Goal: Complete Application Form: Complete application form

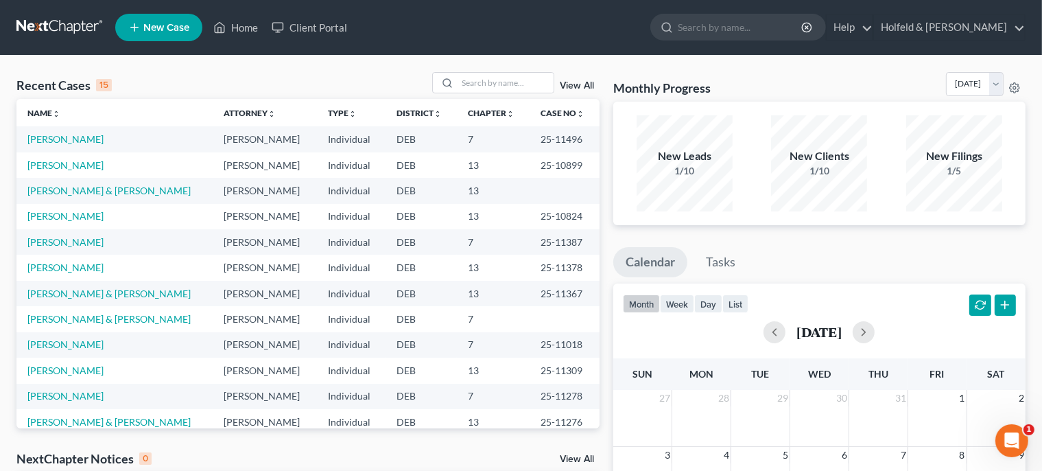
click at [155, 28] on span "New Case" at bounding box center [166, 28] width 46 height 10
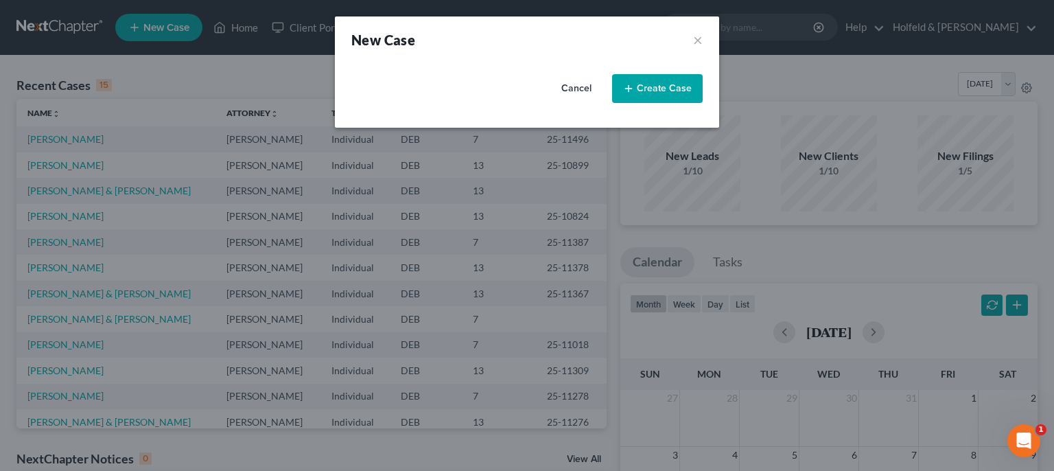
select select "13"
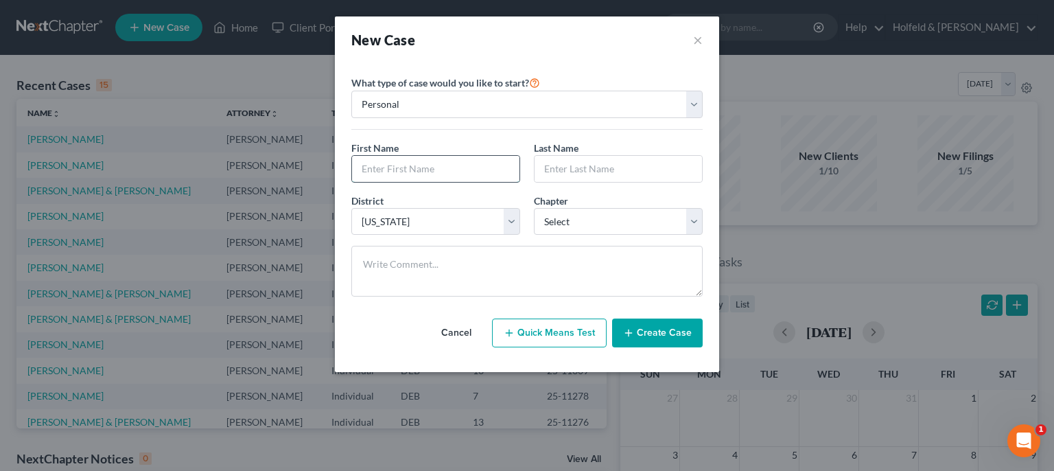
click at [394, 169] on input "text" at bounding box center [435, 169] width 167 height 26
type input "[PERSON_NAME]"
select select "0"
click at [691, 328] on button "Create Case" at bounding box center [657, 332] width 91 height 29
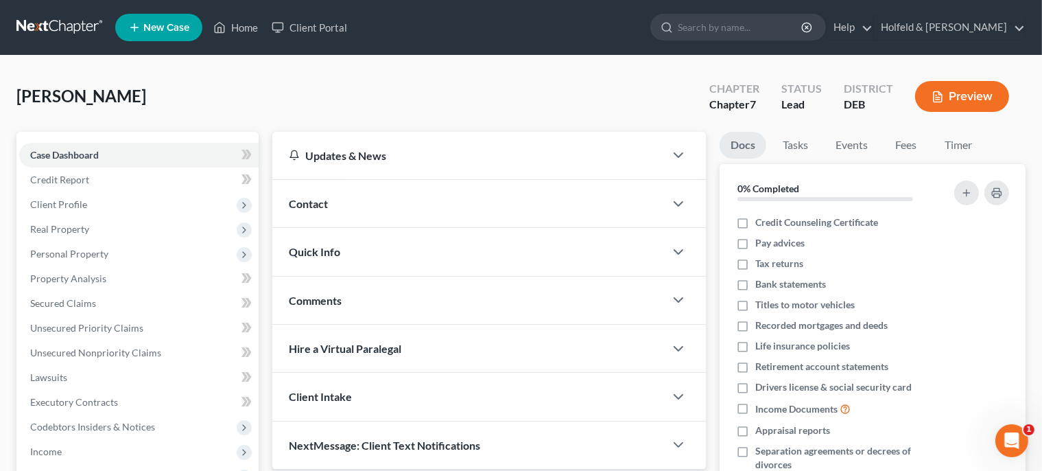
click at [420, 202] on div "Contact" at bounding box center [468, 203] width 393 height 47
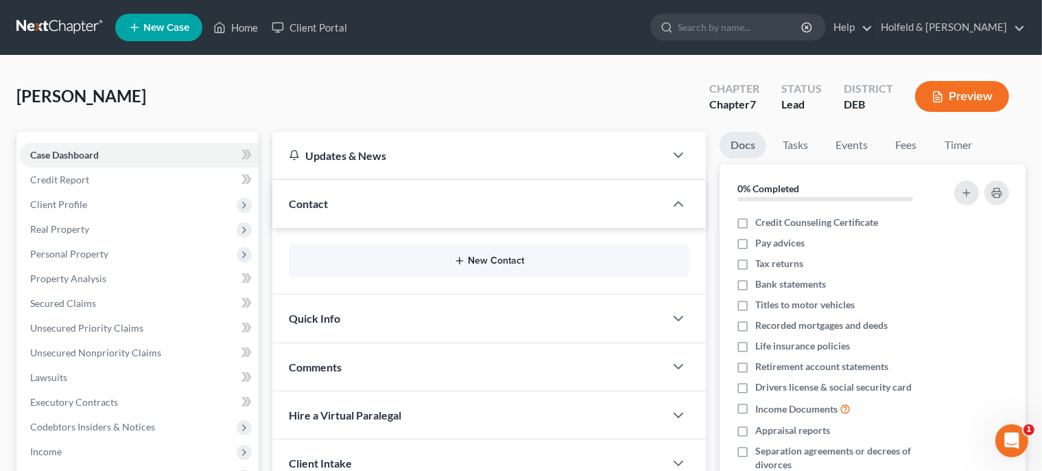
click at [495, 256] on button "New Contact" at bounding box center [489, 260] width 379 height 11
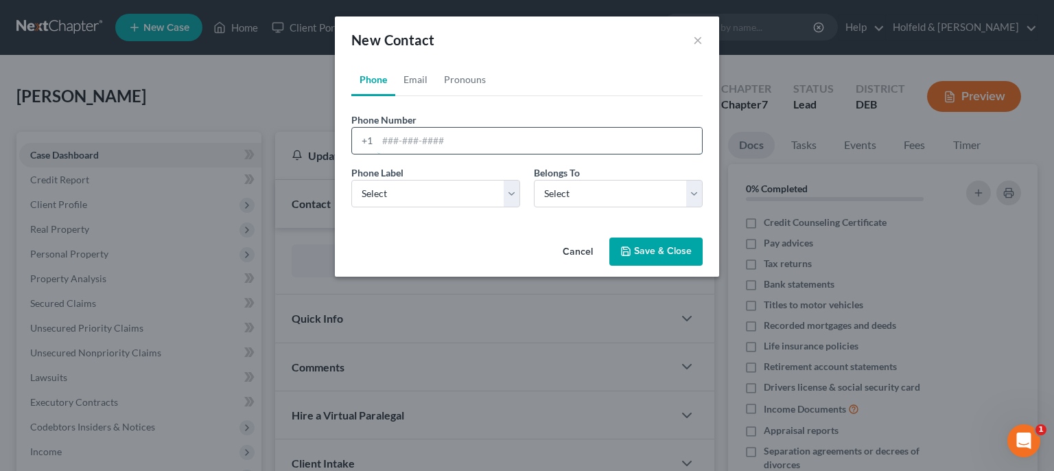
click at [414, 134] on input "tel" at bounding box center [539, 141] width 325 height 26
type input "[PHONE_NUMBER]"
click at [351, 180] on select "Select Mobile Home Work Other" at bounding box center [435, 193] width 169 height 27
select select "0"
click option "Mobile" at bounding box center [0, 0] width 0 height 0
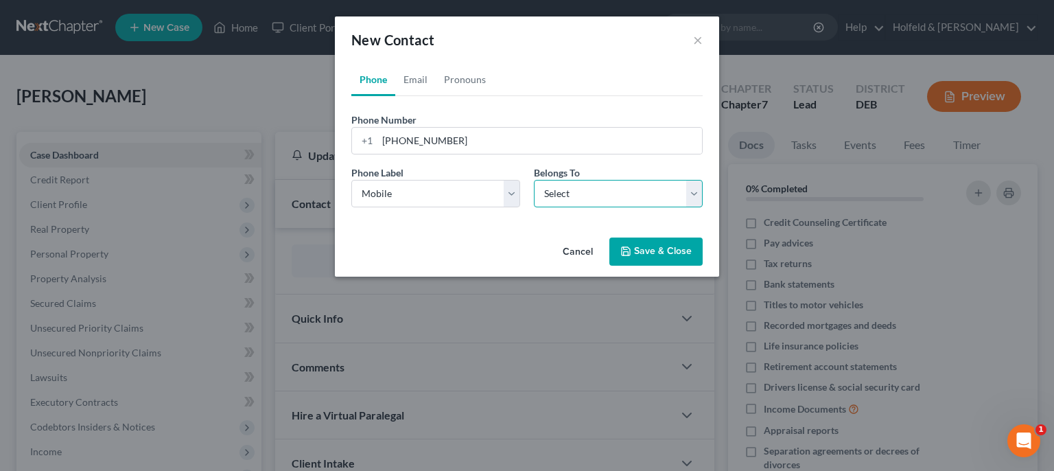
click at [534, 180] on select "Select Client Other" at bounding box center [618, 193] width 169 height 27
select select "0"
click option "Client" at bounding box center [0, 0] width 0 height 0
click at [660, 246] on button "Save & Close" at bounding box center [655, 251] width 93 height 29
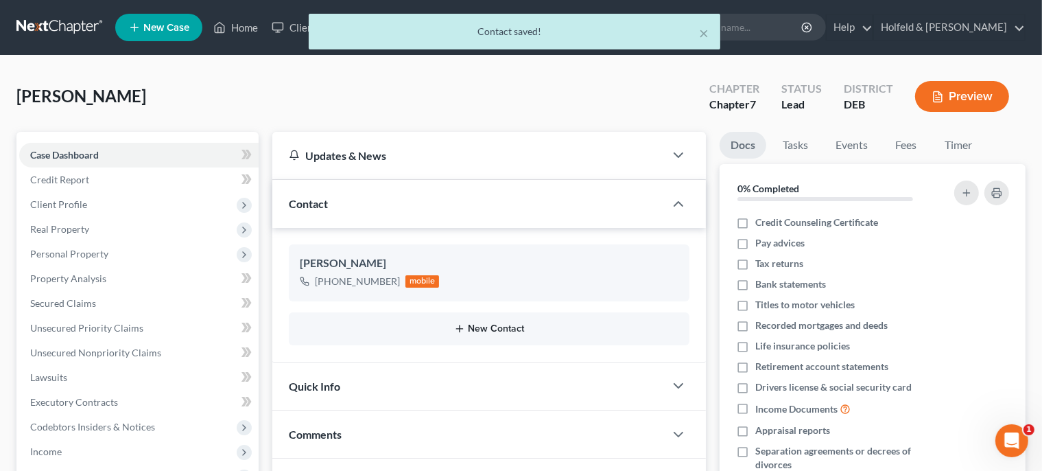
click at [491, 329] on button "New Contact" at bounding box center [489, 328] width 379 height 11
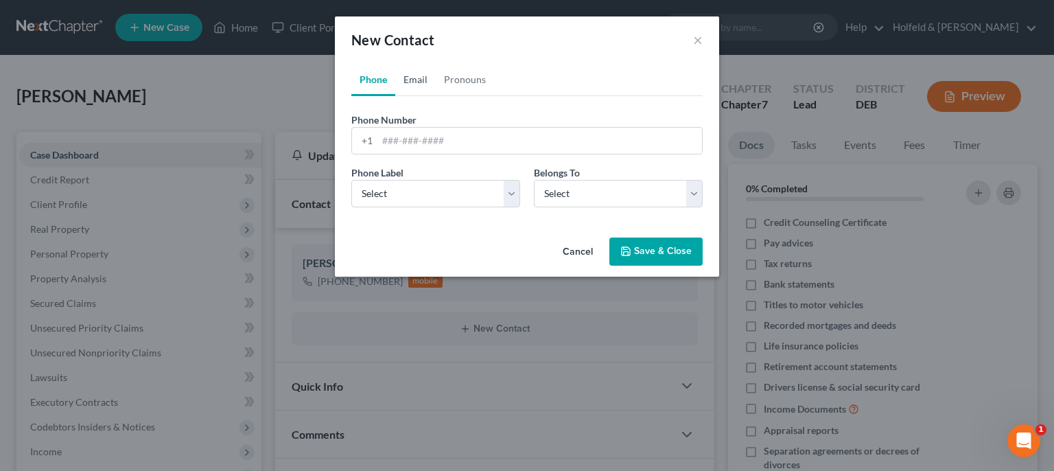
click at [421, 79] on link "Email" at bounding box center [415, 79] width 40 height 33
click at [447, 149] on input "email" at bounding box center [539, 141] width 325 height 26
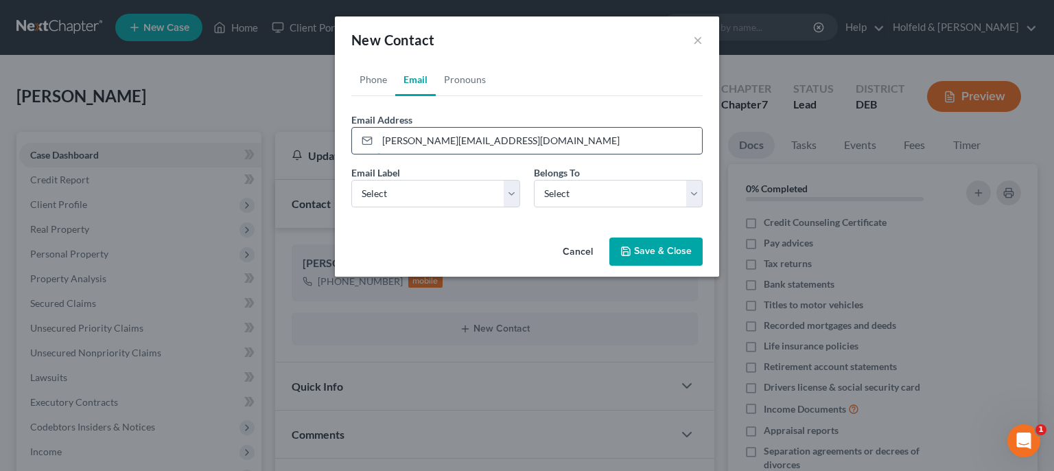
type input "[PERSON_NAME][EMAIL_ADDRESS][DOMAIN_NAME]"
select select "0"
click at [678, 240] on button "Save & Close" at bounding box center [655, 251] width 93 height 29
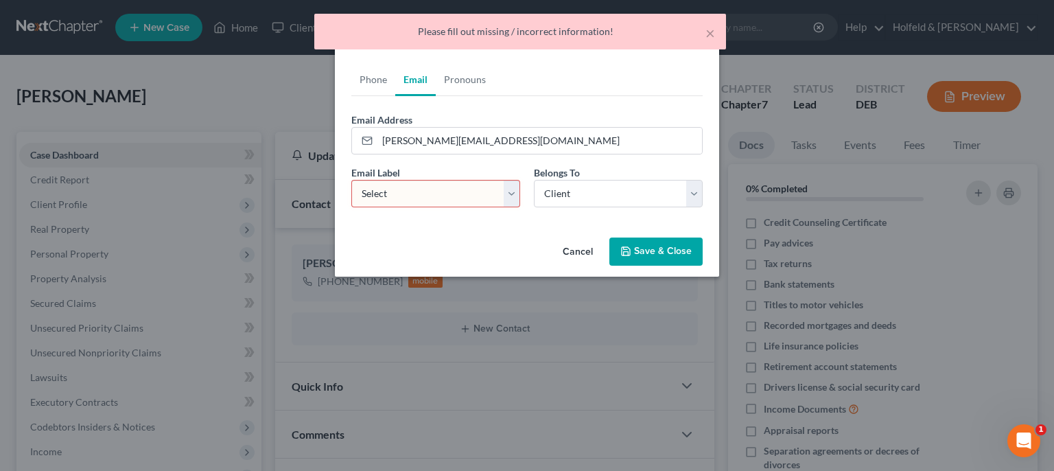
click at [351, 180] on select "Select Home Work Other" at bounding box center [435, 193] width 169 height 27
select select "0"
click option "Home" at bounding box center [0, 0] width 0 height 0
click at [661, 247] on button "Save & Close" at bounding box center [655, 251] width 93 height 29
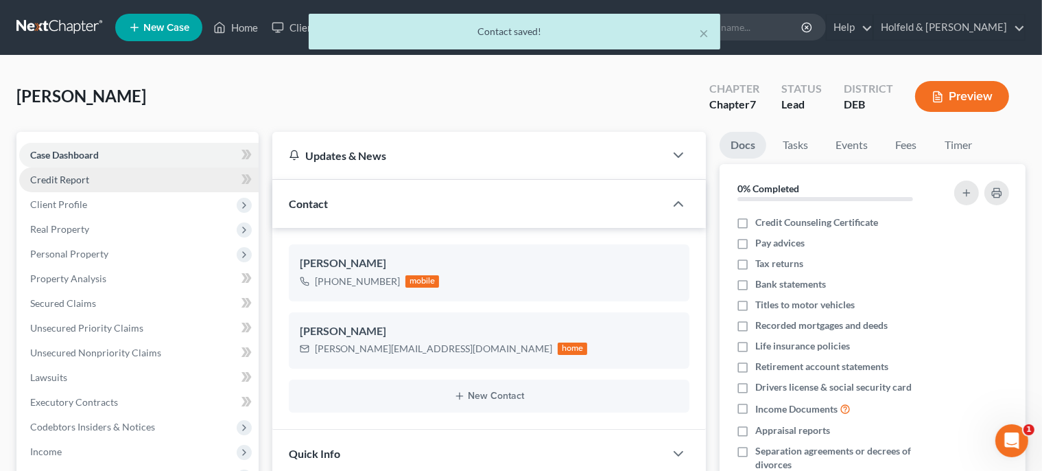
click at [149, 183] on link "Credit Report" at bounding box center [138, 179] width 239 height 25
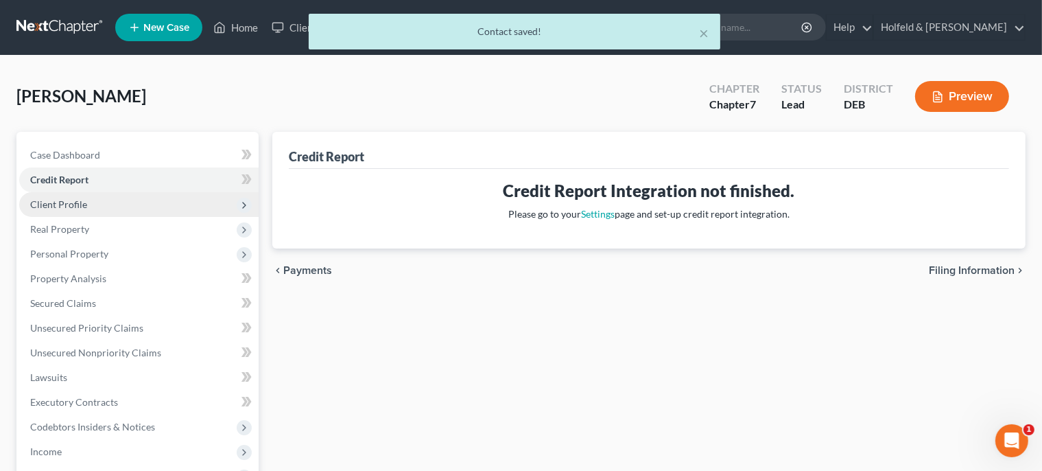
click at [130, 210] on span "Client Profile" at bounding box center [138, 204] width 239 height 25
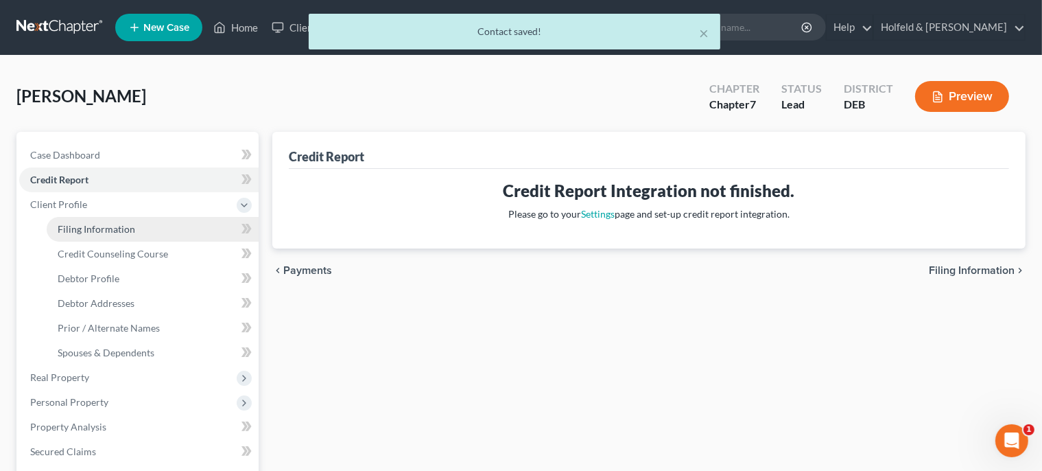
click at [129, 224] on span "Filing Information" at bounding box center [97, 229] width 78 height 12
select select "1"
select select "0"
select select "13"
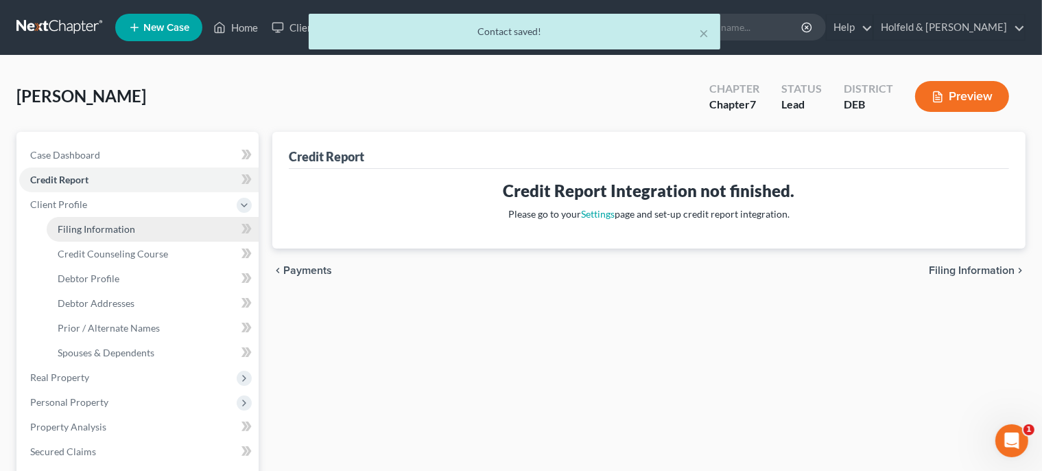
select select "0"
select select "7"
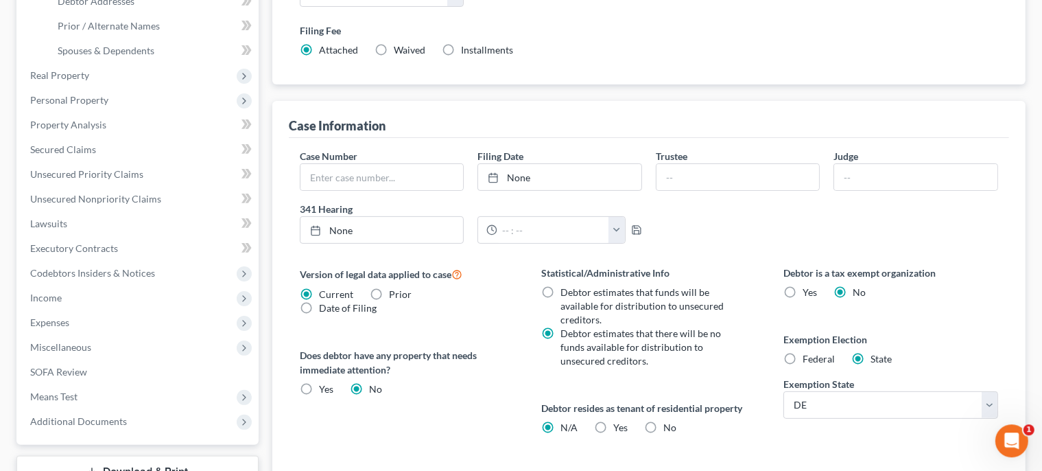
scroll to position [312, 0]
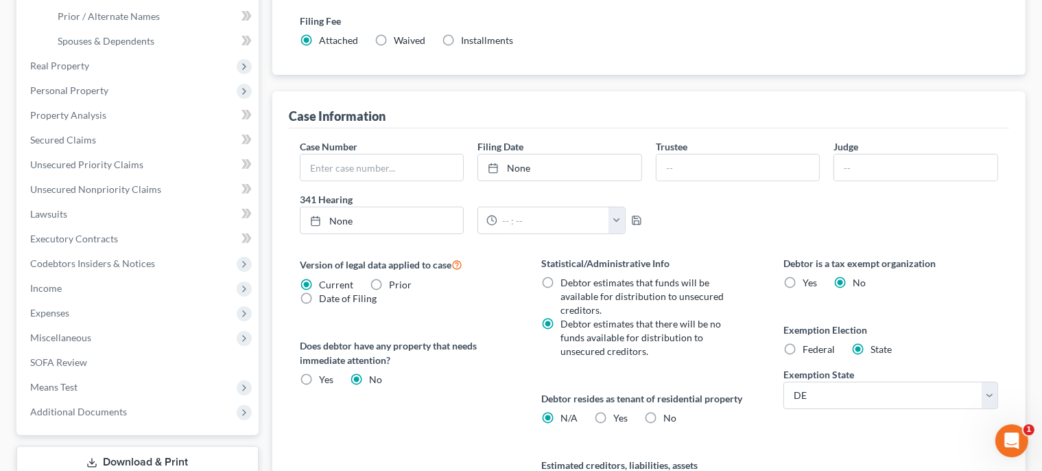
click at [614, 417] on label "Yes Yes" at bounding box center [621, 418] width 14 height 14
click at [620, 417] on input "Yes Yes" at bounding box center [624, 415] width 9 height 9
radio input "true"
radio input "false"
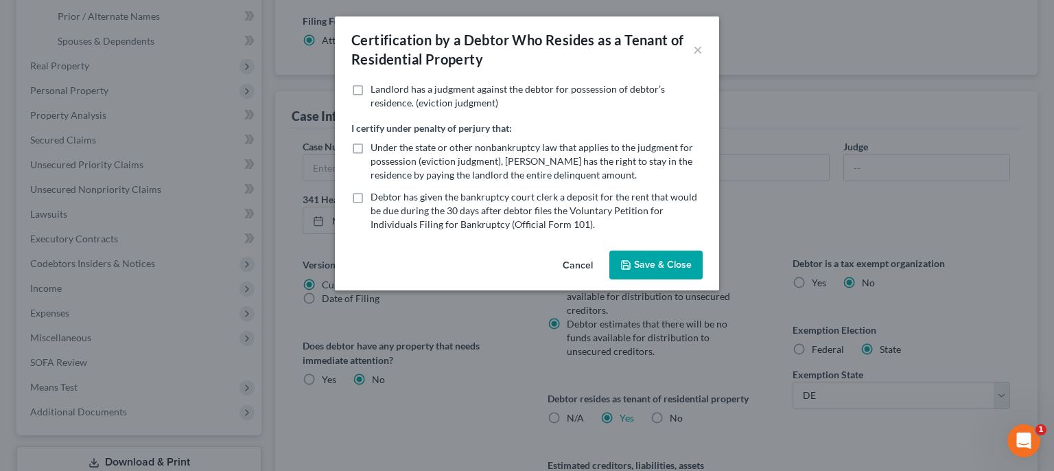
click at [657, 263] on button "Save & Close" at bounding box center [655, 264] width 93 height 29
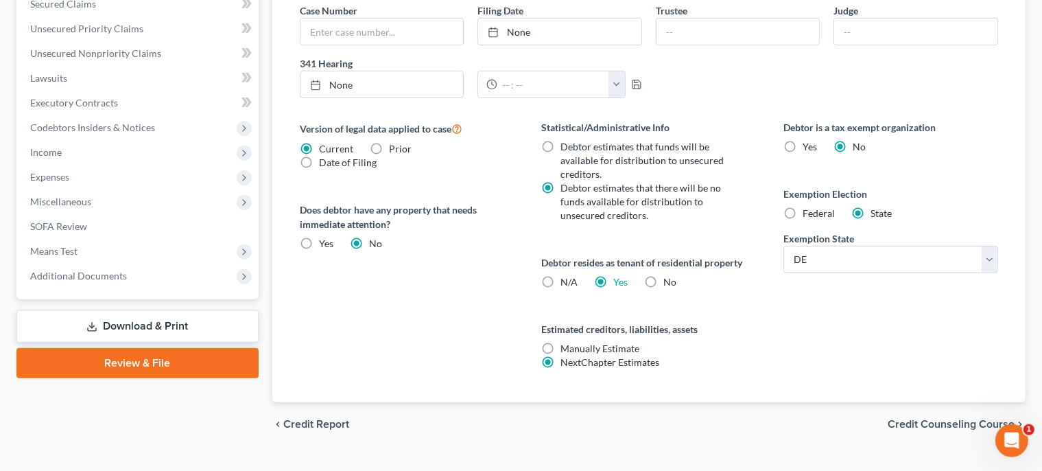
scroll to position [473, 0]
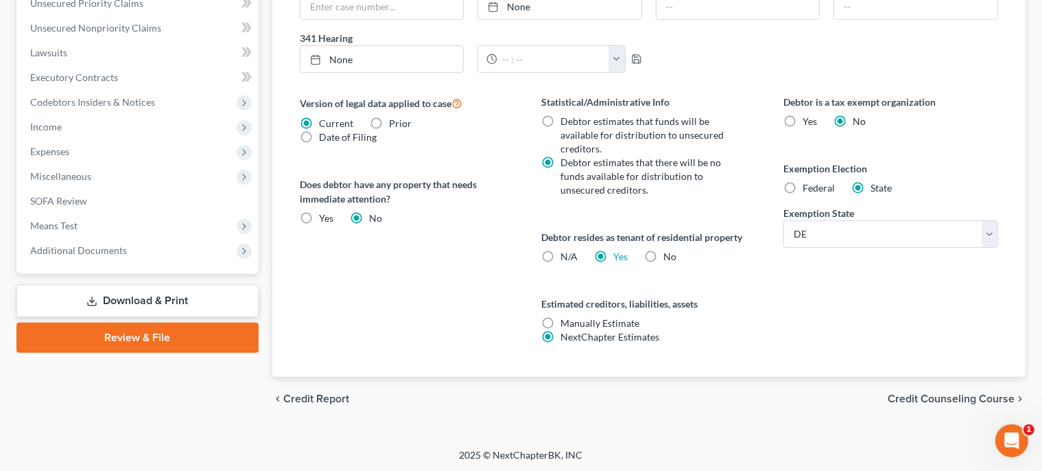
click at [964, 398] on span "Credit Counseling Course" at bounding box center [951, 398] width 127 height 11
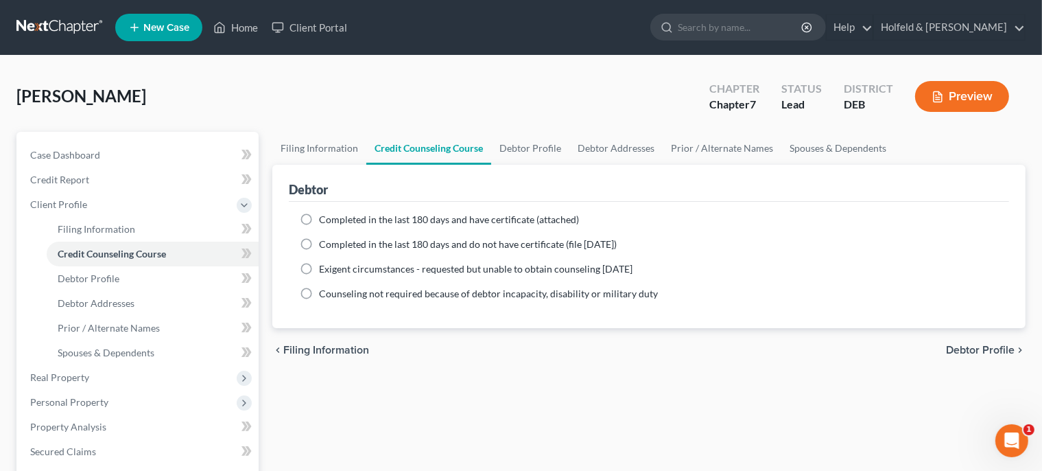
click at [319, 220] on label "Completed in the last 180 days and have certificate (attached)" at bounding box center [449, 220] width 260 height 14
click at [325, 220] on input "Completed in the last 180 days and have certificate (attached)" at bounding box center [329, 217] width 9 height 9
radio input "true"
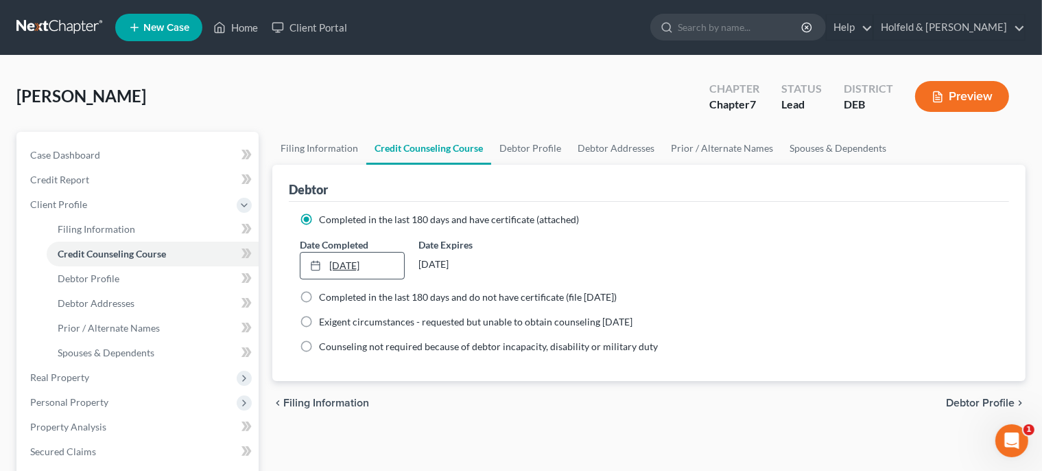
type input "[DATE]"
click at [343, 269] on link "[DATE]" at bounding box center [353, 266] width 104 height 26
click at [979, 399] on span "Debtor Profile" at bounding box center [980, 402] width 69 height 11
select select "0"
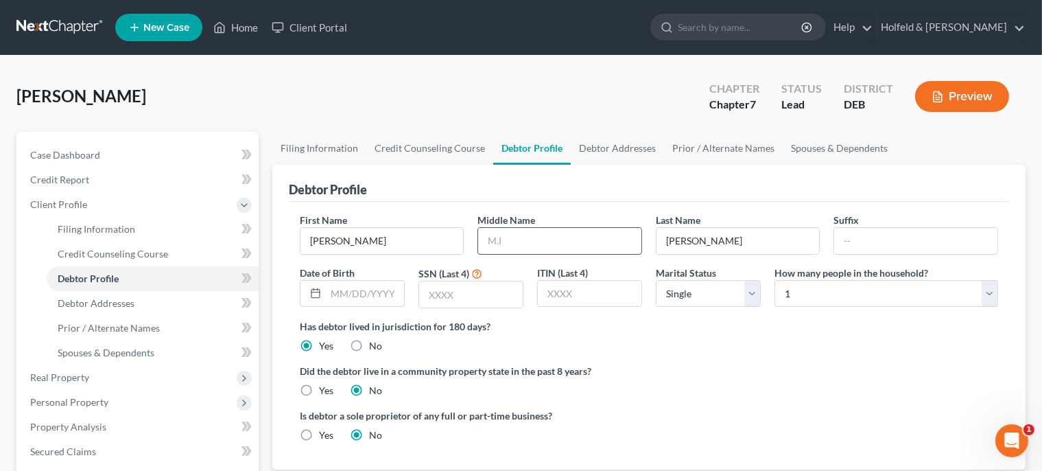
click at [509, 237] on input "text" at bounding box center [559, 241] width 163 height 26
type input "M."
click at [369, 292] on input "text" at bounding box center [365, 294] width 78 height 26
type input "[DATE]"
click at [464, 295] on input "text" at bounding box center [471, 294] width 104 height 26
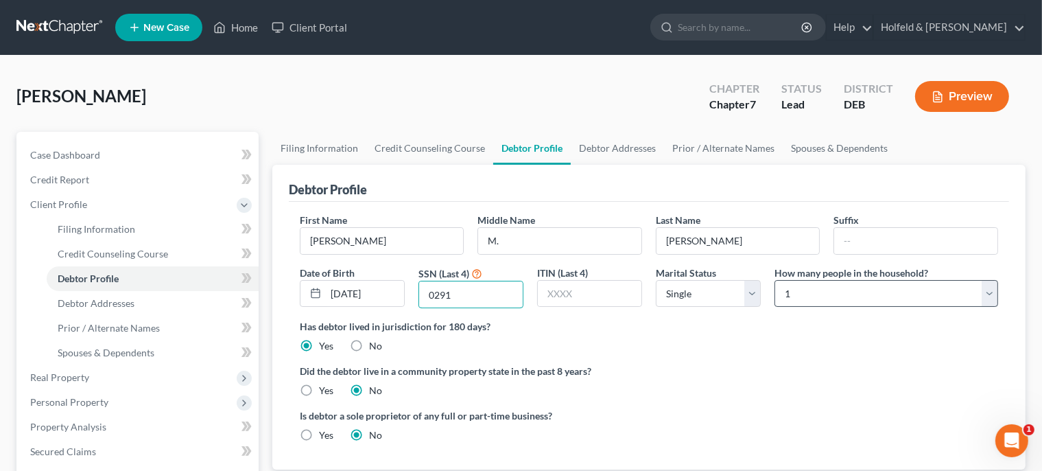
type input "0291"
click at [775, 280] on select "Select 1 2 3 4 5 6 7 8 9 10 11 12 13 14 15 16 17 18 19 20" at bounding box center [887, 293] width 224 height 27
select select "1"
click option "2" at bounding box center [0, 0] width 0 height 0
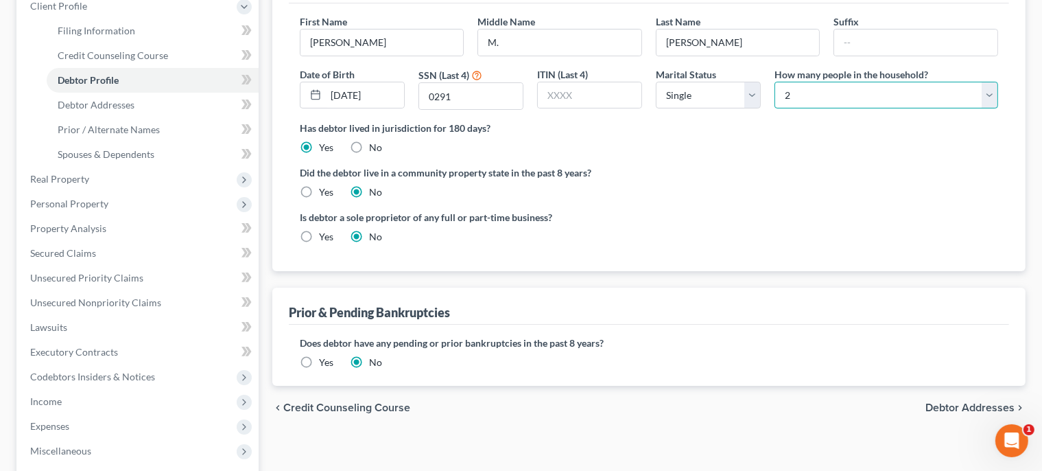
scroll to position [233, 0]
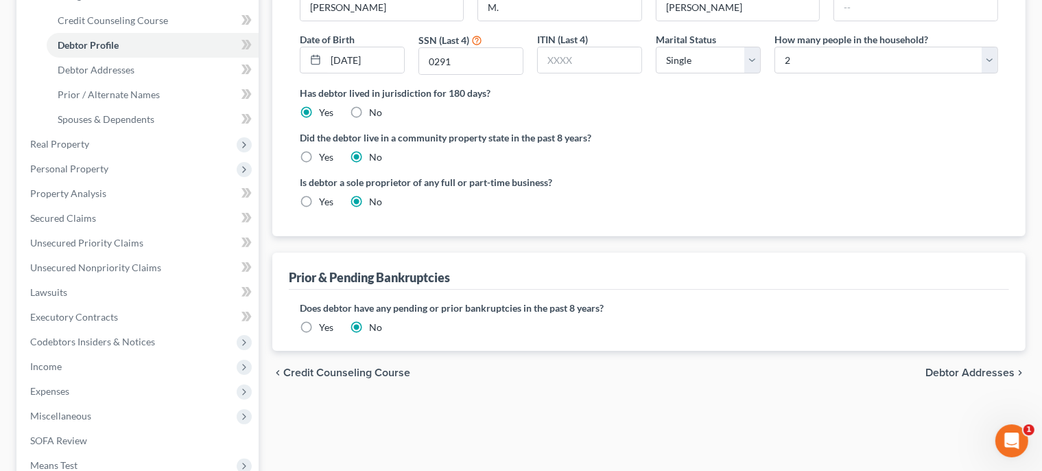
click at [981, 367] on span "Debtor Addresses" at bounding box center [970, 372] width 89 height 11
select select "0"
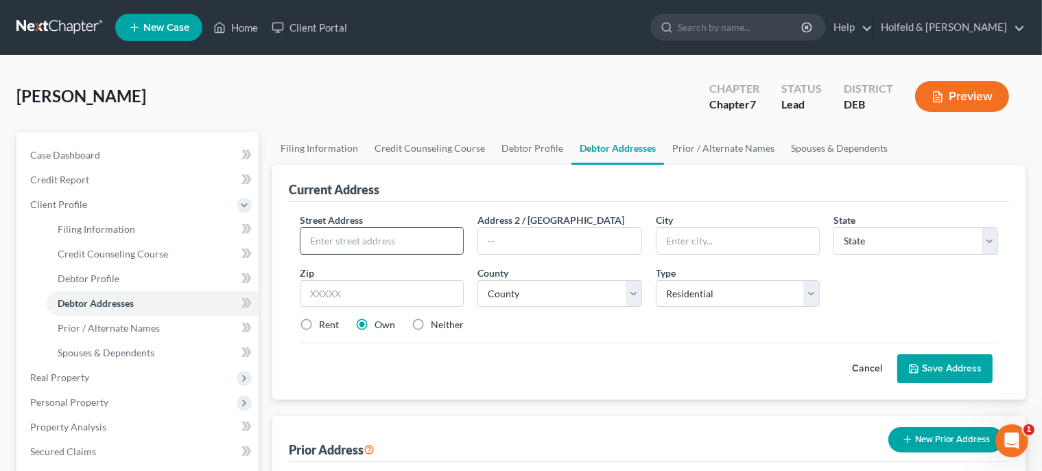
click at [449, 228] on input "text" at bounding box center [382, 241] width 163 height 26
type input "[STREET_ADDRESS][PERSON_NAME]"
type input "[PERSON_NAME]"
select select "7"
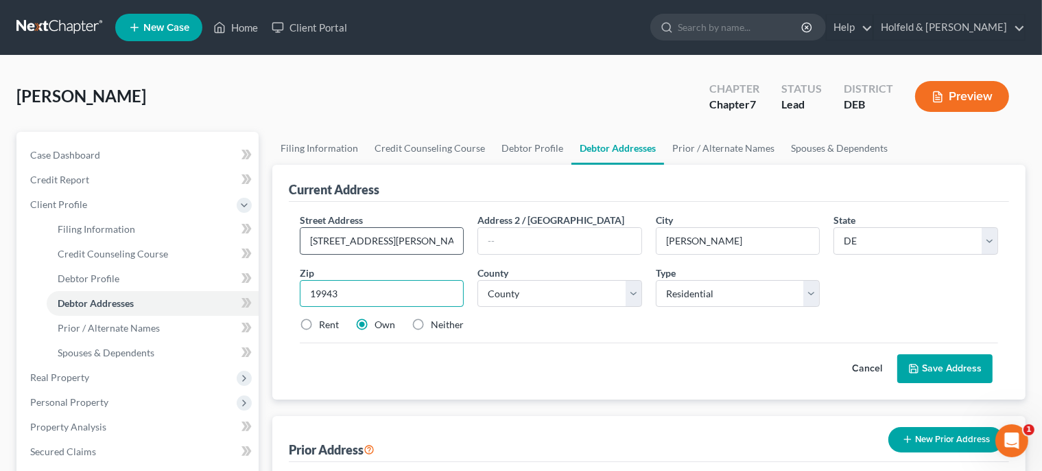
type input "19943"
select select "0"
click at [319, 320] on label "Rent" at bounding box center [329, 325] width 20 height 14
click at [325, 320] on input "Rent" at bounding box center [329, 322] width 9 height 9
radio input "true"
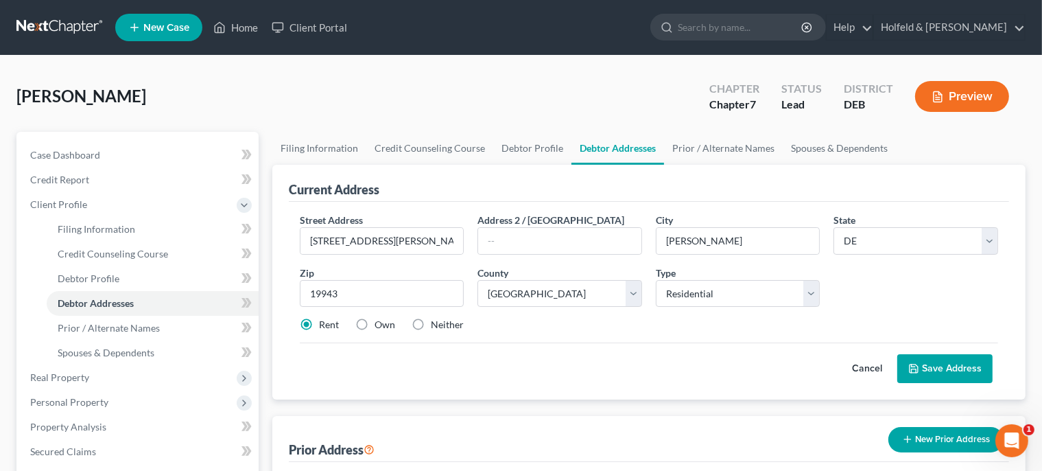
click at [937, 361] on button "Save Address" at bounding box center [945, 368] width 95 height 29
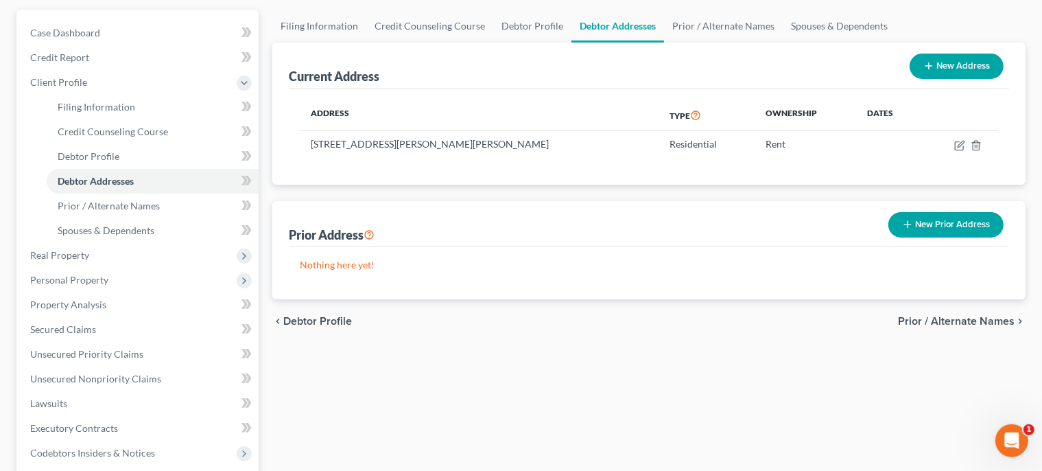
click at [984, 320] on span "Prior / Alternate Names" at bounding box center [956, 321] width 117 height 11
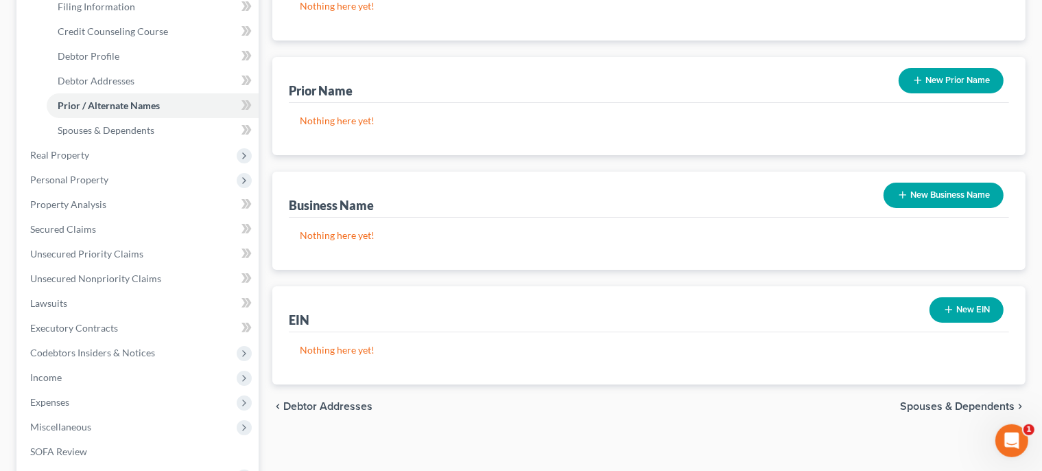
scroll to position [223, 0]
click at [962, 401] on span "Spouses & Dependents" at bounding box center [957, 405] width 115 height 11
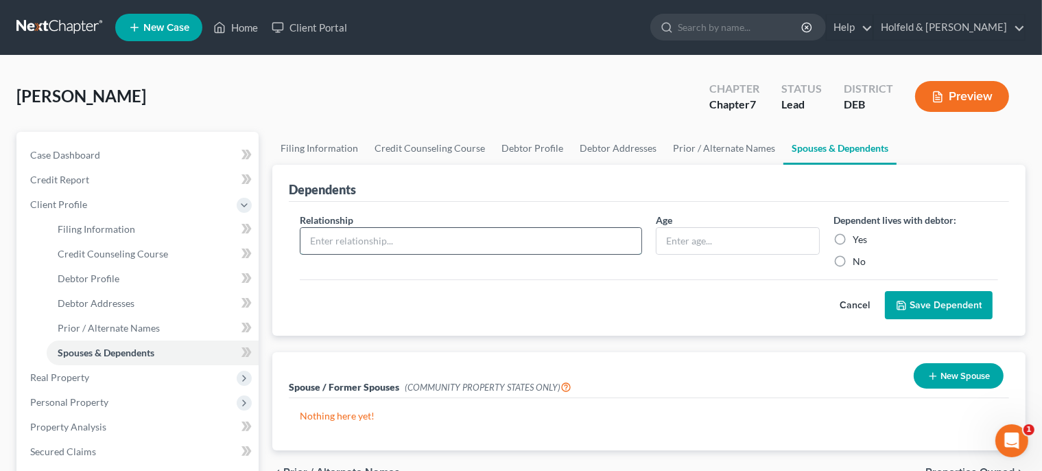
click at [471, 246] on input "text" at bounding box center [471, 241] width 341 height 26
type input "Granddaughter"
type input "10"
click at [858, 233] on input "Yes" at bounding box center [862, 237] width 9 height 9
radio input "true"
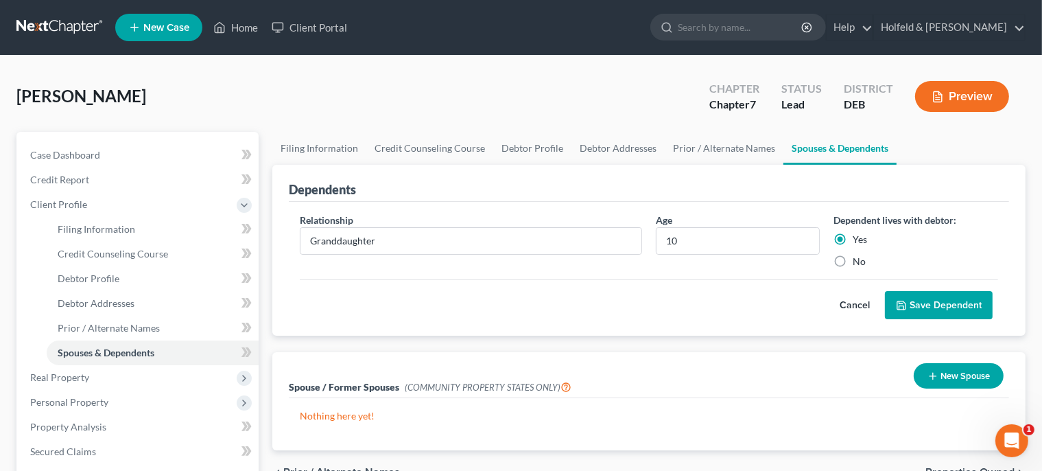
click at [939, 308] on button "Save Dependent" at bounding box center [939, 305] width 108 height 29
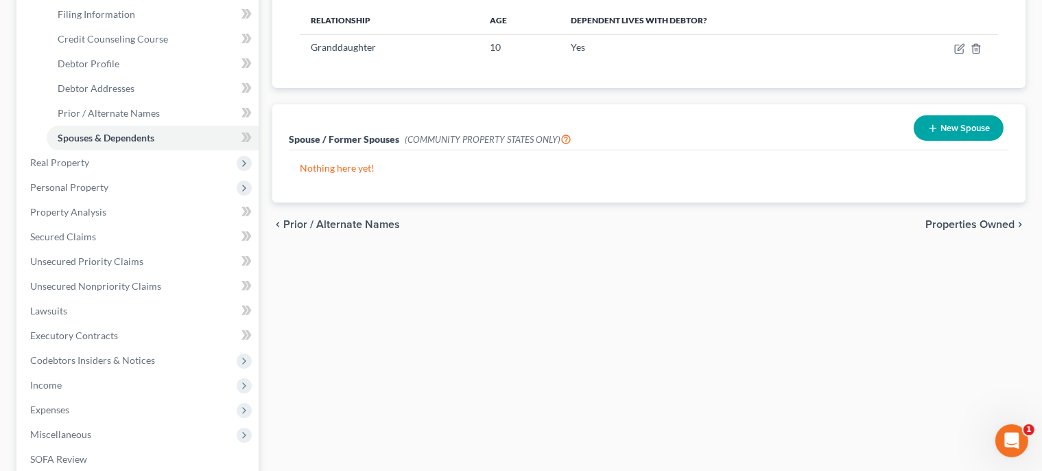
scroll to position [226, 0]
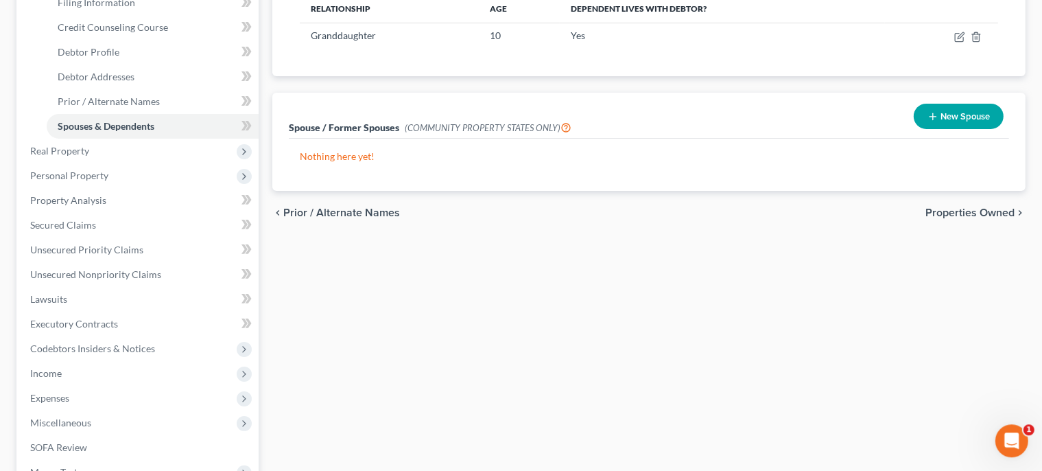
click at [989, 209] on span "Properties Owned" at bounding box center [970, 212] width 89 height 11
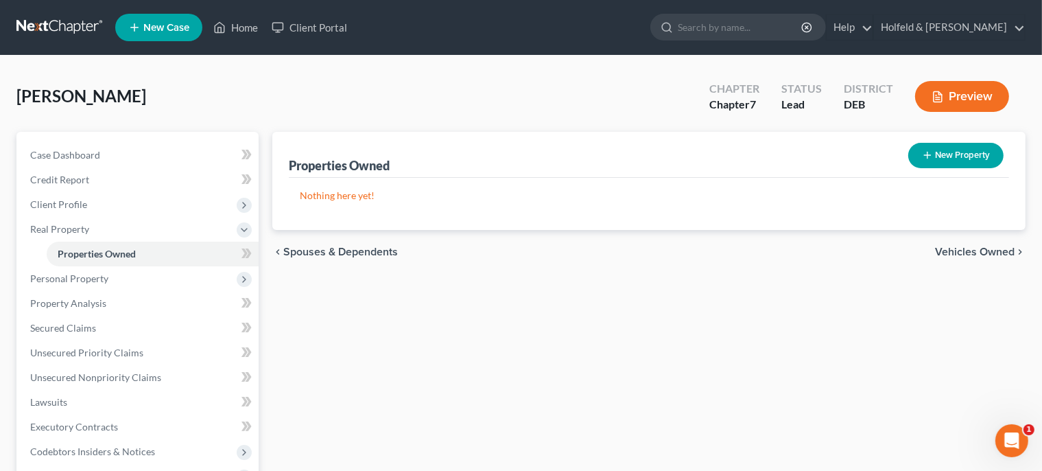
click at [982, 251] on span "Vehicles Owned" at bounding box center [975, 251] width 80 height 11
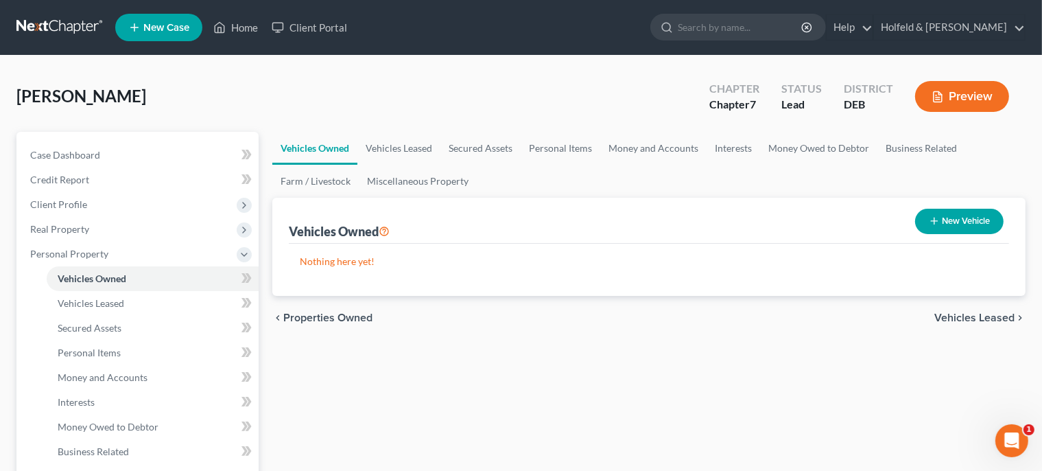
click at [973, 216] on button "New Vehicle" at bounding box center [959, 221] width 89 height 25
select select "0"
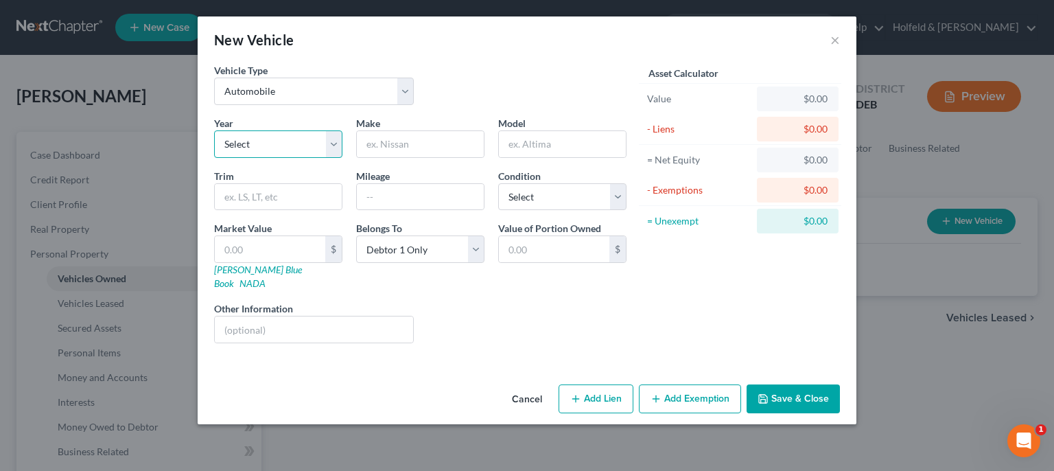
click at [214, 130] on select "Select 2026 2025 2024 2023 2022 2021 2020 2019 2018 2017 2016 2015 2014 2013 20…" at bounding box center [278, 143] width 128 height 27
select select "1"
click option "2025" at bounding box center [0, 0] width 0 height 0
click at [399, 145] on input "text" at bounding box center [420, 144] width 127 height 26
type input "Kia"
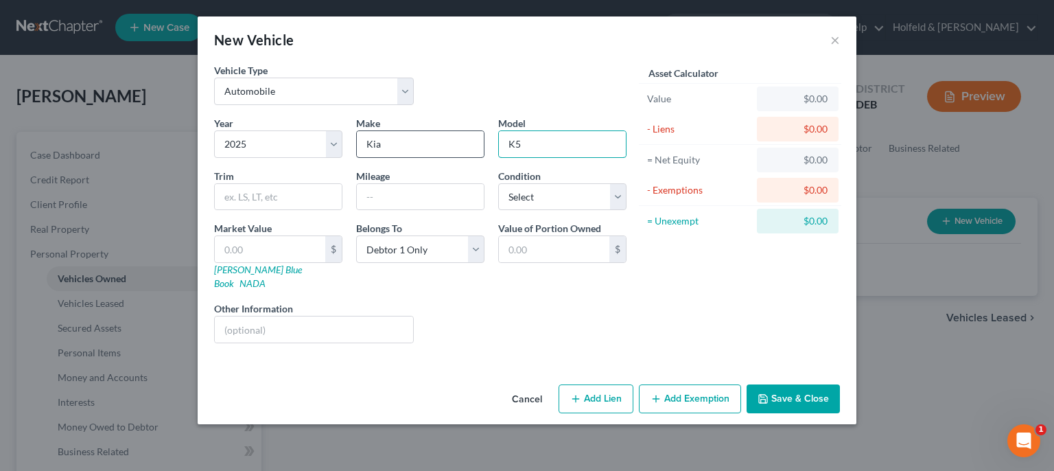
type input "K5"
type input "15000"
click at [498, 183] on select "Select Excellent Very Good Good Fair Poor" at bounding box center [562, 196] width 128 height 27
select select "0"
click option "Excellent" at bounding box center [0, 0] width 0 height 0
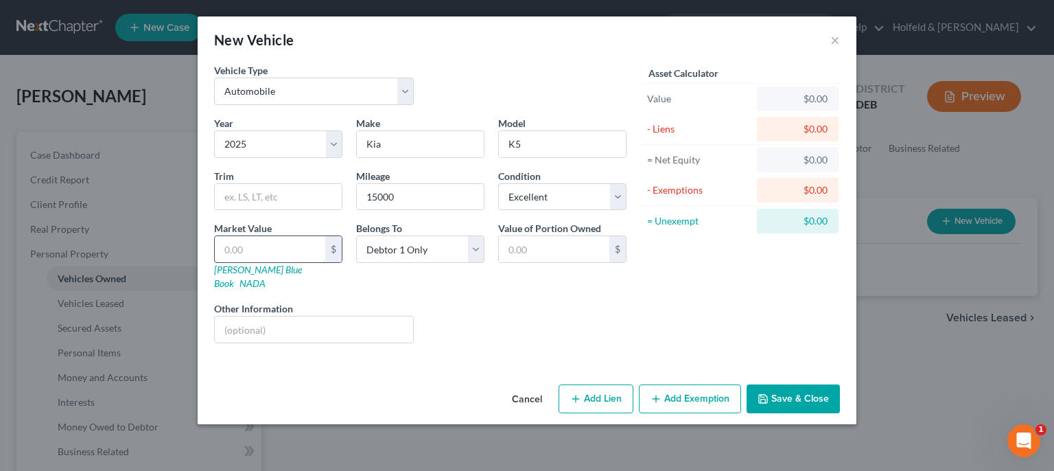
click at [308, 253] on input "text" at bounding box center [270, 249] width 110 height 26
type input "3"
type input "3.00"
type input "35"
type input "35.00"
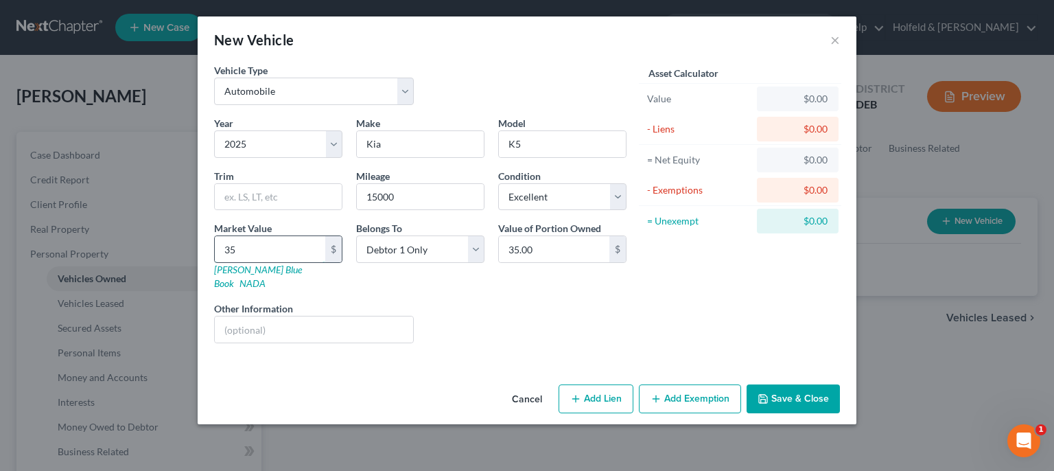
type input "350"
type input "350.00"
type input "3500"
type input "3,500.00"
type input "3,5000"
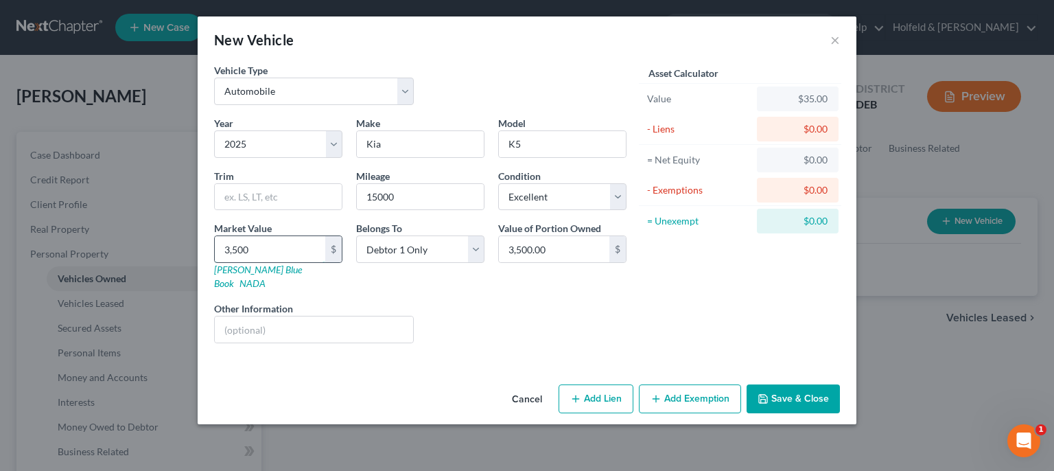
type input "35,000.00"
click at [607, 388] on button "Add Lien" at bounding box center [596, 398] width 75 height 29
select select "0"
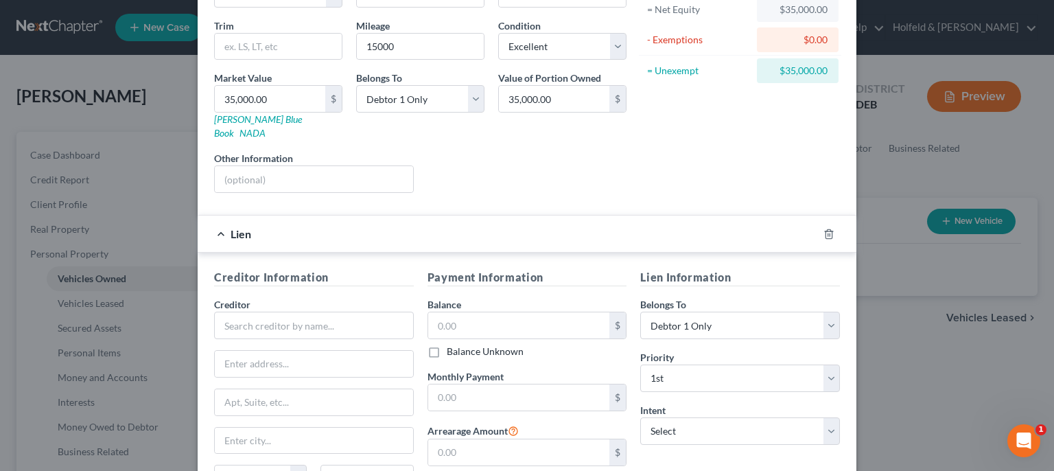
scroll to position [194, 0]
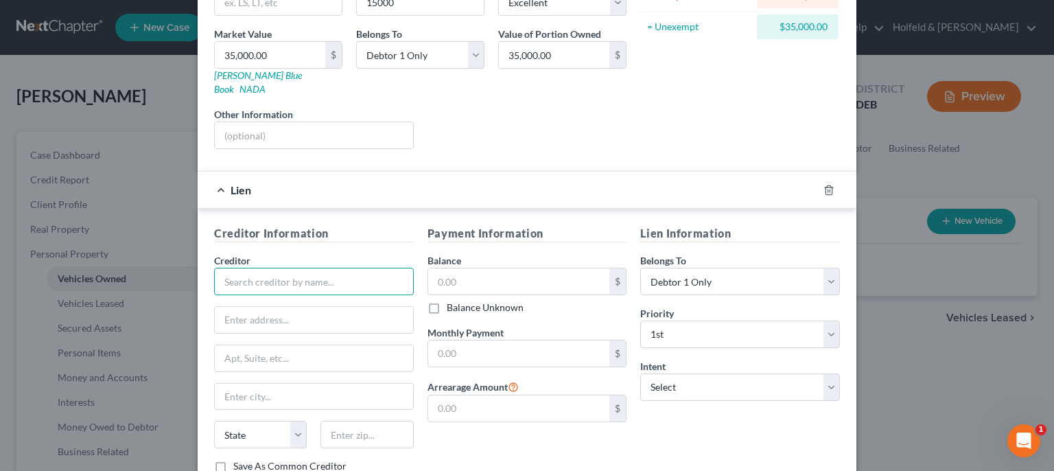
click at [331, 277] on input "text" at bounding box center [314, 281] width 200 height 27
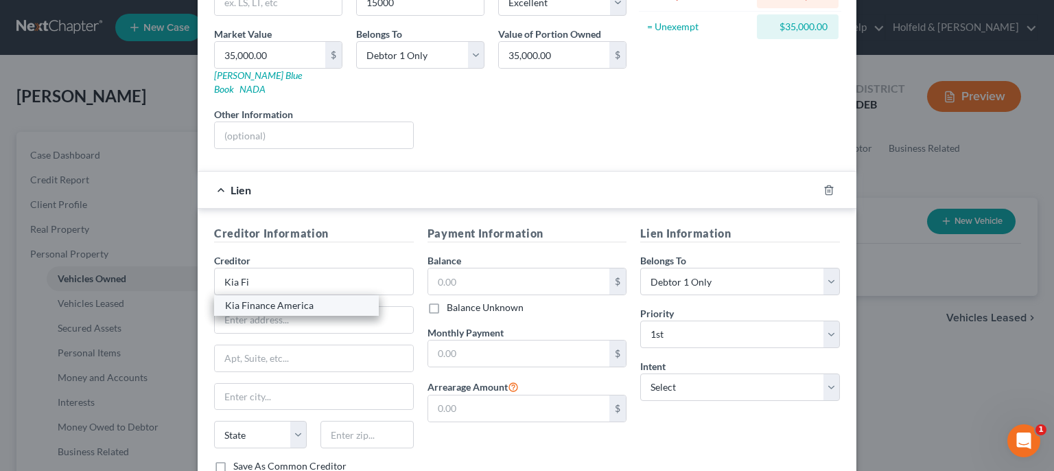
click at [313, 298] on div "Kia Finance America" at bounding box center [296, 305] width 143 height 14
type input "Kia Finance America"
type input "PO Box 850805"
type input "[GEOGRAPHIC_DATA]"
select select "45"
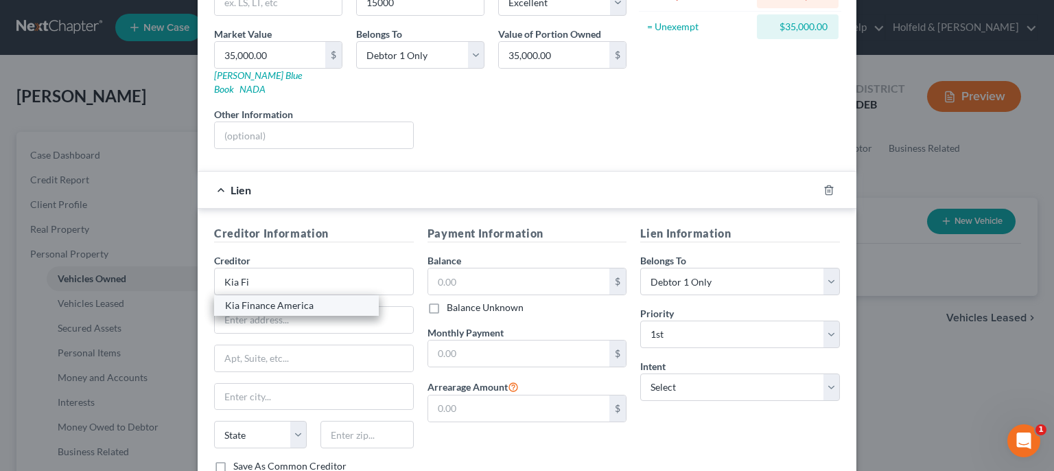
type input "75286"
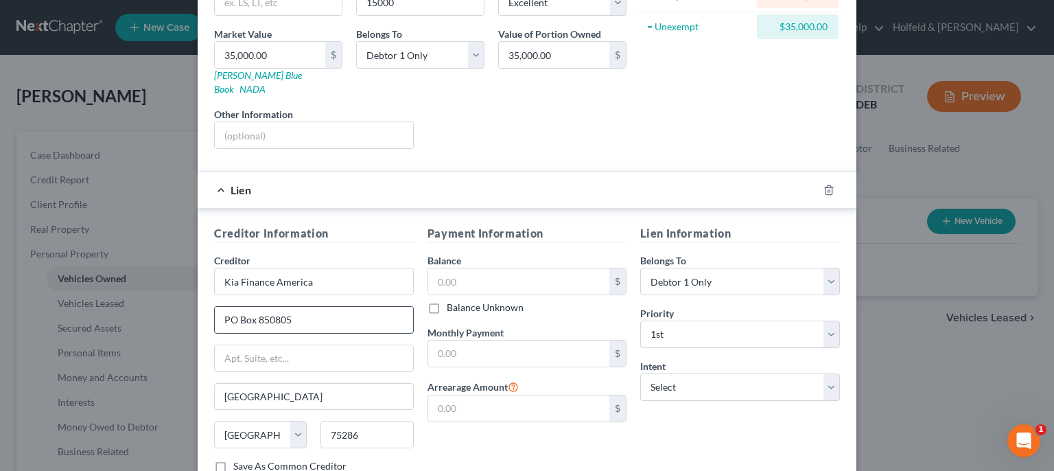
click at [257, 307] on input "PO Box 850805" at bounding box center [314, 320] width 198 height 26
type input "PO Box 650805"
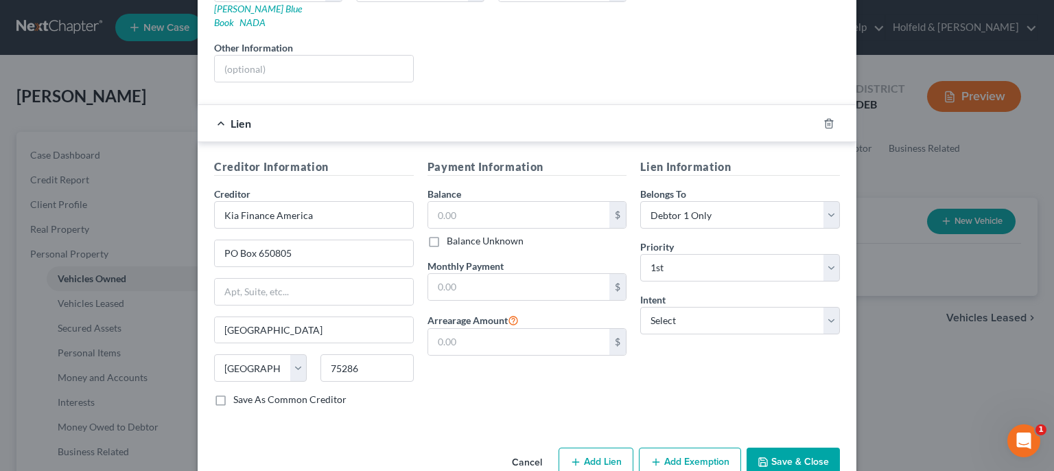
scroll to position [268, 0]
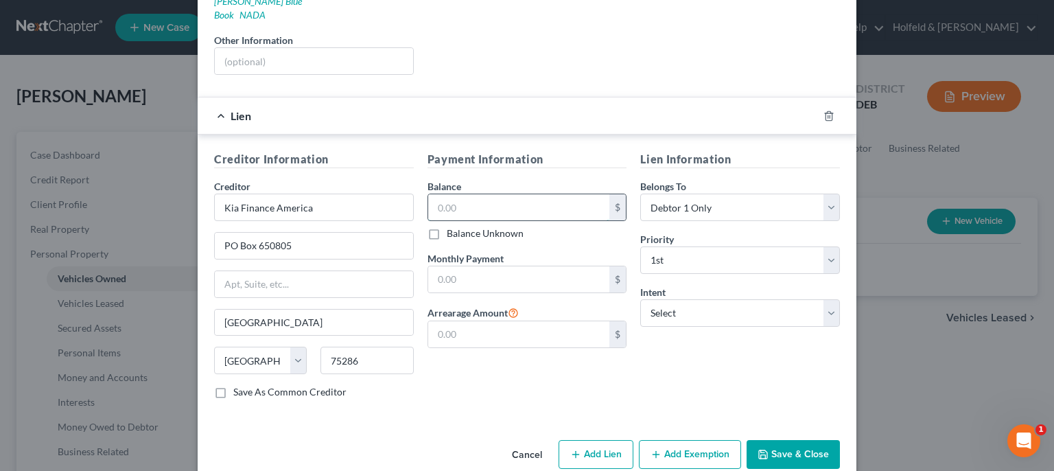
click at [557, 194] on input "text" at bounding box center [519, 207] width 182 height 26
type input "35,000.00"
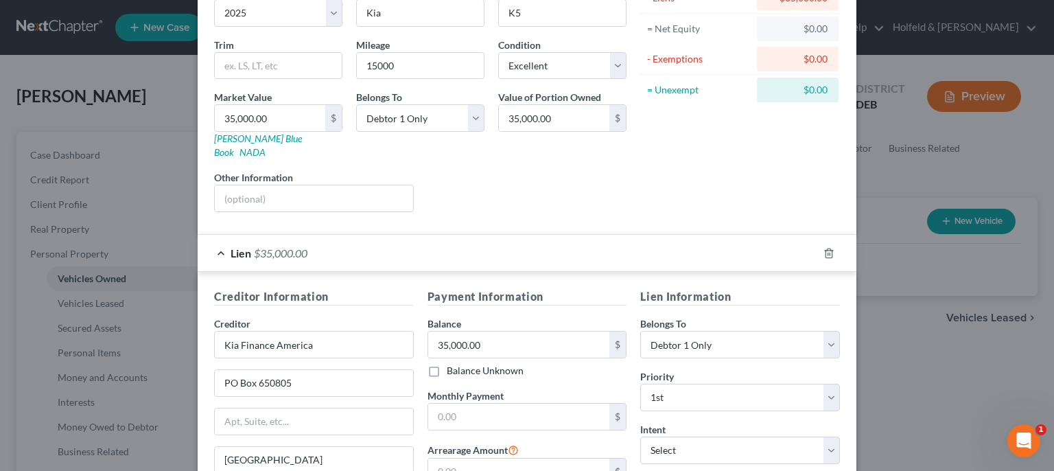
scroll to position [130, 0]
drag, startPoint x: 584, startPoint y: 119, endPoint x: 446, endPoint y: 134, distance: 138.7
click at [499, 132] on input "35,000.00" at bounding box center [554, 119] width 110 height 26
type input "30,000.00"
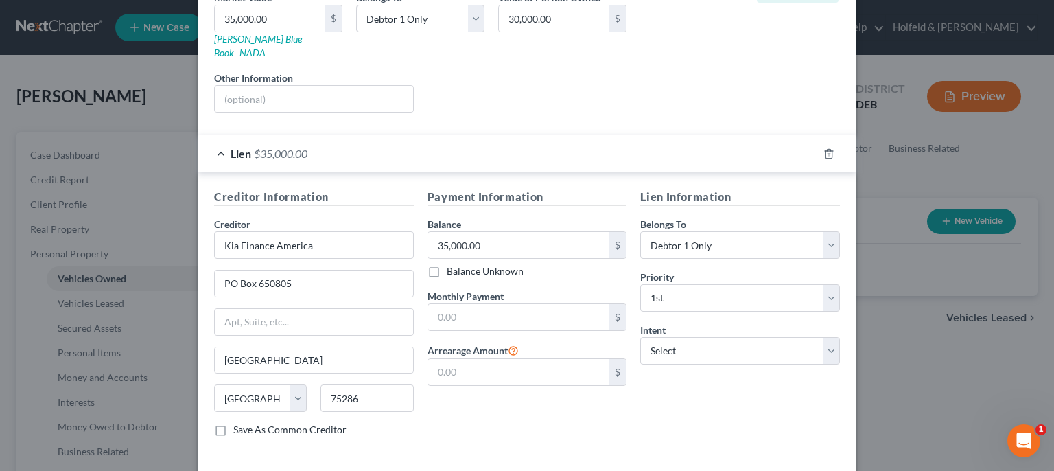
scroll to position [239, 0]
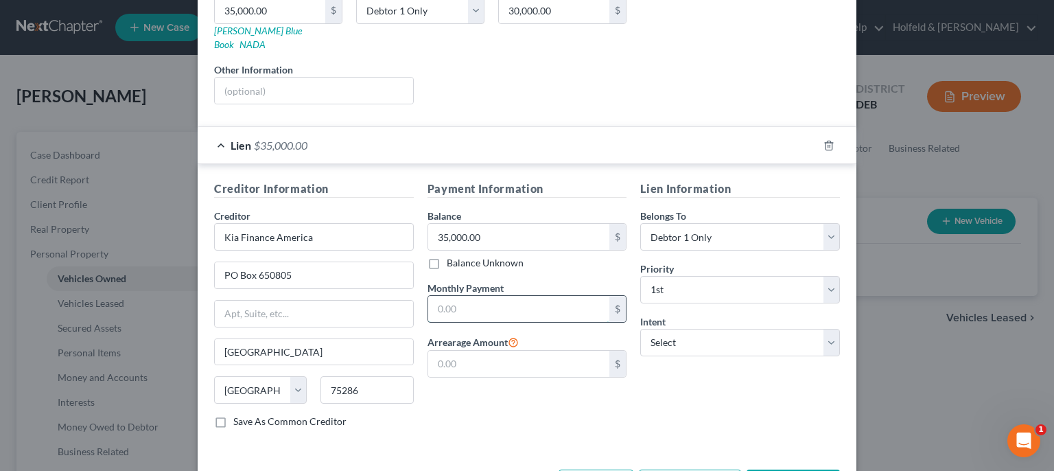
click at [506, 296] on input "text" at bounding box center [519, 309] width 182 height 26
type input "593.68"
click at [640, 329] on select "Select Surrender Redeem Reaffirm Avoid Other" at bounding box center [740, 342] width 200 height 27
select select "2"
click option "Reaffirm" at bounding box center [0, 0] width 0 height 0
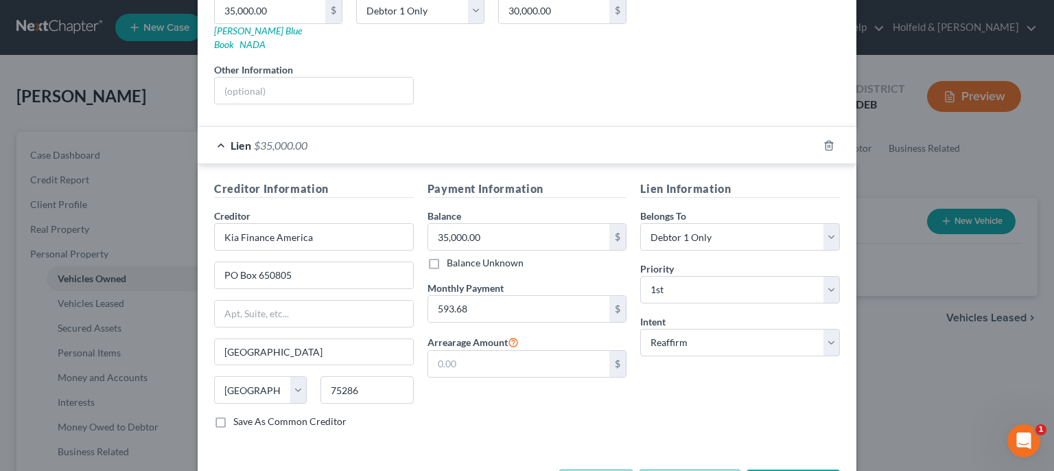
scroll to position [277, 0]
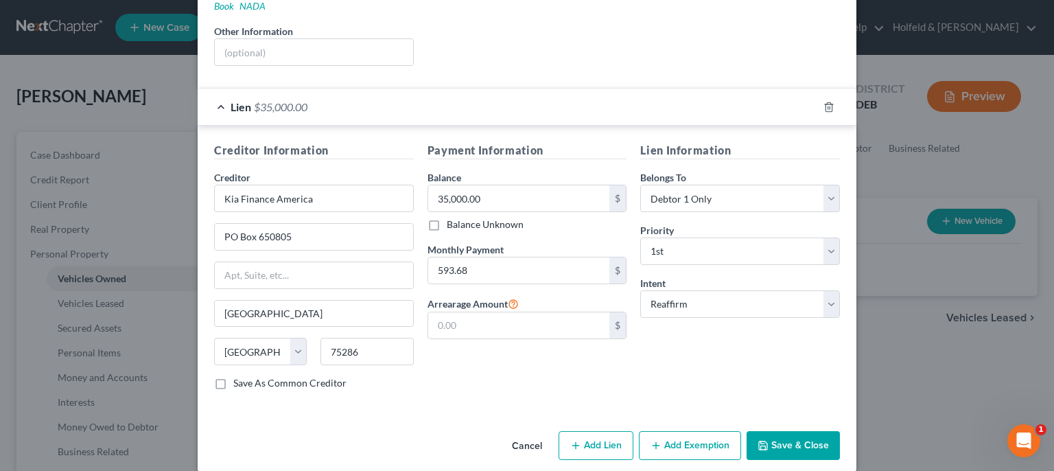
click at [701, 431] on button "Add Exemption" at bounding box center [690, 445] width 102 height 29
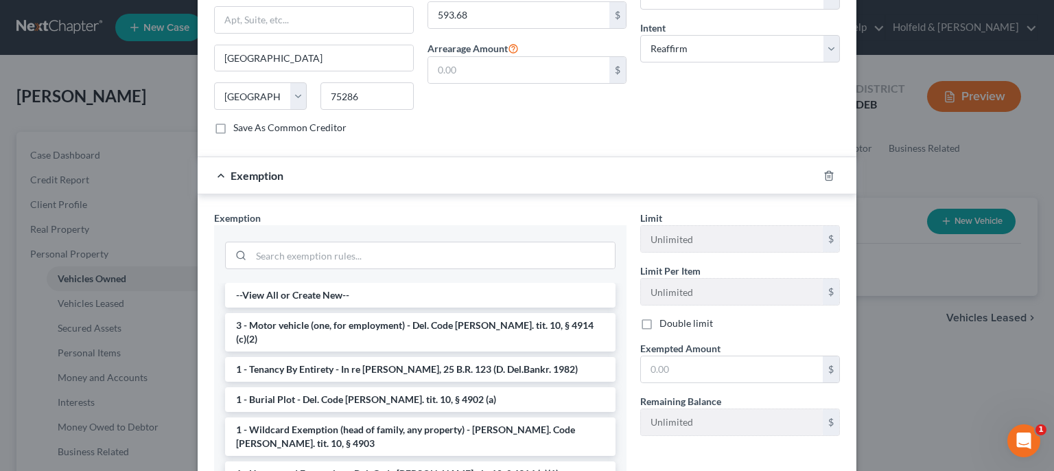
scroll to position [541, 0]
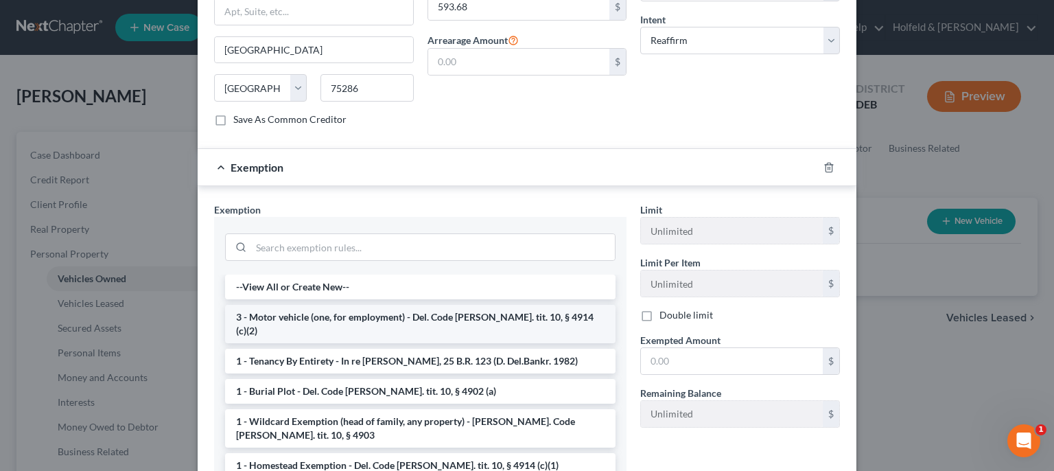
click at [494, 305] on li "3 - Motor vehicle (one, for employment) - Del. Code [PERSON_NAME]. tit. 10, § 4…" at bounding box center [420, 324] width 390 height 38
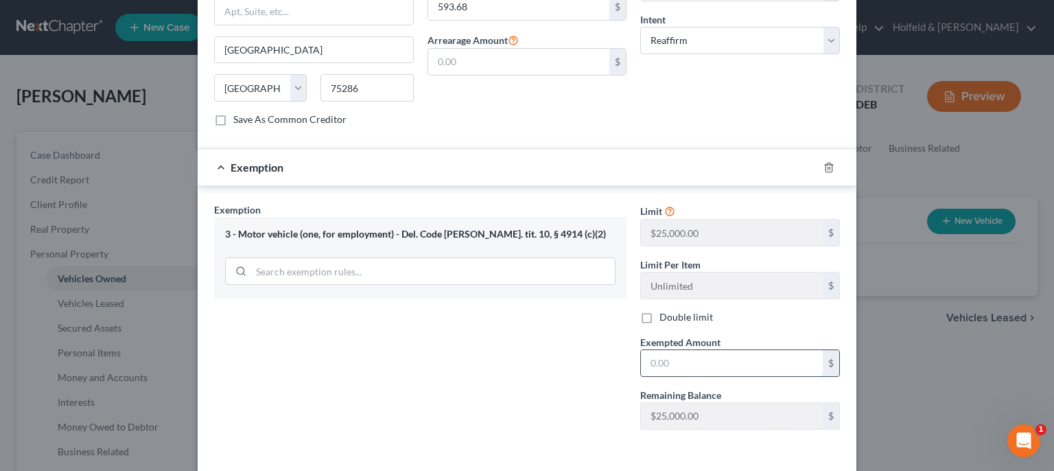
click at [696, 351] on input "text" at bounding box center [732, 363] width 182 height 26
type input "0.00"
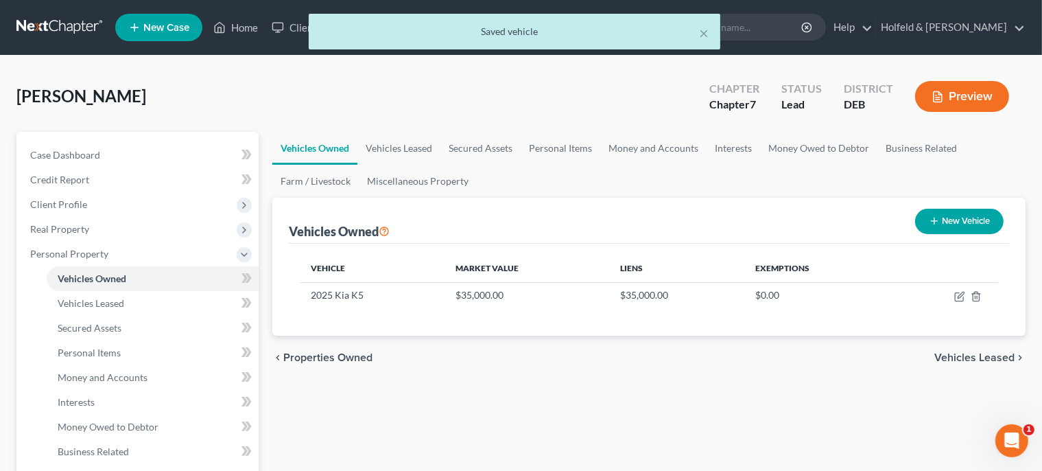
click at [982, 355] on span "Vehicles Leased" at bounding box center [975, 357] width 80 height 11
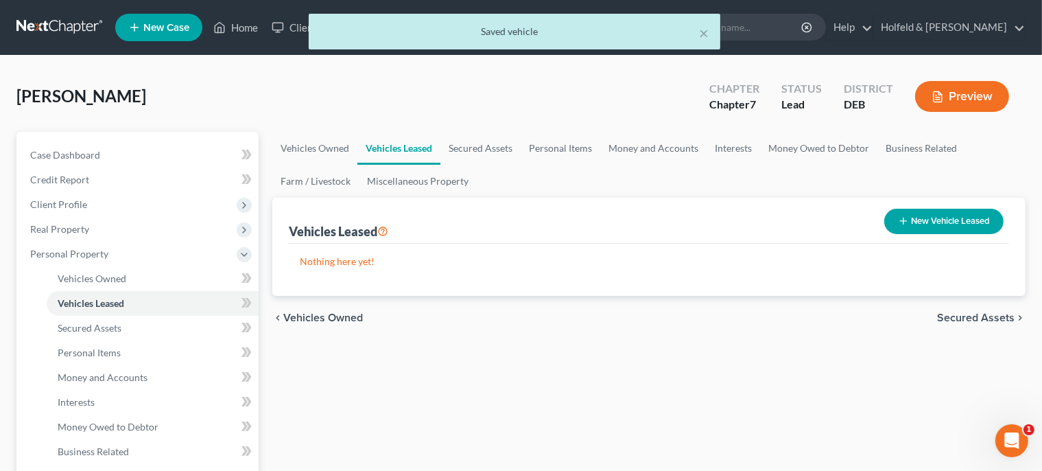
click at [979, 314] on span "Secured Assets" at bounding box center [976, 317] width 78 height 11
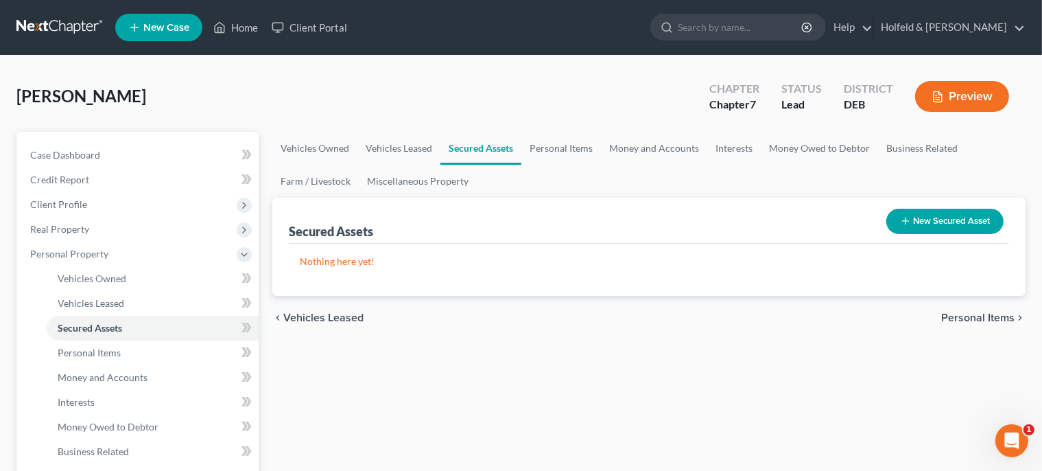
click at [981, 314] on span "Personal Items" at bounding box center [977, 317] width 73 height 11
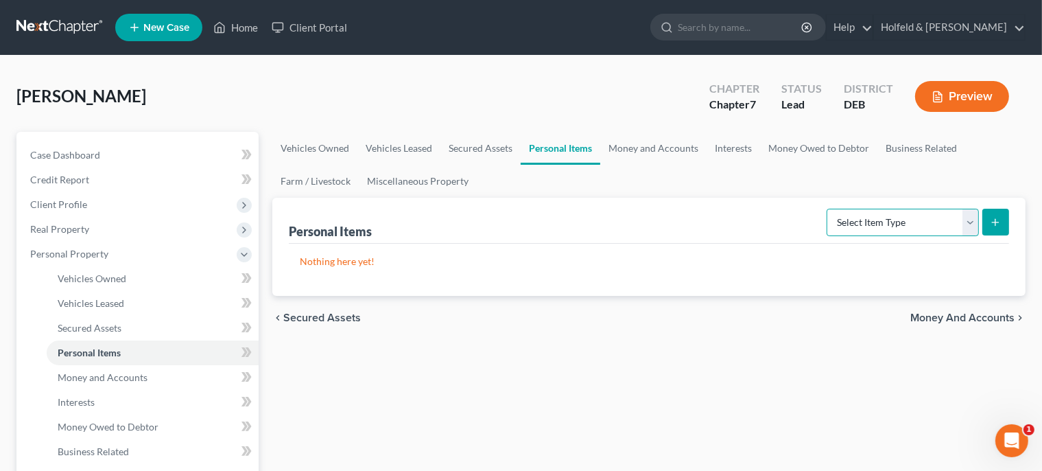
click at [827, 209] on select "Select Item Type Clothing Collectibles Of Value Electronics Firearms Household …" at bounding box center [903, 222] width 152 height 27
select select "household_goods"
click option "Household Goods" at bounding box center [0, 0] width 0 height 0
click at [1003, 204] on div "Select Item Type Clothing Collectibles Of Value Electronics Firearms Household …" at bounding box center [915, 221] width 188 height 36
click at [998, 213] on button "submit" at bounding box center [996, 222] width 27 height 27
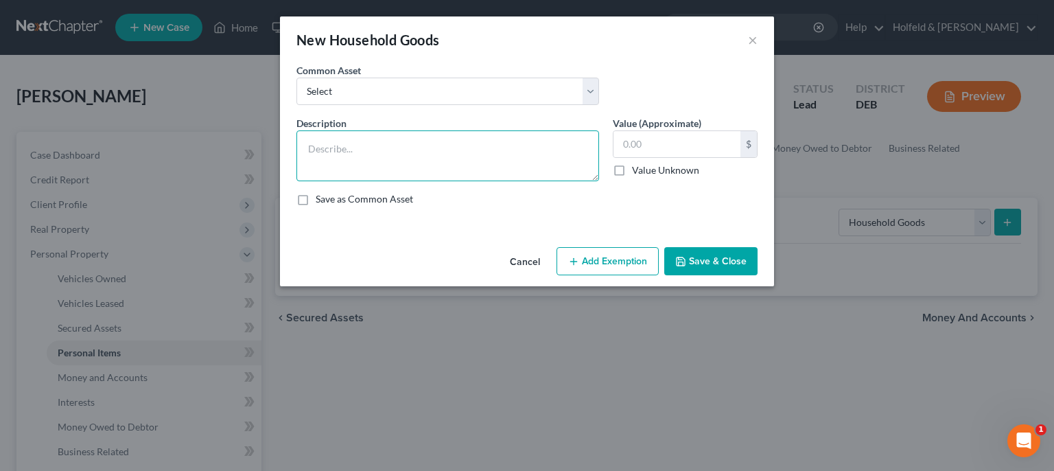
click at [419, 136] on textarea at bounding box center [447, 155] width 303 height 51
type textarea "2 Rooms used furniture and appliances"
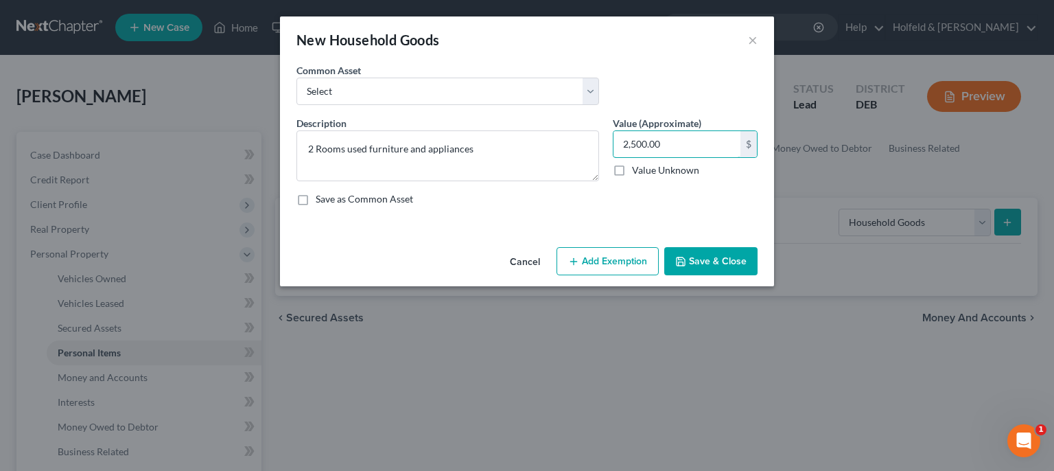
type input "2,500.00"
click at [608, 268] on button "Add Exemption" at bounding box center [608, 261] width 102 height 29
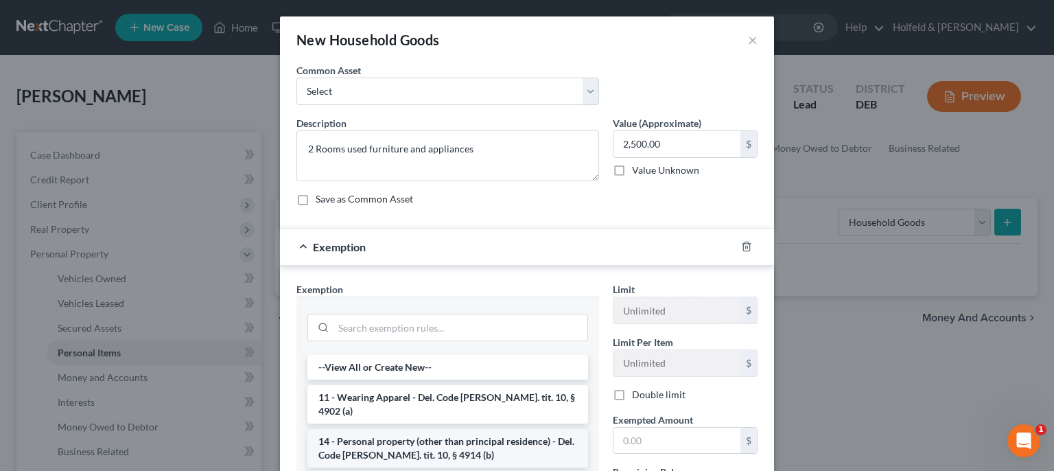
click at [482, 429] on li "14 - Personal property (other than principal residence) - Del. Code [PERSON_NAM…" at bounding box center [447, 448] width 281 height 38
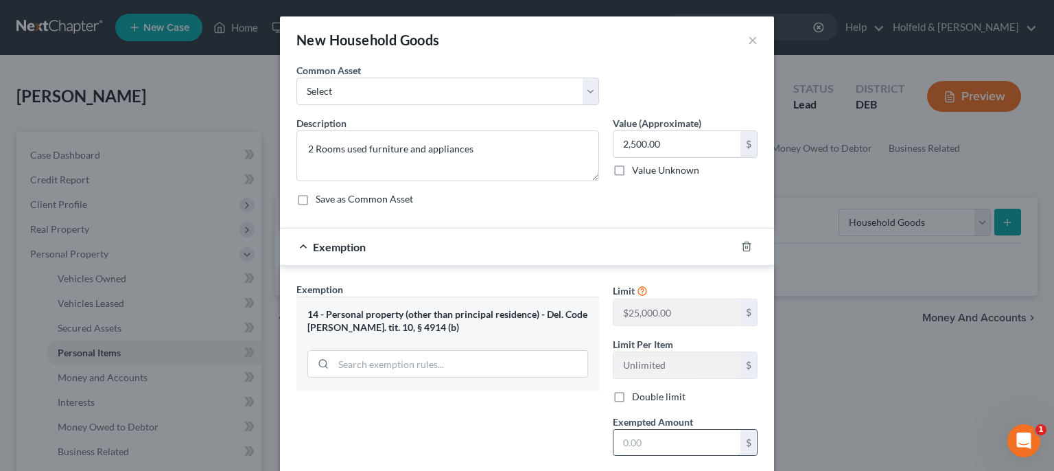
click at [660, 445] on input "text" at bounding box center [676, 443] width 127 height 26
type input "2,500.00"
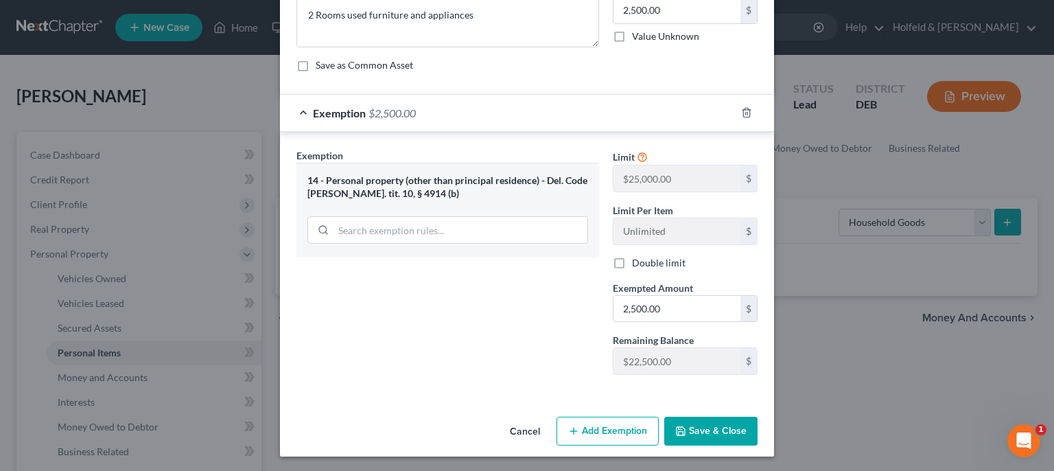
click at [715, 417] on button "Save & Close" at bounding box center [710, 431] width 93 height 29
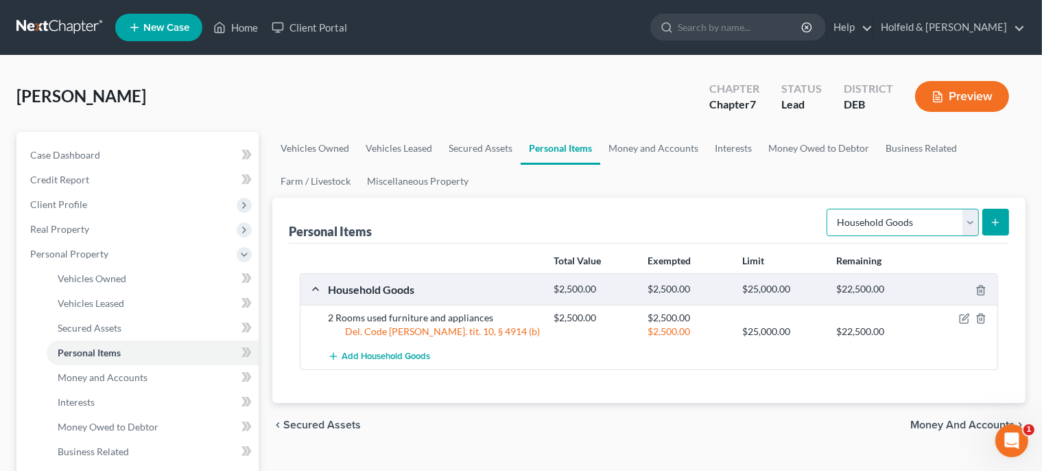
select select "clothing"
click option "Clothing" at bounding box center [0, 0] width 0 height 0
click at [993, 222] on icon "submit" at bounding box center [995, 222] width 11 height 11
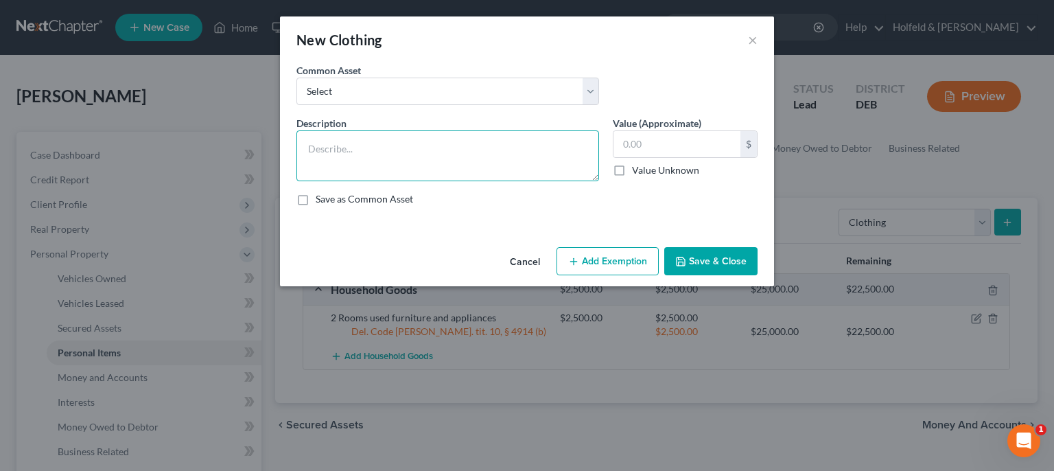
click at [513, 151] on textarea at bounding box center [447, 155] width 303 height 51
type textarea "Used clothing and shoes"
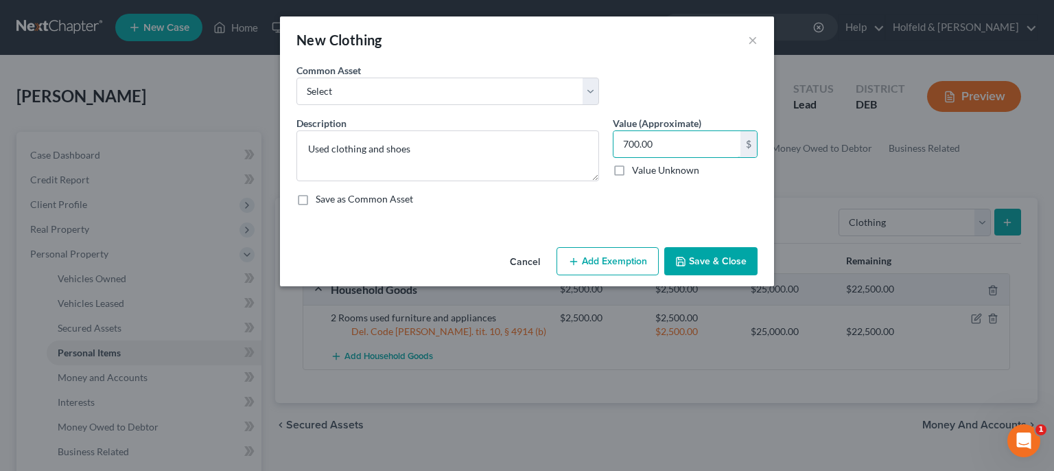
type input "700.00"
click at [615, 250] on button "Add Exemption" at bounding box center [608, 261] width 102 height 29
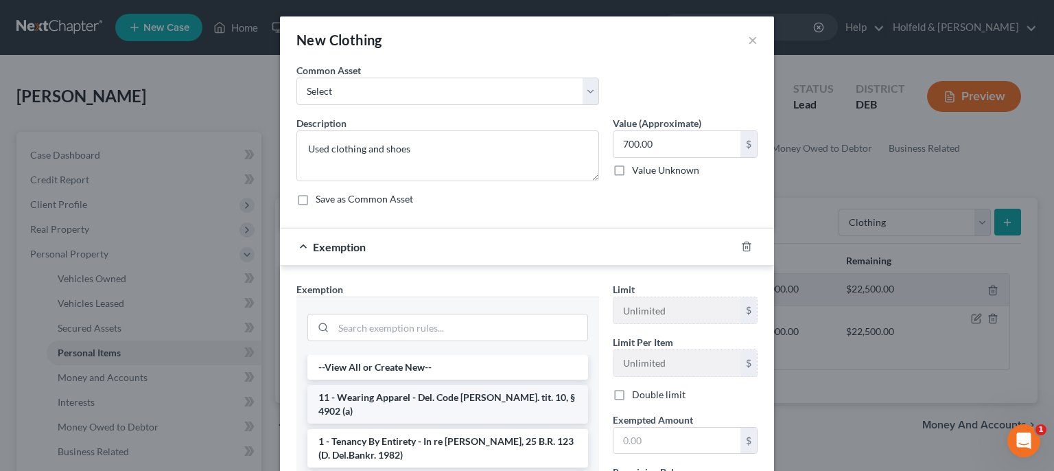
click at [408, 401] on li "11 - Wearing Apparel - Del. Code [PERSON_NAME]. tit. 10, § 4902 (a)" at bounding box center [447, 404] width 281 height 38
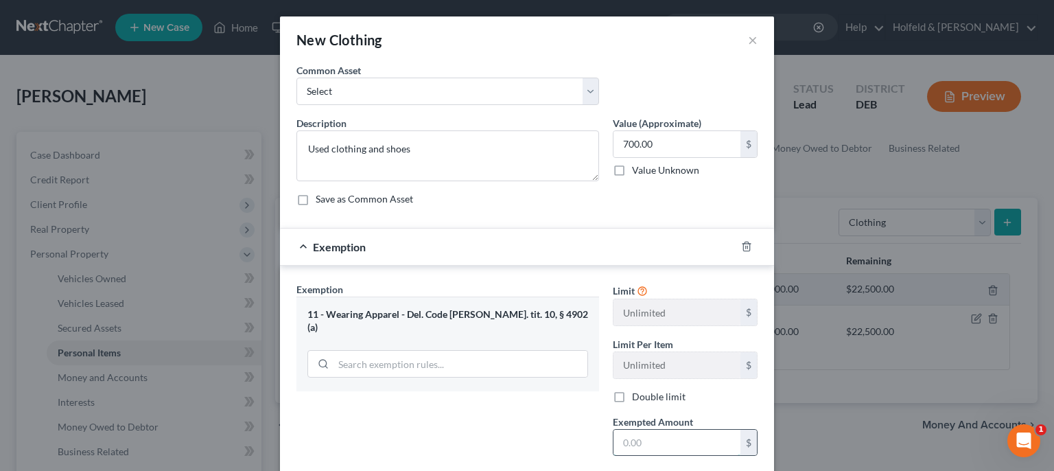
click at [667, 441] on input "text" at bounding box center [676, 443] width 127 height 26
type input "700.00"
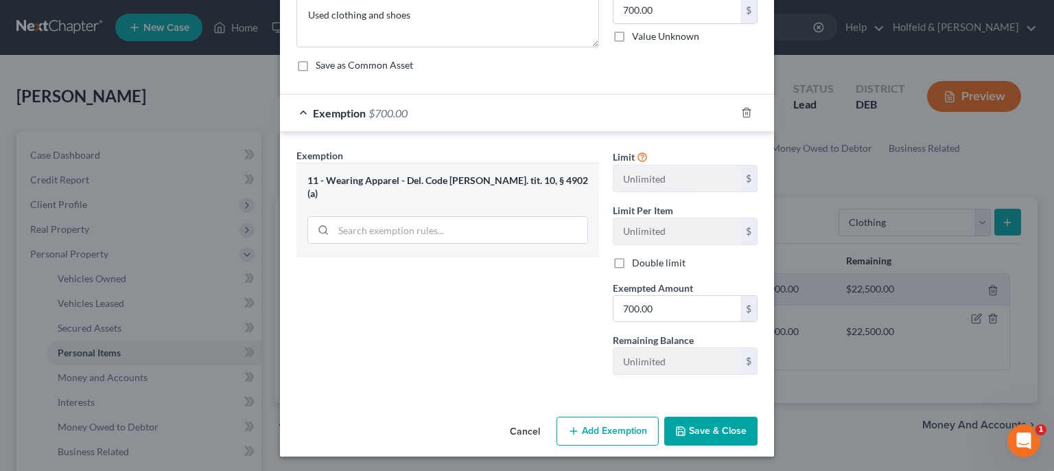
click at [707, 438] on button "Save & Close" at bounding box center [710, 431] width 93 height 29
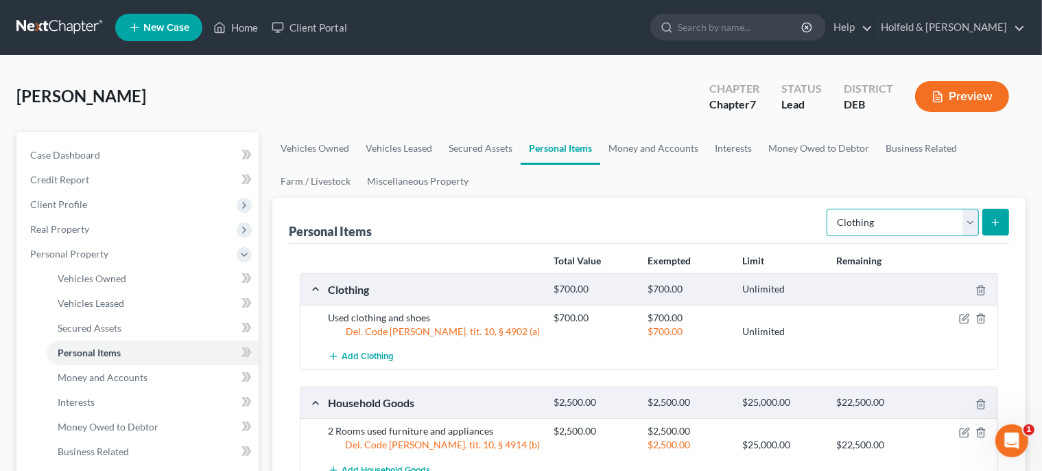
select select "jewelry"
click option "Jewelry" at bounding box center [0, 0] width 0 height 0
click at [995, 224] on icon "submit" at bounding box center [995, 222] width 11 height 11
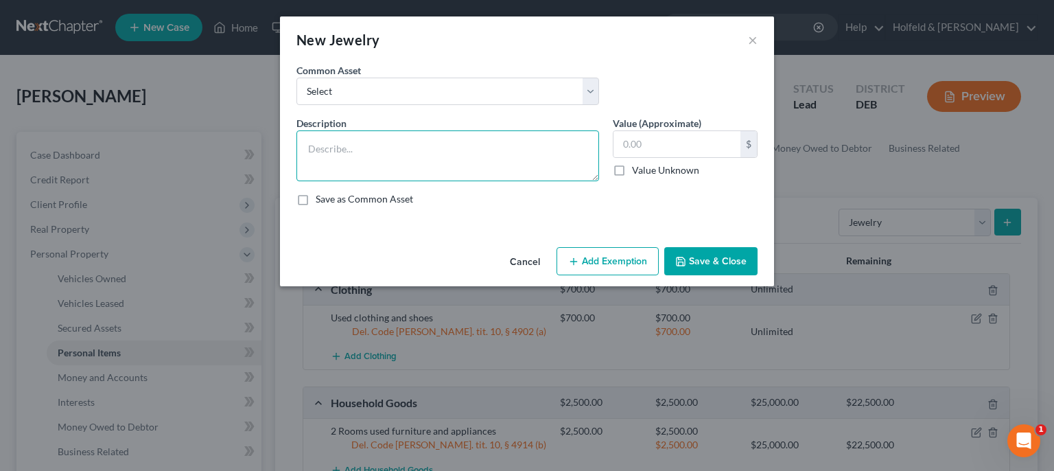
click at [506, 158] on textarea at bounding box center [447, 155] width 303 height 51
type textarea "rings, necklaces, earrings"
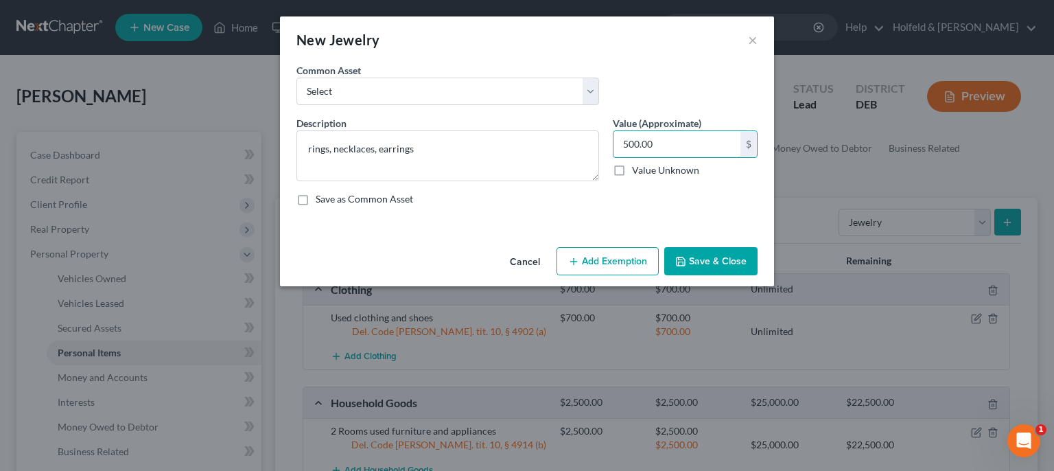
type input "500.00"
click at [625, 249] on button "Add Exemption" at bounding box center [608, 261] width 102 height 29
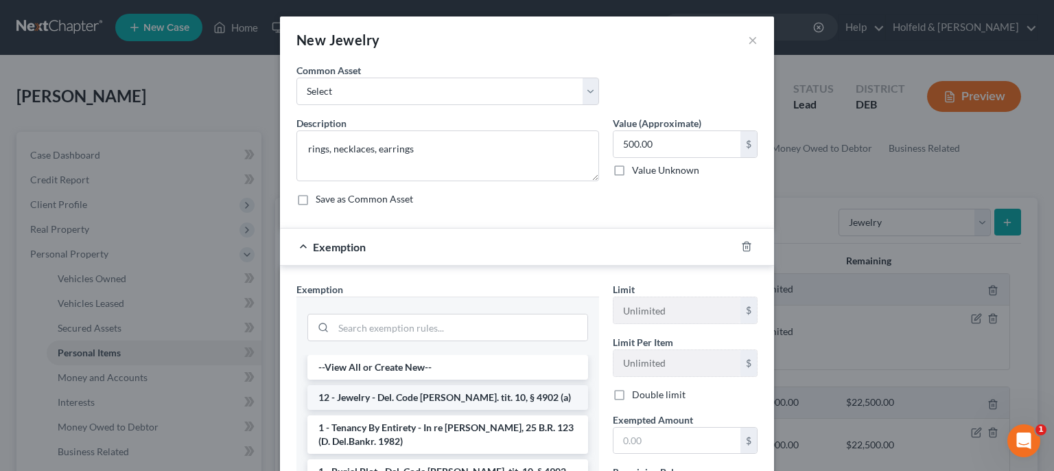
click at [504, 393] on li "12 - Jewelry - Del. Code [PERSON_NAME]. tit. 10, § 4902 (a)" at bounding box center [447, 397] width 281 height 25
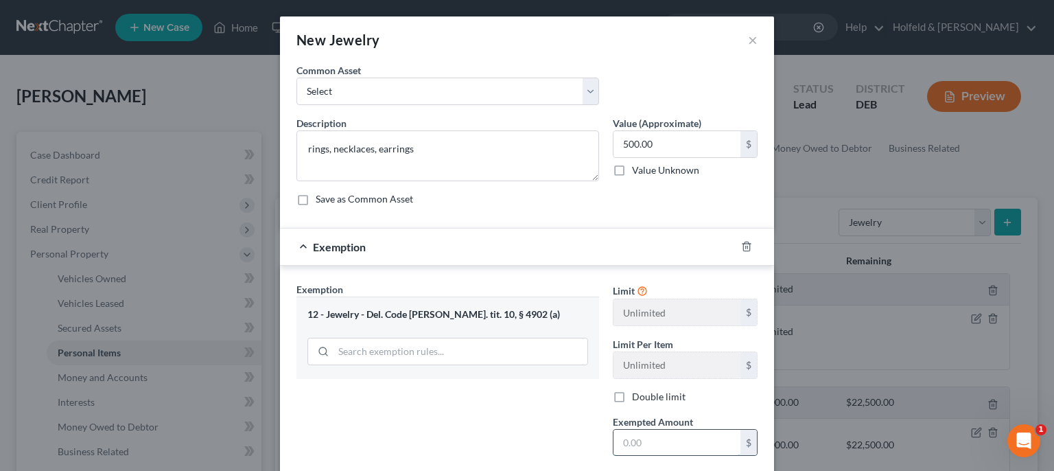
click at [634, 447] on input "text" at bounding box center [676, 443] width 127 height 26
type input "500.00"
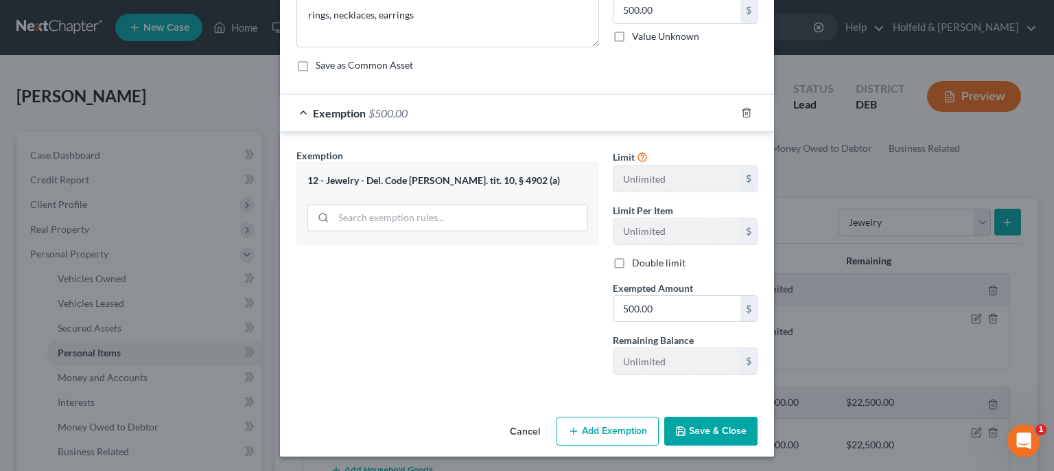
click at [728, 438] on button "Save & Close" at bounding box center [710, 431] width 93 height 29
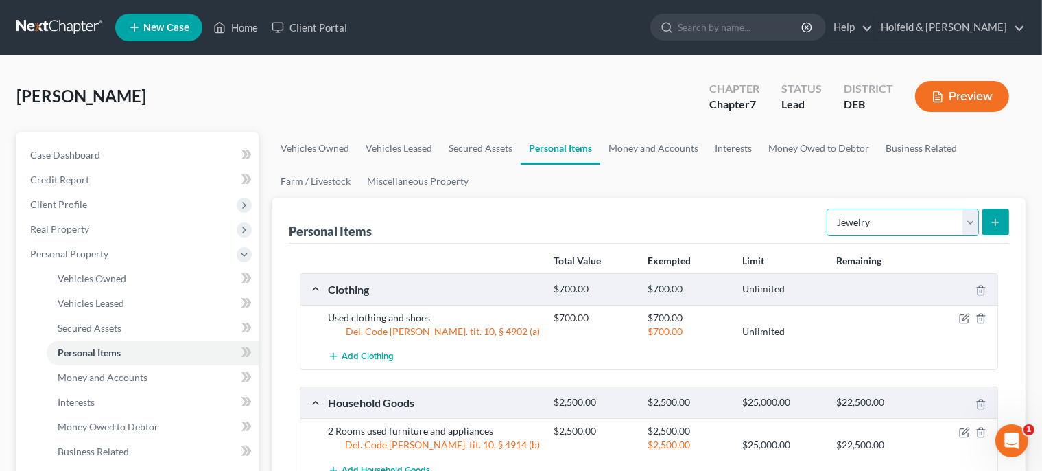
click at [827, 209] on select "Select Item Type Clothing Collectibles Of Value Electronics Firearms Household …" at bounding box center [903, 222] width 152 height 27
select select "pets"
click option "Pet(s)" at bounding box center [0, 0] width 0 height 0
click at [985, 221] on button "submit" at bounding box center [996, 222] width 27 height 27
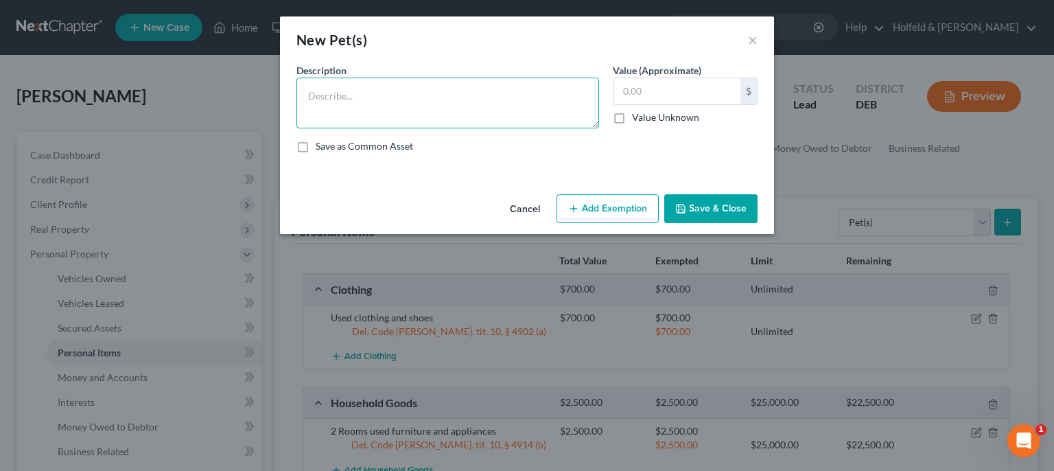
click at [528, 94] on textarea at bounding box center [447, 103] width 303 height 51
type textarea "3 cats, 1 dog"
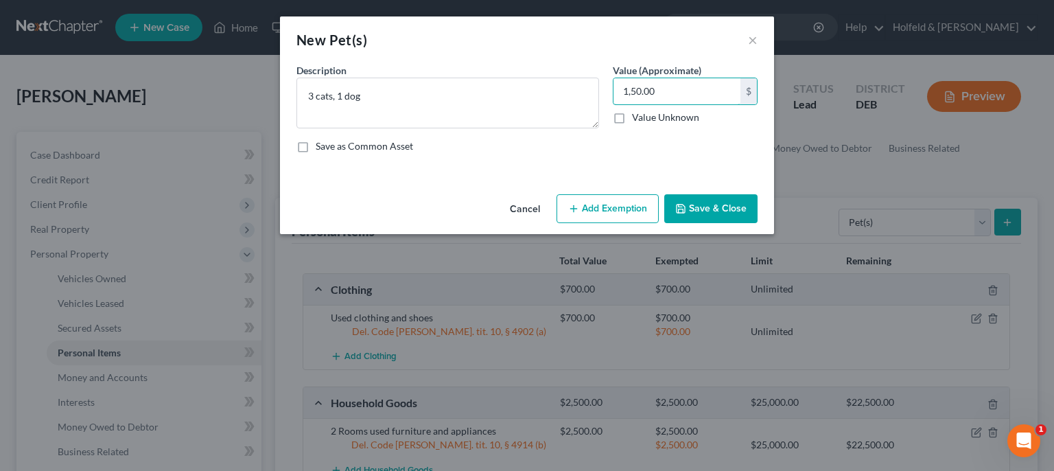
type input "1,50.00"
click at [641, 206] on button "Add Exemption" at bounding box center [608, 208] width 102 height 29
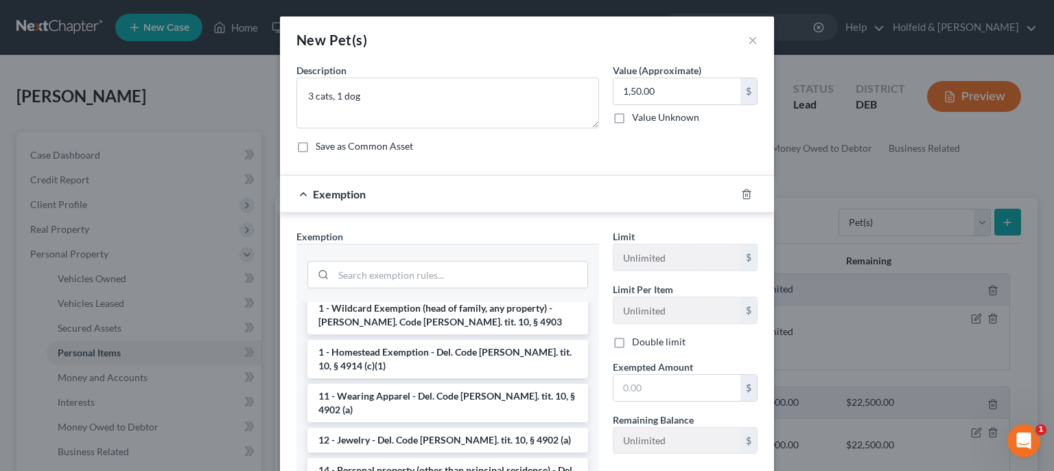
scroll to position [133, 0]
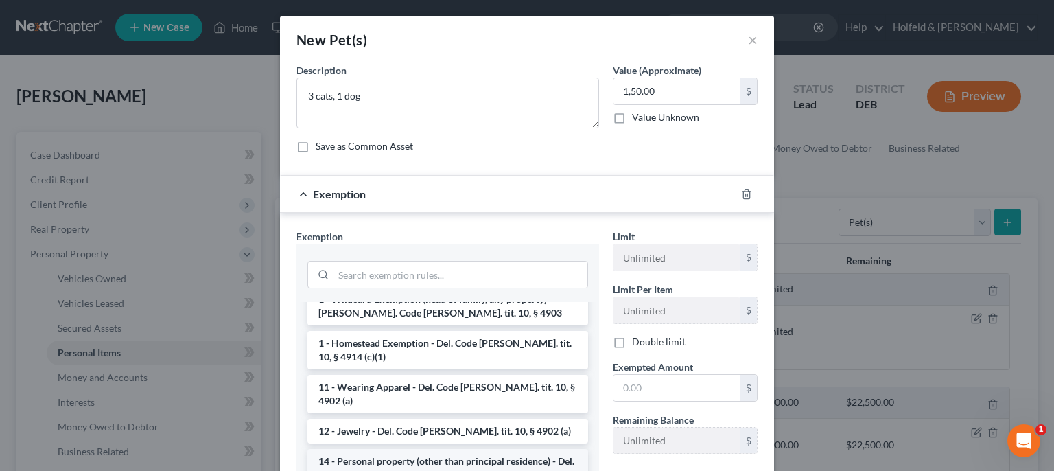
click at [509, 449] on li "14 - Personal property (other than principal residence) - Del. Code [PERSON_NAM…" at bounding box center [447, 468] width 281 height 38
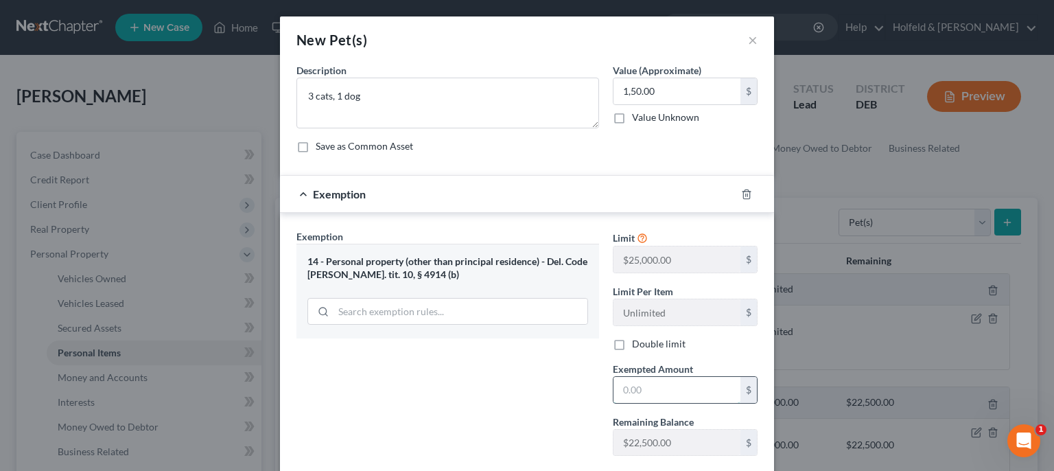
click at [632, 391] on input "text" at bounding box center [676, 390] width 127 height 26
type input "150.0"
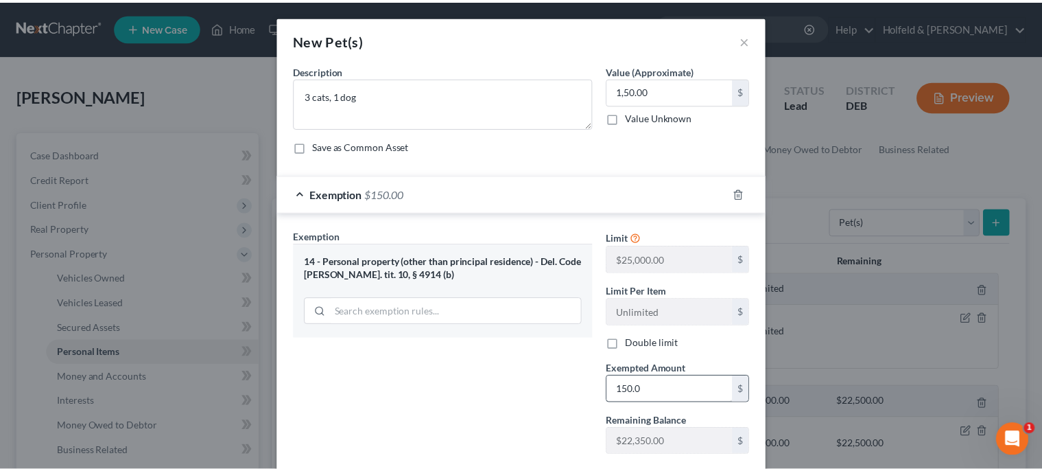
scroll to position [82, 0]
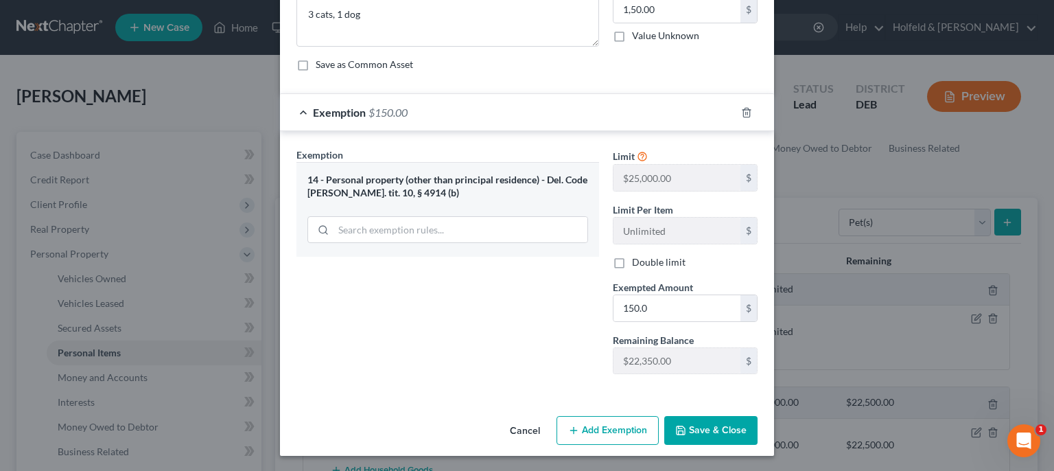
click at [705, 425] on button "Save & Close" at bounding box center [710, 430] width 93 height 29
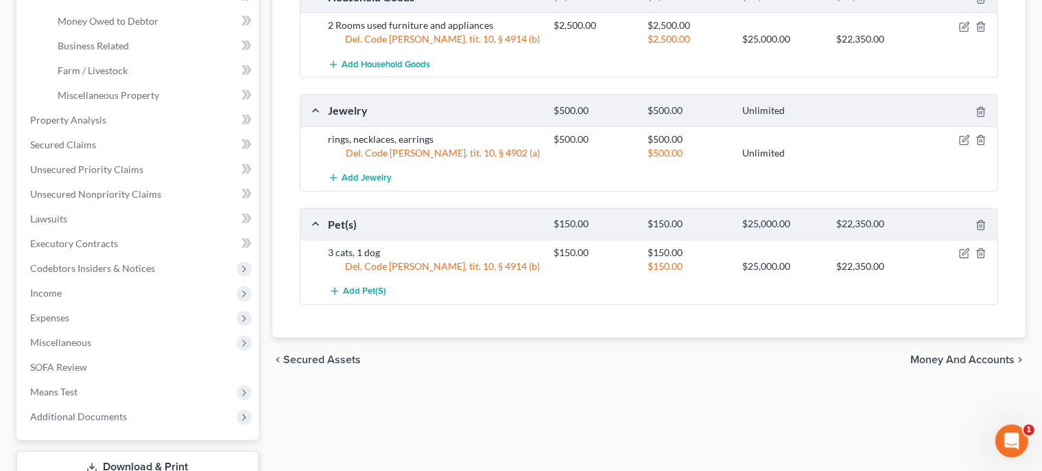
scroll to position [411, 0]
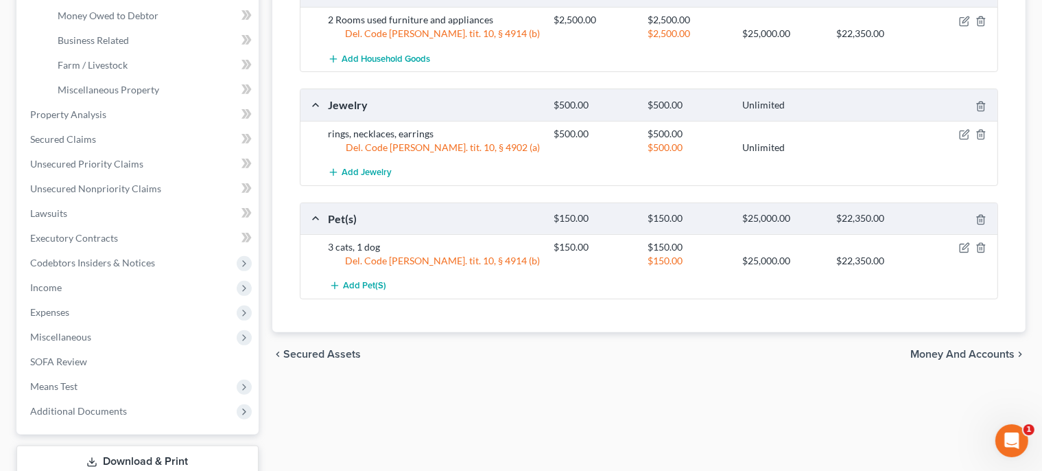
click at [981, 352] on span "Money and Accounts" at bounding box center [963, 354] width 104 height 11
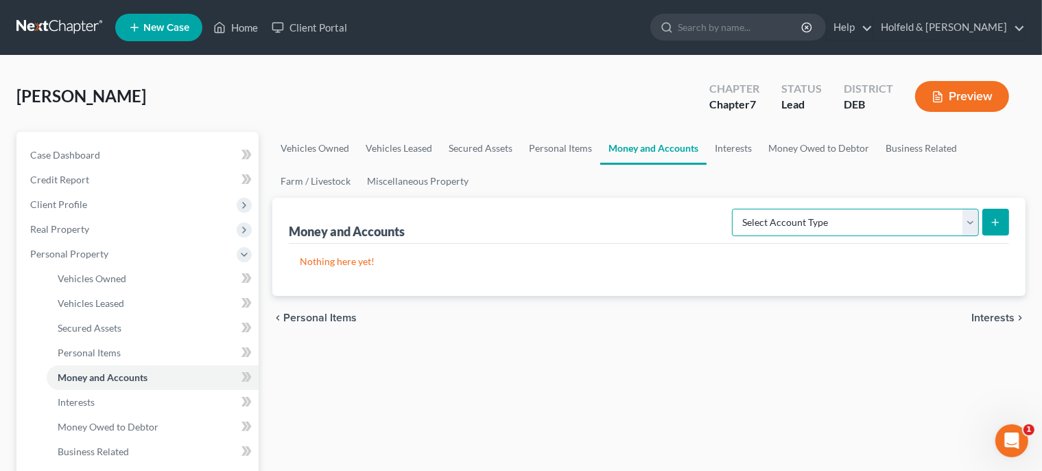
click at [732, 209] on select "Select Account Type Brokerage Cash on Hand Certificates of Deposit Checking Acc…" at bounding box center [855, 222] width 247 height 27
select select "checking"
click option "Checking Account" at bounding box center [0, 0] width 0 height 0
click at [1002, 224] on button "submit" at bounding box center [996, 222] width 27 height 27
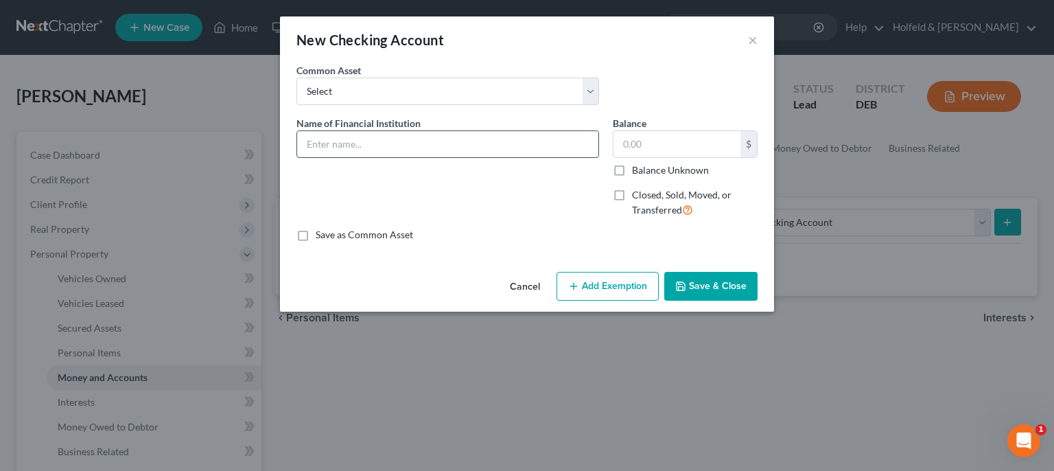
click at [471, 150] on input "text" at bounding box center [447, 144] width 301 height 26
type input "M & T Bank ***1812"
type input "250.00"
click at [605, 283] on button "Add Exemption" at bounding box center [608, 286] width 102 height 29
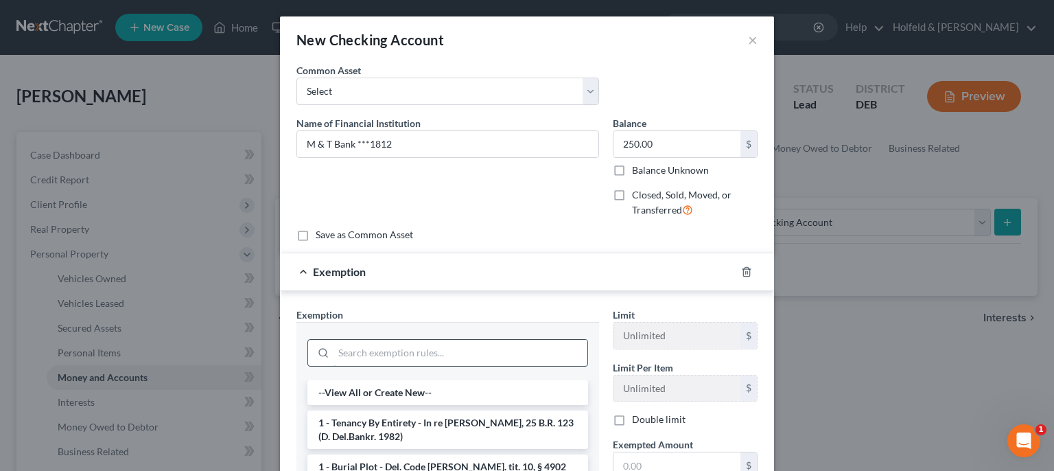
click at [536, 346] on input "search" at bounding box center [460, 353] width 254 height 26
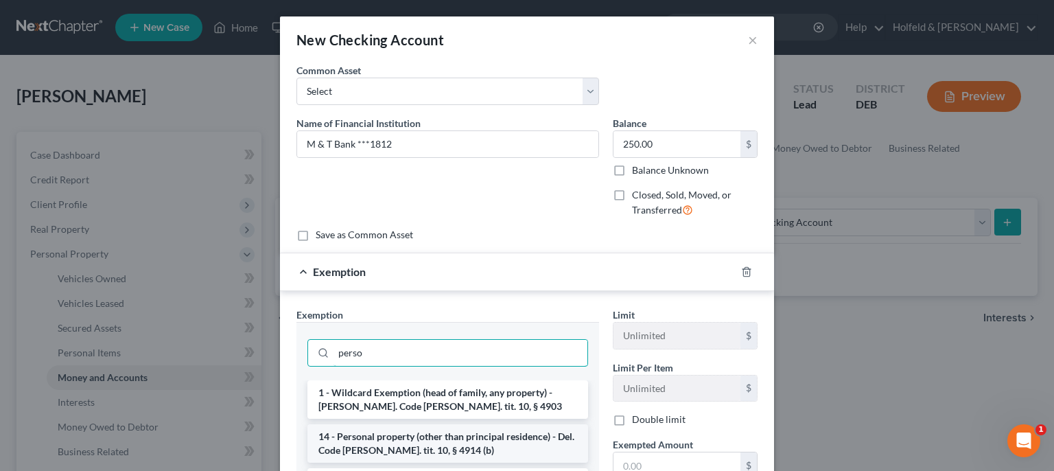
type input "perso"
click at [512, 442] on li "14 - Personal property (other than principal residence) - Del. Code [PERSON_NAM…" at bounding box center [447, 443] width 281 height 38
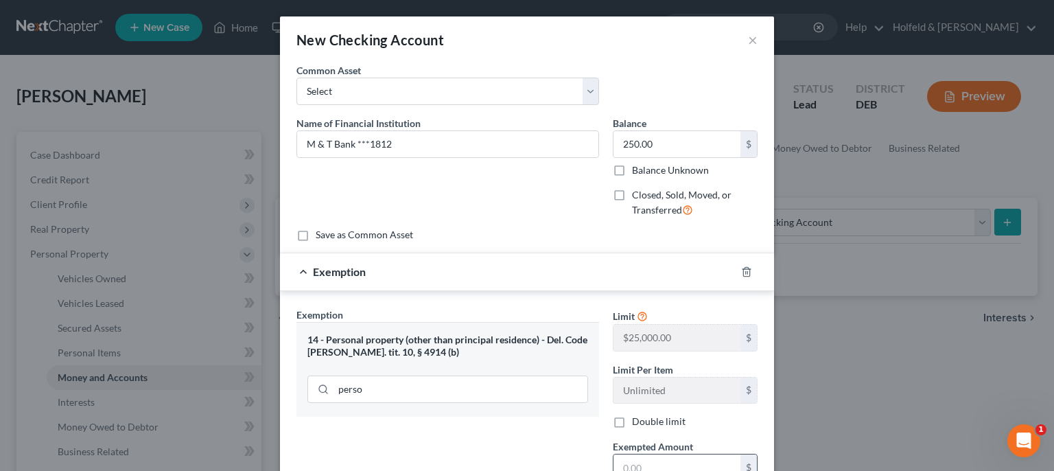
click at [644, 456] on input "text" at bounding box center [676, 467] width 127 height 26
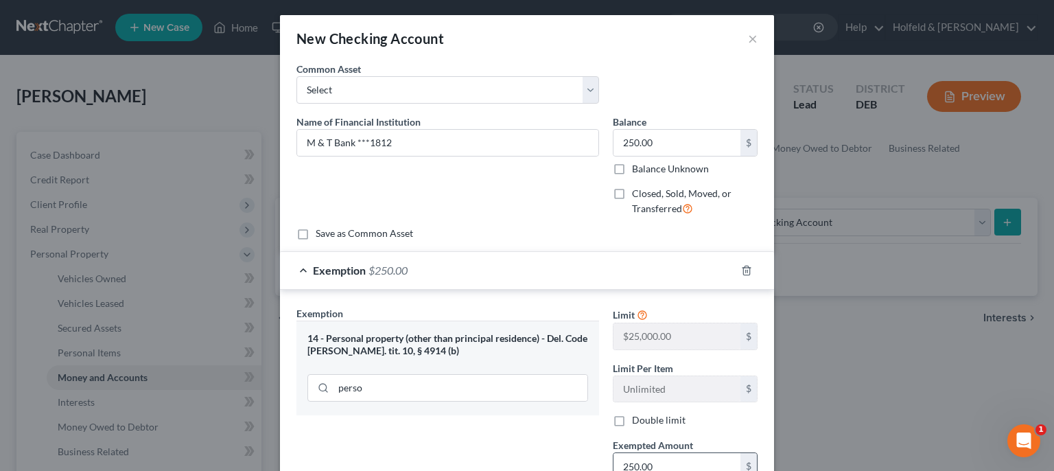
type input "250.00"
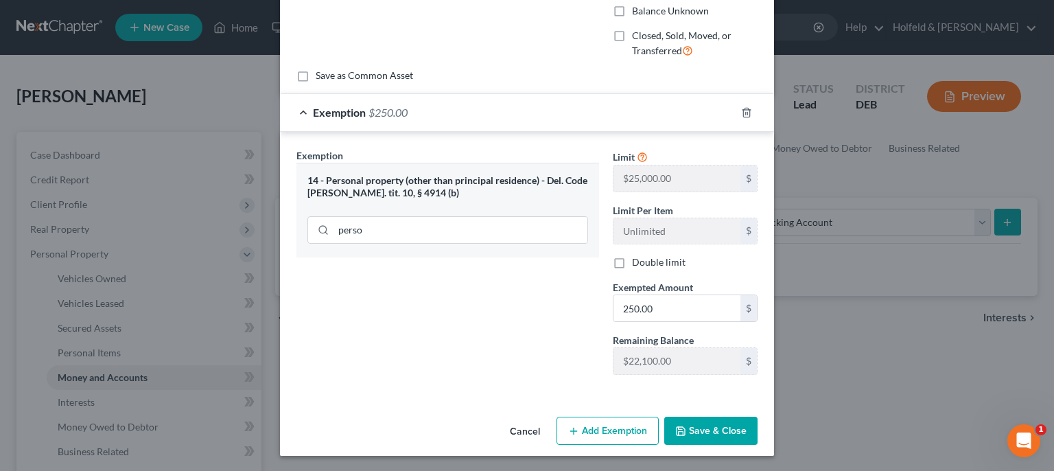
click at [713, 432] on button "Save & Close" at bounding box center [710, 431] width 93 height 29
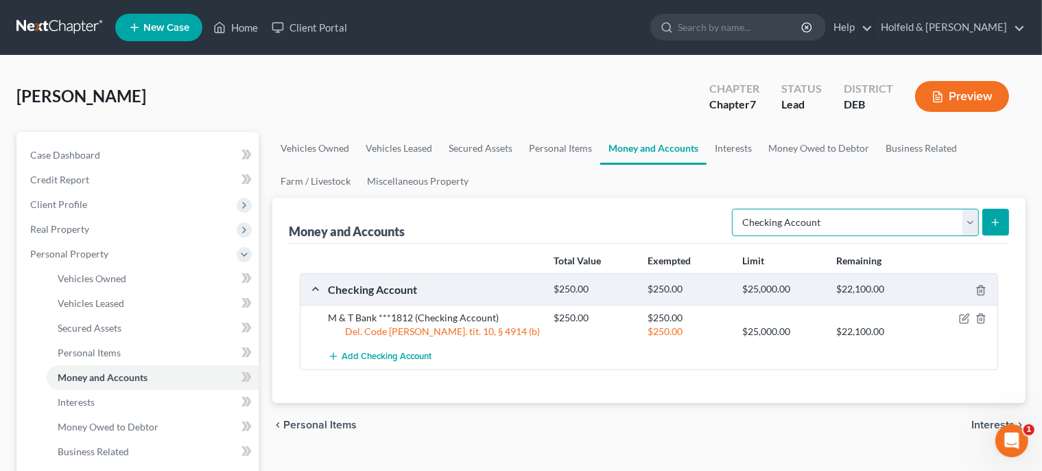
click at [732, 209] on select "Select Account Type Brokerage Cash on Hand Certificates of Deposit Checking Acc…" at bounding box center [855, 222] width 247 height 27
click option "Checking Account" at bounding box center [0, 0] width 0 height 0
click at [998, 220] on icon "submit" at bounding box center [995, 222] width 11 height 11
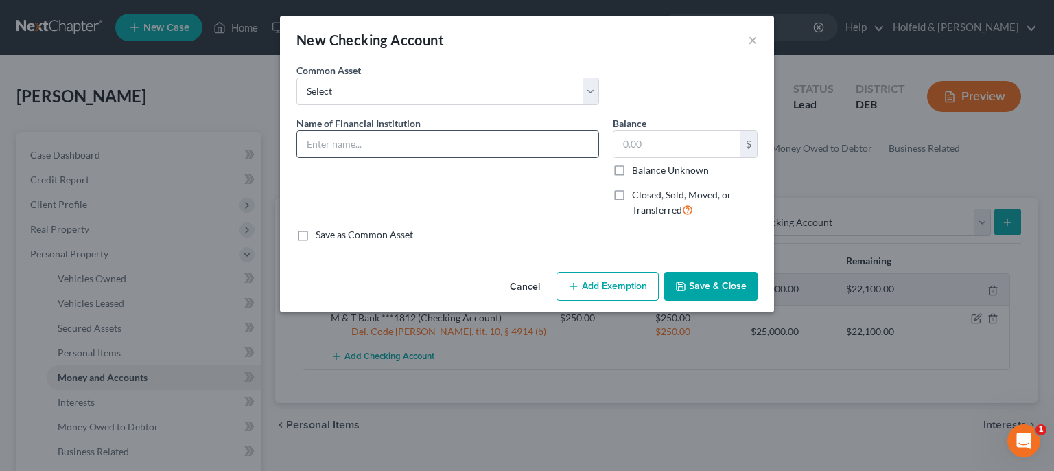
click at [520, 144] on input "text" at bounding box center [447, 144] width 301 height 26
type input "PNC Bank"
click at [659, 150] on input "text" at bounding box center [676, 144] width 127 height 26
type input "150.00"
click at [596, 292] on button "Add Exemption" at bounding box center [608, 286] width 102 height 29
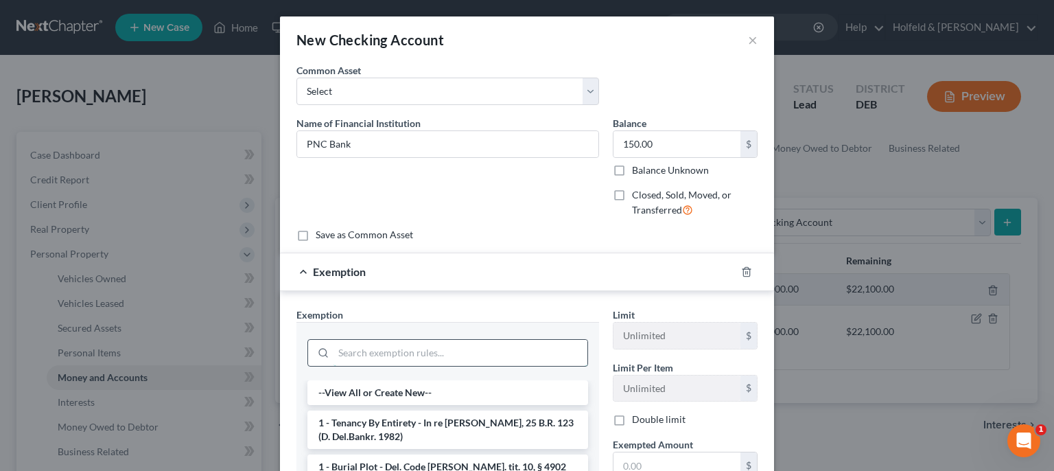
click at [480, 355] on input "search" at bounding box center [460, 353] width 254 height 26
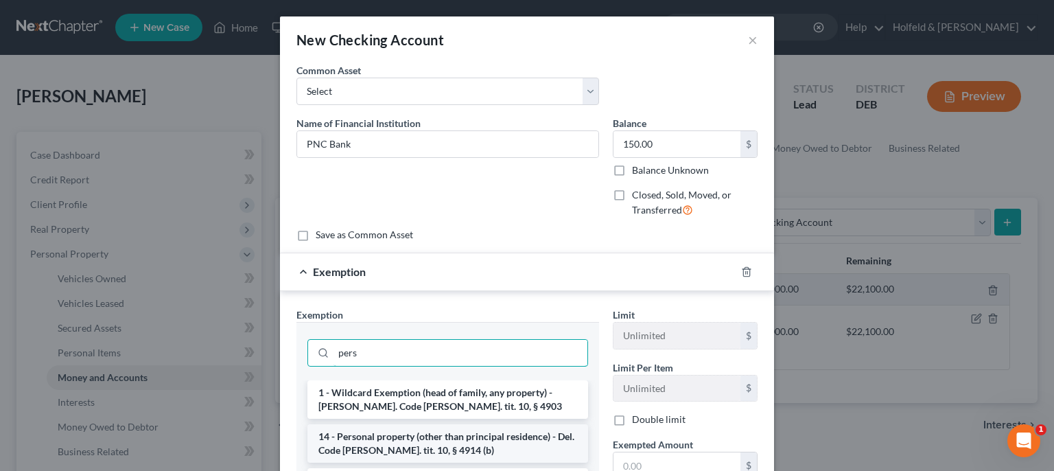
type input "pers"
click at [441, 446] on li "14 - Personal property (other than principal residence) - Del. Code [PERSON_NAM…" at bounding box center [447, 443] width 281 height 38
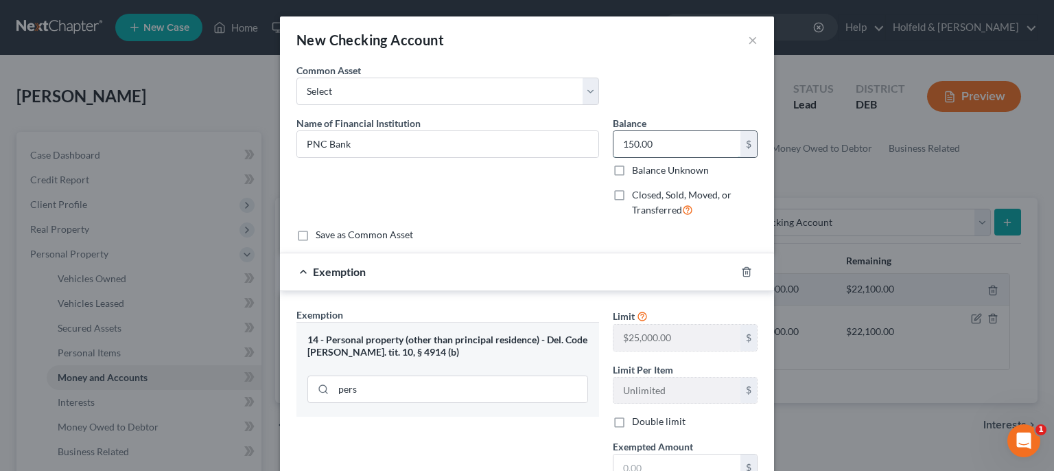
drag, startPoint x: 672, startPoint y: 145, endPoint x: 434, endPoint y: 180, distance: 240.7
click at [613, 157] on input "150.00" at bounding box center [676, 144] width 127 height 26
type input "0.00"
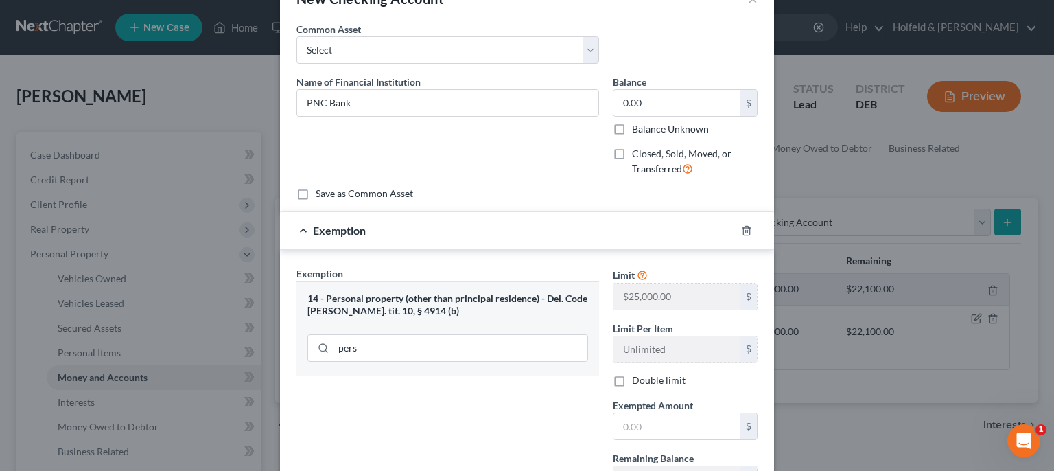
scroll to position [108, 0]
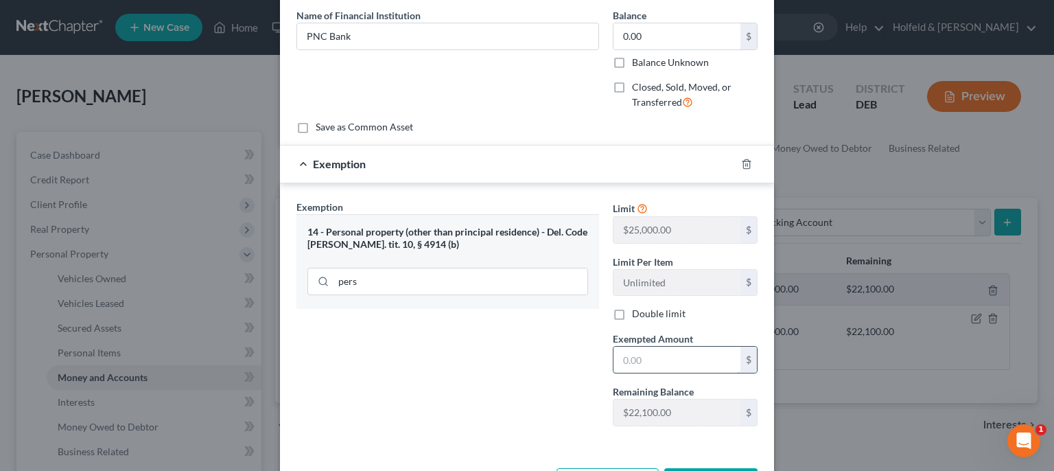
click at [630, 351] on input "text" at bounding box center [676, 360] width 127 height 26
type input "0.00"
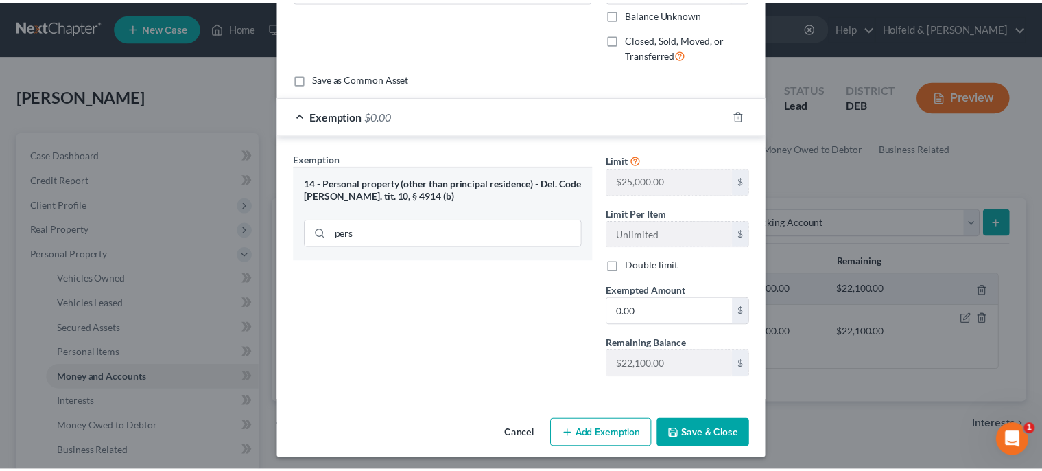
scroll to position [159, 0]
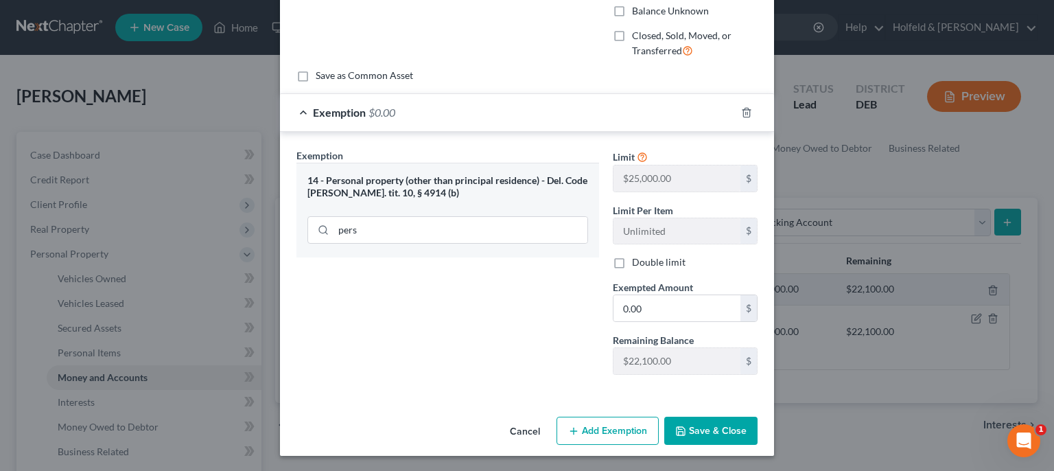
click at [734, 419] on button "Save & Close" at bounding box center [710, 431] width 93 height 29
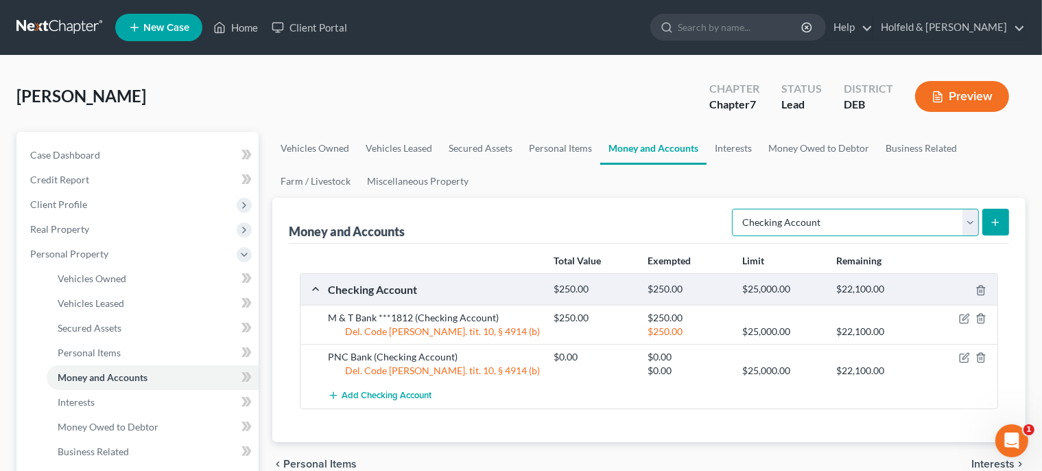
click at [732, 209] on select "Select Account Type Brokerage Cash on Hand Certificates of Deposit Checking Acc…" at bounding box center [855, 222] width 247 height 27
select select "savings"
click option "Savings Account" at bounding box center [0, 0] width 0 height 0
click at [1006, 218] on button "submit" at bounding box center [996, 222] width 27 height 27
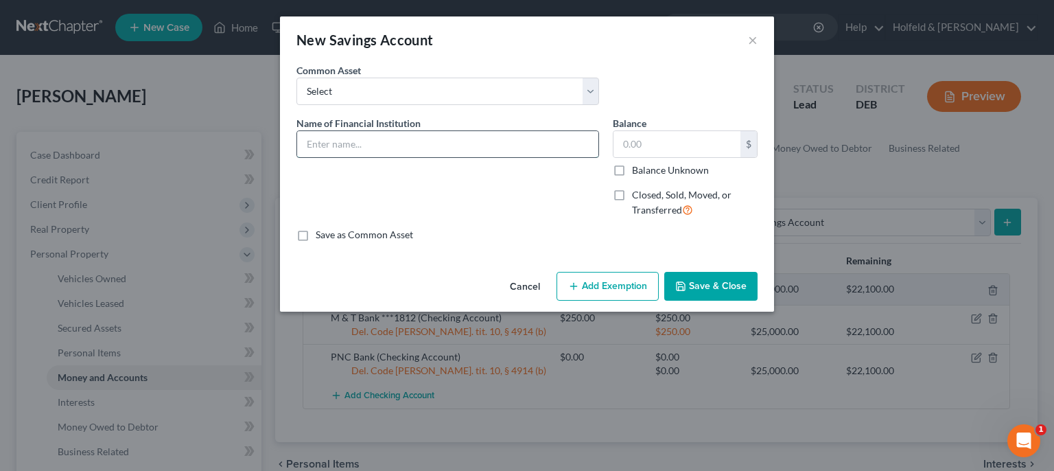
click at [546, 154] on input "text" at bounding box center [447, 144] width 301 height 26
type input "PNC Bank"
type input "0.00"
click at [699, 285] on button "Save & Close" at bounding box center [710, 286] width 93 height 29
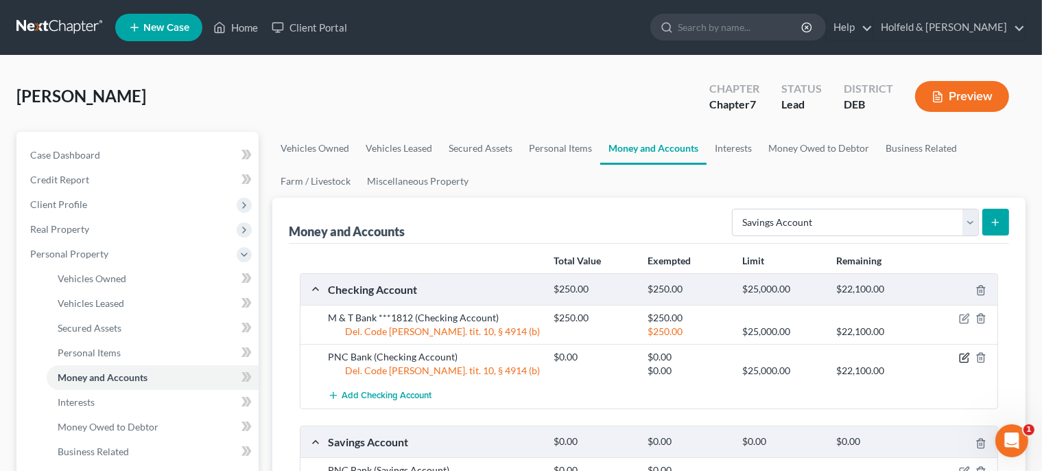
click at [963, 357] on icon "button" at bounding box center [964, 357] width 11 height 11
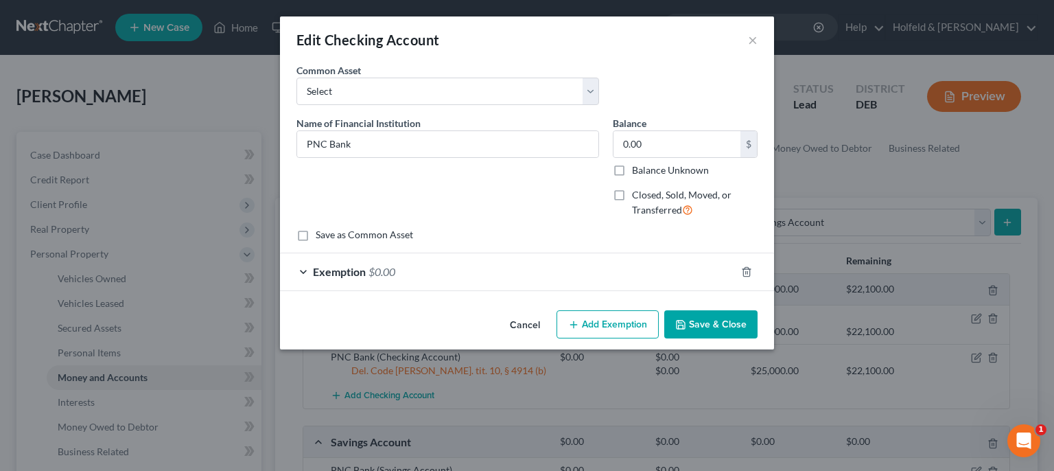
click at [542, 324] on button "Cancel" at bounding box center [525, 325] width 52 height 27
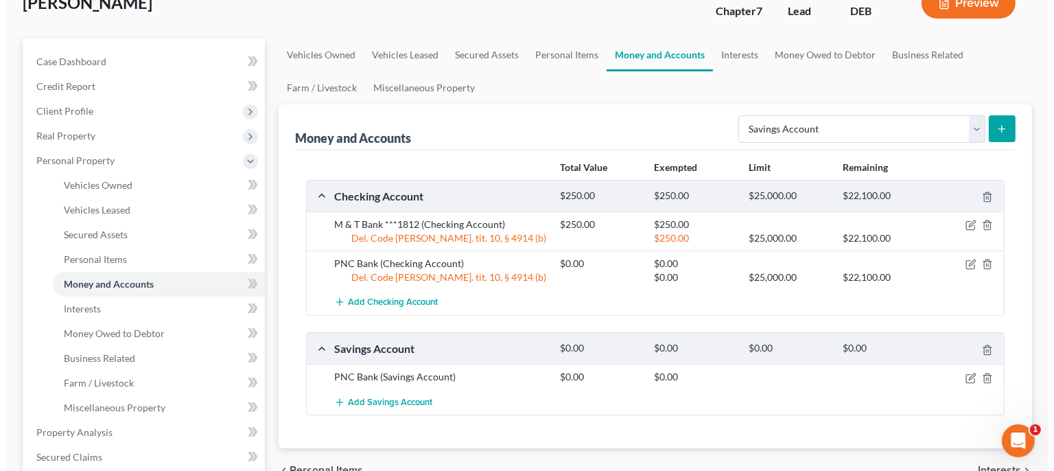
scroll to position [154, 0]
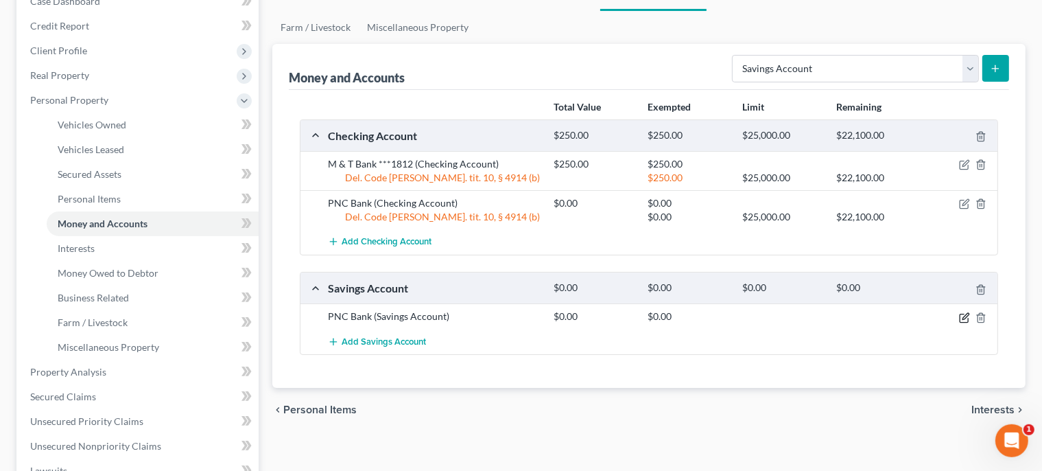
click at [963, 315] on icon "button" at bounding box center [966, 316] width 6 height 6
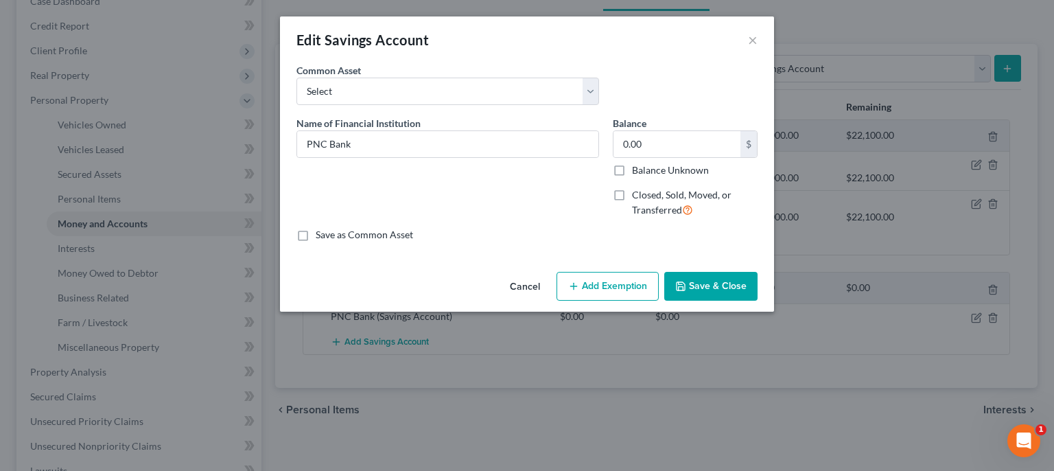
click at [616, 289] on button "Add Exemption" at bounding box center [608, 286] width 102 height 29
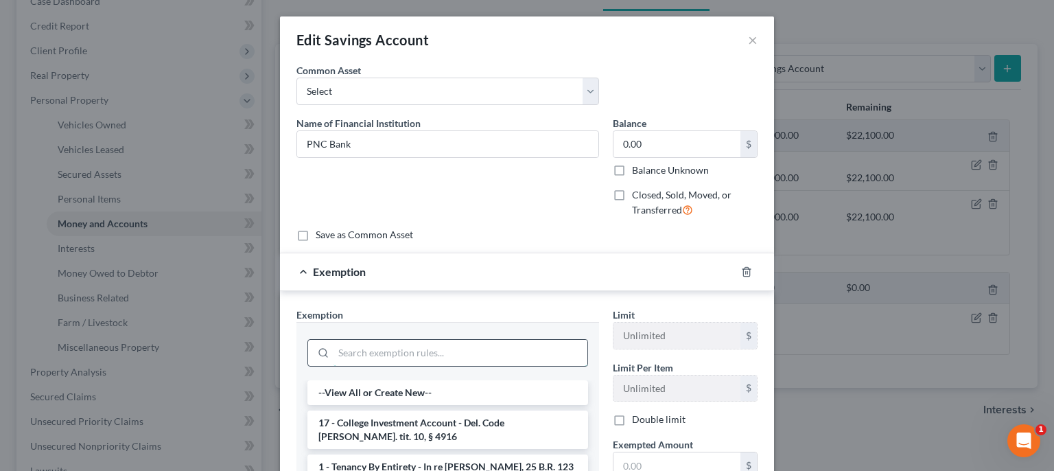
click at [513, 362] on input "search" at bounding box center [460, 353] width 254 height 26
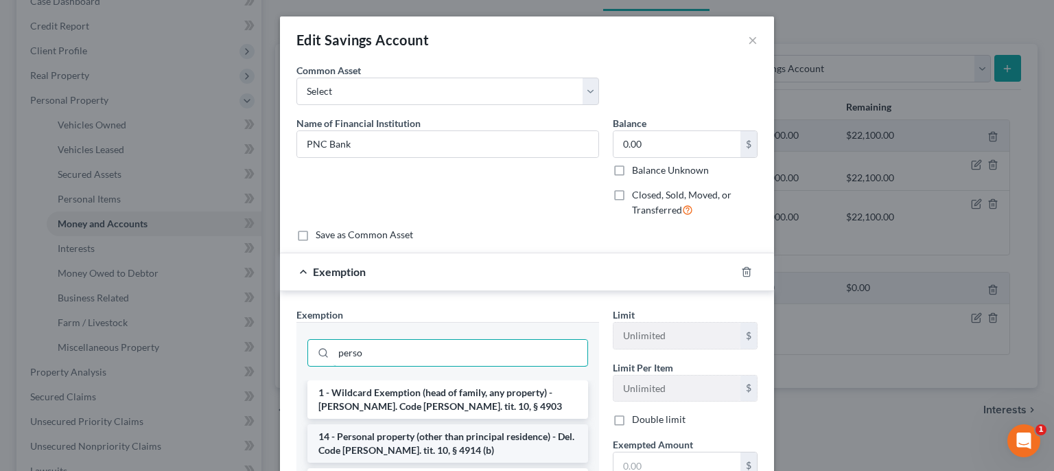
type input "perso"
click at [504, 445] on li "14 - Personal property (other than principal residence) - Del. Code [PERSON_NAM…" at bounding box center [447, 443] width 281 height 38
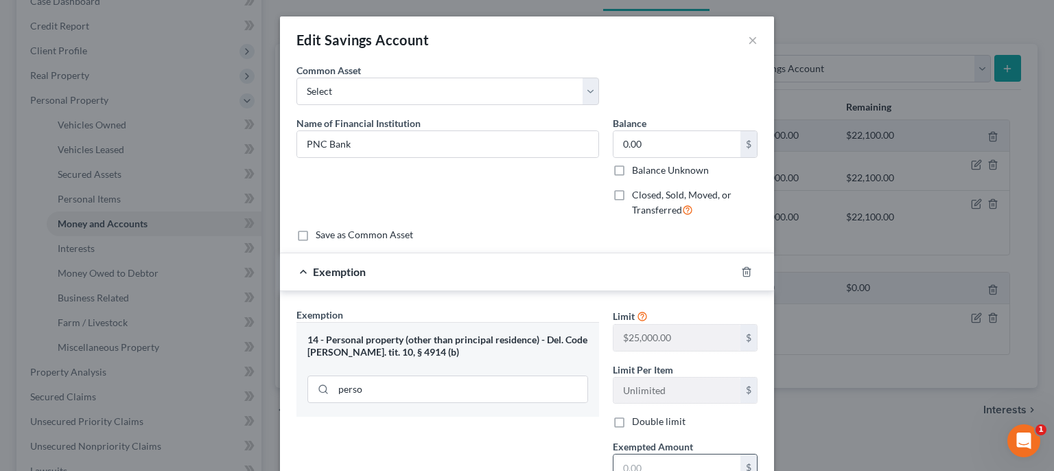
click at [635, 465] on input "text" at bounding box center [676, 467] width 127 height 26
type input "0.00"
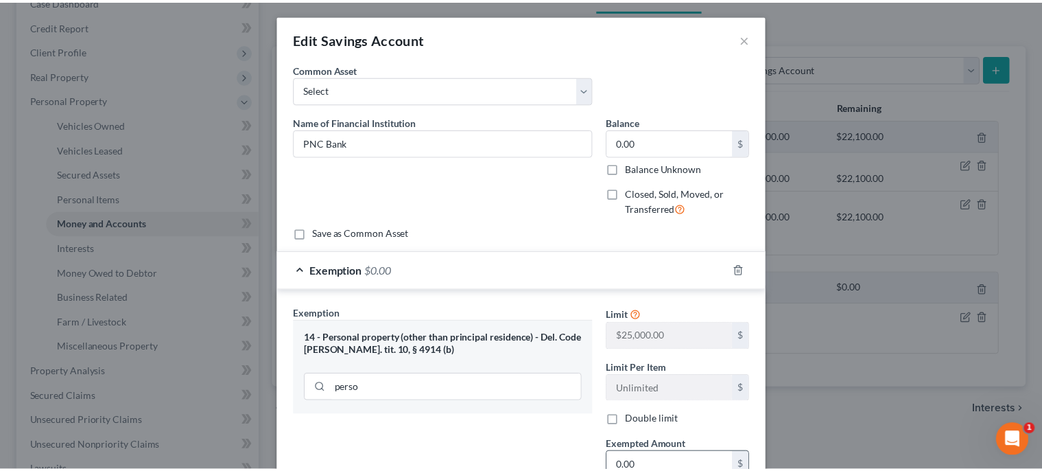
scroll to position [159, 0]
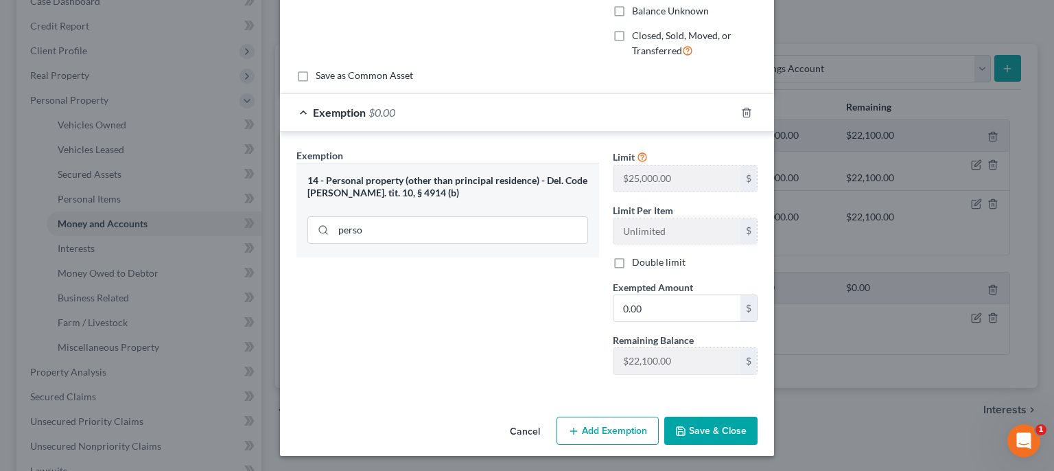
click at [718, 419] on button "Save & Close" at bounding box center [710, 431] width 93 height 29
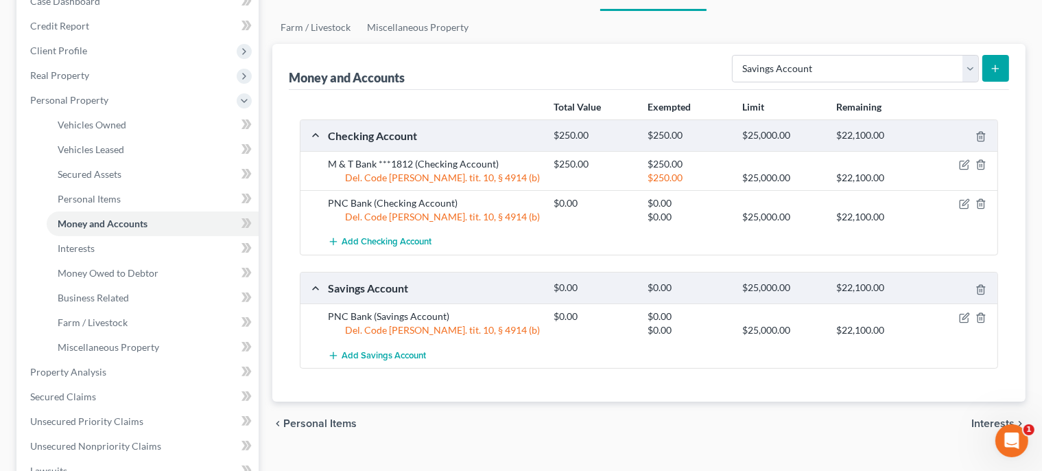
click at [988, 418] on span "Interests" at bounding box center [993, 423] width 43 height 11
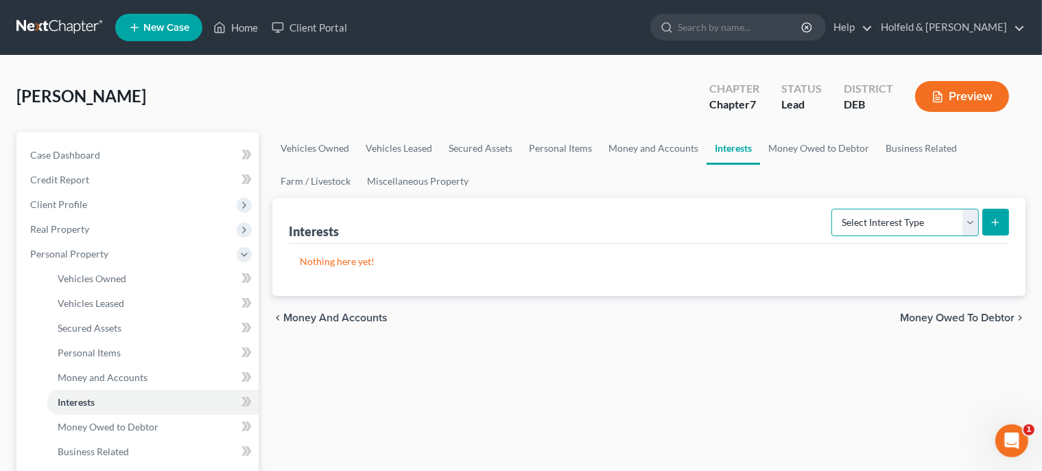
click at [832, 209] on select "Select Interest Type 401K Annuity Bond Education IRA Government Bond Government…" at bounding box center [906, 222] width 148 height 27
select select "401k"
click option "401K" at bounding box center [0, 0] width 0 height 0
click at [994, 226] on button "submit" at bounding box center [996, 222] width 27 height 27
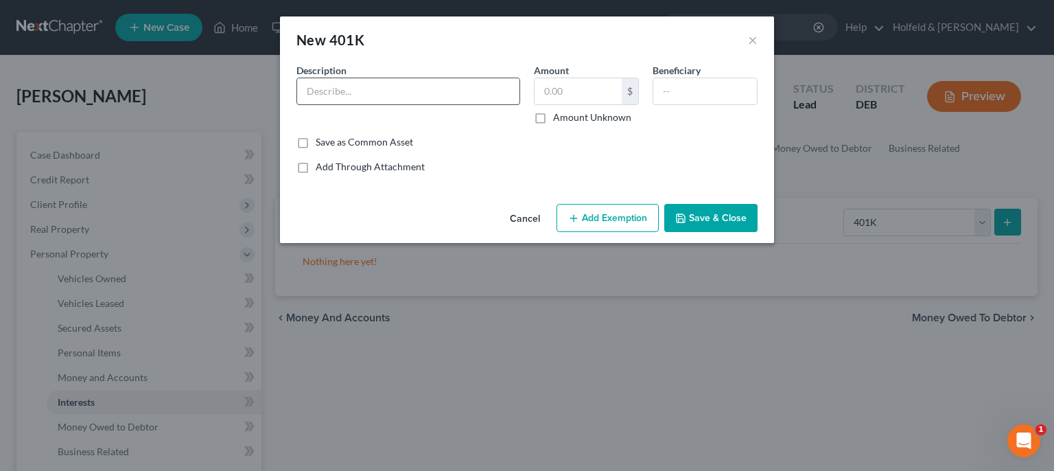
click at [473, 81] on input "text" at bounding box center [408, 91] width 222 height 26
type input "[PERSON_NAME] Price 401k"
click at [553, 120] on label "Amount Unknown" at bounding box center [592, 117] width 78 height 14
click at [559, 119] on input "Amount Unknown" at bounding box center [563, 114] width 9 height 9
checkbox input "true"
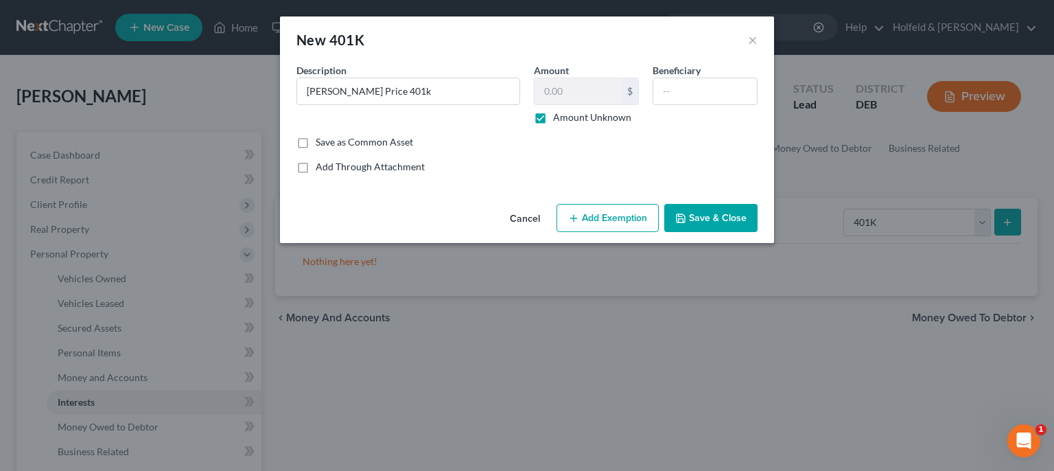
click at [618, 213] on button "Add Exemption" at bounding box center [608, 218] width 102 height 29
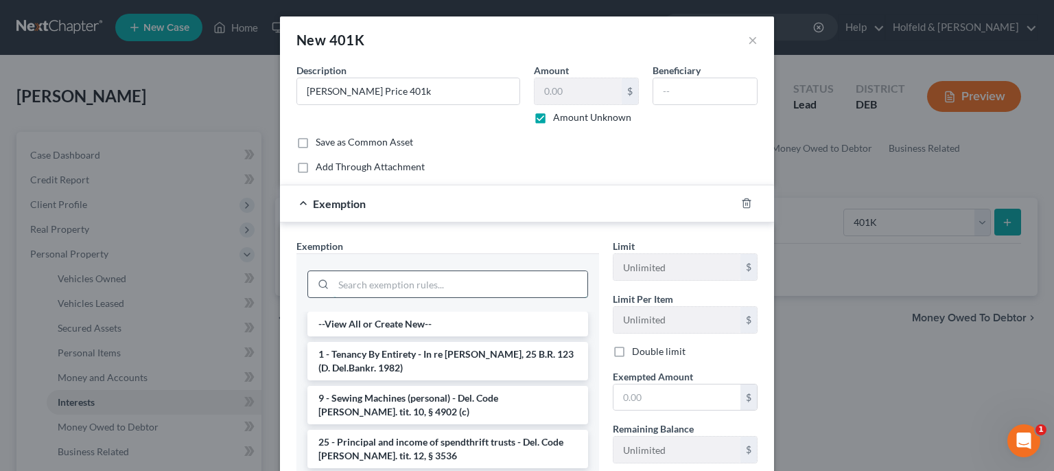
click at [517, 277] on input "search" at bounding box center [460, 284] width 254 height 26
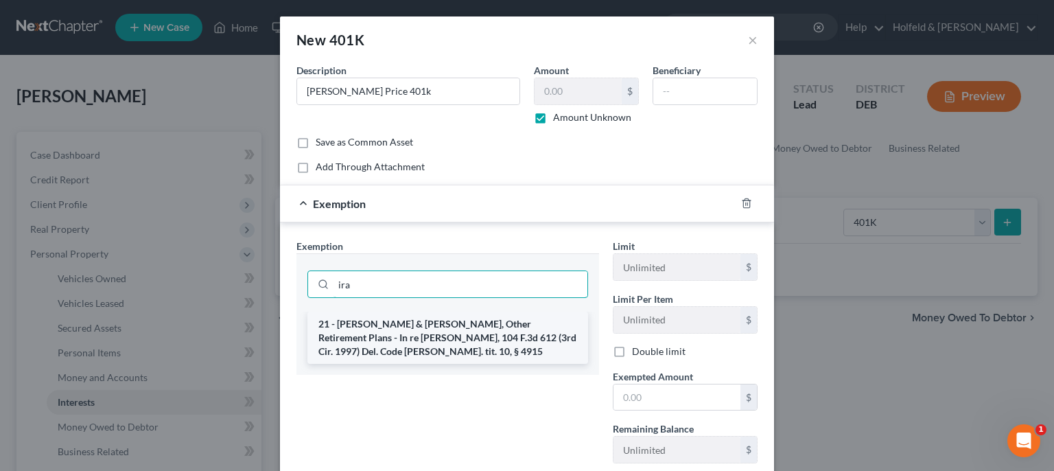
type input "ira"
click at [517, 335] on li "21 - [PERSON_NAME] & [PERSON_NAME], Other Retirement Plans - In re [PERSON_NAME…" at bounding box center [447, 338] width 281 height 52
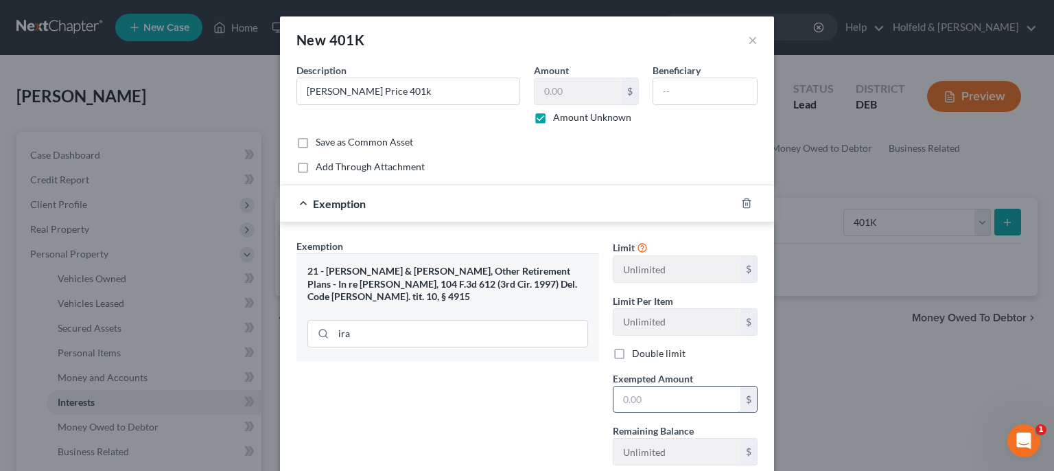
click at [688, 392] on input "text" at bounding box center [676, 399] width 127 height 26
click at [553, 118] on label "Amount Unknown" at bounding box center [592, 117] width 78 height 14
click at [559, 118] on input "Amount Unknown" at bounding box center [563, 114] width 9 height 9
checkbox input "false"
click at [554, 84] on input "text" at bounding box center [578, 91] width 87 height 26
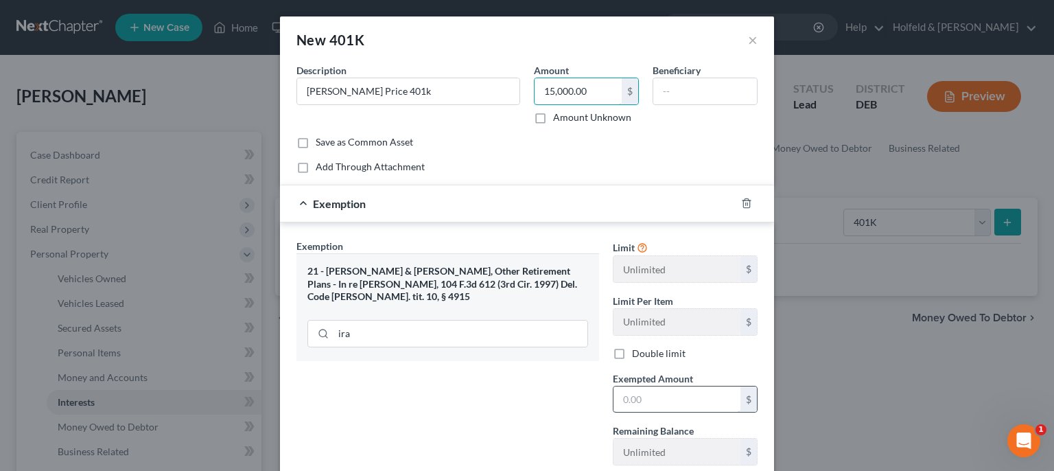
type input "15,000.00"
click at [657, 390] on input "text" at bounding box center [676, 399] width 127 height 26
type input "15,000.00"
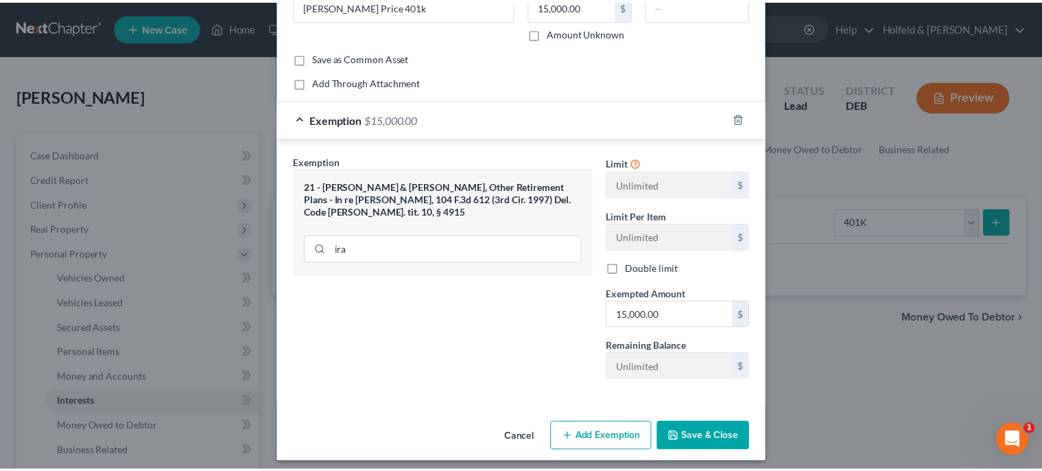
scroll to position [91, 0]
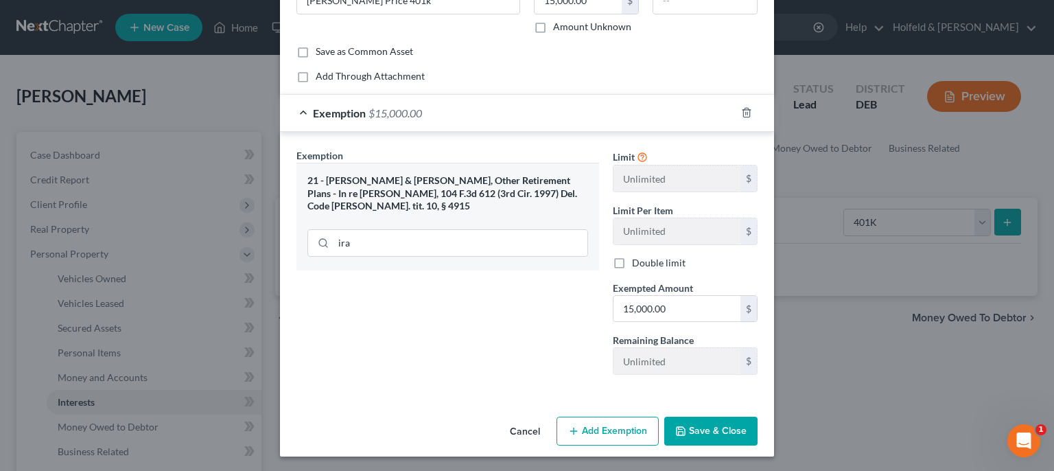
click at [727, 419] on button "Save & Close" at bounding box center [710, 431] width 93 height 29
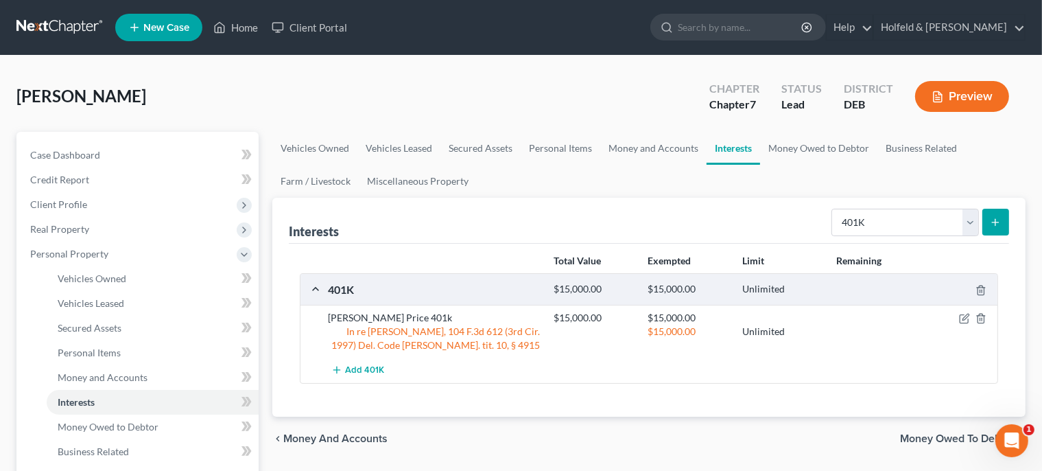
click at [932, 441] on span "Money Owed to Debtor" at bounding box center [957, 438] width 115 height 11
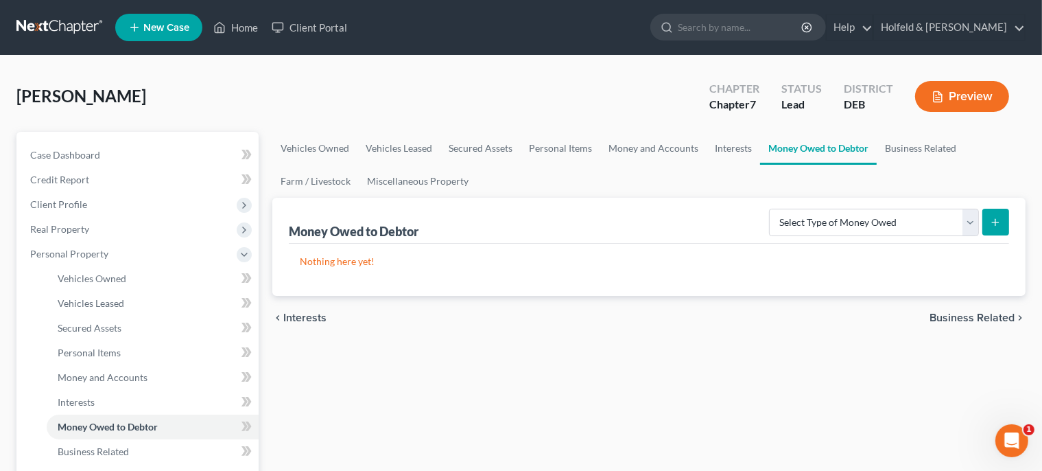
click at [985, 314] on span "Business Related" at bounding box center [972, 317] width 85 height 11
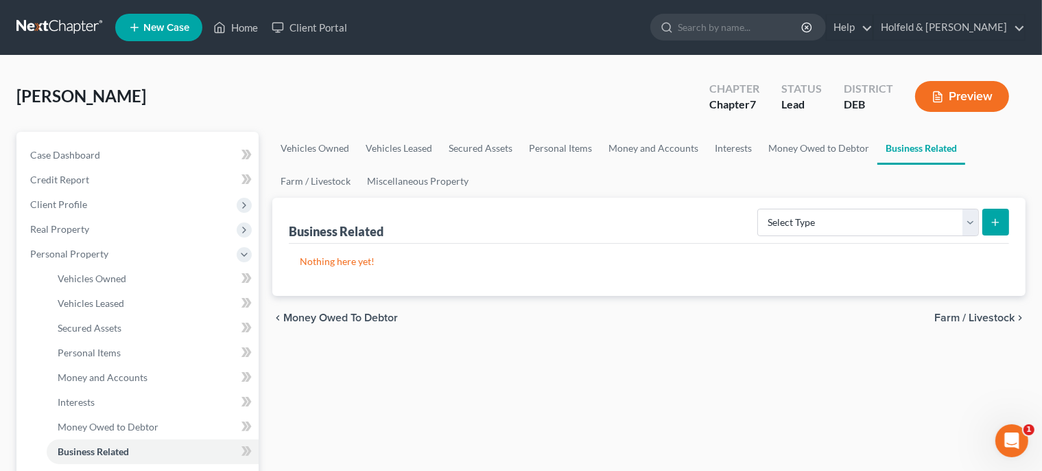
click at [974, 312] on span "Farm / Livestock" at bounding box center [975, 317] width 80 height 11
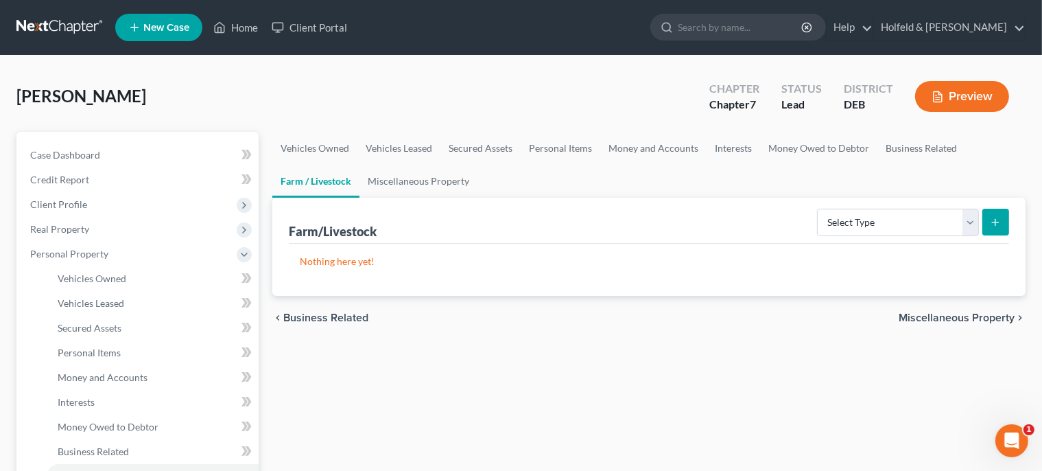
click at [974, 312] on span "Miscellaneous Property" at bounding box center [957, 317] width 116 height 11
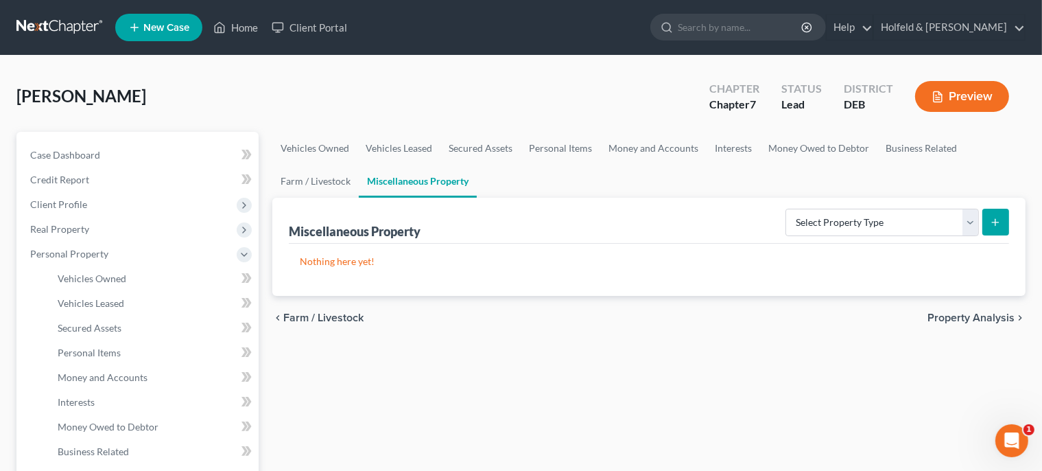
click at [974, 312] on span "Property Analysis" at bounding box center [971, 317] width 87 height 11
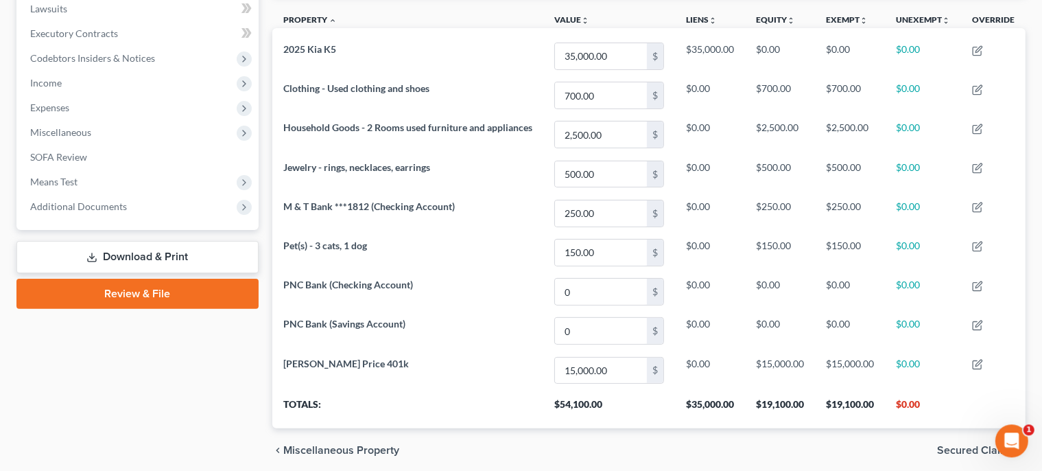
scroll to position [387, 0]
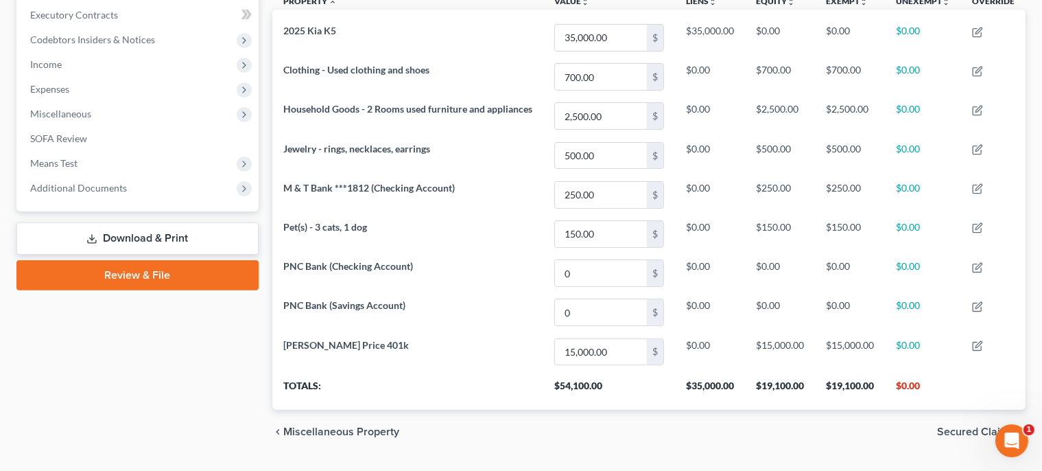
click at [968, 429] on span "Secured Claims" at bounding box center [976, 431] width 78 height 11
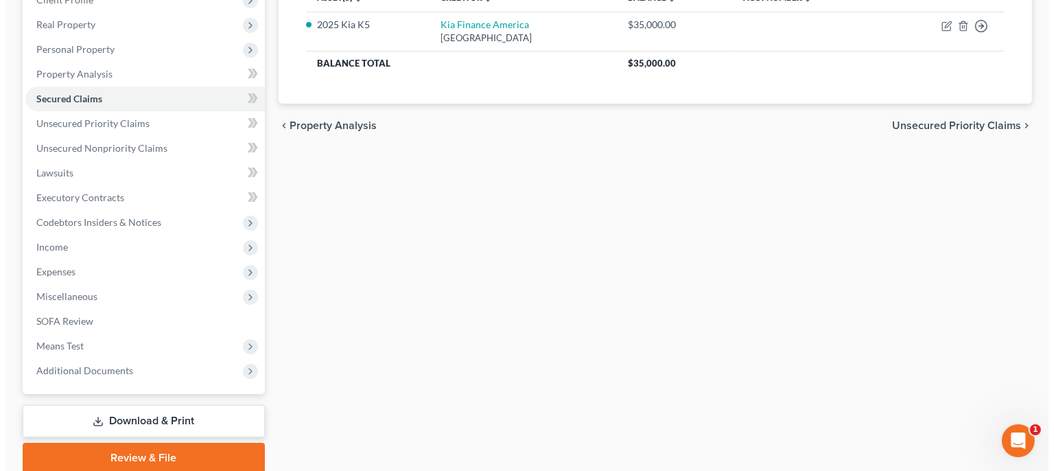
scroll to position [116, 0]
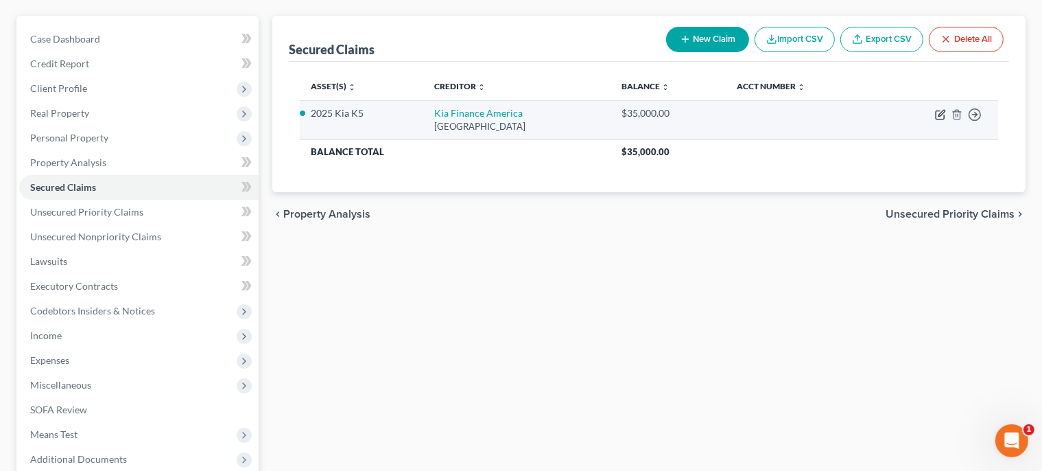
click at [937, 111] on icon "button" at bounding box center [940, 114] width 11 height 11
select select "45"
select select "4"
select select "2"
select select "0"
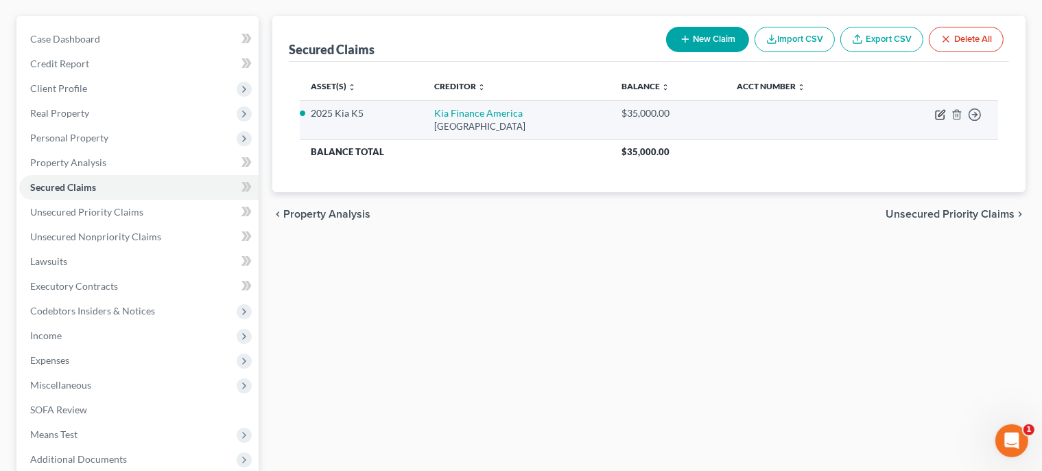
select select "0"
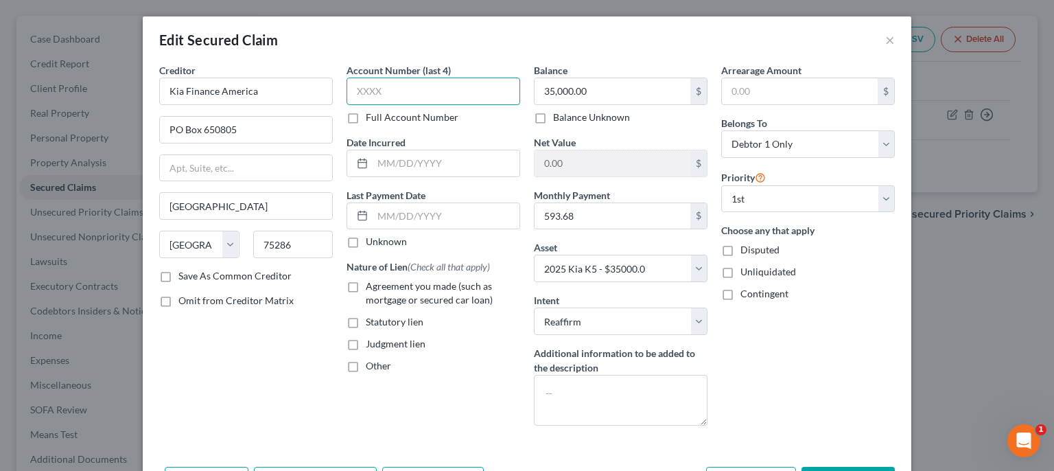
click at [437, 103] on input "text" at bounding box center [434, 91] width 174 height 27
type input "2983"
click at [441, 163] on input "text" at bounding box center [446, 163] width 147 height 26
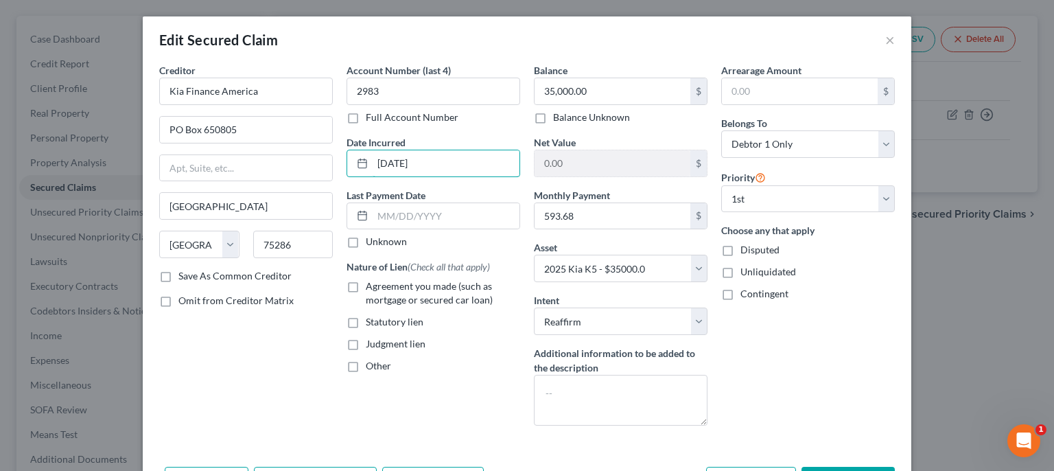
type input "[DATE]"
click at [366, 287] on label "Agreement you made (such as mortgage or secured car loan)" at bounding box center [443, 292] width 154 height 27
click at [371, 287] on input "Agreement you made (such as mortgage or secured car loan)" at bounding box center [375, 283] width 9 height 9
checkbox input "true"
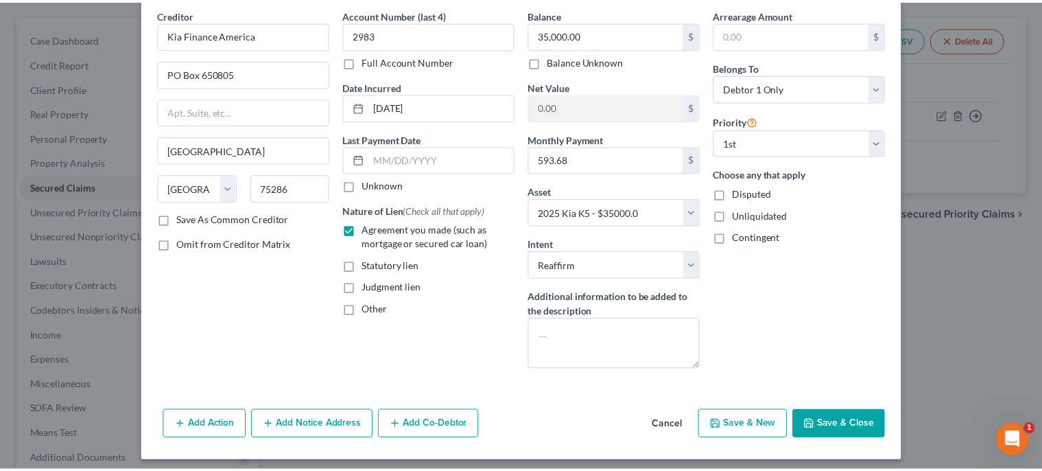
scroll to position [61, 0]
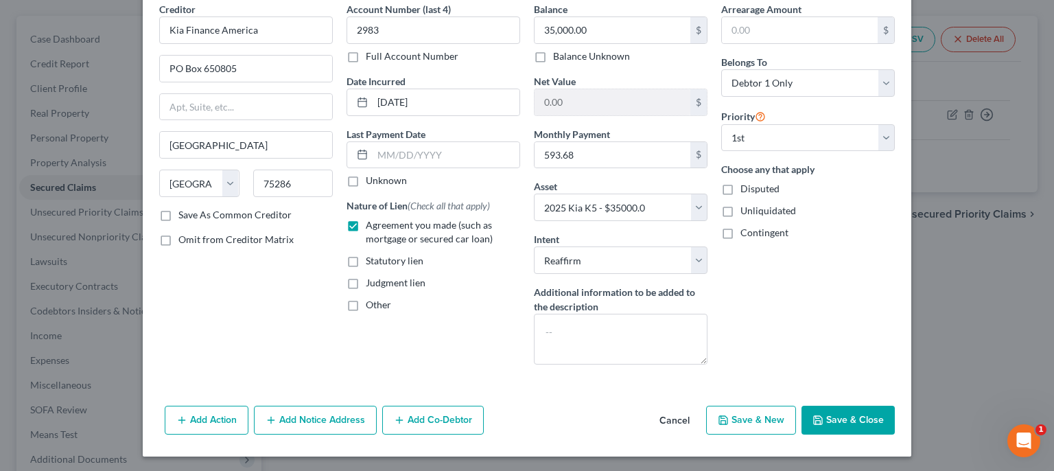
click at [835, 416] on button "Save & Close" at bounding box center [847, 420] width 93 height 29
select select
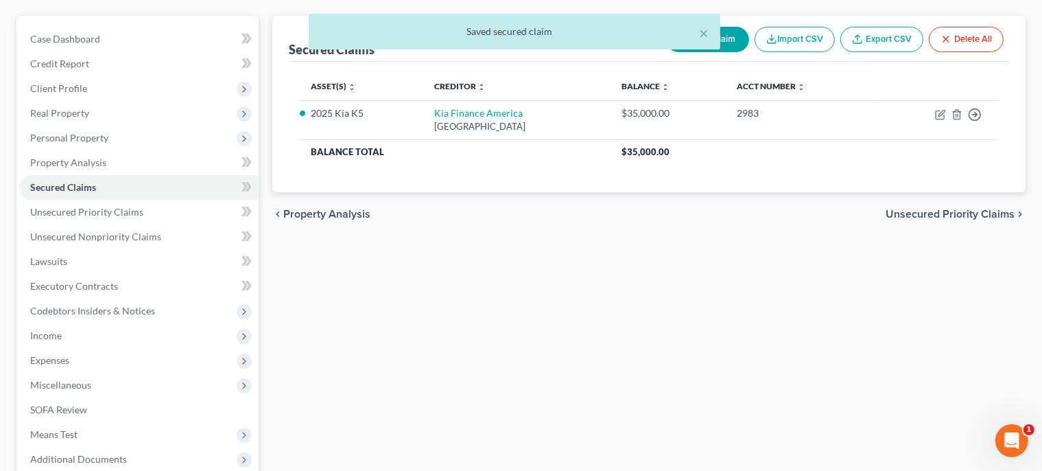
click at [945, 210] on span "Unsecured Priority Claims" at bounding box center [950, 214] width 129 height 11
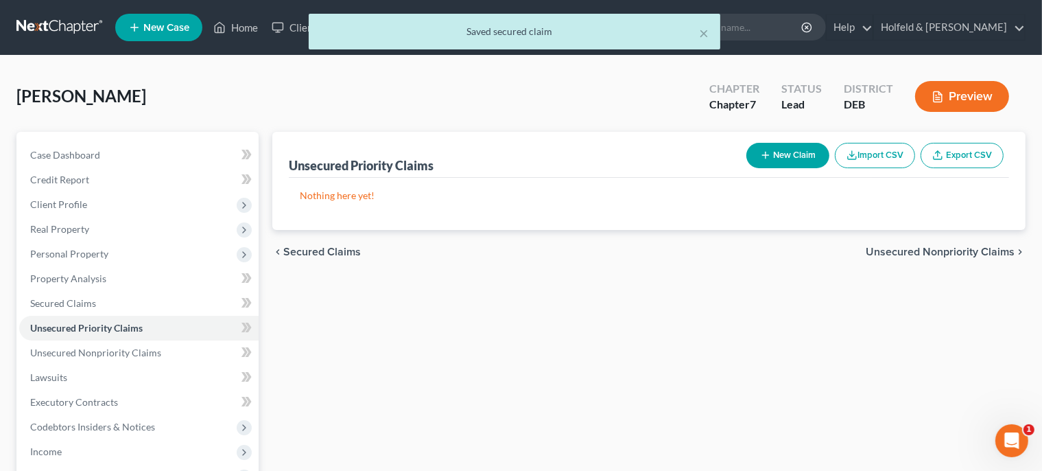
click at [946, 254] on span "Unsecured Nonpriority Claims" at bounding box center [940, 251] width 149 height 11
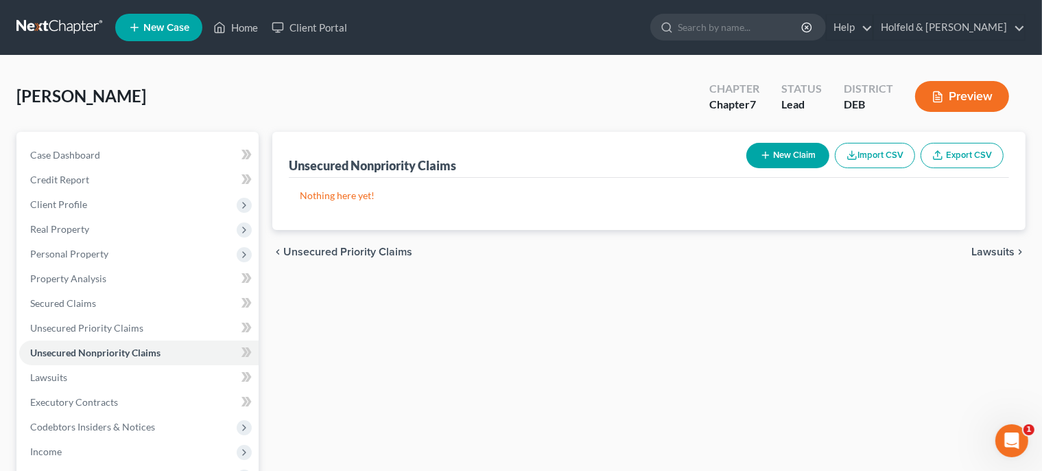
click at [803, 150] on button "New Claim" at bounding box center [788, 155] width 83 height 25
select select "0"
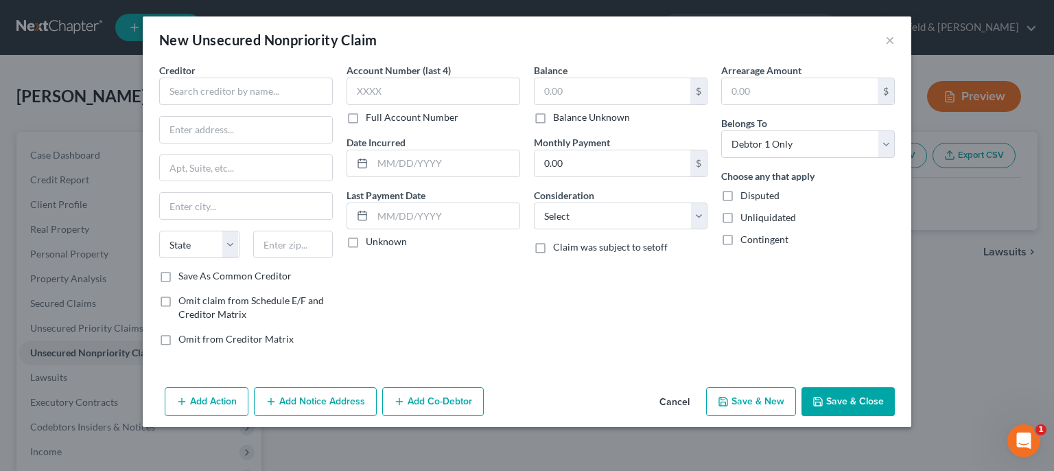
click at [301, 105] on div "Creditor * State [US_STATE] AK AR AZ CA CO [GEOGRAPHIC_DATA] DE DC [GEOGRAPHIC_…" at bounding box center [246, 166] width 174 height 206
click at [303, 77] on div "Creditor *" at bounding box center [246, 84] width 174 height 42
click at [299, 86] on input "text" at bounding box center [246, 91] width 174 height 27
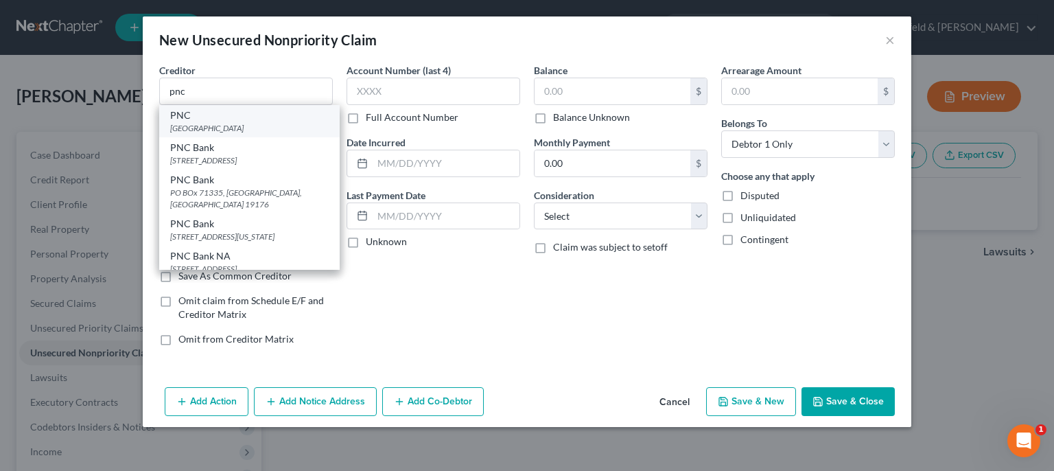
click at [266, 124] on div "[GEOGRAPHIC_DATA]" at bounding box center [249, 128] width 159 height 12
type input "PNC"
type input "PO Box 71335"
type input "[GEOGRAPHIC_DATA]"
select select "39"
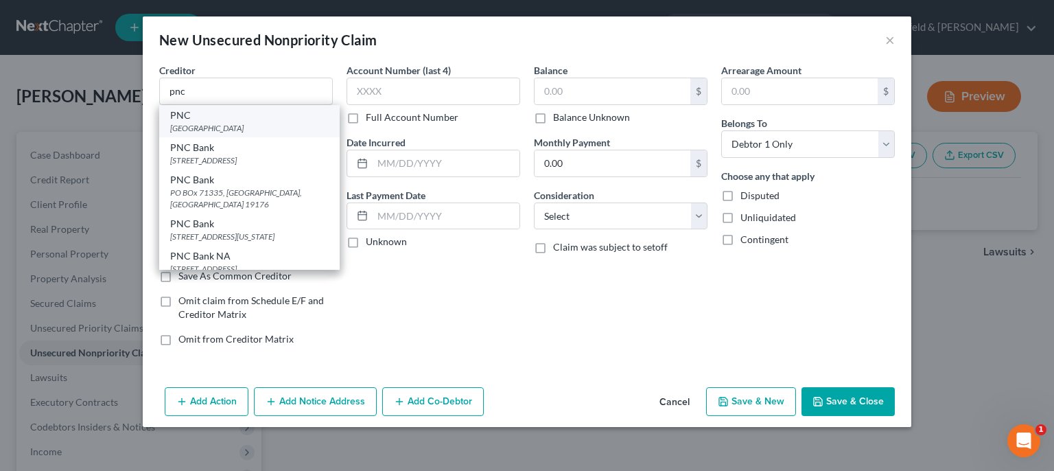
type input "19176"
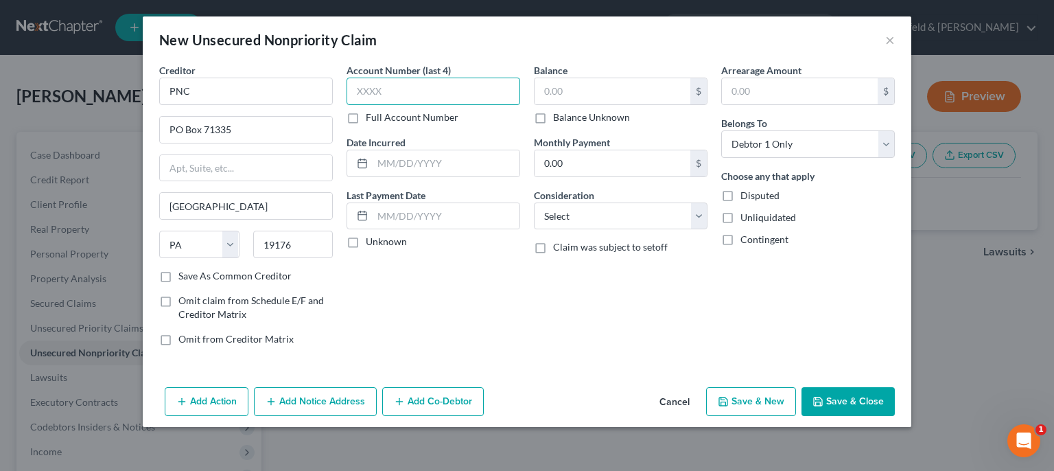
click at [397, 95] on input "text" at bounding box center [434, 91] width 174 height 27
type input "9977"
click at [583, 96] on input "text" at bounding box center [613, 91] width 156 height 26
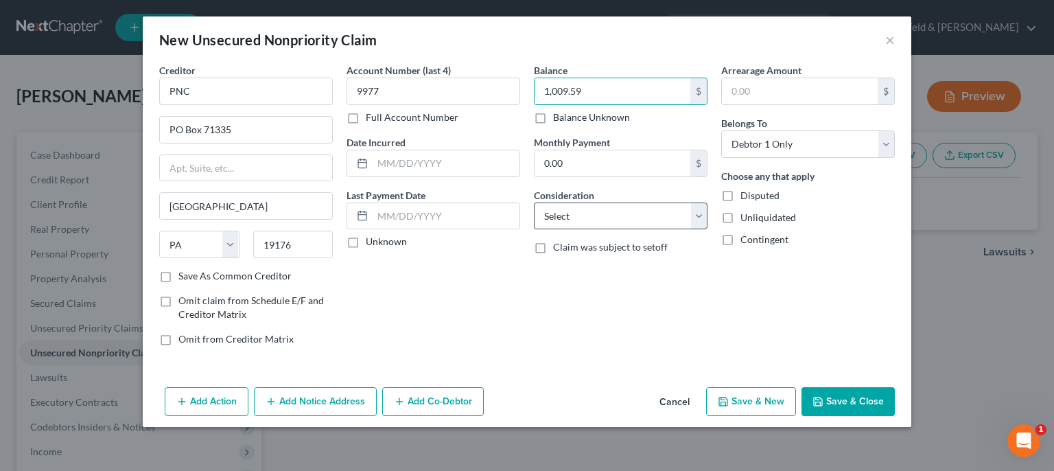
type input "1,009.59"
click at [534, 202] on select "Select Cable / Satellite Services Collection Agency Credit Card Debt Debt Couns…" at bounding box center [621, 215] width 174 height 27
select select "2"
click option "Credit Card Debt" at bounding box center [0, 0] width 0 height 0
click at [755, 393] on button "Save & New" at bounding box center [751, 401] width 90 height 29
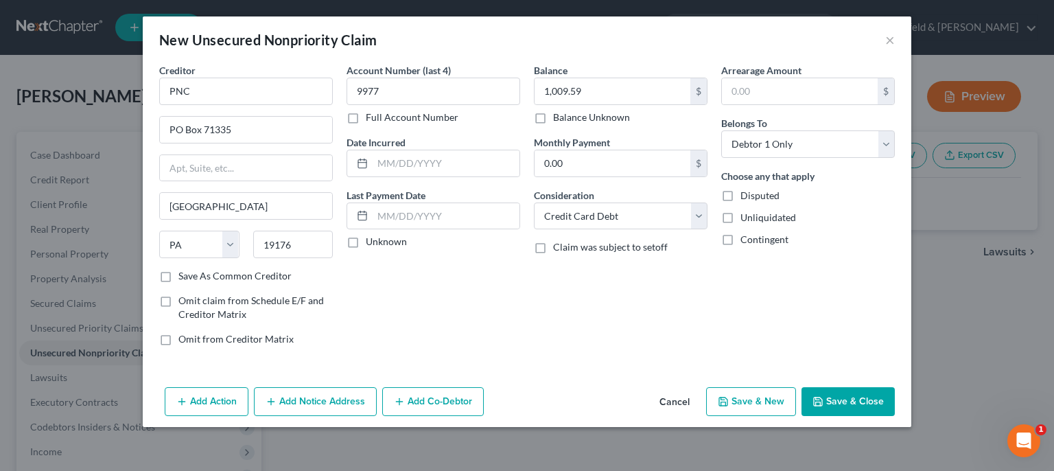
select select "0"
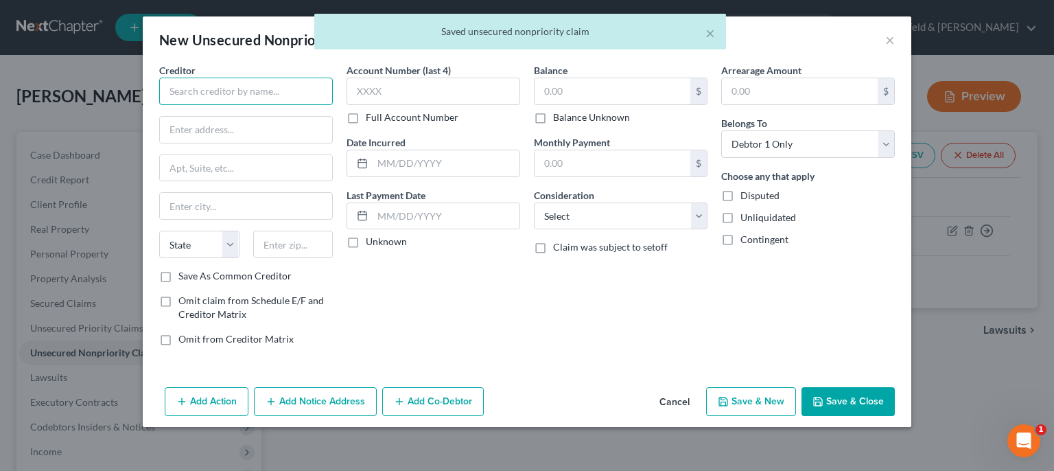
click at [281, 93] on input "text" at bounding box center [246, 91] width 174 height 27
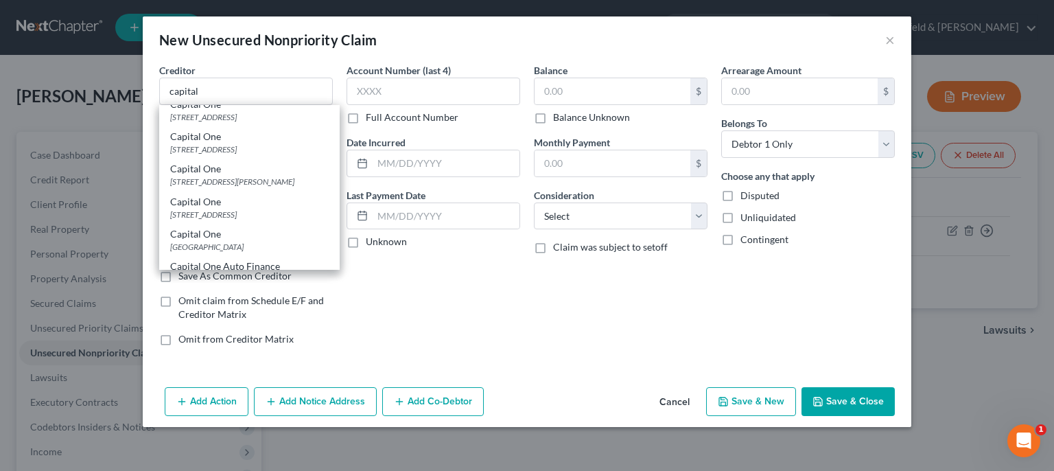
scroll to position [138, 0]
click at [287, 211] on div "Capital One" at bounding box center [249, 204] width 159 height 14
type input "Capital One"
type input "PO Box 71083"
type input "Charlotte"
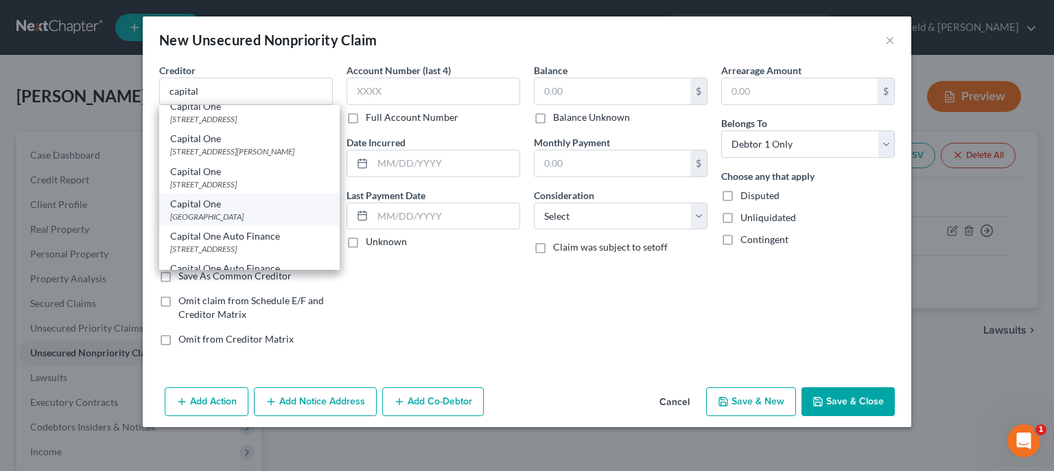
select select "28"
type input "28272"
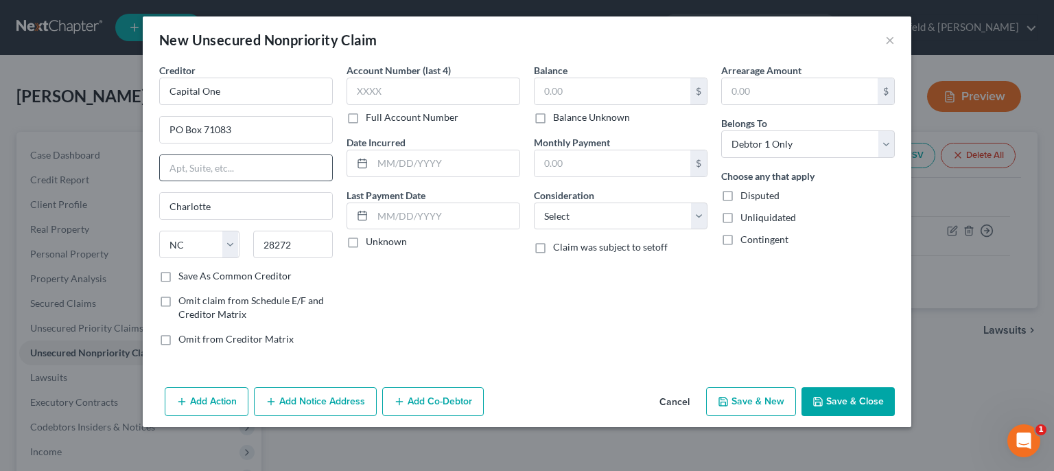
scroll to position [0, 0]
click at [385, 91] on input "text" at bounding box center [434, 91] width 174 height 27
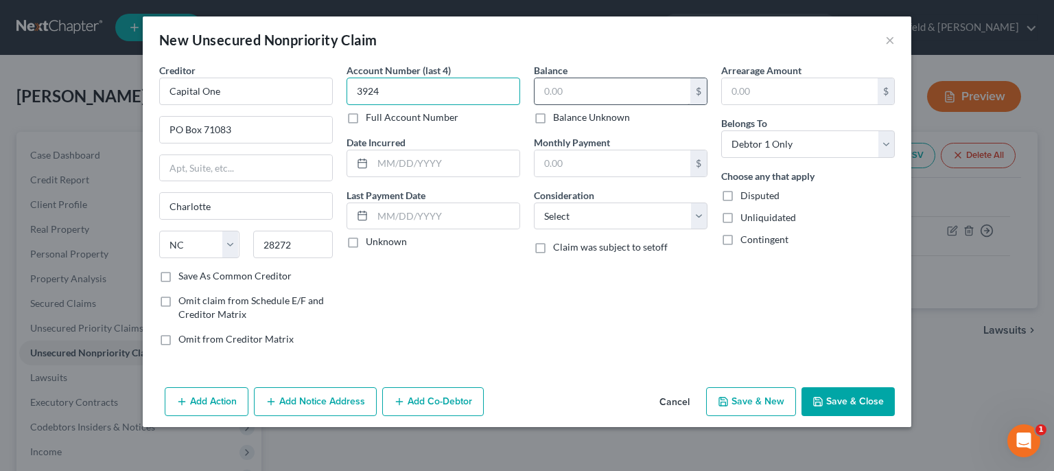
type input "3924"
click at [631, 93] on input "text" at bounding box center [613, 91] width 156 height 26
type input "495.91"
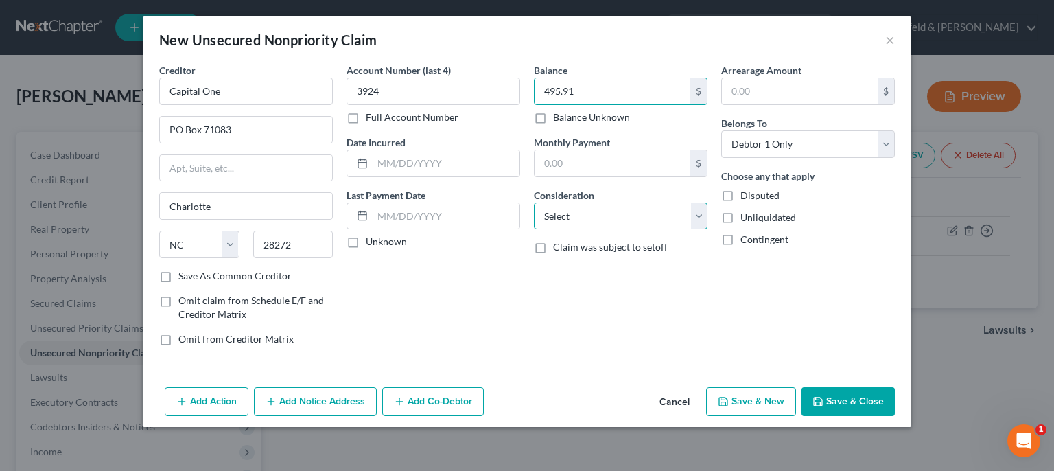
click at [534, 202] on select "Select Cable / Satellite Services Collection Agency Credit Card Debt Debt Couns…" at bounding box center [621, 215] width 174 height 27
select select "2"
click option "Credit Card Debt" at bounding box center [0, 0] width 0 height 0
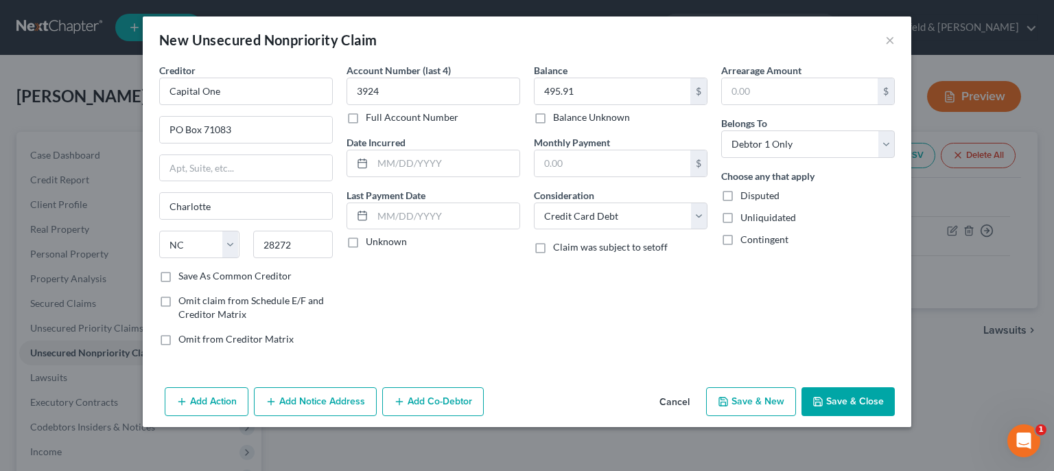
click at [760, 400] on button "Save & New" at bounding box center [751, 401] width 90 height 29
select select "0"
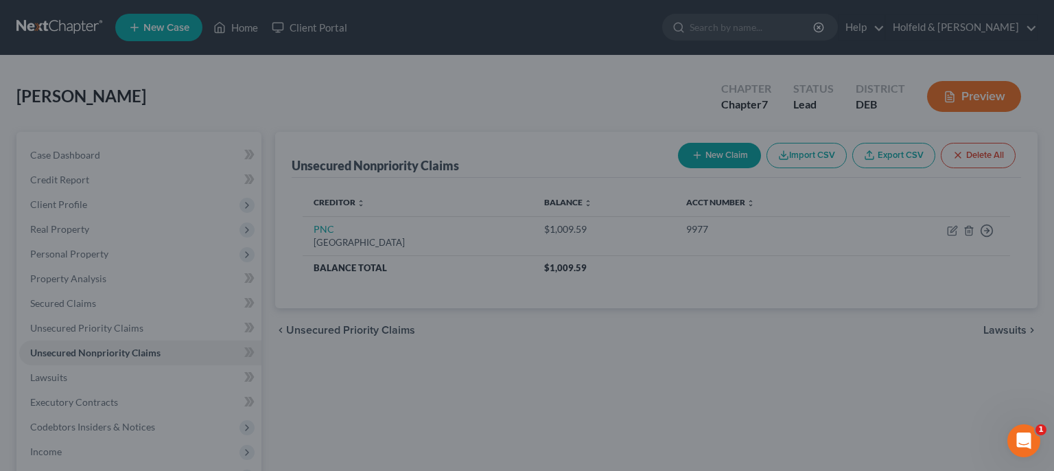
type input "0.00"
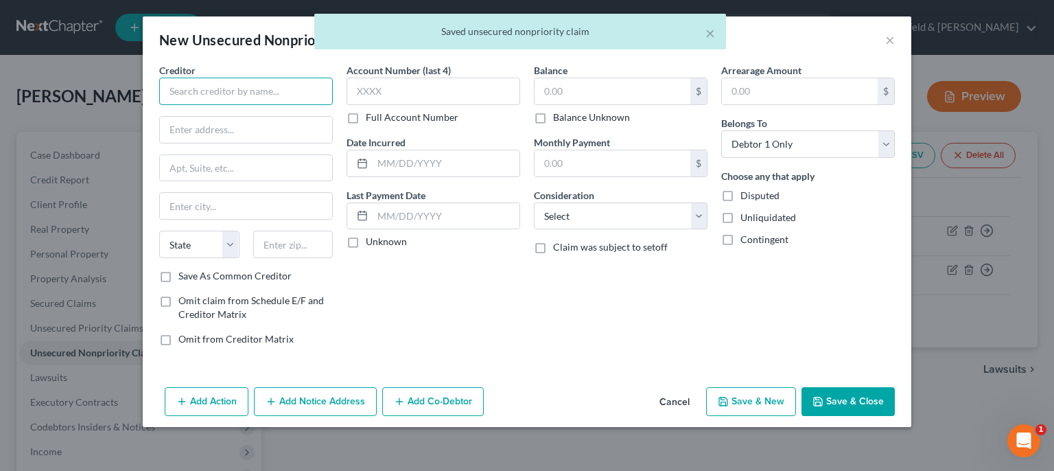
click at [314, 92] on input "text" at bounding box center [246, 91] width 174 height 27
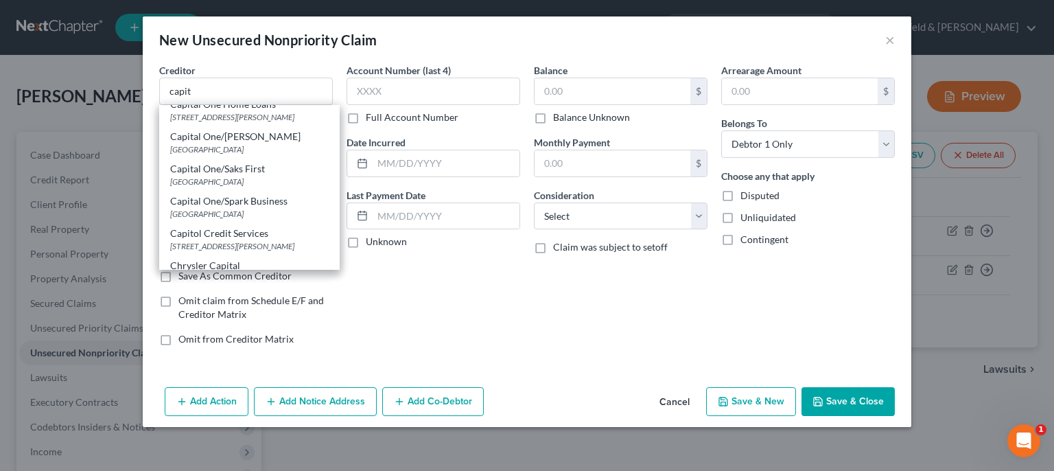
scroll to position [483, 0]
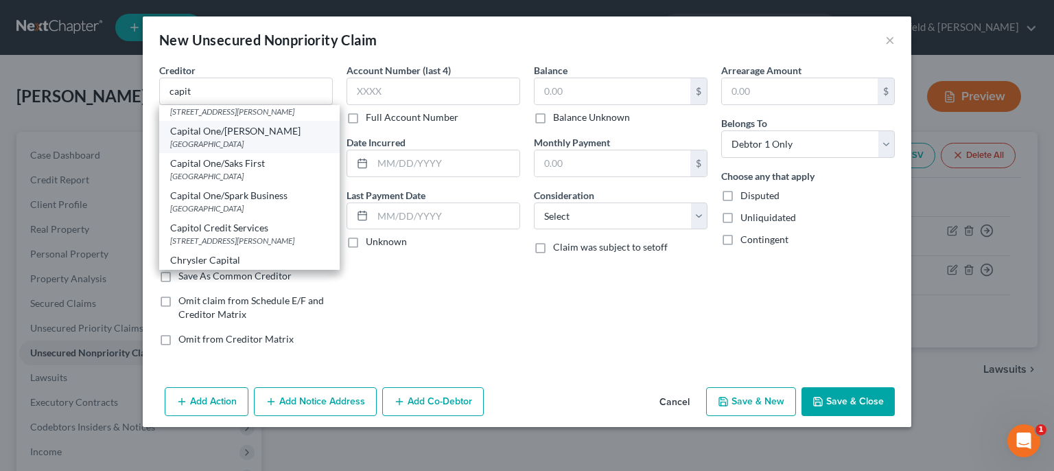
click at [277, 150] on div "[GEOGRAPHIC_DATA]" at bounding box center [249, 144] width 159 height 12
type input "Capital One/[PERSON_NAME]"
type input "PO Box 71087"
type input "Charlotte"
select select "28"
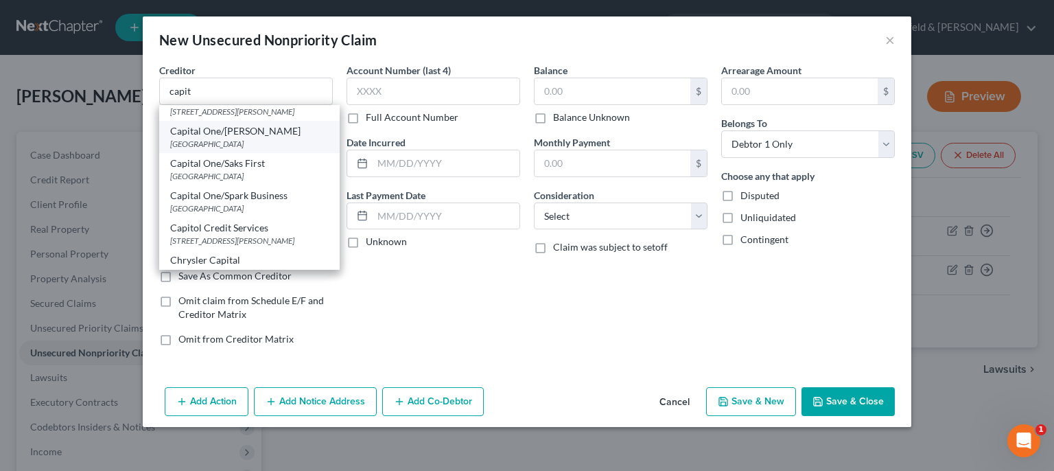
type input "28272"
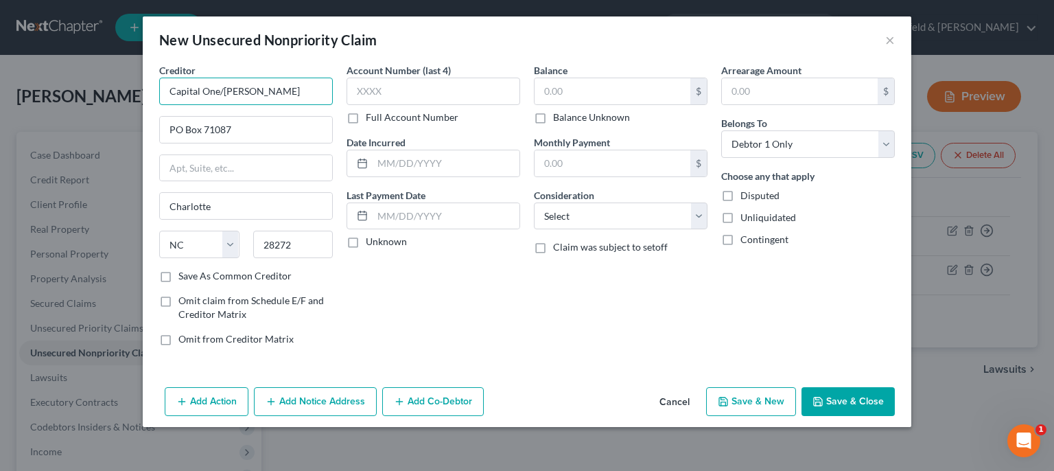
click at [304, 86] on input "Capital One/[PERSON_NAME]" at bounding box center [246, 91] width 174 height 27
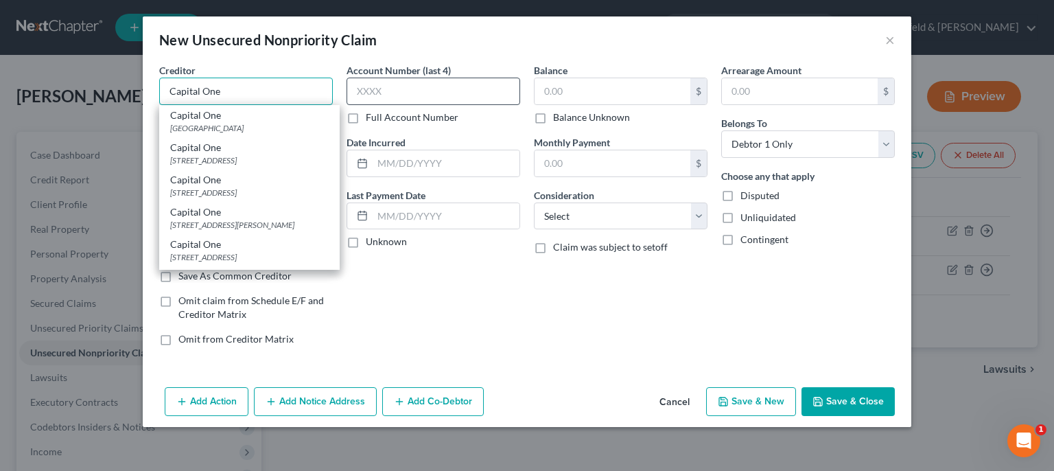
type input "Capital One"
click at [407, 94] on input "text" at bounding box center [434, 91] width 174 height 27
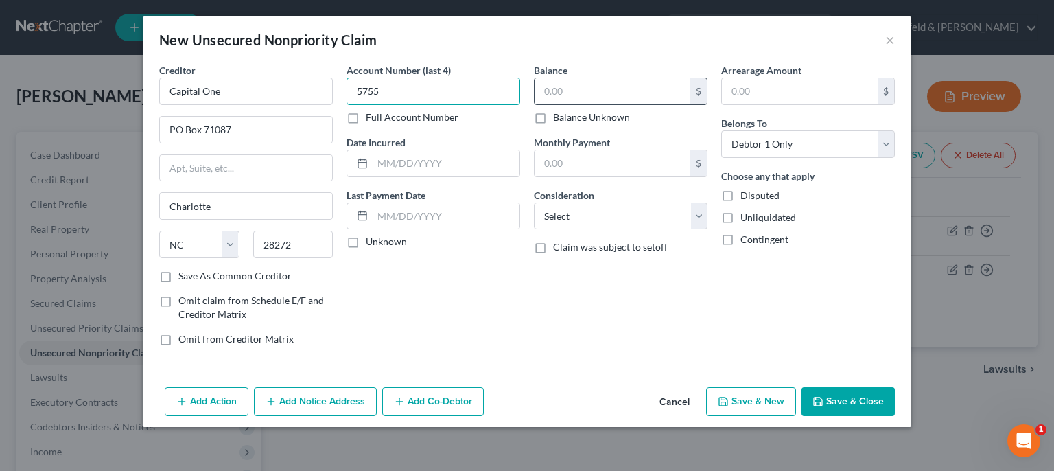
type input "5755"
click at [566, 95] on input "text" at bounding box center [613, 91] width 156 height 26
type input "2,353.83"
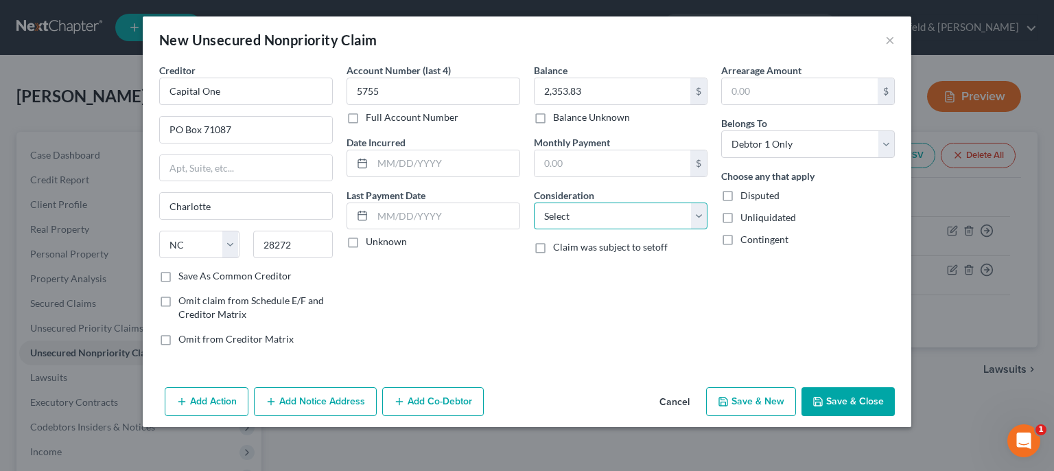
click at [534, 202] on select "Select Cable / Satellite Services Collection Agency Credit Card Debt Debt Couns…" at bounding box center [621, 215] width 174 height 27
select select "2"
click option "Credit Card Debt" at bounding box center [0, 0] width 0 height 0
click at [775, 401] on button "Save & New" at bounding box center [751, 401] width 90 height 29
type input "0.00"
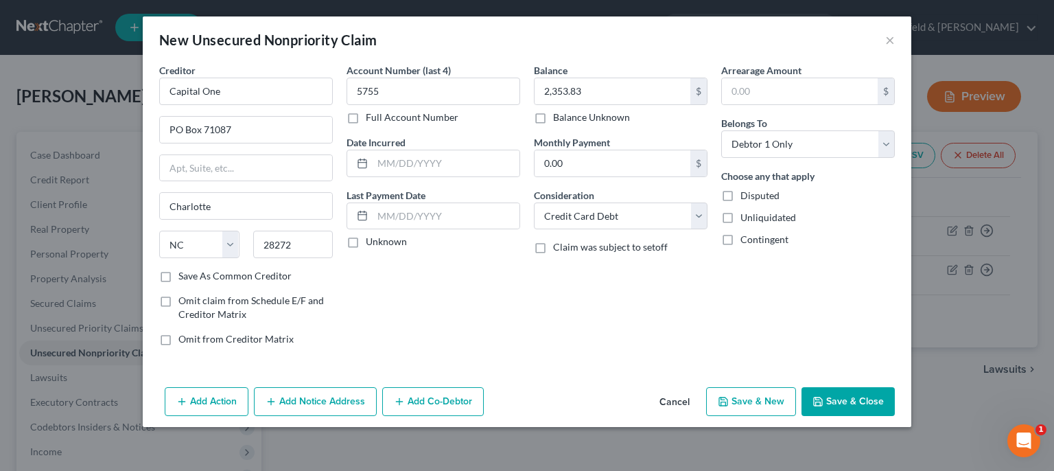
select select "0"
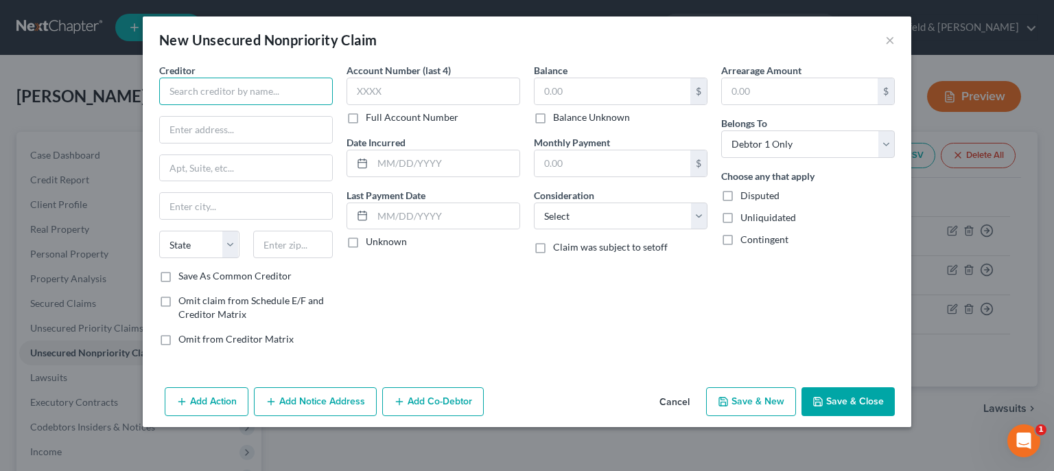
click at [298, 89] on input "text" at bounding box center [246, 91] width 174 height 27
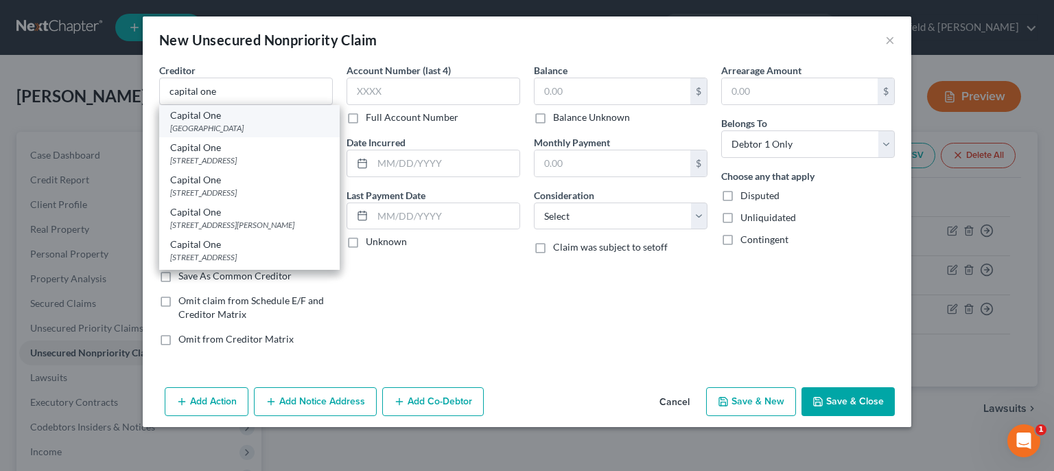
click at [262, 126] on div "[GEOGRAPHIC_DATA]" at bounding box center [249, 128] width 159 height 12
type input "Capital One"
type input "PO Box 71083"
type input "Charlotte"
select select "28"
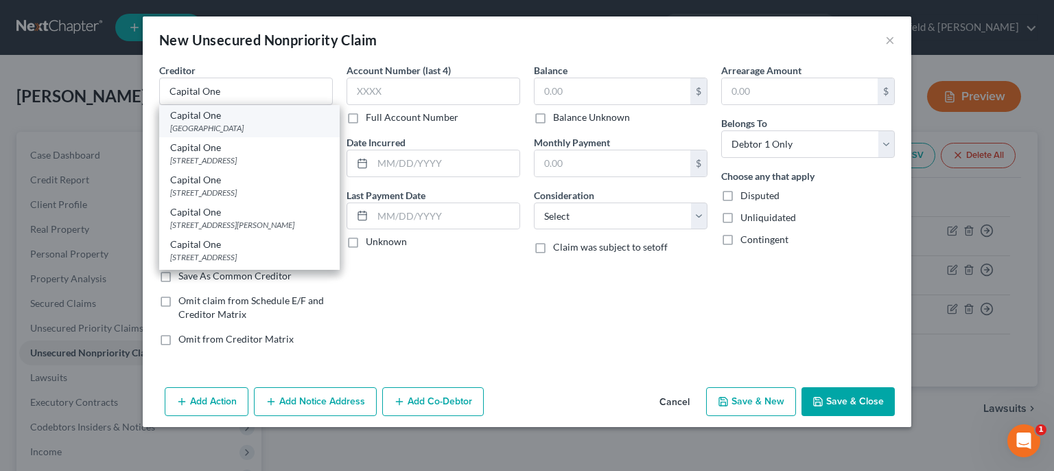
type input "28272"
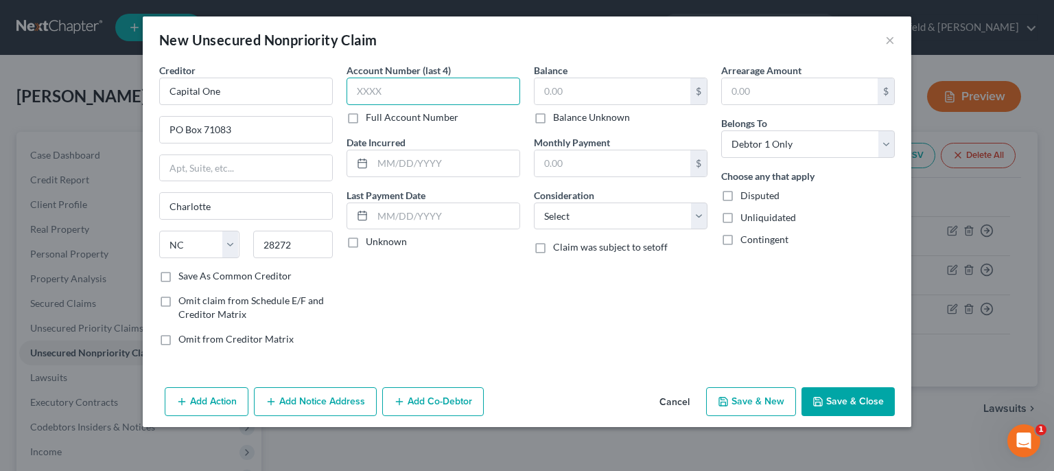
click at [388, 97] on input "text" at bounding box center [434, 91] width 174 height 27
type input "1884"
click at [622, 84] on input "text" at bounding box center [613, 91] width 156 height 26
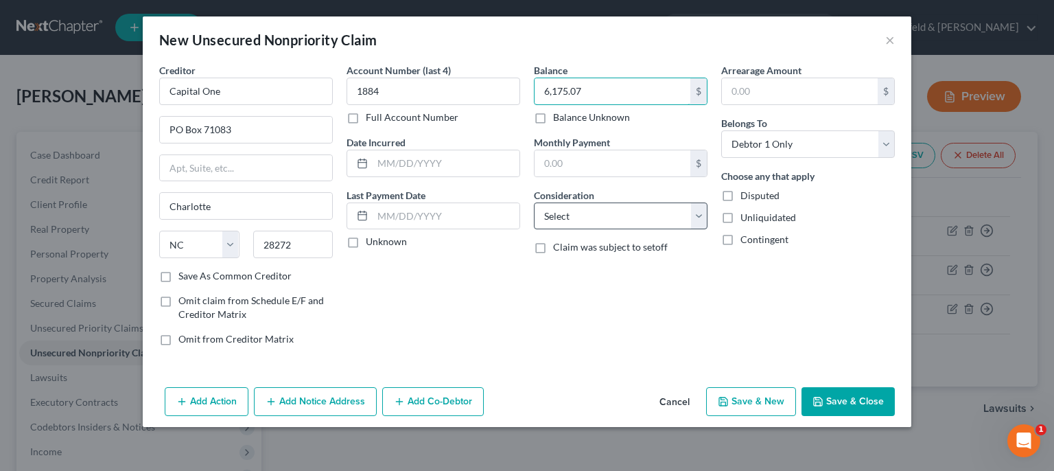
type input "6,175.07"
click at [534, 202] on select "Select Cable / Satellite Services Collection Agency Credit Card Debt Debt Couns…" at bounding box center [621, 215] width 174 height 27
select select "2"
click option "Credit Card Debt" at bounding box center [0, 0] width 0 height 0
click at [760, 402] on button "Save & New" at bounding box center [751, 401] width 90 height 29
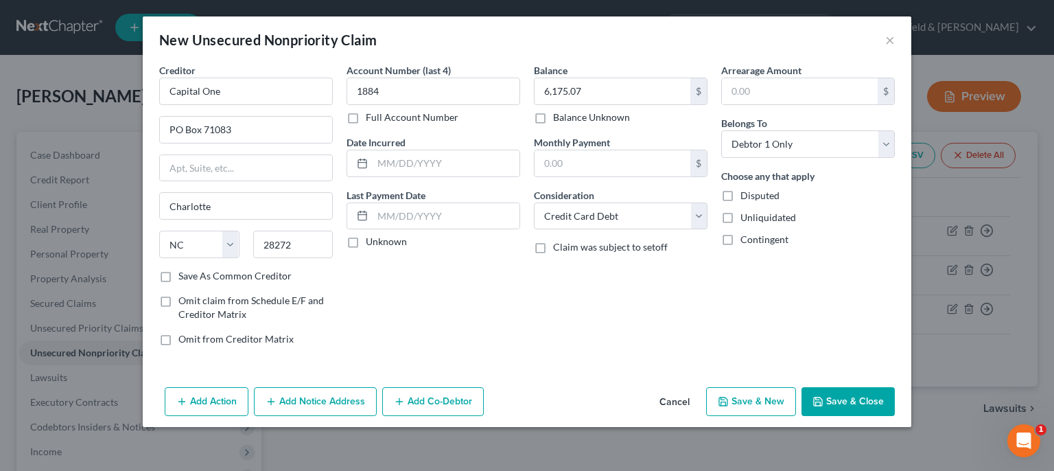
select select "0"
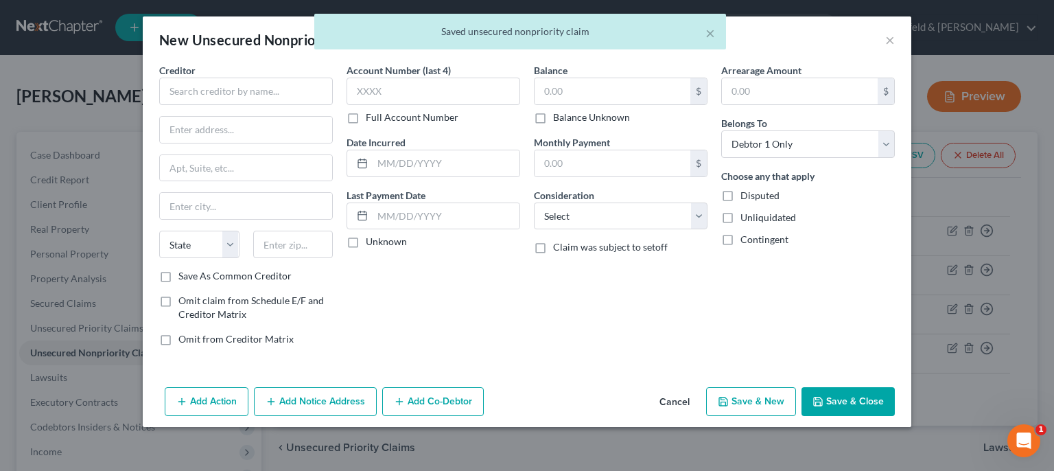
type input "0.00"
click at [259, 97] on input "text" at bounding box center [246, 91] width 174 height 27
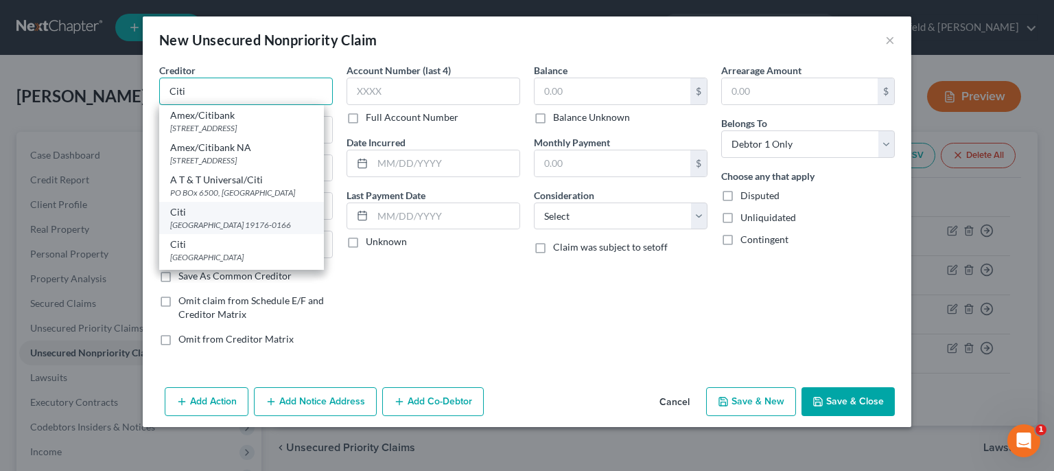
type input "Citi"
click at [258, 220] on div "[GEOGRAPHIC_DATA] 19176-0166" at bounding box center [241, 225] width 143 height 12
type input "PO Box 70166"
type input "[GEOGRAPHIC_DATA]"
select select "39"
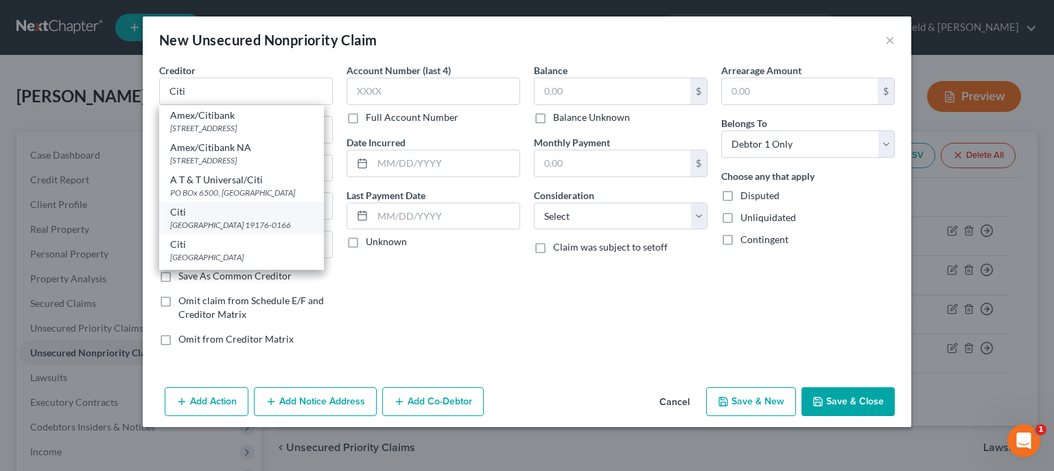
type input "19176-0166"
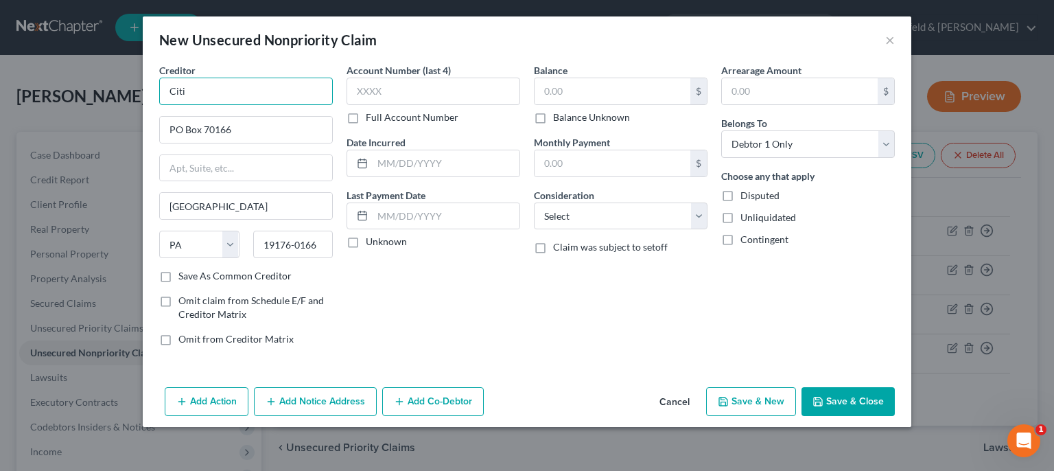
click at [229, 94] on input "Citi" at bounding box center [246, 91] width 174 height 27
type input "Citi Simplicity"
click at [423, 92] on input "text" at bounding box center [434, 91] width 174 height 27
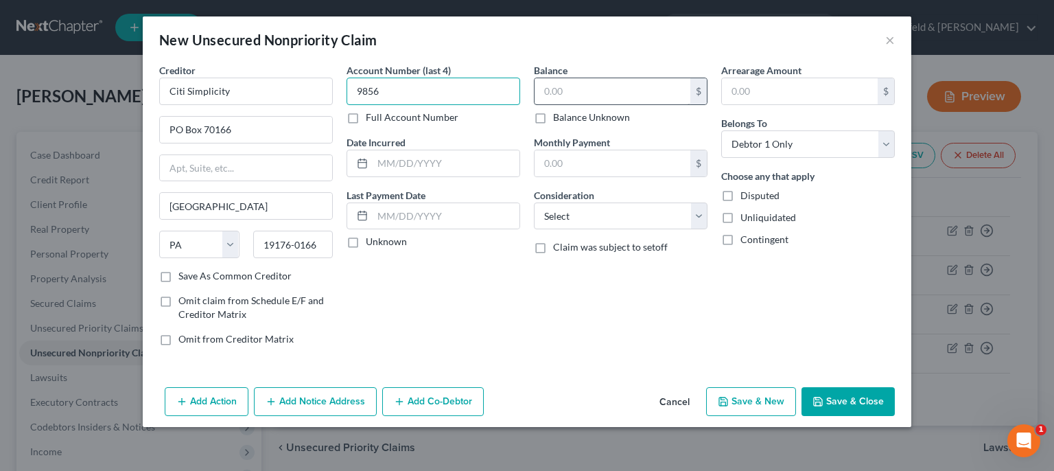
type input "9856"
click at [570, 86] on input "text" at bounding box center [613, 91] width 156 height 26
type input "5,631.27"
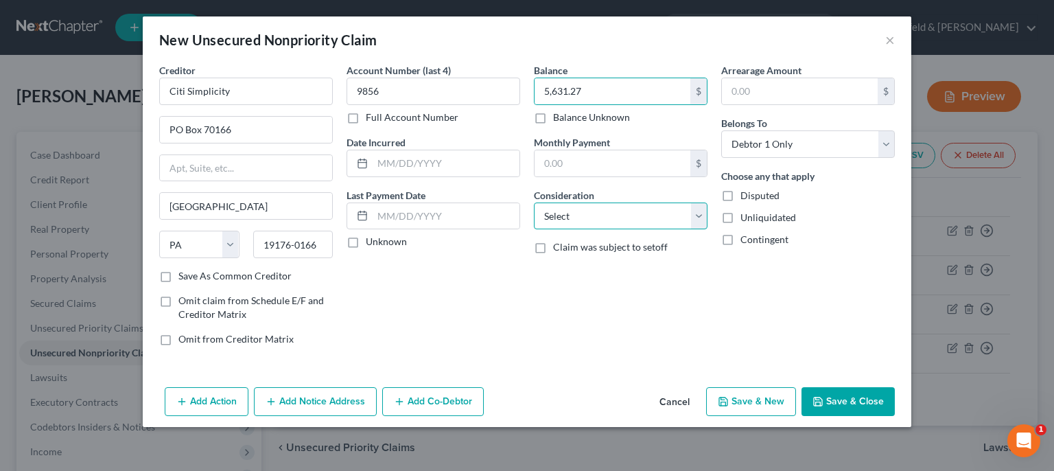
click at [534, 202] on select "Select Cable / Satellite Services Collection Agency Credit Card Debt Debt Couns…" at bounding box center [621, 215] width 174 height 27
select select "2"
click option "Credit Card Debt" at bounding box center [0, 0] width 0 height 0
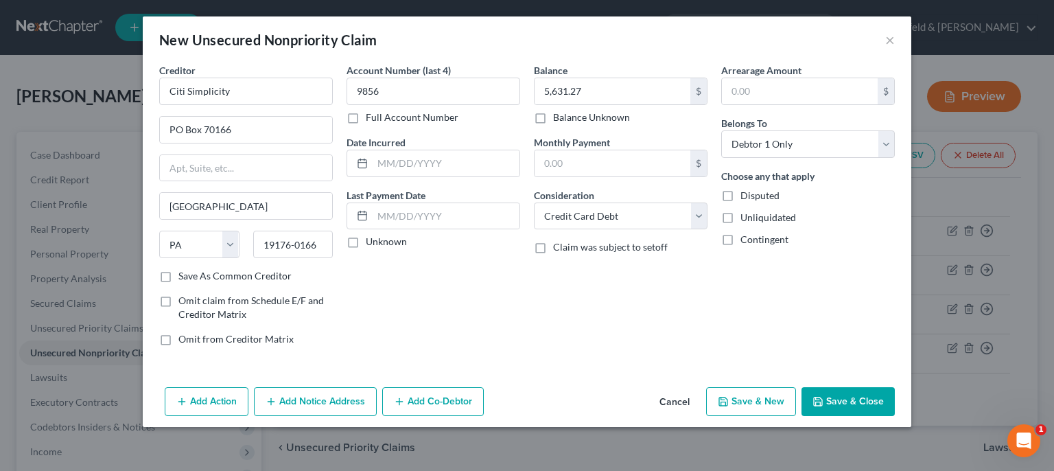
click at [729, 396] on icon "button" at bounding box center [723, 401] width 11 height 11
select select "0"
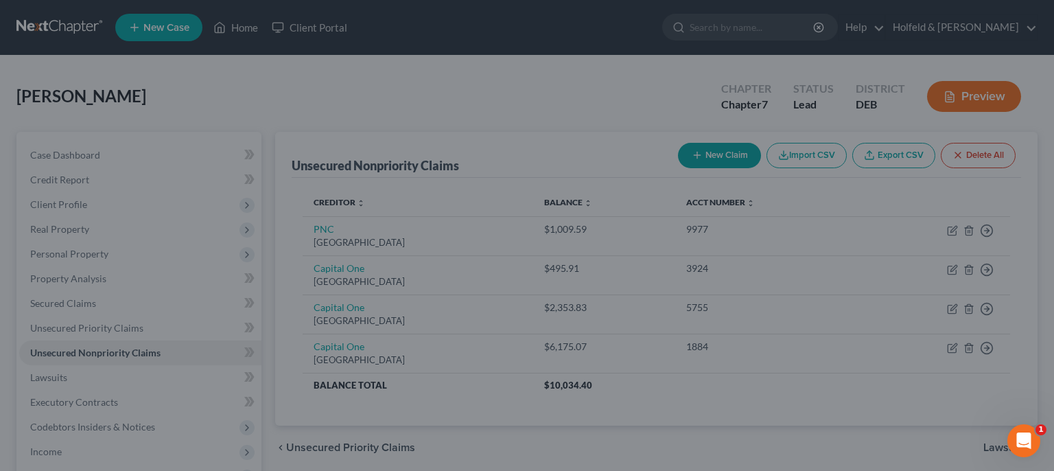
type input "0.00"
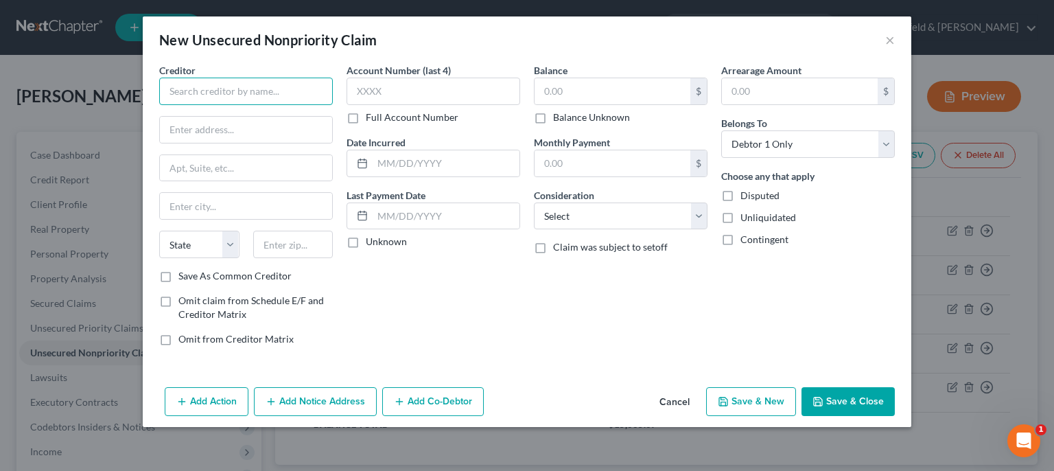
click at [294, 97] on input "text" at bounding box center [246, 91] width 174 height 27
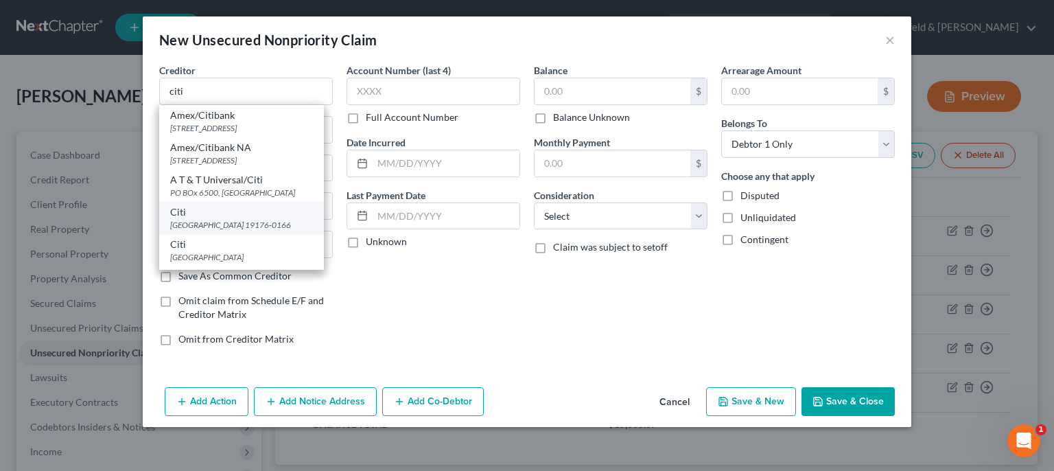
click at [243, 229] on div "[GEOGRAPHIC_DATA] 19176-0166" at bounding box center [241, 225] width 143 height 12
type input "Citi"
type input "PO Box 70166"
type input "[GEOGRAPHIC_DATA]"
select select "39"
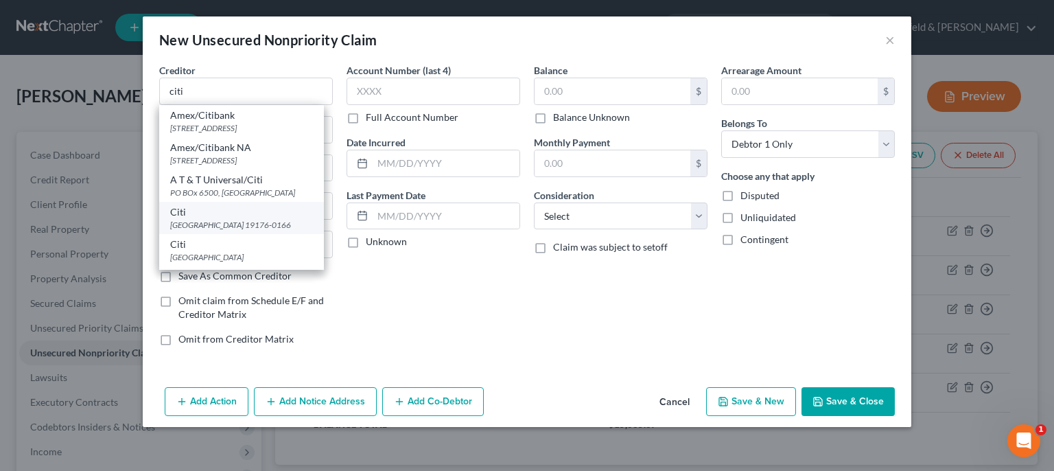
type input "19176-0166"
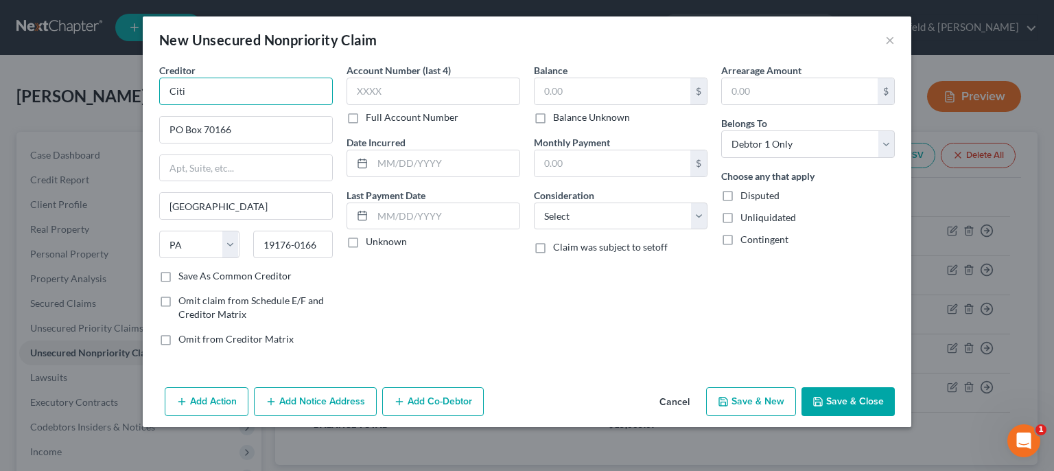
click at [253, 101] on input "Citi" at bounding box center [246, 91] width 174 height 27
type input "Citi Diamond"
click at [372, 95] on input "text" at bounding box center [434, 91] width 174 height 27
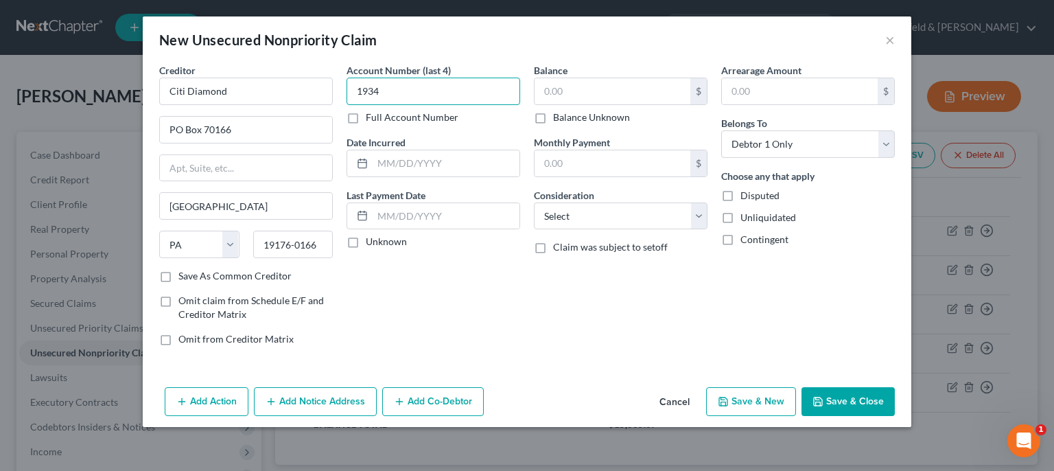
type input "1934"
click at [583, 76] on div "Balance $ Balance Unknown Balance Undetermined $ Balance Unknown" at bounding box center [621, 93] width 174 height 61
click at [583, 84] on input "text" at bounding box center [613, 91] width 156 height 26
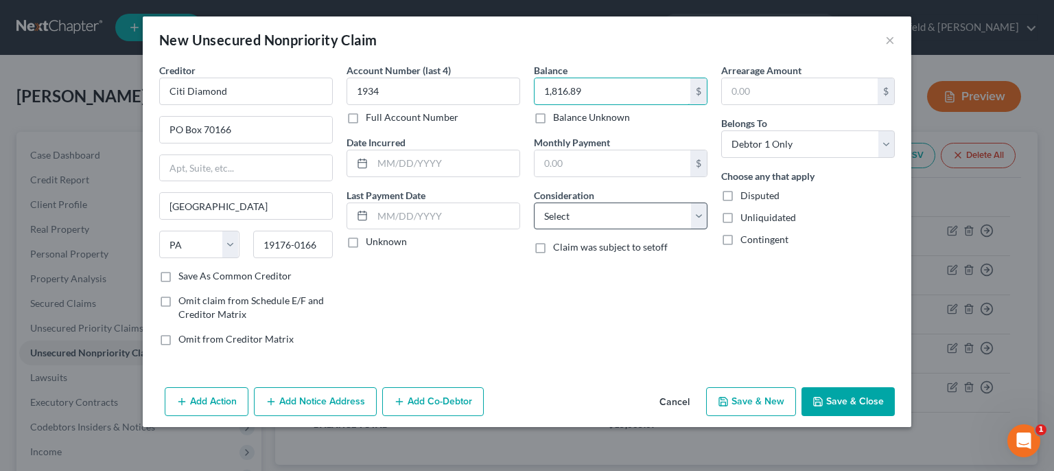
type input "1,816.89"
click at [534, 202] on select "Select Cable / Satellite Services Collection Agency Credit Card Debt Debt Couns…" at bounding box center [621, 215] width 174 height 27
select select "2"
click option "Credit Card Debt" at bounding box center [0, 0] width 0 height 0
click at [764, 395] on button "Save & New" at bounding box center [751, 401] width 90 height 29
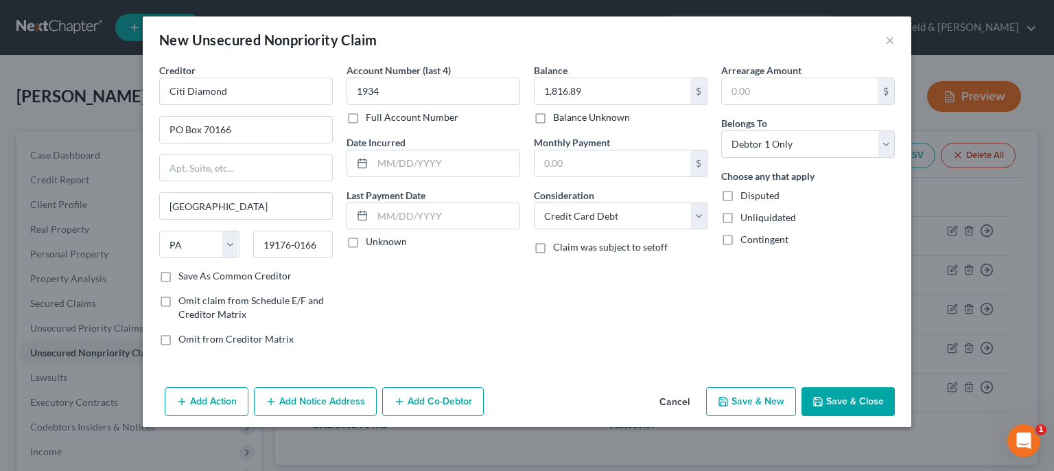
select select "0"
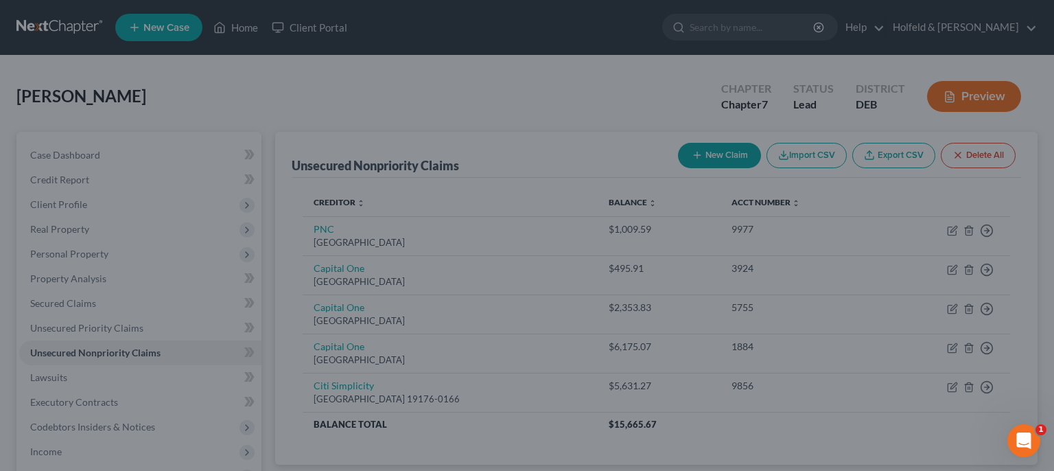
type input "0.00"
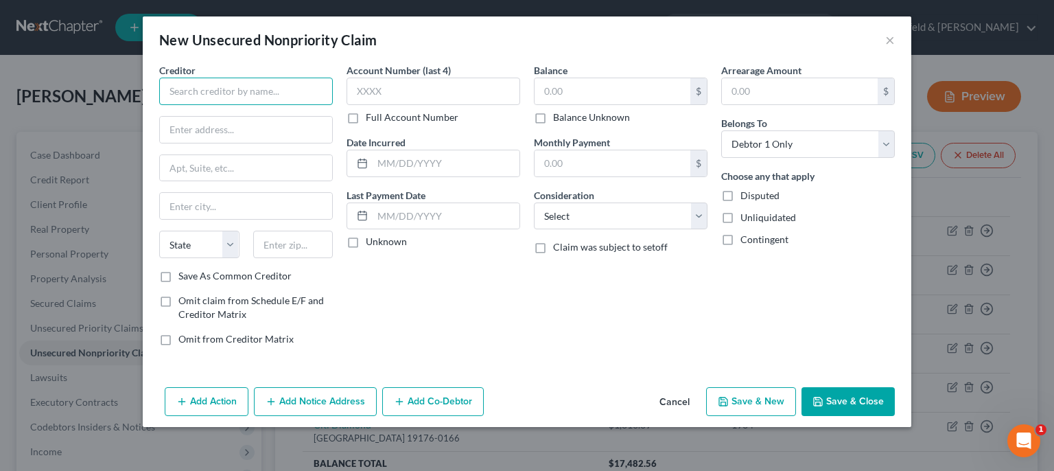
click at [316, 95] on input "text" at bounding box center [246, 91] width 174 height 27
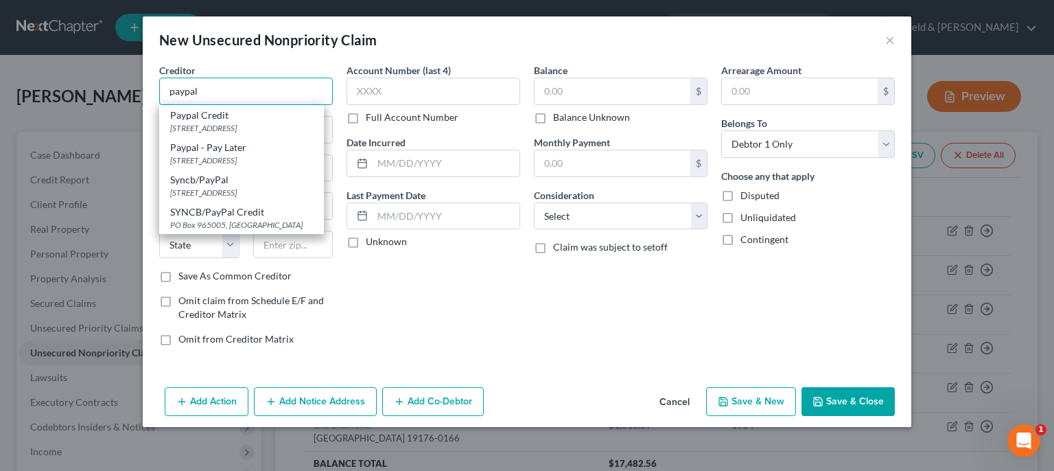
drag, startPoint x: 278, startPoint y: 95, endPoint x: 21, endPoint y: 71, distance: 257.8
click at [159, 78] on input "paypal" at bounding box center [246, 91] width 174 height 27
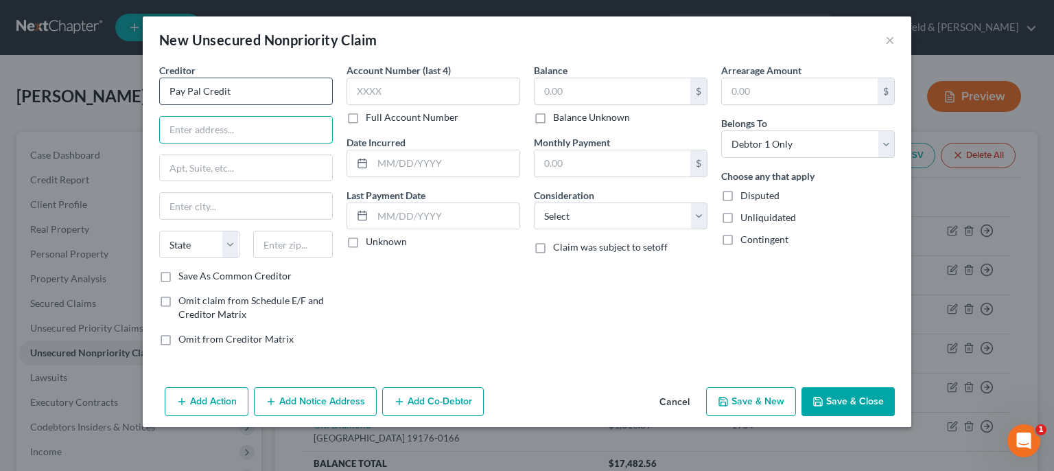
type input "Pay Pal Credit"
type input "PO Box 71707"
type input "19176-0176"
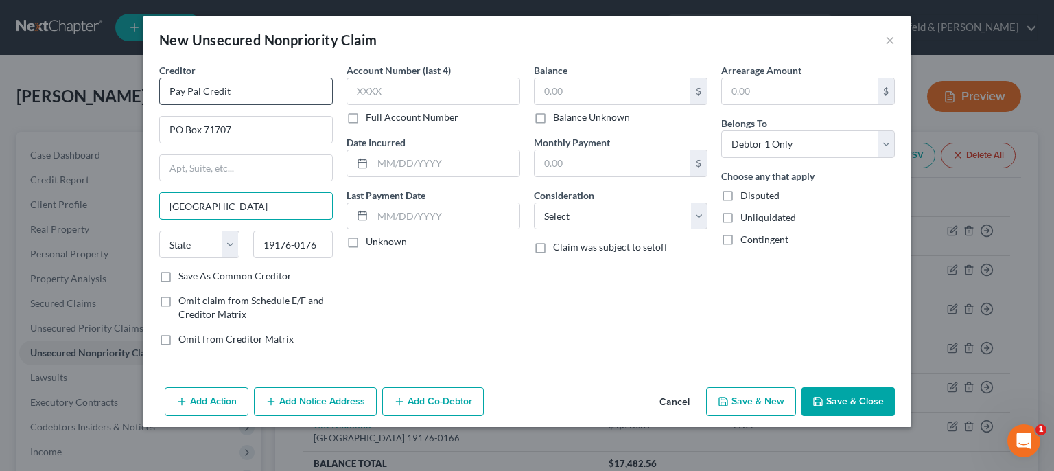
type input "[GEOGRAPHIC_DATA]"
select select "39"
click at [184, 269] on input "Save As Common Creditor" at bounding box center [188, 273] width 9 height 9
checkbox input "true"
click at [620, 93] on input "text" at bounding box center [613, 91] width 156 height 26
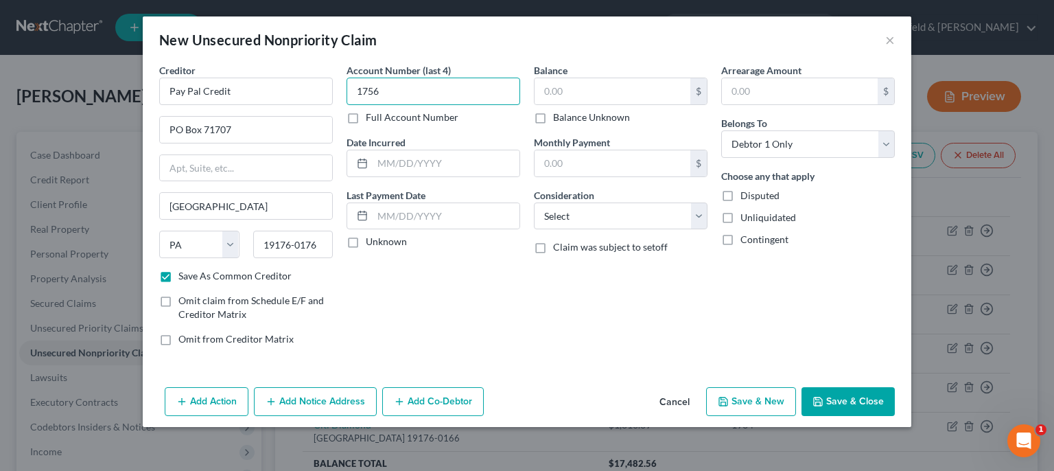
drag, startPoint x: 410, startPoint y: 94, endPoint x: 189, endPoint y: 141, distance: 226.5
click at [347, 105] on input "1756" at bounding box center [434, 91] width 174 height 27
type input "8308"
click at [563, 90] on input "text" at bounding box center [613, 91] width 156 height 26
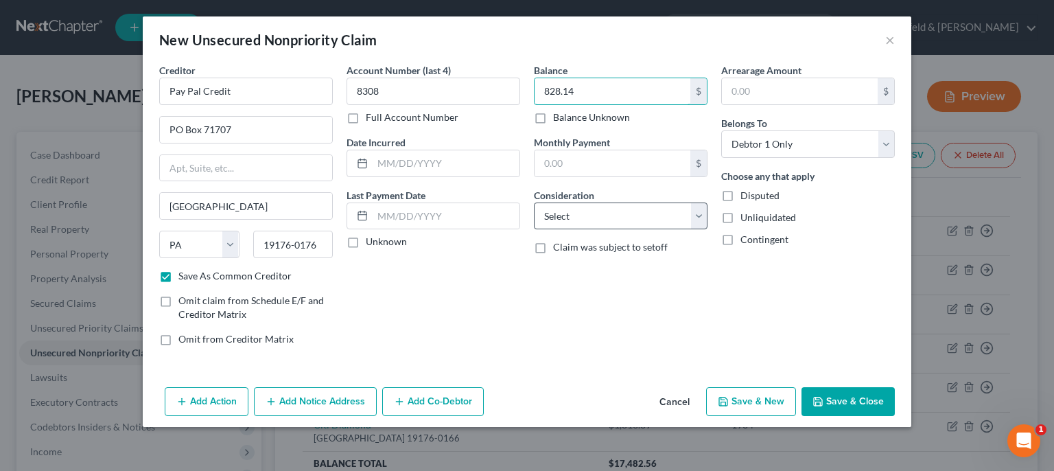
type input "828.14"
click at [534, 202] on select "Select Cable / Satellite Services Collection Agency Credit Card Debt Debt Couns…" at bounding box center [621, 215] width 174 height 27
select select "2"
click option "Credit Card Debt" at bounding box center [0, 0] width 0 height 0
click at [769, 401] on button "Save & New" at bounding box center [751, 401] width 90 height 29
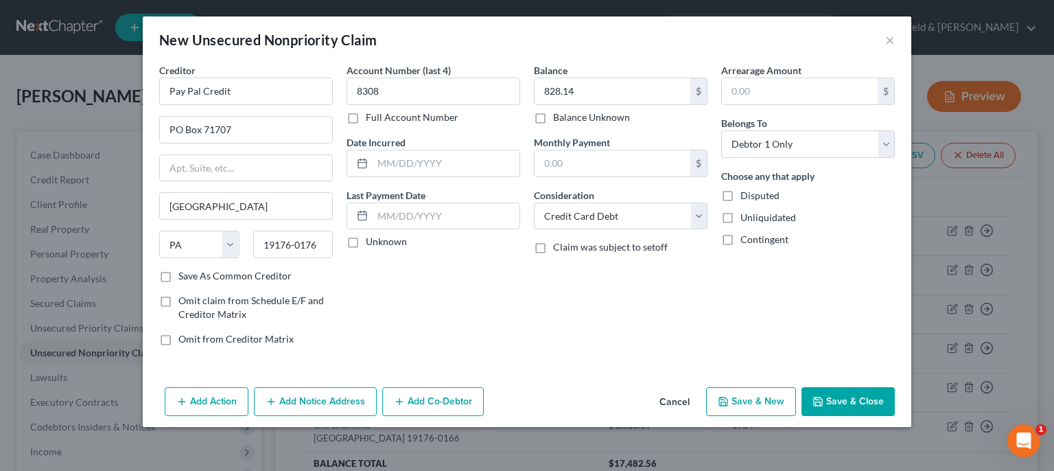
checkbox input "false"
select select "0"
type input "0.00"
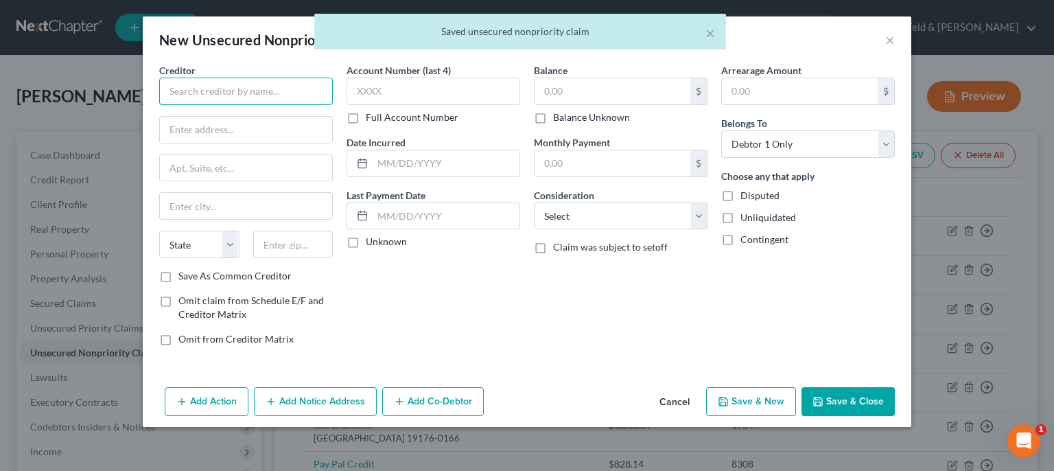
click at [237, 88] on input "text" at bounding box center [246, 91] width 174 height 27
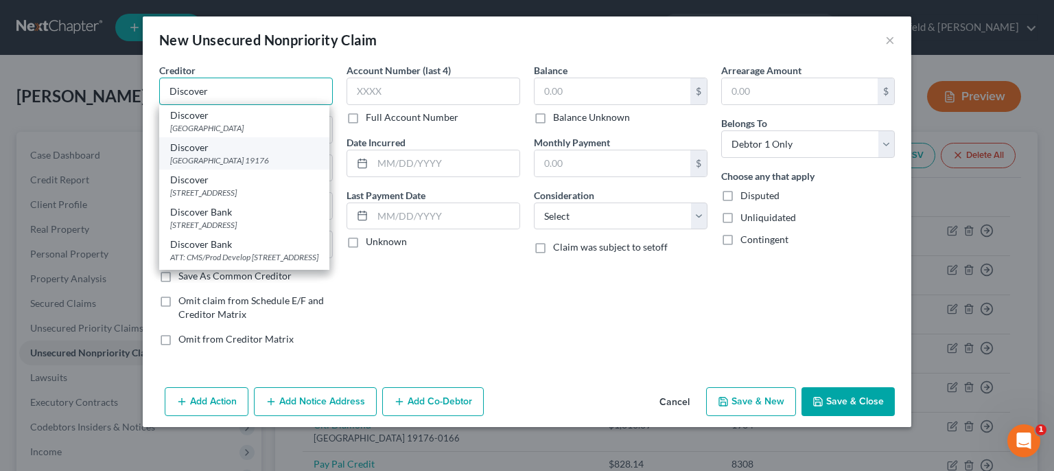
type input "Discover"
click at [260, 154] on div "Discover" at bounding box center [244, 148] width 148 height 14
type input "PO Box 70176"
type input "[GEOGRAPHIC_DATA]"
select select "39"
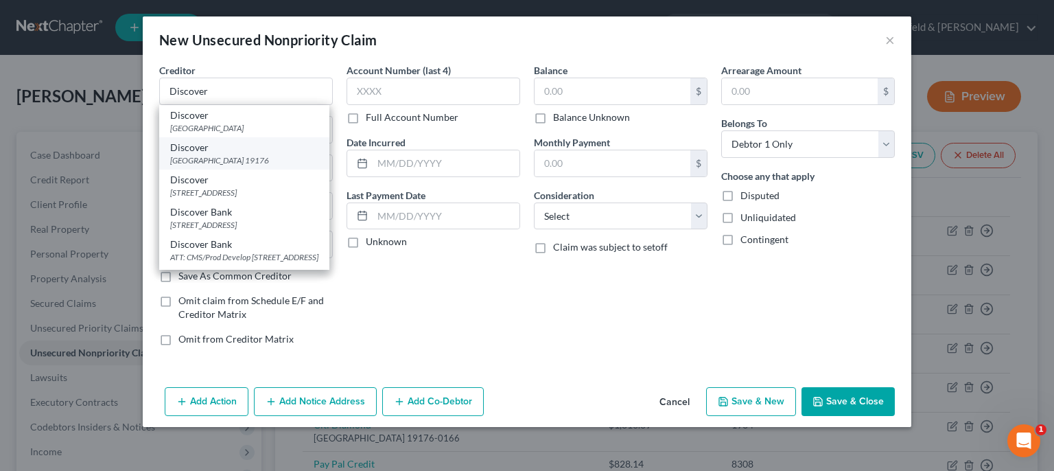
type input "19176"
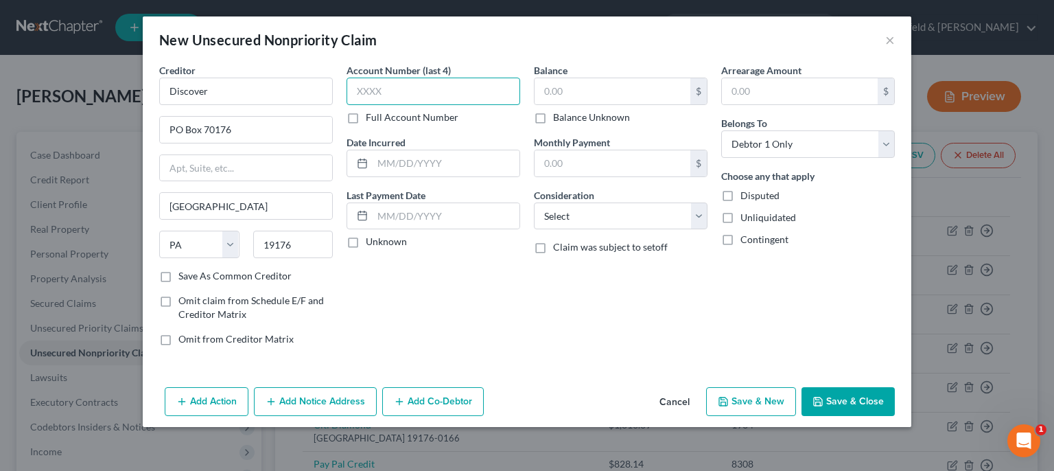
click at [399, 95] on input "text" at bounding box center [434, 91] width 174 height 27
click at [579, 100] on input "text" at bounding box center [613, 91] width 156 height 26
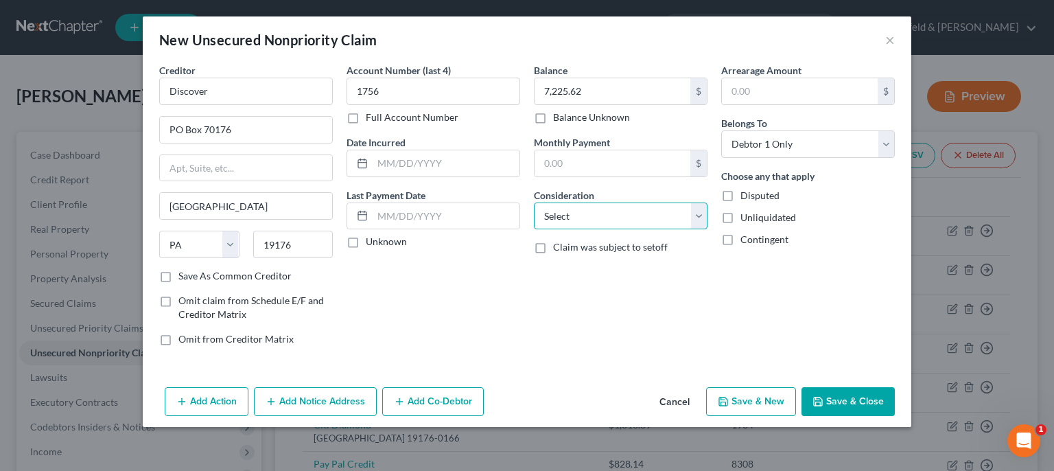
click at [534, 202] on select "Select Cable / Satellite Services Collection Agency Credit Card Debt Debt Couns…" at bounding box center [621, 215] width 174 height 27
click option "Credit Card Debt" at bounding box center [0, 0] width 0 height 0
click at [736, 390] on button "Save & New" at bounding box center [751, 401] width 90 height 29
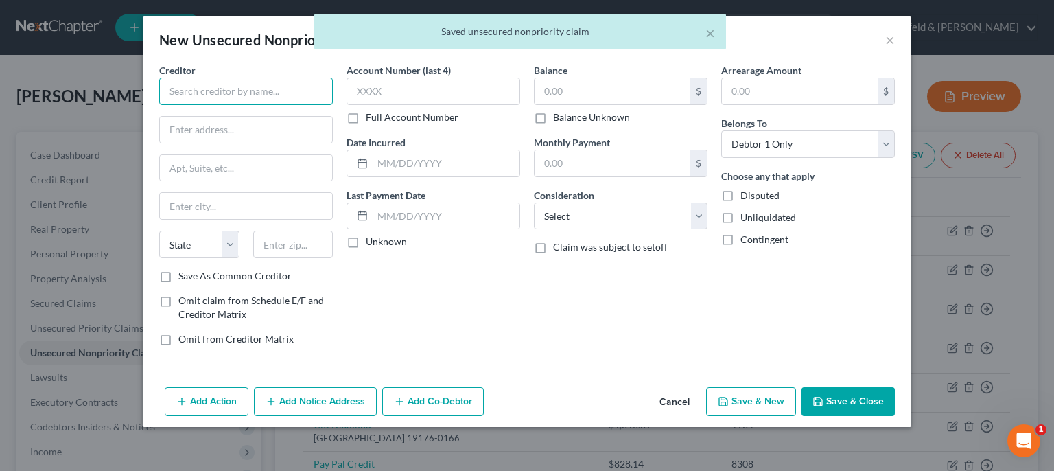
click at [269, 89] on input "text" at bounding box center [246, 91] width 174 height 27
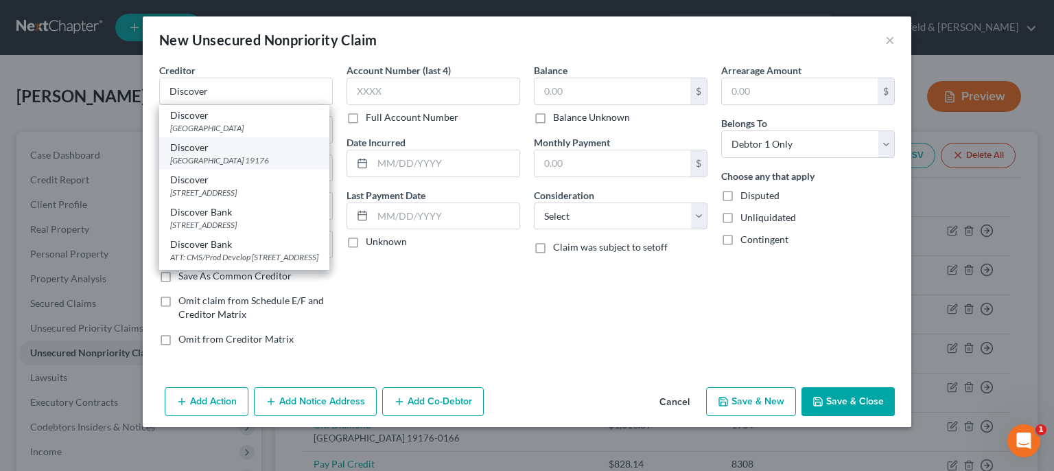
click at [250, 160] on div "[GEOGRAPHIC_DATA] 19176" at bounding box center [244, 160] width 148 height 12
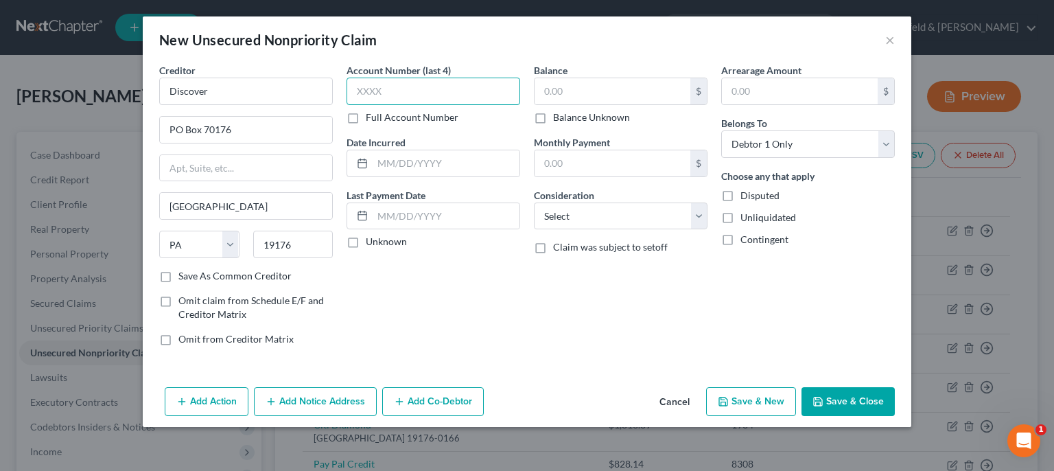
click at [418, 96] on input "text" at bounding box center [434, 91] width 174 height 27
click at [537, 82] on input "text" at bounding box center [613, 91] width 156 height 26
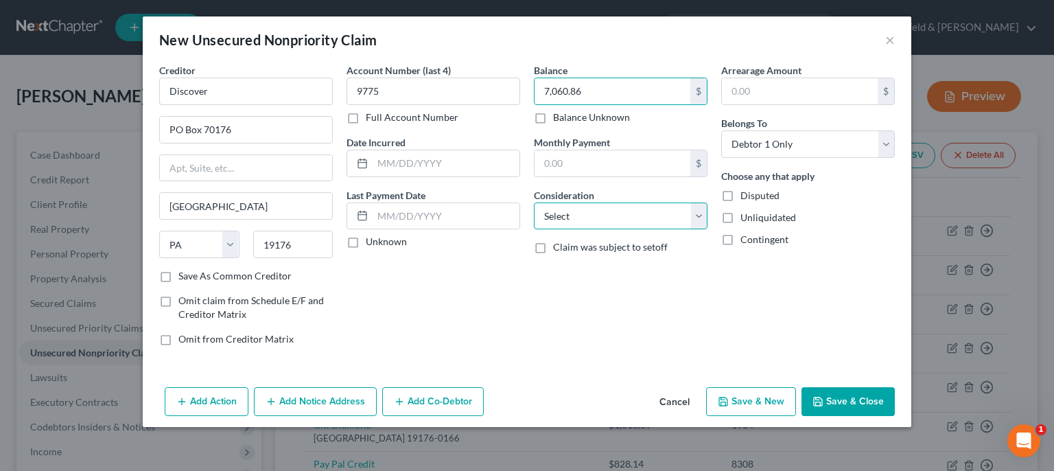
click at [534, 202] on select "Select Cable / Satellite Services Collection Agency Credit Card Debt Debt Couns…" at bounding box center [621, 215] width 174 height 27
click option "Credit Card Debt" at bounding box center [0, 0] width 0 height 0
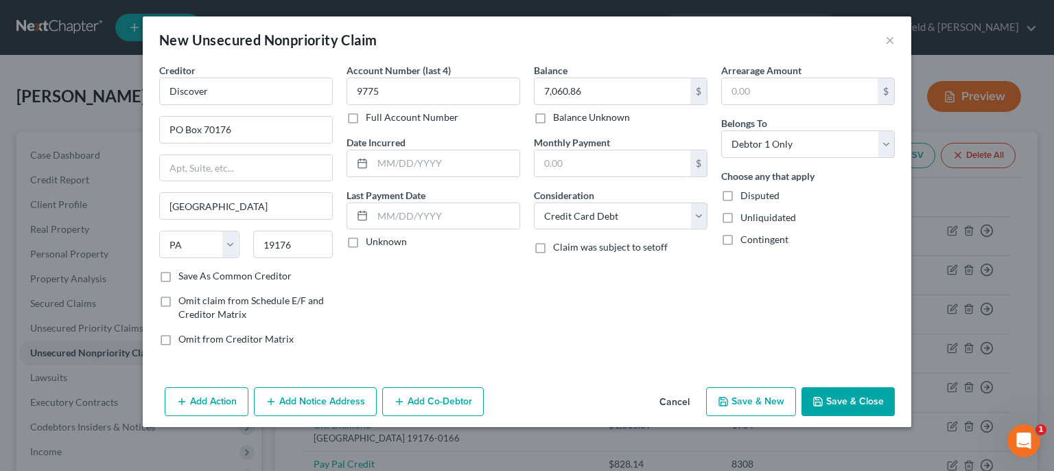
click at [773, 408] on button "Save & New" at bounding box center [751, 401] width 90 height 29
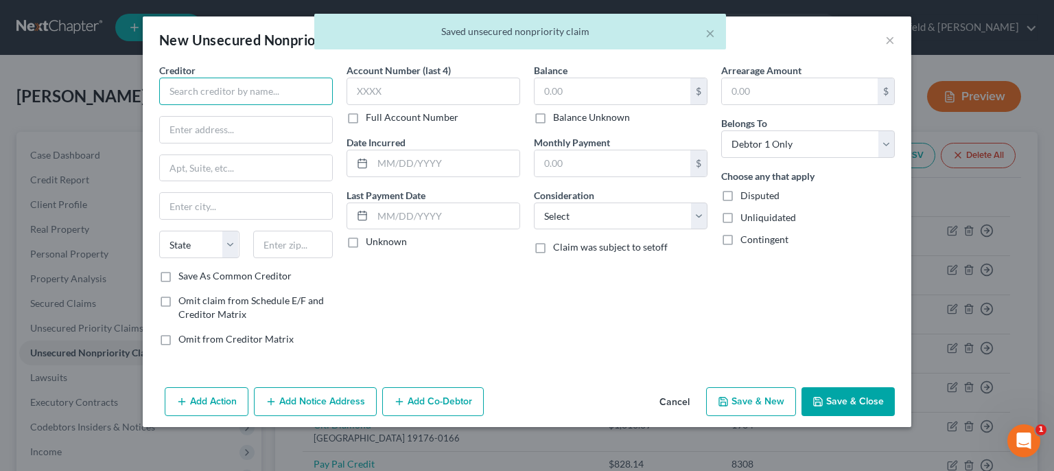
click at [218, 93] on input "text" at bounding box center [246, 91] width 174 height 27
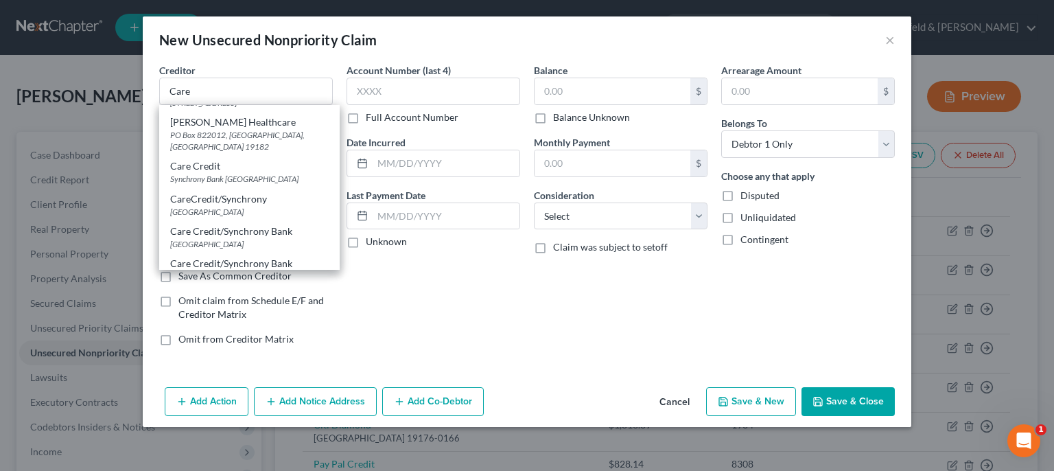
scroll to position [95, 0]
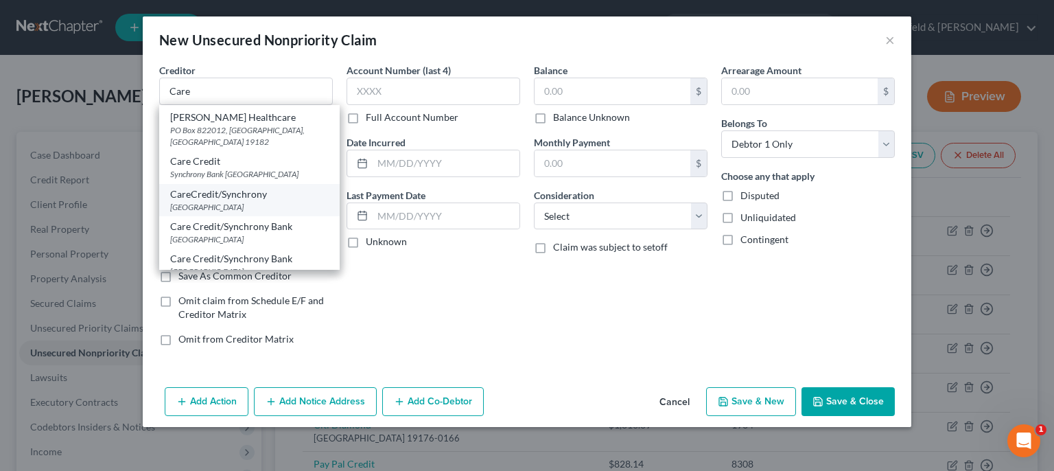
click at [261, 201] on div "CareCredit/Synchrony" at bounding box center [249, 194] width 159 height 14
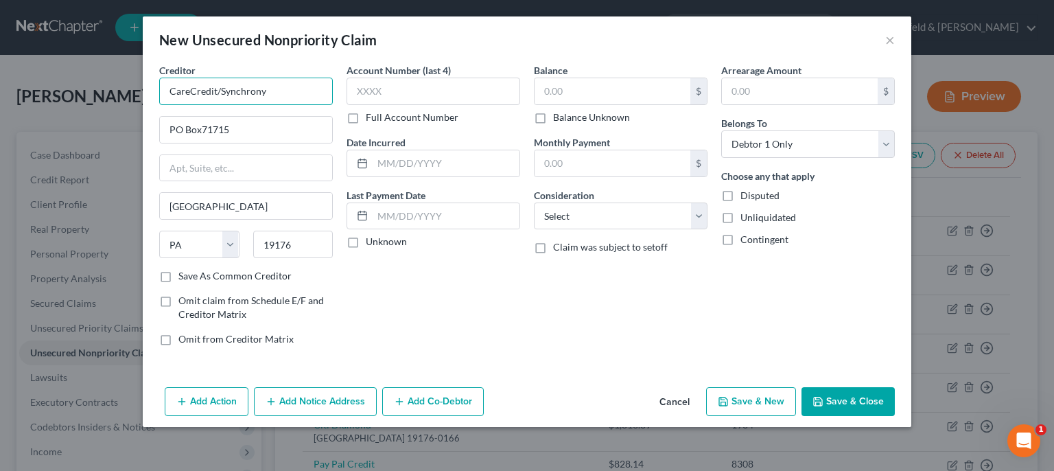
click at [278, 91] on input "CareCredit/Synchrony" at bounding box center [246, 91] width 174 height 27
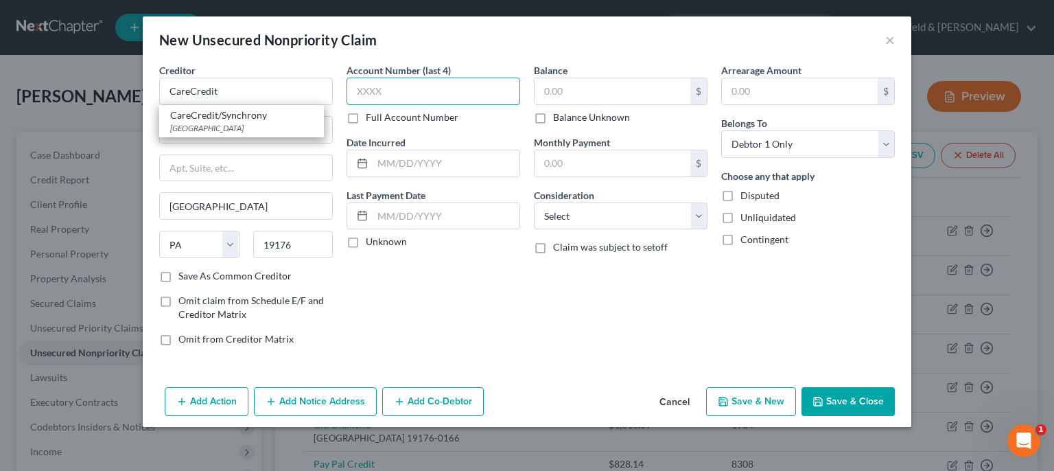
click at [421, 86] on input "text" at bounding box center [434, 91] width 174 height 27
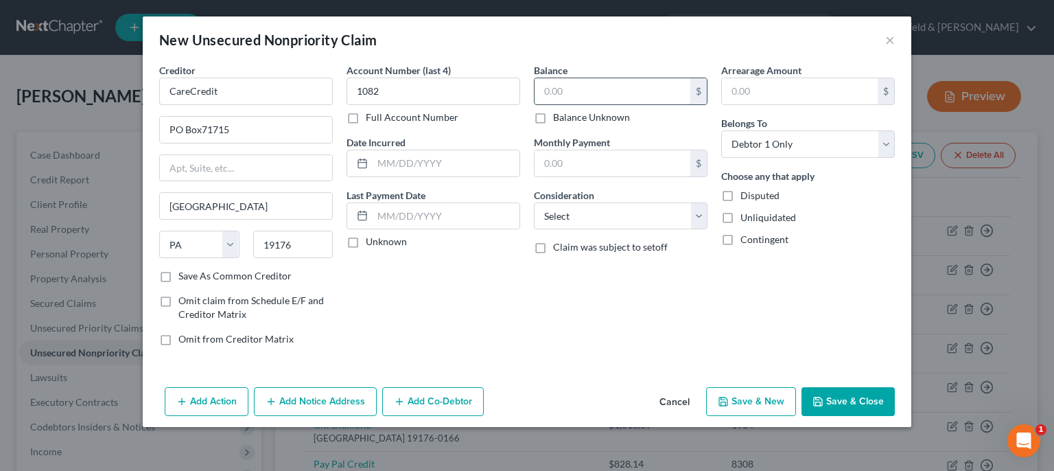
click at [633, 88] on input "text" at bounding box center [613, 91] width 156 height 26
click at [645, 229] on div "Balance 3,804.69 $ Balance Unknown Balance Undetermined 3,804.69 $ Balance Unkn…" at bounding box center [620, 210] width 187 height 294
click at [534, 202] on select "Select Cable / Satellite Services Collection Agency Credit Card Debt Debt Couns…" at bounding box center [621, 215] width 174 height 27
click option "Credit Card Debt" at bounding box center [0, 0] width 0 height 0
click at [745, 393] on button "Save & New" at bounding box center [751, 401] width 90 height 29
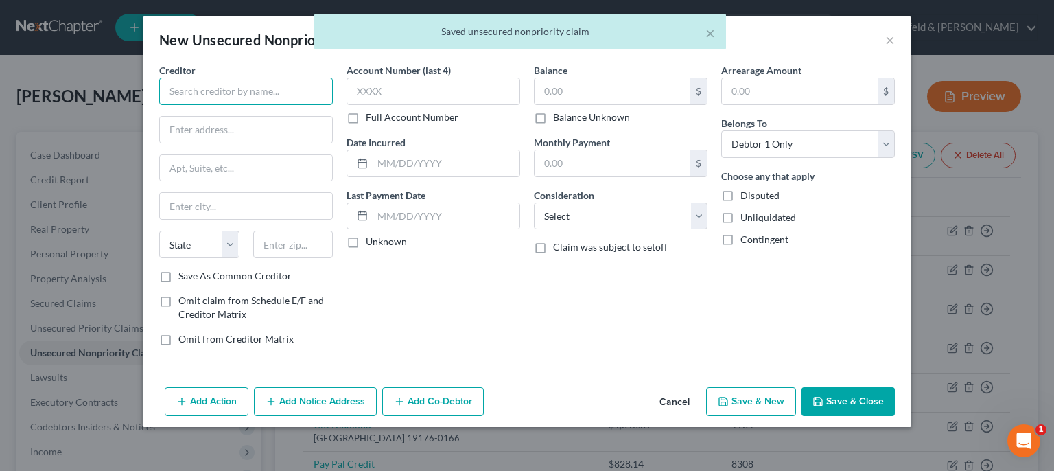
click at [286, 95] on input "text" at bounding box center [246, 91] width 174 height 27
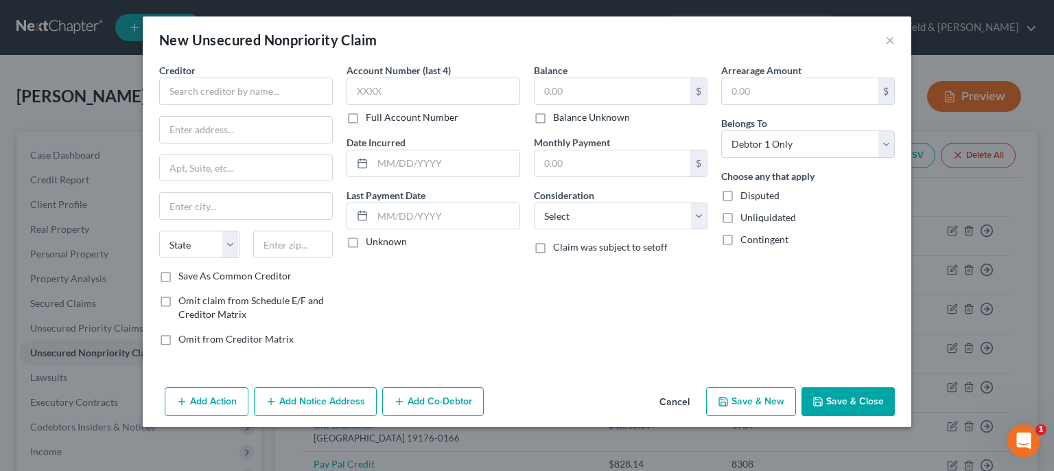
click at [305, 62] on div "New Unsecured Nonpriority Claim ×" at bounding box center [527, 39] width 769 height 47
click at [297, 93] on input "text" at bounding box center [246, 91] width 174 height 27
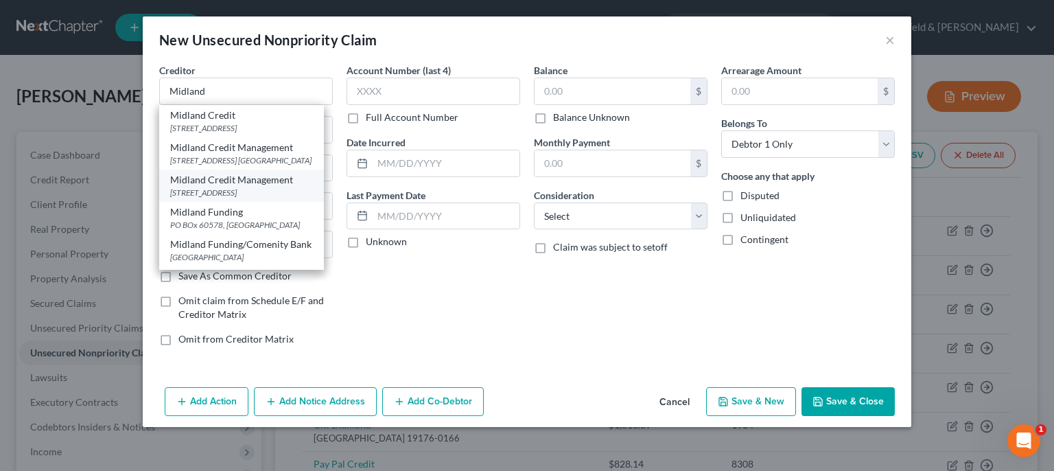
click at [261, 198] on div "[STREET_ADDRESS]" at bounding box center [241, 193] width 143 height 12
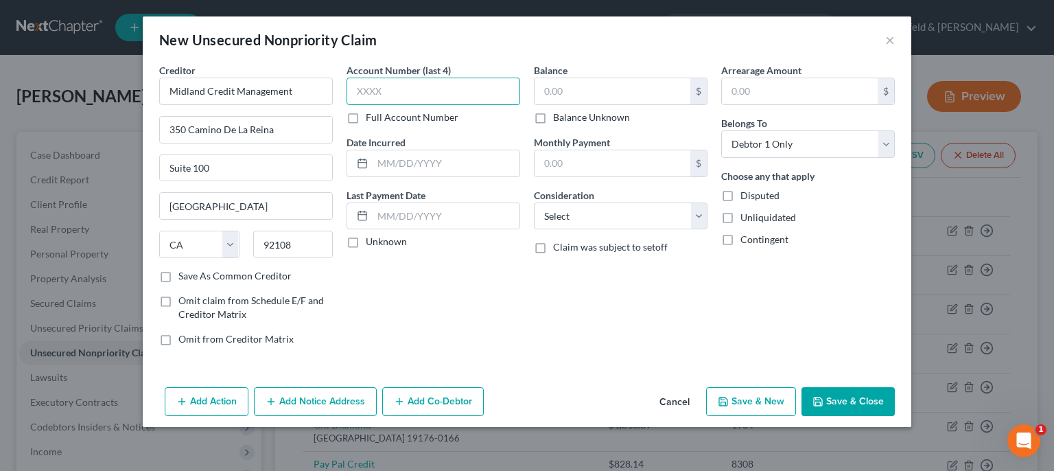
click at [421, 84] on input "text" at bounding box center [434, 91] width 174 height 27
click at [572, 91] on input "text" at bounding box center [613, 91] width 156 height 26
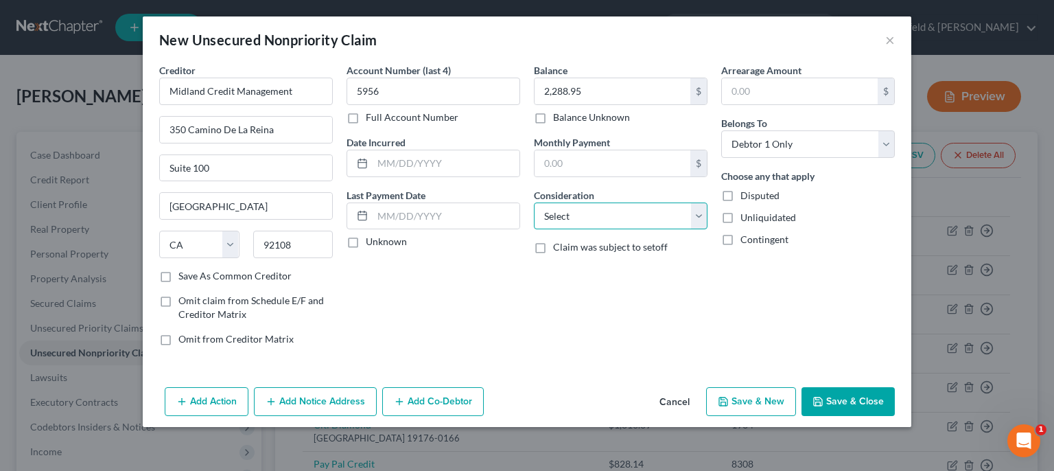
click at [534, 202] on select "Select Cable / Satellite Services Collection Agency Credit Card Debt Debt Couns…" at bounding box center [621, 215] width 174 height 27
click option "Collection Agency" at bounding box center [0, 0] width 0 height 0
click at [775, 402] on button "Save & New" at bounding box center [751, 401] width 90 height 29
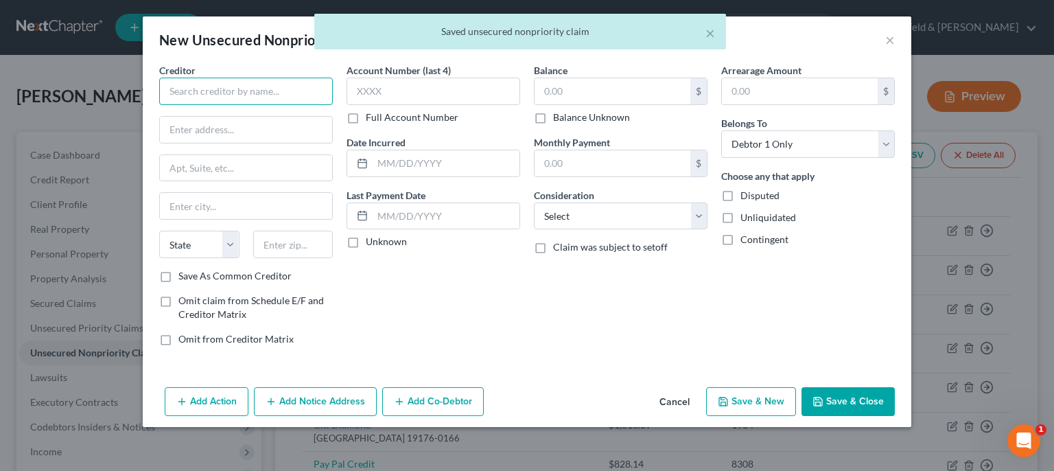
click at [209, 94] on input "text" at bounding box center [246, 91] width 174 height 27
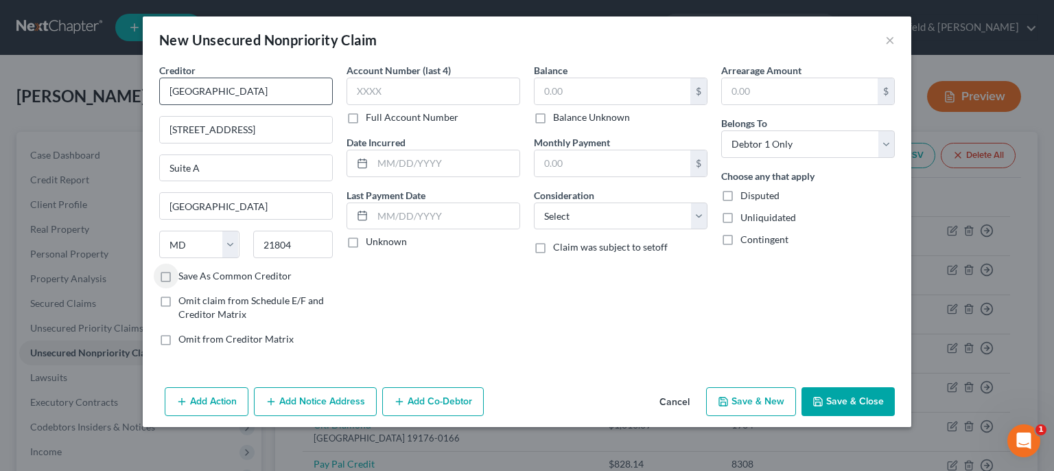
click at [184, 269] on input "Save As Common Creditor" at bounding box center [188, 273] width 9 height 9
click at [372, 88] on input "text" at bounding box center [434, 91] width 174 height 27
click at [573, 94] on input "text" at bounding box center [613, 91] width 156 height 26
click at [534, 202] on select "Select Cable / Satellite Services Collection Agency Credit Card Debt Debt Couns…" at bounding box center [621, 215] width 174 height 27
click option "Medical Services" at bounding box center [0, 0] width 0 height 0
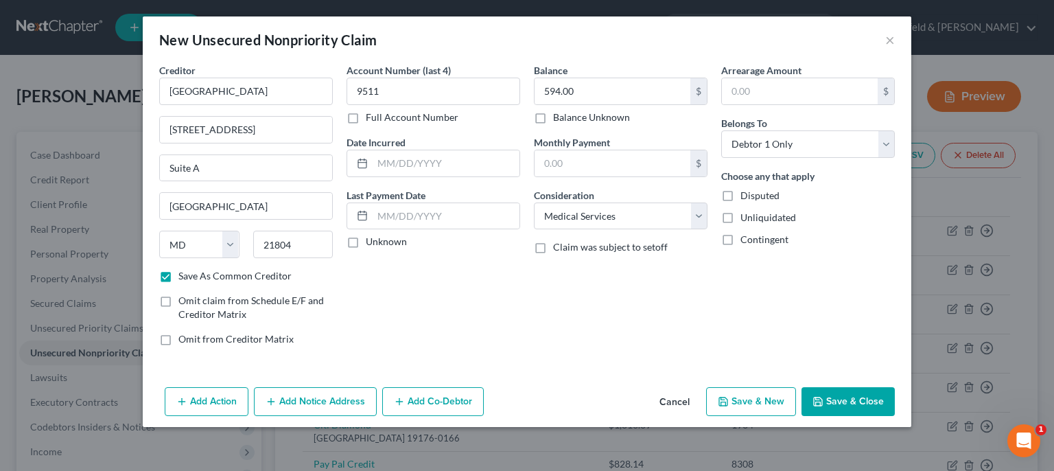
click at [748, 406] on button "Save & New" at bounding box center [751, 401] width 90 height 29
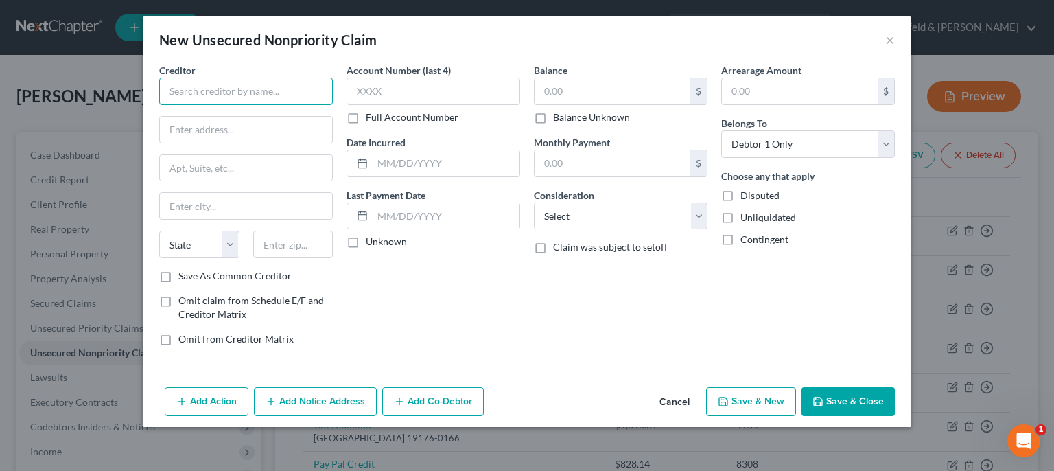
click at [228, 79] on input "text" at bounding box center [246, 91] width 174 height 27
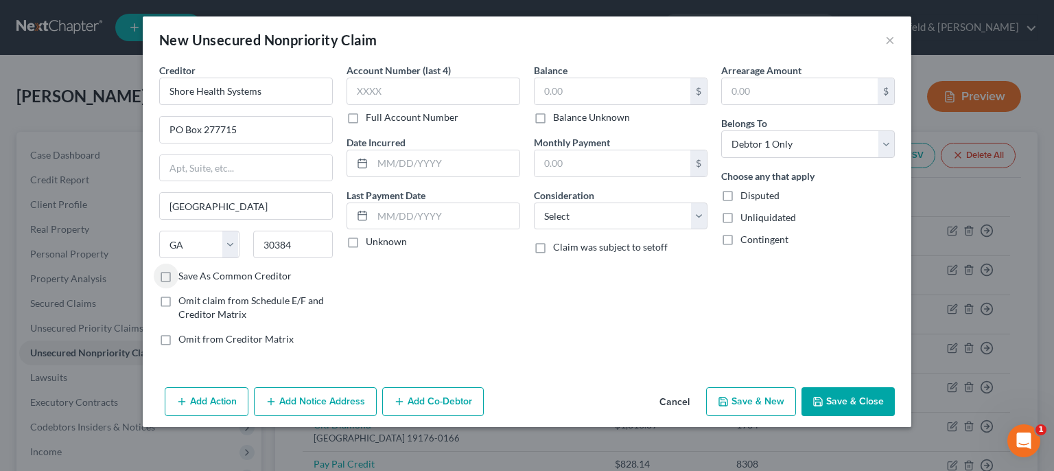
click at [184, 269] on input "Save As Common Creditor" at bounding box center [188, 273] width 9 height 9
click at [384, 90] on input "text" at bounding box center [434, 91] width 174 height 27
click at [567, 99] on input "text" at bounding box center [613, 91] width 156 height 26
click at [553, 120] on label "Balance Unknown" at bounding box center [591, 117] width 77 height 14
click at [559, 119] on input "Balance Unknown" at bounding box center [563, 114] width 9 height 9
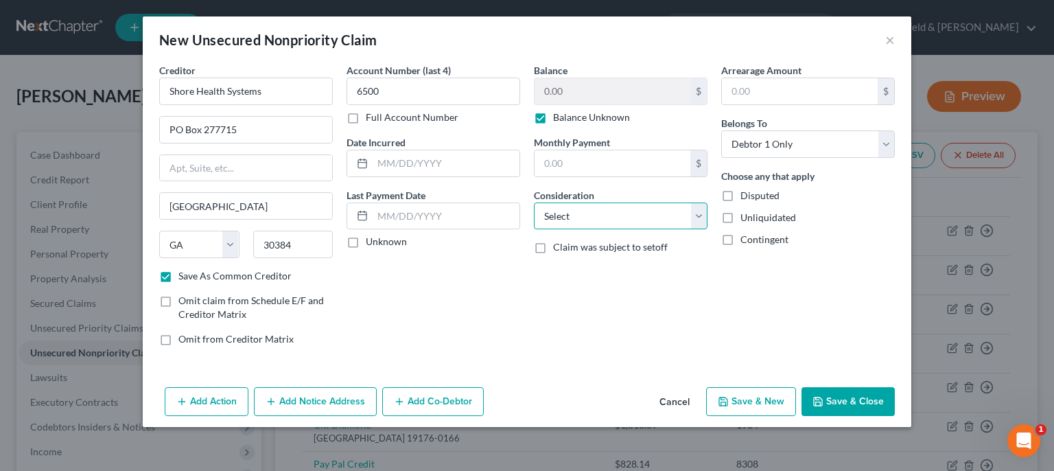
click at [534, 202] on select "Select Cable / Satellite Services Collection Agency Credit Card Debt Debt Couns…" at bounding box center [621, 215] width 174 height 27
click option "Medical Services" at bounding box center [0, 0] width 0 height 0
click at [756, 403] on button "Save & New" at bounding box center [751, 401] width 90 height 29
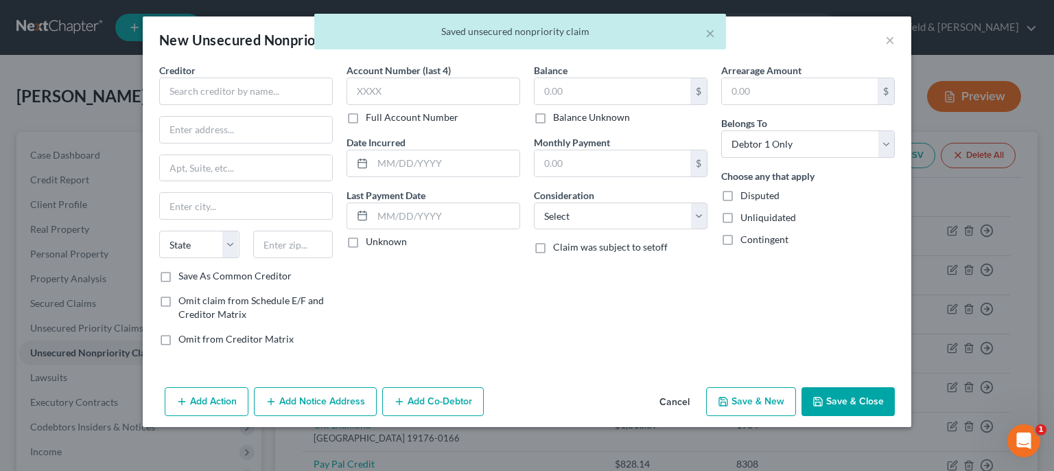
click at [282, 77] on div "Creditor *" at bounding box center [246, 84] width 174 height 42
click at [284, 89] on input "text" at bounding box center [246, 91] width 174 height 27
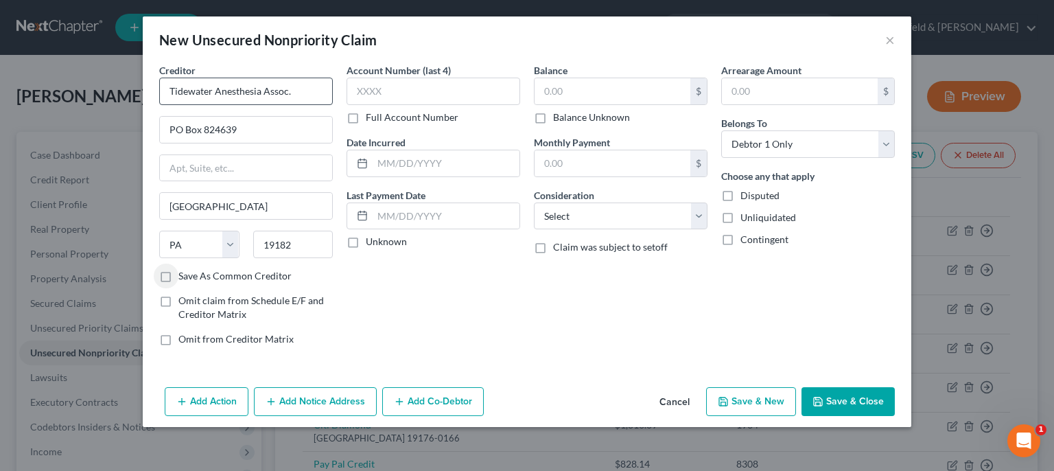
click at [184, 269] on input "Save As Common Creditor" at bounding box center [188, 273] width 9 height 9
click at [402, 97] on input "text" at bounding box center [434, 91] width 174 height 27
click at [602, 97] on input "text" at bounding box center [613, 91] width 156 height 26
click at [553, 121] on label "Balance Unknown" at bounding box center [591, 117] width 77 height 14
click at [559, 119] on input "Balance Unknown" at bounding box center [563, 114] width 9 height 9
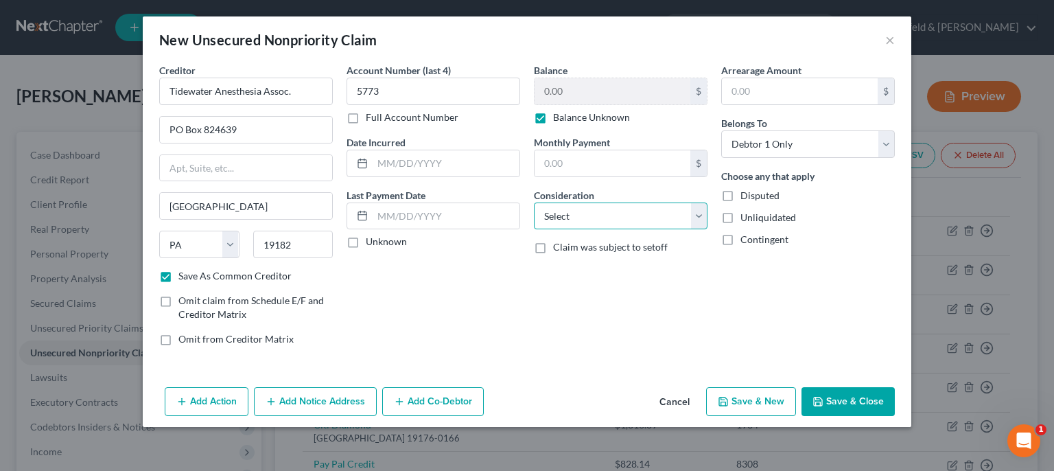
click at [534, 202] on select "Select Cable / Satellite Services Collection Agency Credit Card Debt Debt Couns…" at bounding box center [621, 215] width 174 height 27
click option "Medical Services" at bounding box center [0, 0] width 0 height 0
click at [777, 403] on button "Save & New" at bounding box center [751, 401] width 90 height 29
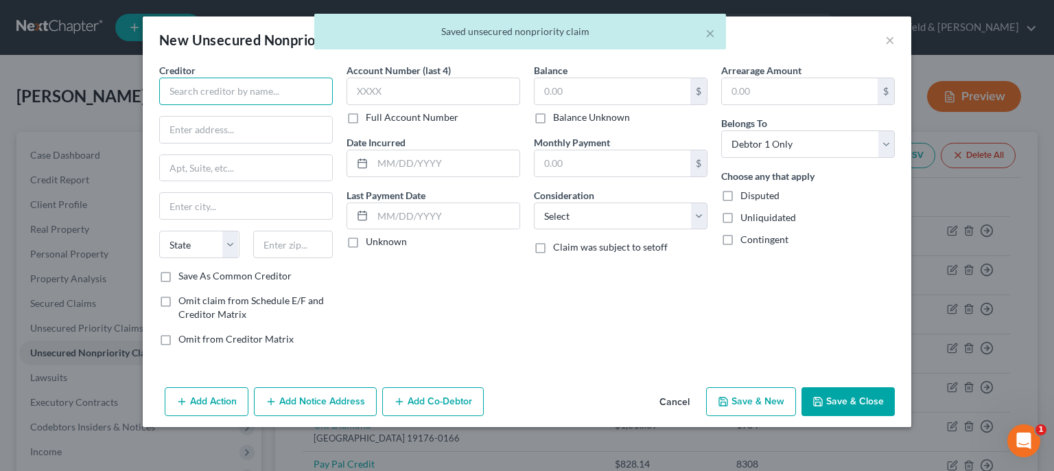
click at [328, 93] on input "text" at bounding box center [246, 91] width 174 height 27
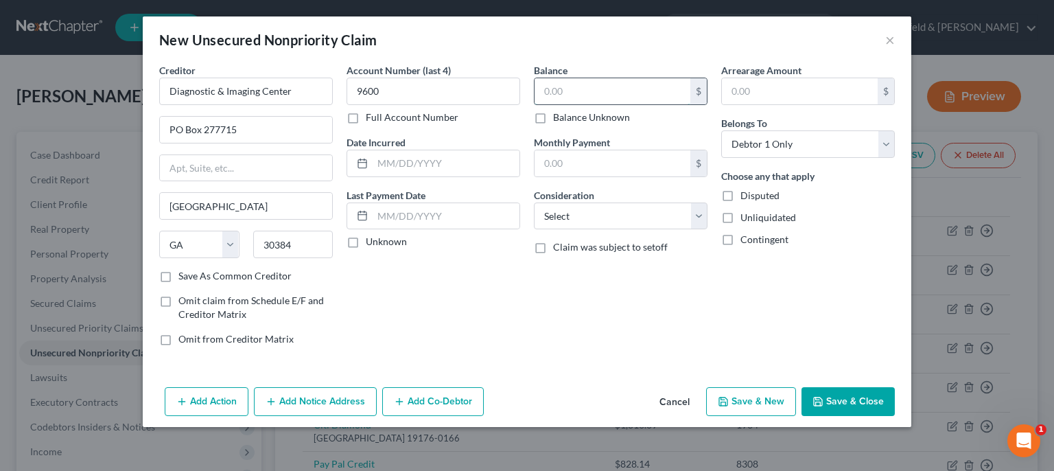
click at [542, 100] on input "text" at bounding box center [613, 91] width 156 height 26
click at [553, 117] on label "Balance Unknown" at bounding box center [591, 117] width 77 height 14
click at [559, 117] on input "Balance Unknown" at bounding box center [563, 114] width 9 height 9
click at [534, 202] on select "Select Cable / Satellite Services Collection Agency Credit Card Debt Debt Couns…" at bounding box center [621, 215] width 174 height 27
click option "Medical Services" at bounding box center [0, 0] width 0 height 0
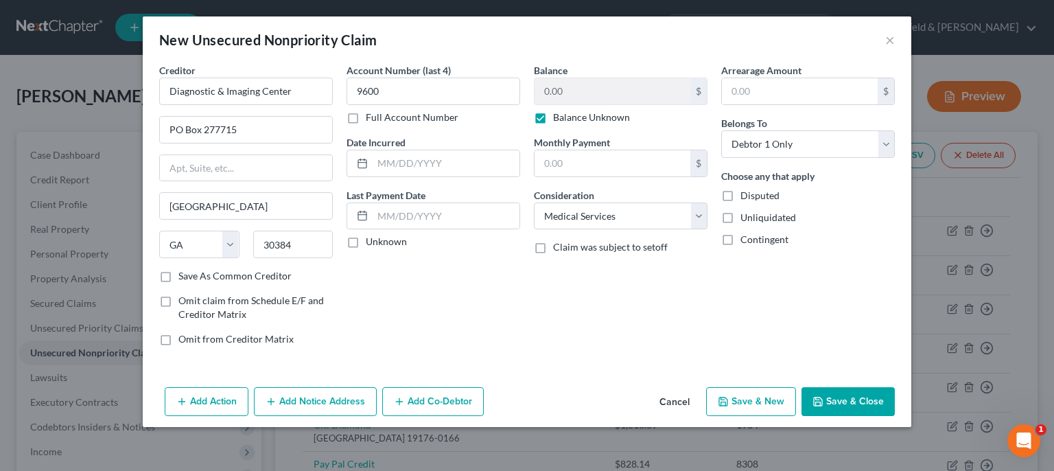
click at [734, 396] on button "Save & New" at bounding box center [751, 401] width 90 height 29
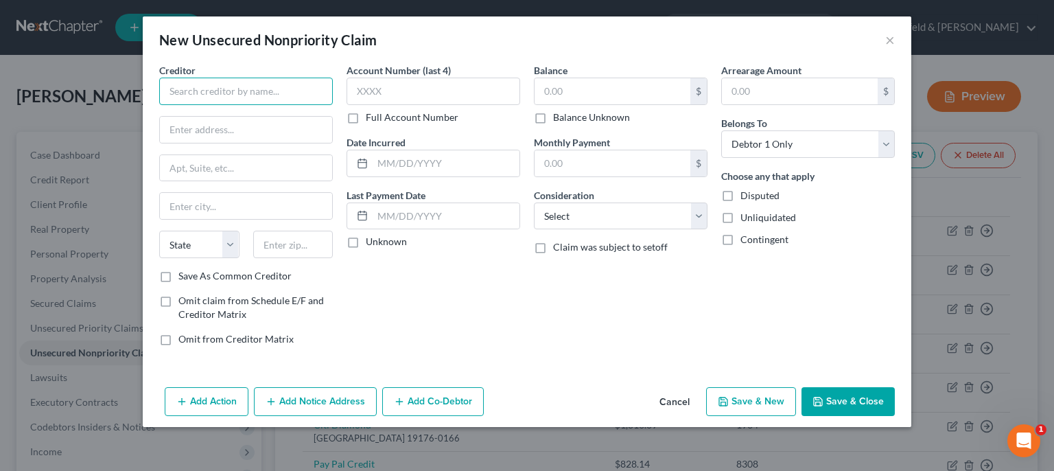
click at [285, 81] on input "text" at bounding box center [246, 91] width 174 height 27
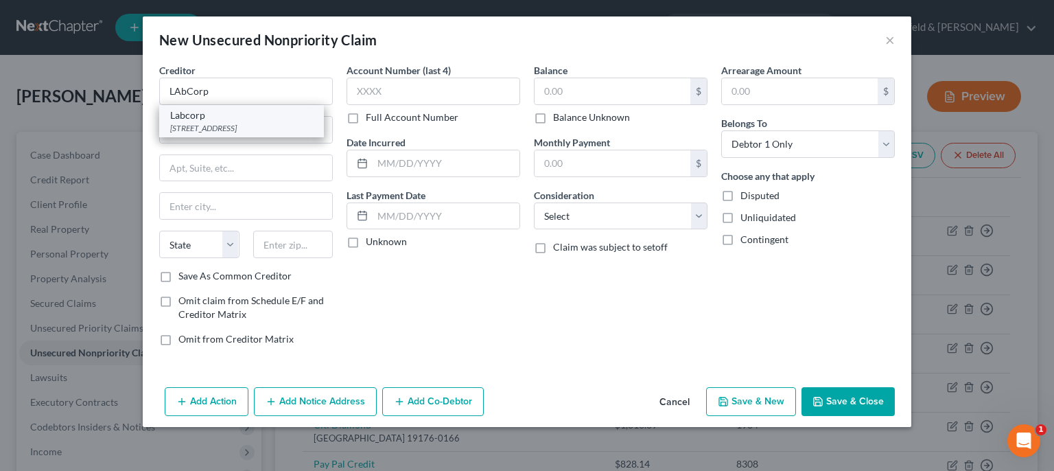
click at [242, 125] on div "[STREET_ADDRESS]" at bounding box center [241, 128] width 143 height 12
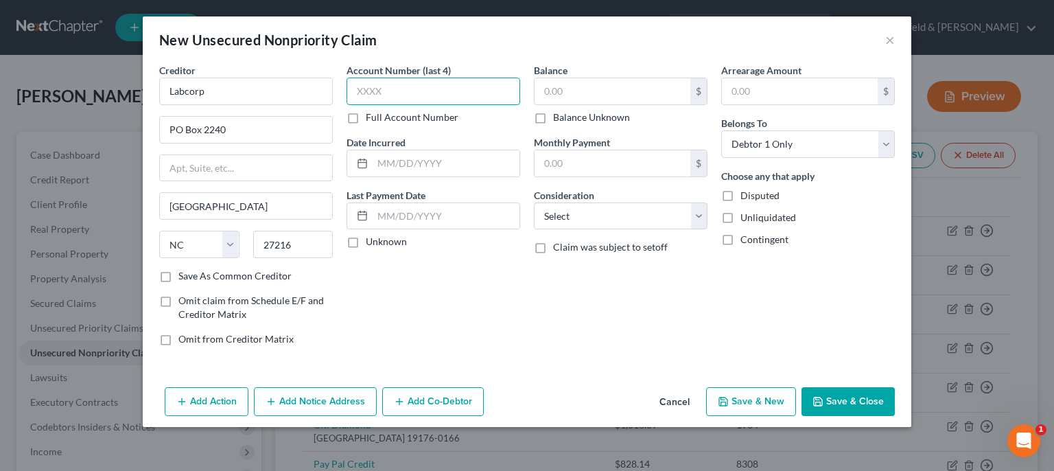
click at [405, 95] on input "text" at bounding box center [434, 91] width 174 height 27
click at [553, 99] on input "text" at bounding box center [613, 91] width 156 height 26
click at [553, 118] on label "Balance Unknown" at bounding box center [591, 117] width 77 height 14
click at [559, 118] on input "Balance Unknown" at bounding box center [563, 114] width 9 height 9
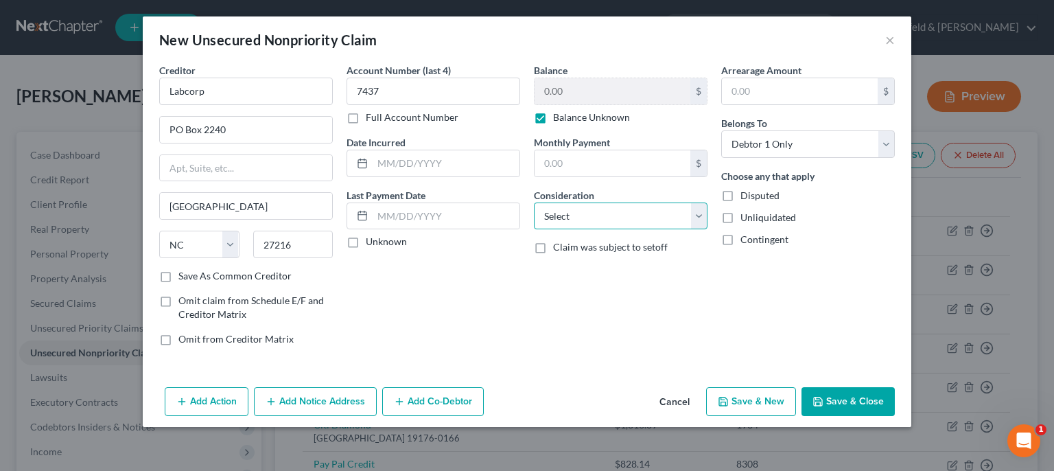
click at [534, 202] on select "Select Cable / Satellite Services Collection Agency Credit Card Debt Debt Couns…" at bounding box center [621, 215] width 174 height 27
click option "Medical Services" at bounding box center [0, 0] width 0 height 0
click at [734, 397] on button "Save & New" at bounding box center [751, 401] width 90 height 29
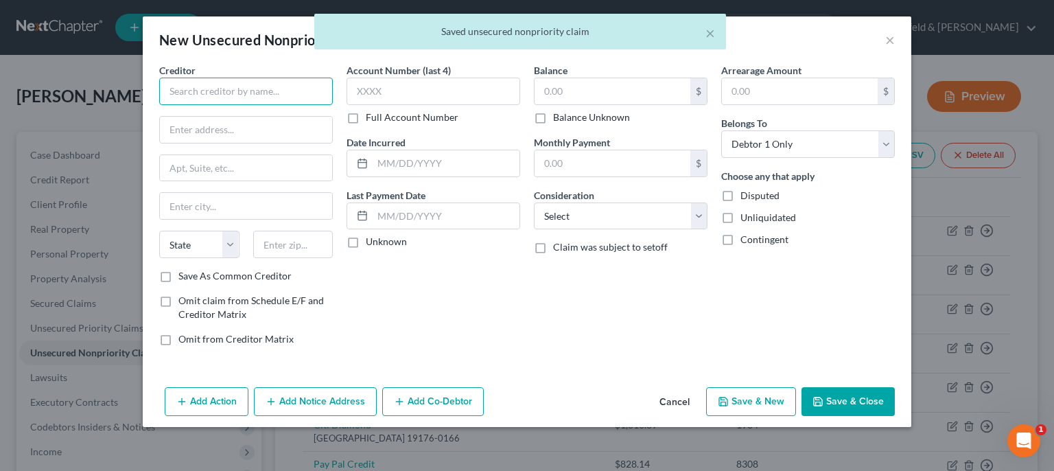
click at [231, 89] on input "text" at bounding box center [246, 91] width 174 height 27
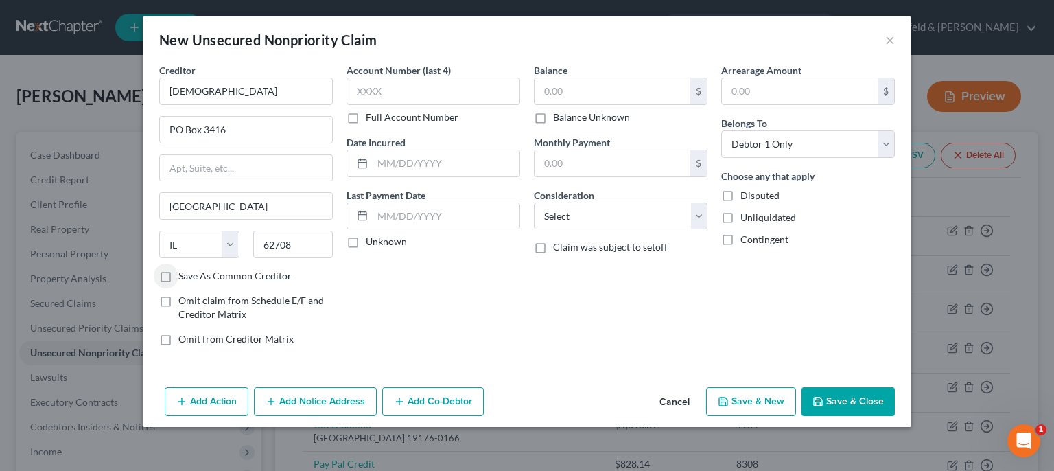
click at [184, 269] on input "Save As Common Creditor" at bounding box center [188, 273] width 9 height 9
click at [388, 95] on input "text" at bounding box center [434, 91] width 174 height 27
click at [587, 96] on input "text" at bounding box center [613, 91] width 156 height 26
click at [553, 120] on label "Balance Unknown" at bounding box center [591, 117] width 77 height 14
click at [559, 119] on input "Balance Unknown" at bounding box center [563, 114] width 9 height 9
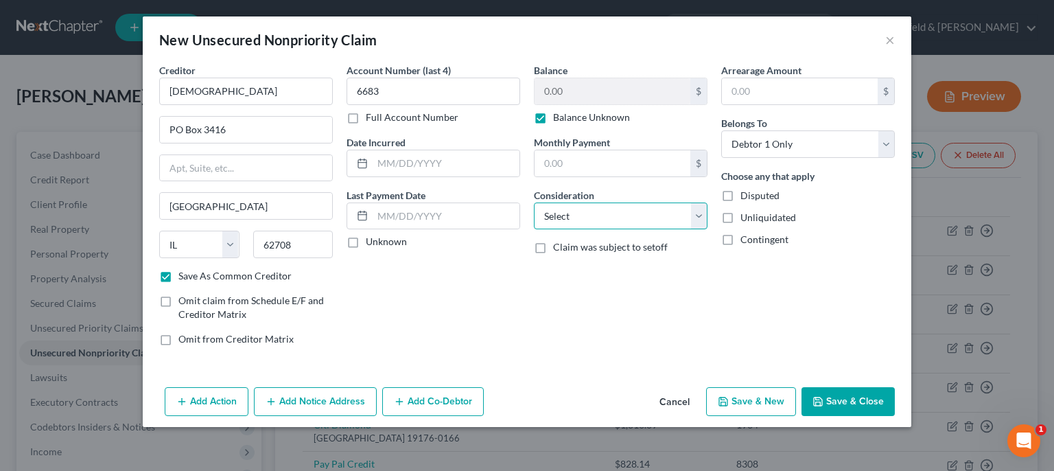
click at [534, 202] on select "Select Cable / Satellite Services Collection Agency Credit Card Debt Debt Couns…" at bounding box center [621, 215] width 174 height 27
click option "Medical Services" at bounding box center [0, 0] width 0 height 0
click at [735, 399] on button "Save & New" at bounding box center [751, 401] width 90 height 29
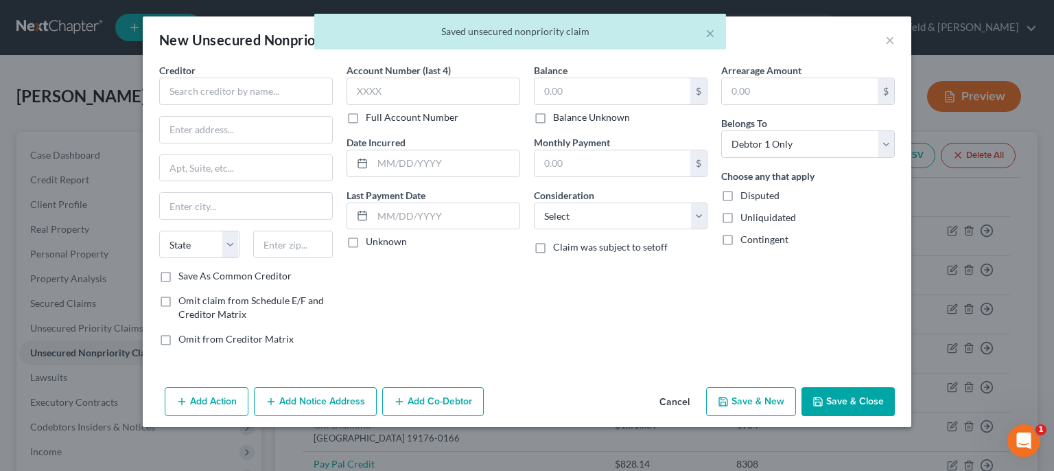
click at [243, 77] on div "Creditor *" at bounding box center [246, 84] width 174 height 42
click at [239, 93] on input "text" at bounding box center [246, 91] width 174 height 27
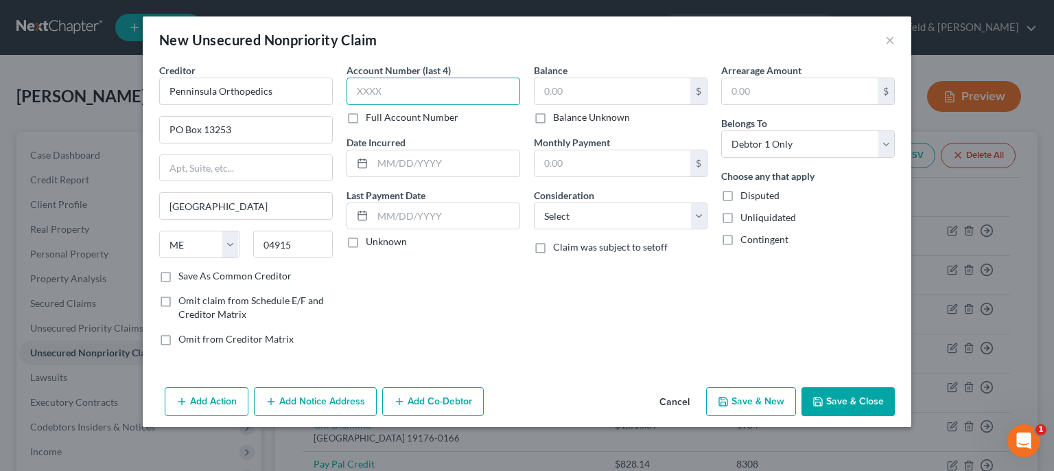
click at [368, 93] on input "text" at bounding box center [434, 91] width 174 height 27
click at [591, 96] on input "text" at bounding box center [613, 91] width 156 height 26
click at [553, 119] on label "Balance Unknown" at bounding box center [591, 117] width 77 height 14
click at [559, 119] on input "Balance Unknown" at bounding box center [563, 114] width 9 height 9
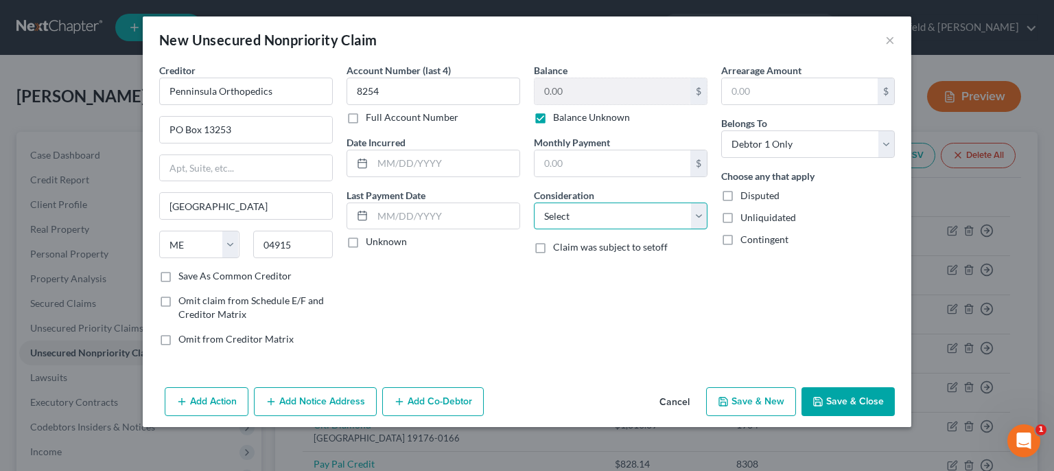
click at [534, 202] on select "Select Cable / Satellite Services Collection Agency Credit Card Debt Debt Couns…" at bounding box center [621, 215] width 174 height 27
click option "Medical Services" at bounding box center [0, 0] width 0 height 0
click at [778, 390] on button "Save & New" at bounding box center [751, 401] width 90 height 29
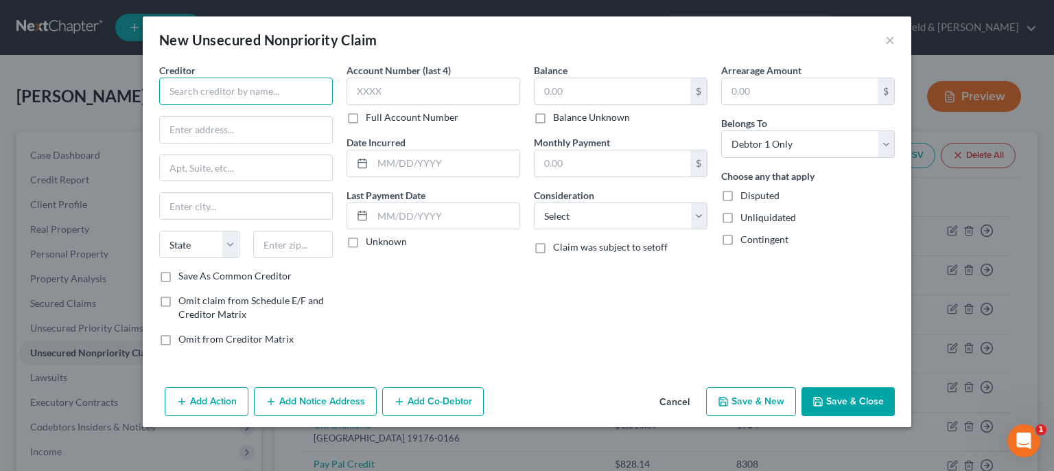
click at [293, 94] on input "text" at bounding box center [246, 91] width 174 height 27
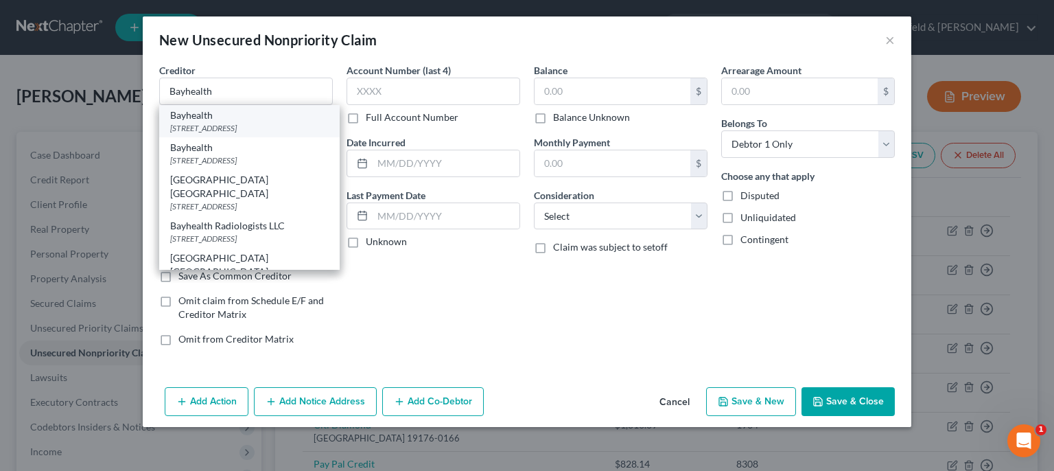
click at [234, 126] on div "[STREET_ADDRESS]" at bounding box center [249, 128] width 159 height 12
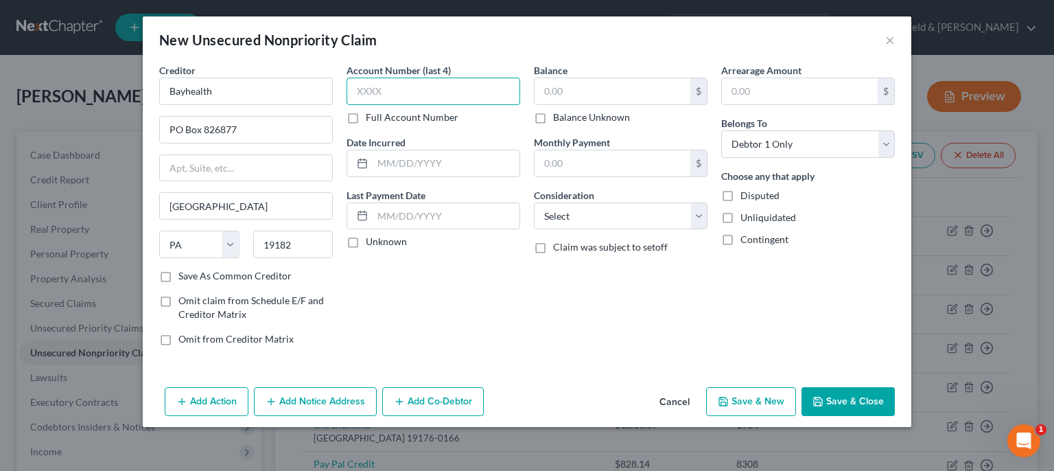
click at [412, 78] on input "text" at bounding box center [434, 91] width 174 height 27
click at [572, 90] on input "text" at bounding box center [613, 91] width 156 height 26
click at [553, 119] on label "Balance Unknown" at bounding box center [591, 117] width 77 height 14
click at [559, 119] on input "Balance Unknown" at bounding box center [563, 114] width 9 height 9
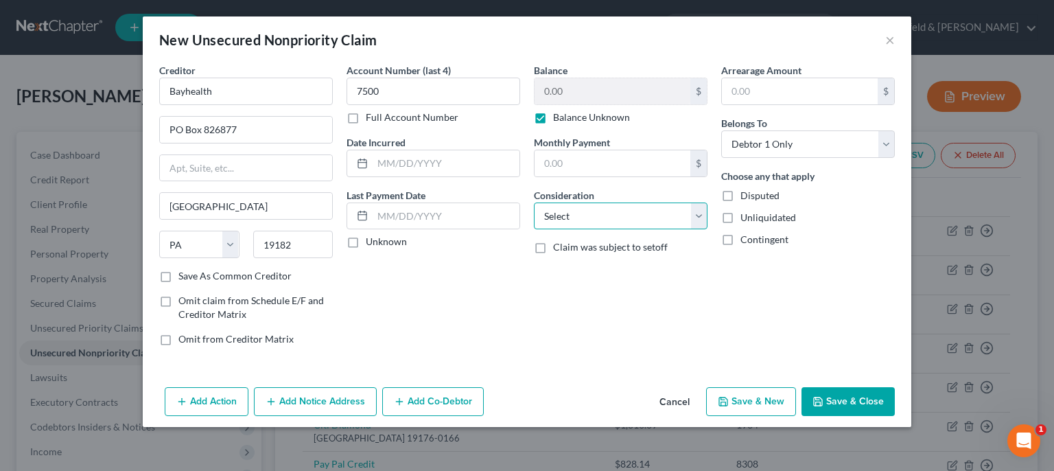
click at [534, 202] on select "Select Cable / Satellite Services Collection Agency Credit Card Debt Debt Couns…" at bounding box center [621, 215] width 174 height 27
click option "Medical Services" at bounding box center [0, 0] width 0 height 0
click at [729, 400] on icon "button" at bounding box center [723, 401] width 11 height 11
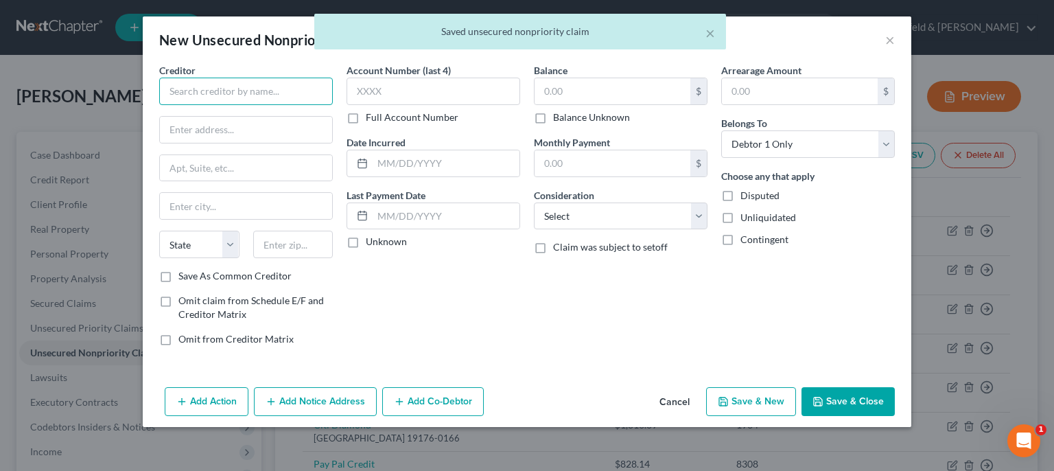
click at [275, 89] on input "text" at bounding box center [246, 91] width 174 height 27
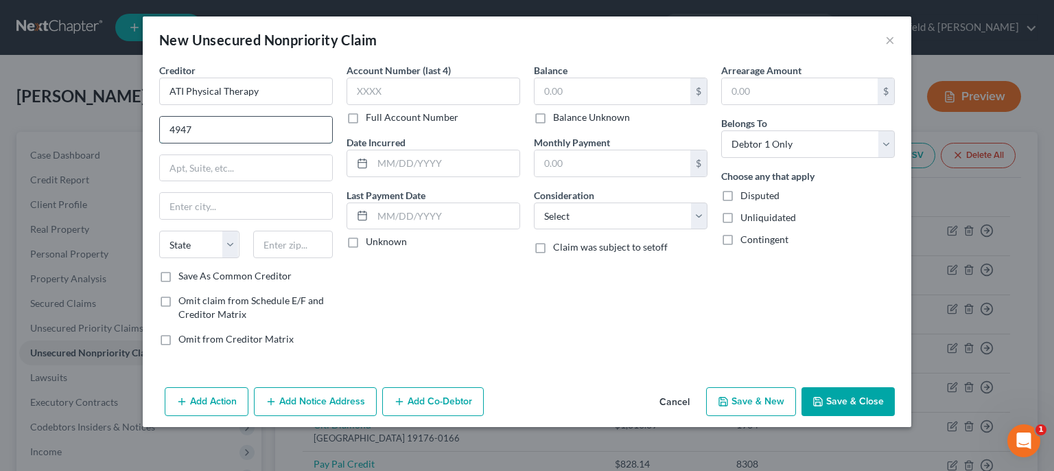
click at [194, 130] on input "4947" at bounding box center [246, 130] width 172 height 26
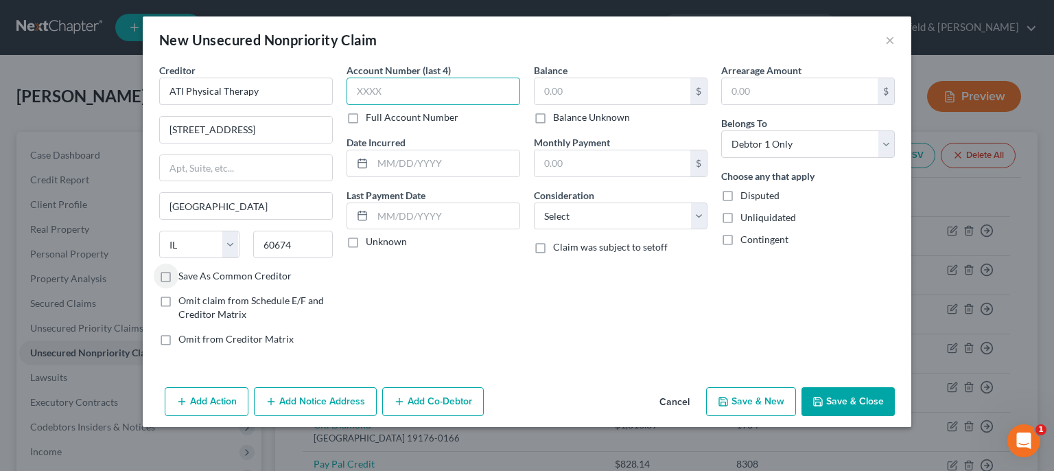
click at [395, 95] on input "text" at bounding box center [434, 91] width 174 height 27
click at [553, 121] on label "Balance Unknown" at bounding box center [591, 117] width 77 height 14
click at [559, 119] on input "Balance Unknown" at bounding box center [563, 114] width 9 height 9
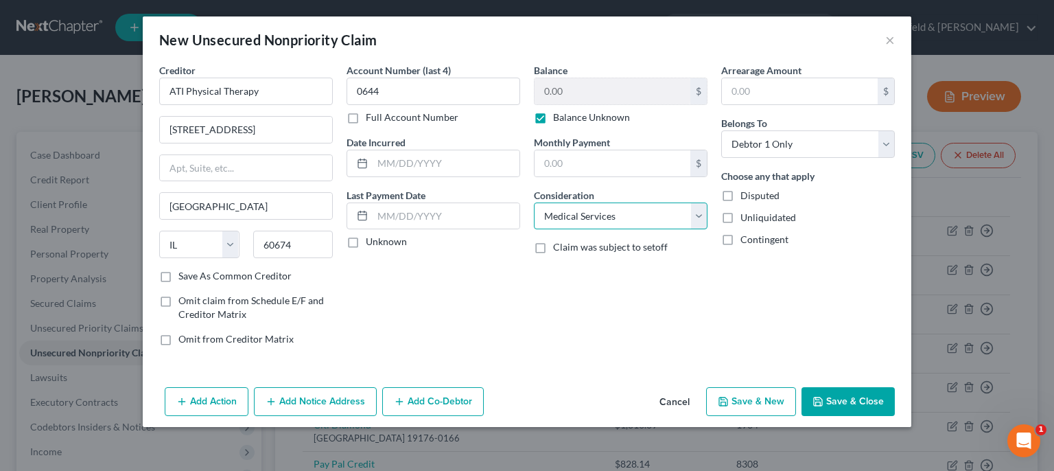
click option "Medical Services" at bounding box center [0, 0] width 0 height 0
click at [729, 402] on icon "button" at bounding box center [723, 401] width 11 height 11
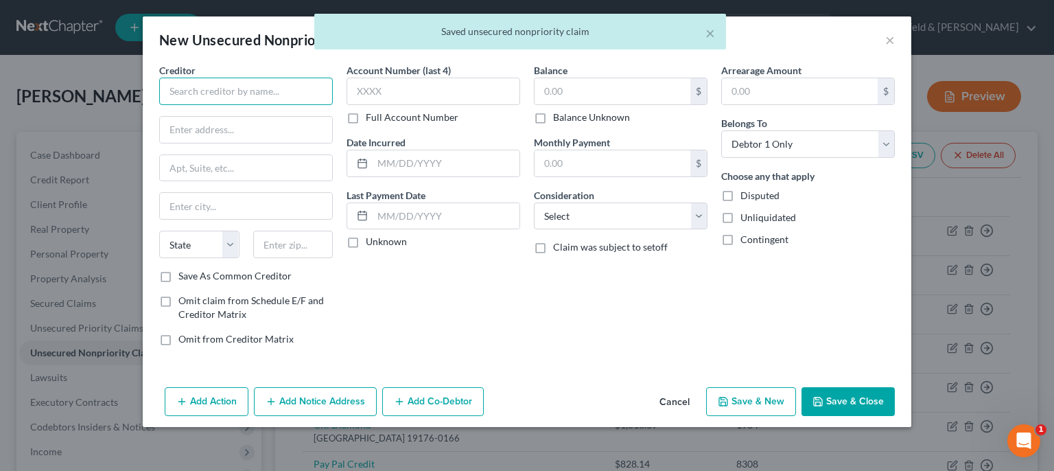
click at [204, 90] on input "text" at bounding box center [246, 91] width 174 height 27
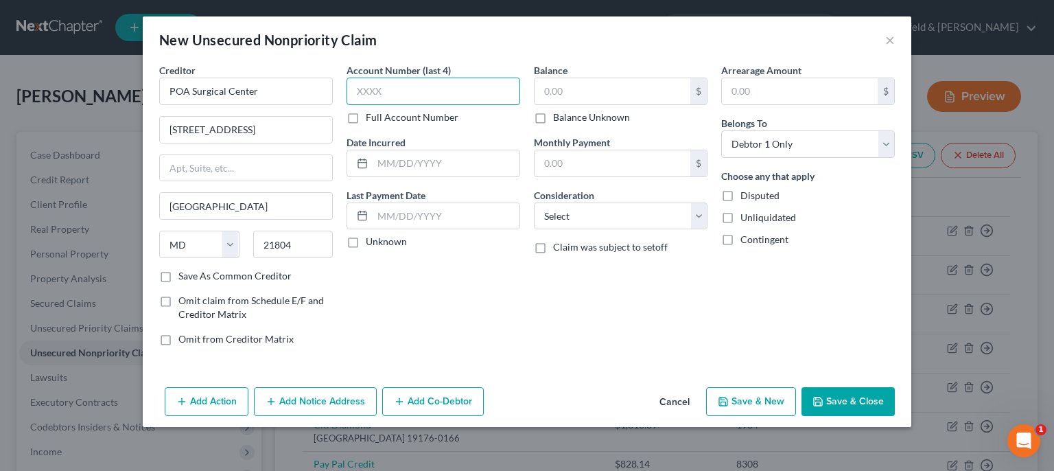
click at [369, 91] on input "text" at bounding box center [434, 91] width 174 height 27
click at [578, 91] on input "text" at bounding box center [613, 91] width 156 height 26
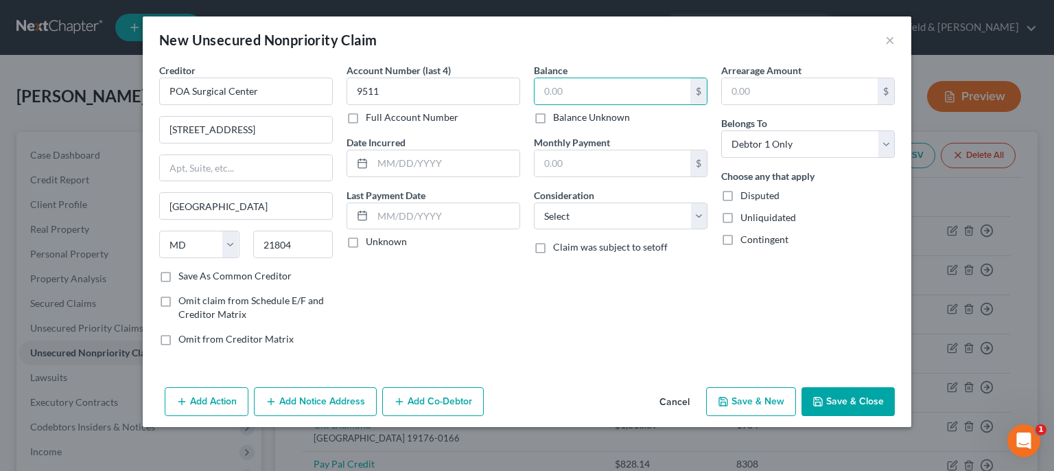
click at [553, 114] on label "Balance Unknown" at bounding box center [591, 117] width 77 height 14
click at [559, 114] on input "Balance Unknown" at bounding box center [563, 114] width 9 height 9
click at [534, 202] on select "Select Cable / Satellite Services Collection Agency Credit Card Debt Debt Couns…" at bounding box center [621, 215] width 174 height 27
click option "Medical Services" at bounding box center [0, 0] width 0 height 0
click at [747, 400] on button "Save & New" at bounding box center [751, 401] width 90 height 29
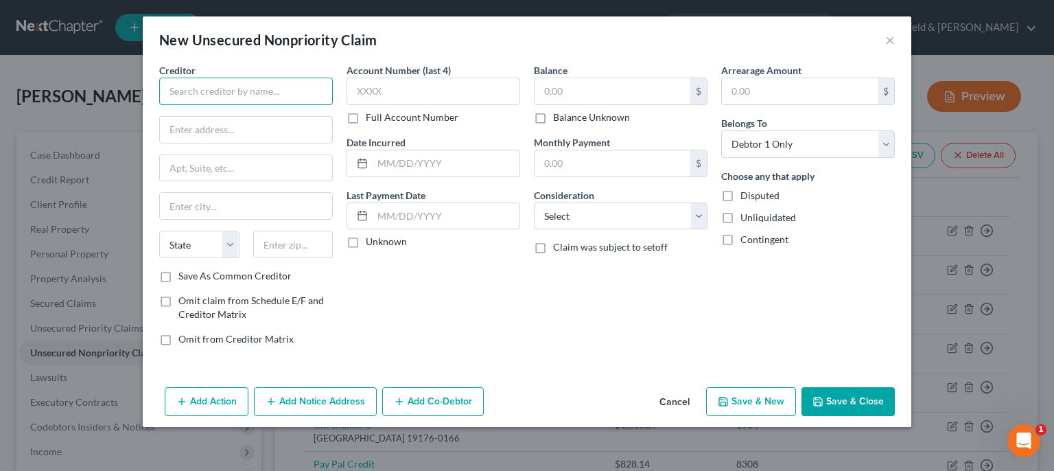
click at [308, 82] on input "text" at bounding box center [246, 91] width 174 height 27
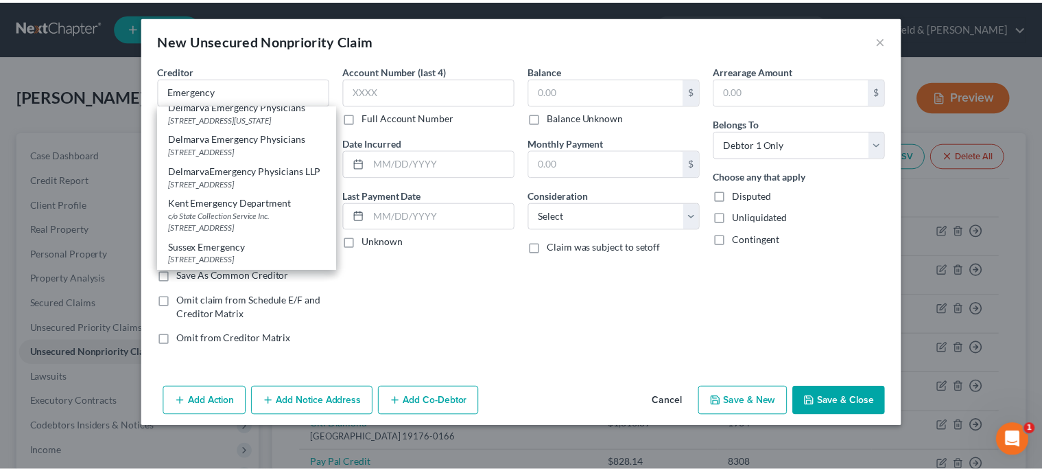
scroll to position [34, 0]
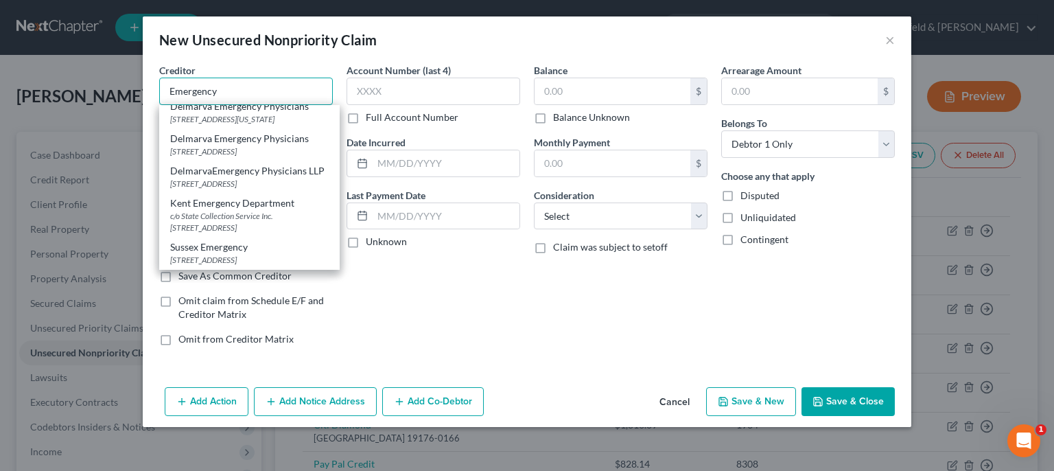
click at [249, 95] on input "Emergency" at bounding box center [246, 91] width 174 height 27
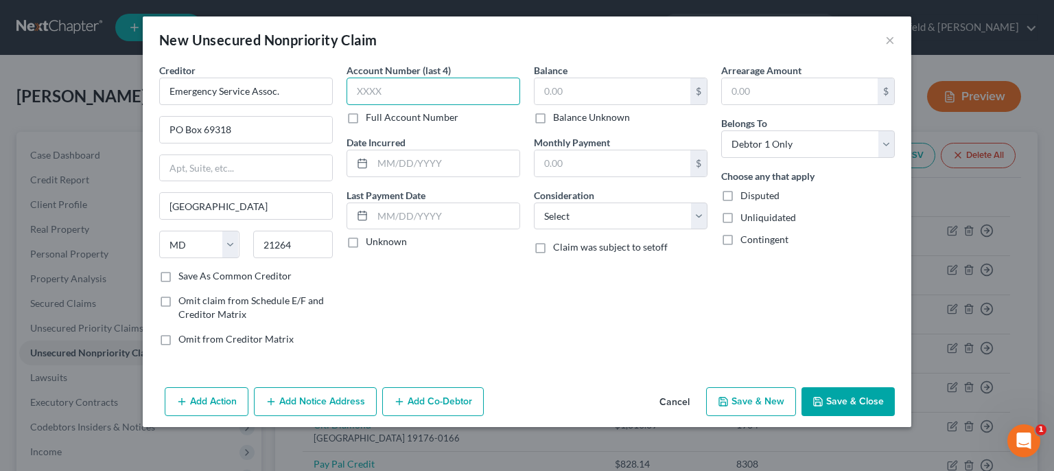
click at [421, 92] on input "text" at bounding box center [434, 91] width 174 height 27
click at [553, 89] on input "text" at bounding box center [613, 91] width 156 height 26
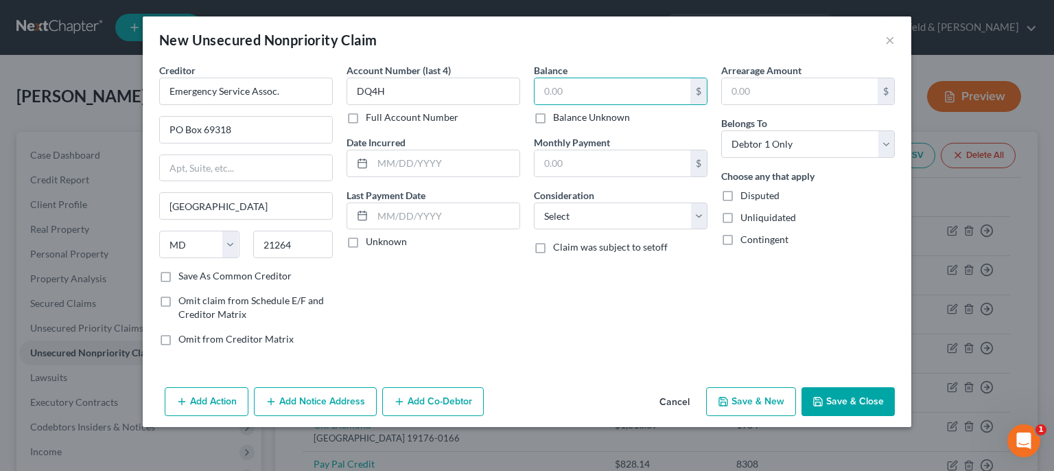
click at [553, 119] on label "Balance Unknown" at bounding box center [591, 117] width 77 height 14
click at [559, 119] on input "Balance Unknown" at bounding box center [563, 114] width 9 height 9
click at [534, 202] on select "Select Cable / Satellite Services Collection Agency Credit Card Debt Debt Couns…" at bounding box center [621, 215] width 174 height 27
click option "Medical Services" at bounding box center [0, 0] width 0 height 0
click at [769, 404] on button "Save & New" at bounding box center [751, 401] width 90 height 29
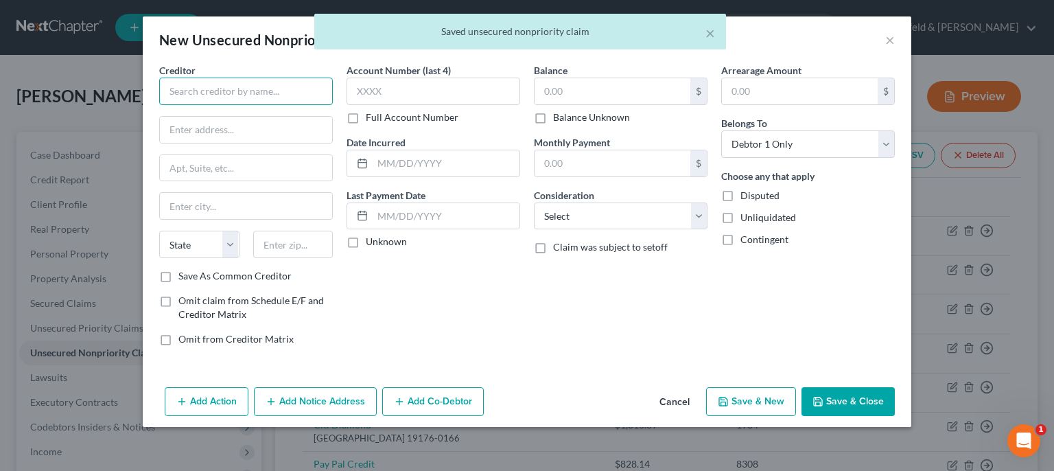
click at [301, 82] on input "text" at bounding box center [246, 91] width 174 height 27
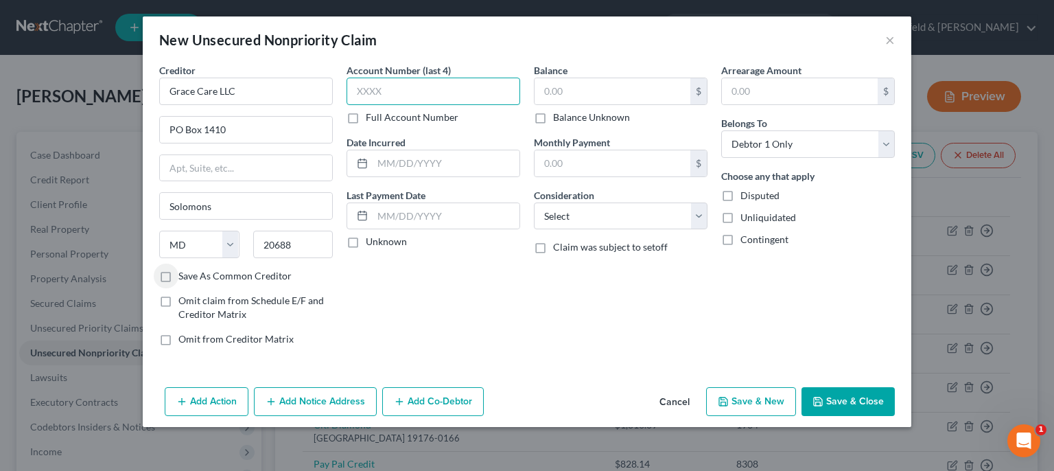
click at [399, 84] on input "text" at bounding box center [434, 91] width 174 height 27
click at [553, 120] on label "Balance Unknown" at bounding box center [591, 117] width 77 height 14
click at [559, 119] on input "Balance Unknown" at bounding box center [563, 114] width 9 height 9
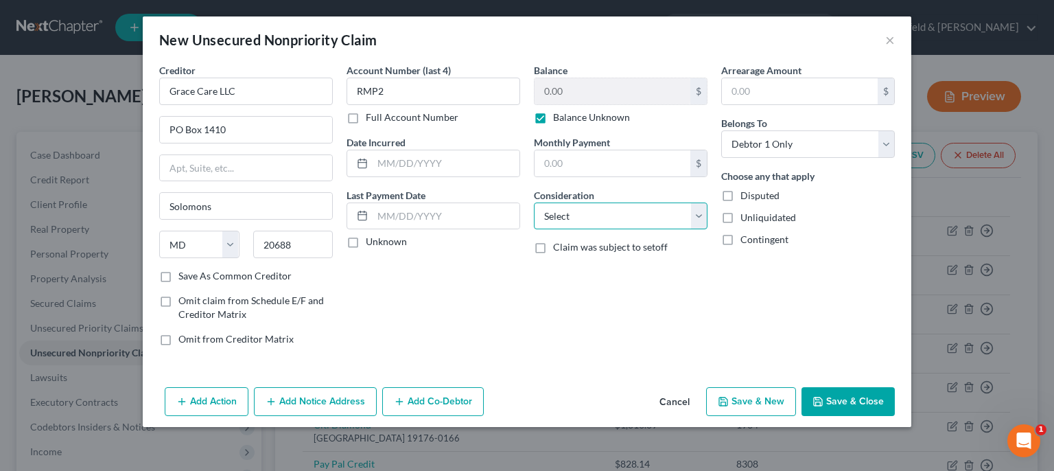
click at [534, 202] on select "Select Cable / Satellite Services Collection Agency Credit Card Debt Debt Couns…" at bounding box center [621, 215] width 174 height 27
click option "Medical Services" at bounding box center [0, 0] width 0 height 0
click at [741, 397] on button "Save & New" at bounding box center [751, 401] width 90 height 29
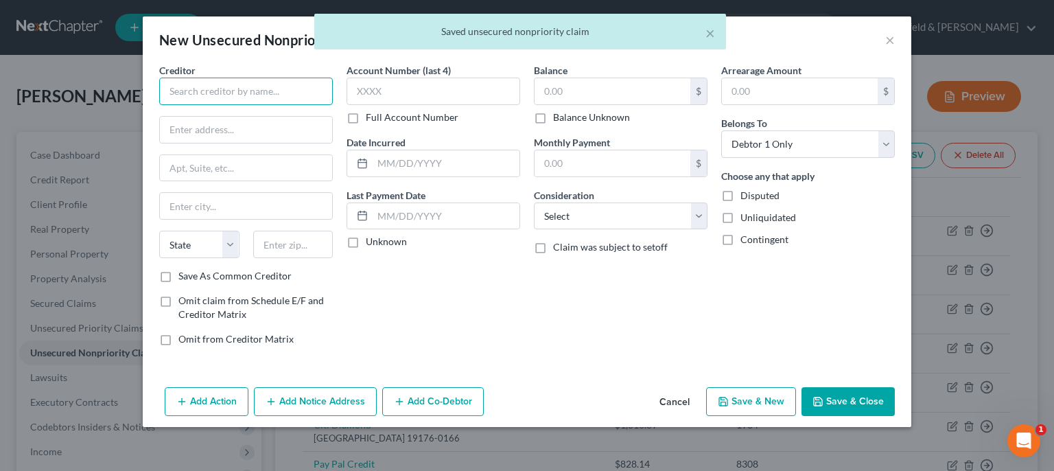
click at [231, 97] on input "text" at bounding box center [246, 91] width 174 height 27
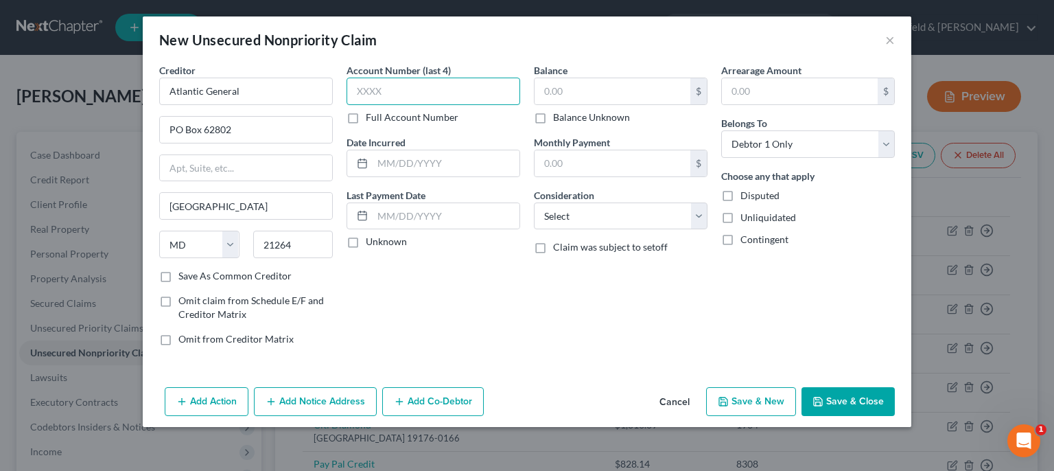
click at [397, 91] on input "text" at bounding box center [434, 91] width 174 height 27
click at [580, 78] on div "Balance $ Balance Unknown Balance Undetermined $ Balance Unknown" at bounding box center [621, 93] width 174 height 61
click at [553, 117] on label "Balance Unknown" at bounding box center [591, 117] width 77 height 14
click at [559, 117] on input "Balance Unknown" at bounding box center [563, 114] width 9 height 9
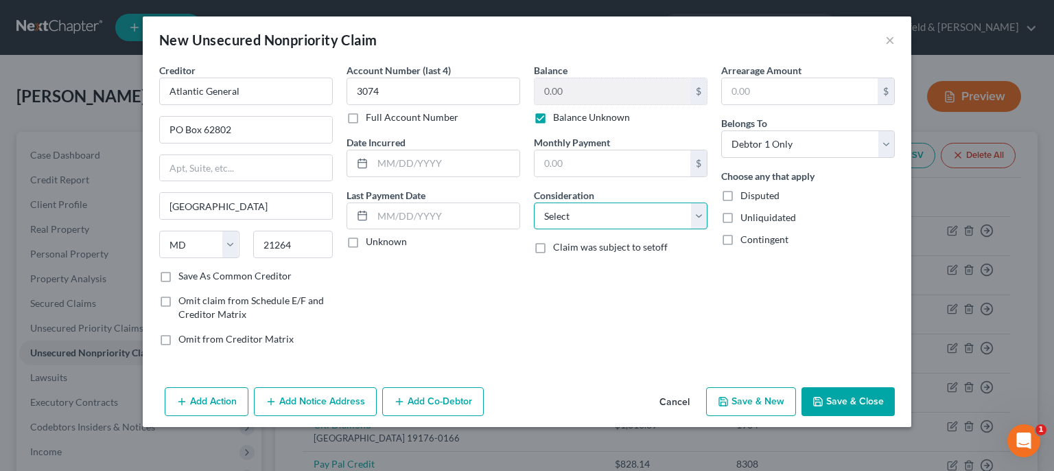
click at [534, 202] on select "Select Cable / Satellite Services Collection Agency Credit Card Debt Debt Couns…" at bounding box center [621, 215] width 174 height 27
click option "Medical Services" at bounding box center [0, 0] width 0 height 0
click at [738, 400] on button "Save & New" at bounding box center [751, 401] width 90 height 29
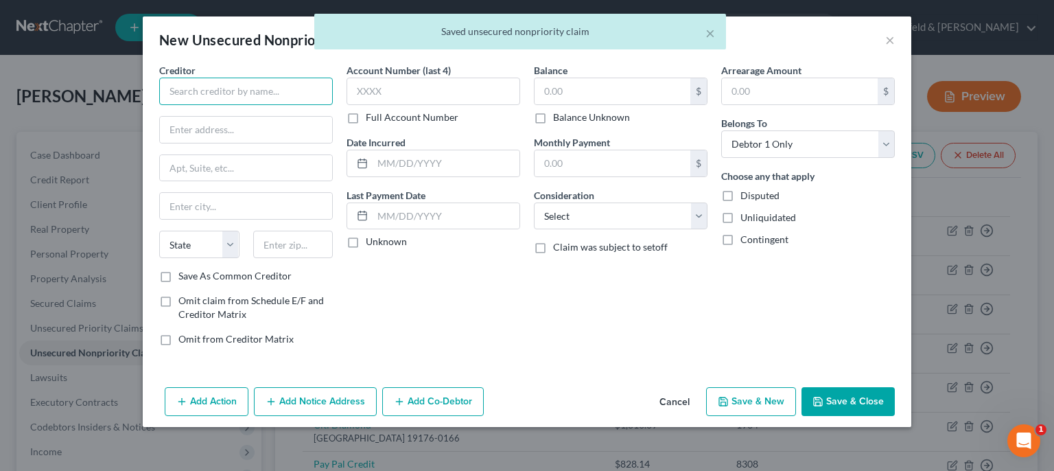
click at [189, 80] on input "text" at bounding box center [246, 91] width 174 height 27
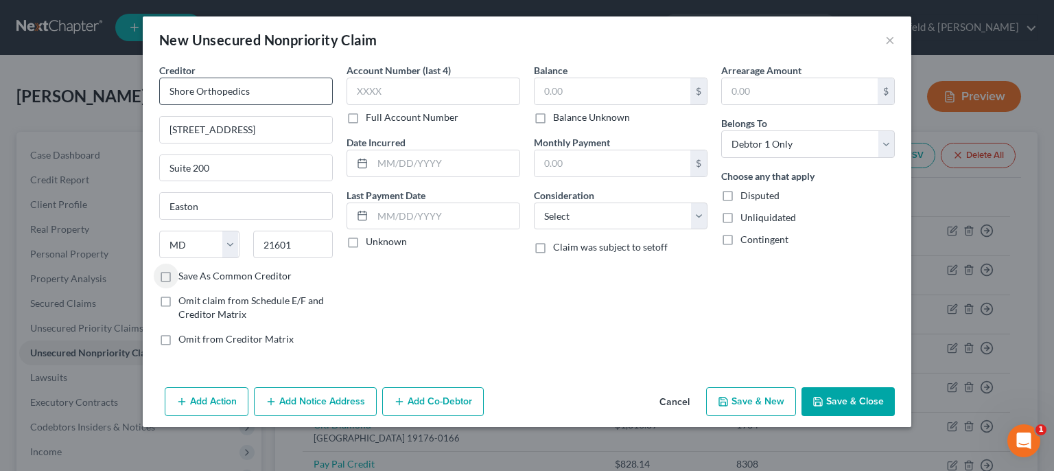
click at [184, 269] on input "Save As Common Creditor" at bounding box center [188, 273] width 9 height 9
click at [360, 100] on input "text" at bounding box center [434, 91] width 174 height 27
click at [572, 100] on input "text" at bounding box center [613, 91] width 156 height 26
click at [553, 119] on label "Balance Unknown" at bounding box center [591, 117] width 77 height 14
click at [559, 119] on input "Balance Unknown" at bounding box center [563, 114] width 9 height 9
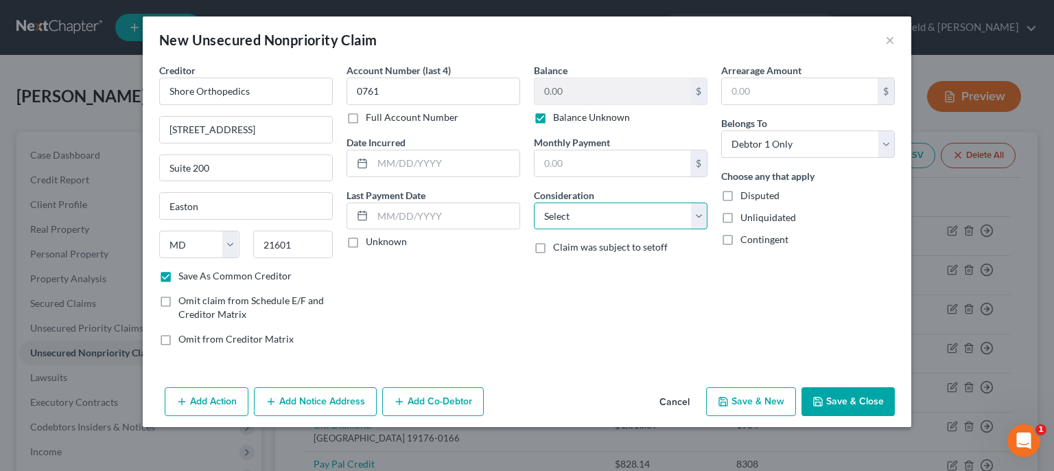
click at [534, 202] on select "Select Cable / Satellite Services Collection Agency Credit Card Debt Debt Couns…" at bounding box center [621, 215] width 174 height 27
click option "Medical Services" at bounding box center [0, 0] width 0 height 0
click at [838, 397] on button "Save & Close" at bounding box center [847, 401] width 93 height 29
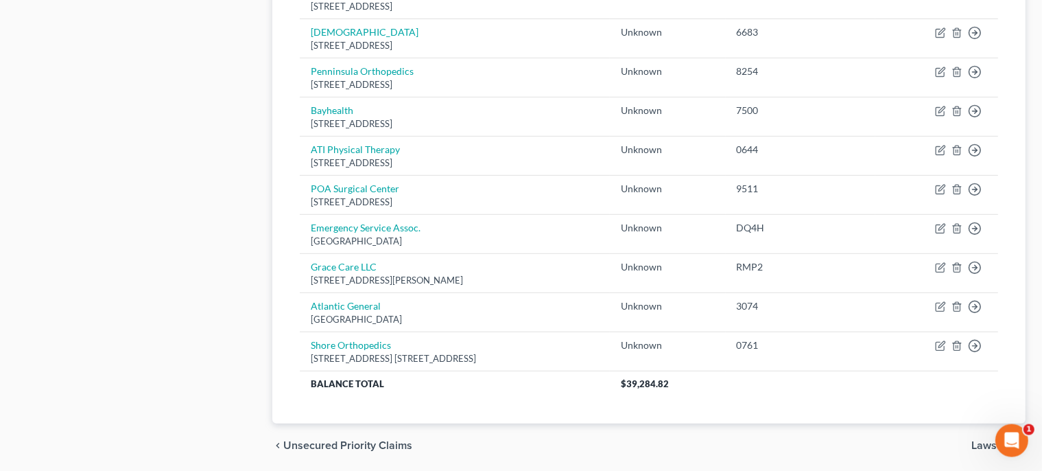
scroll to position [867, 0]
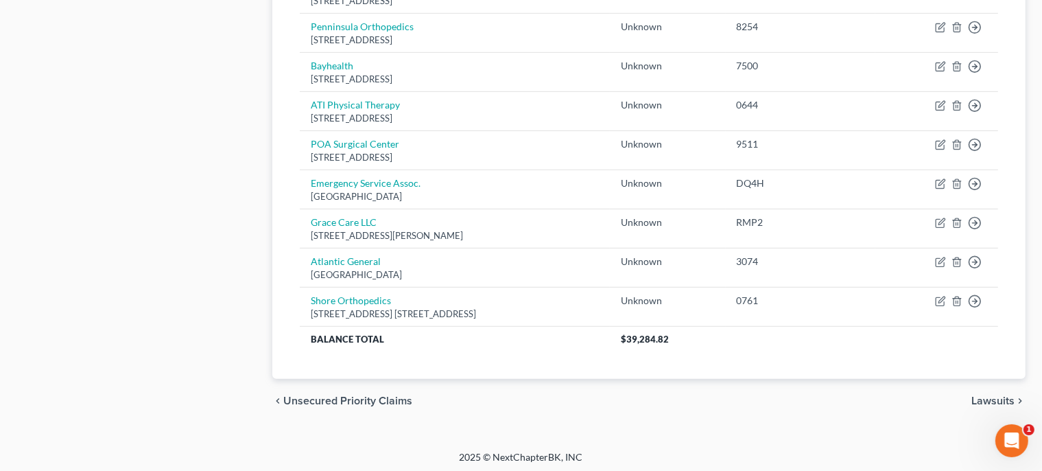
click at [994, 403] on span "Lawsuits" at bounding box center [993, 400] width 43 height 11
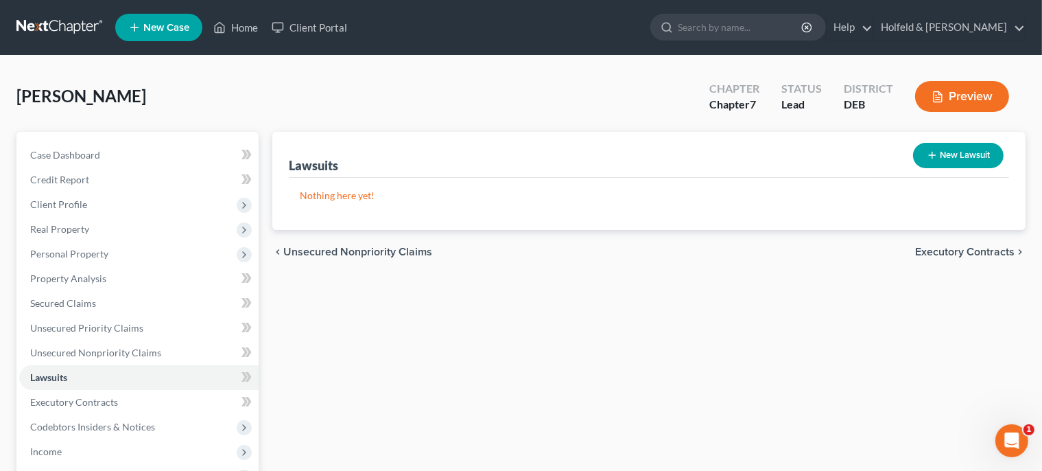
click at [978, 251] on span "Executory Contracts" at bounding box center [964, 251] width 99 height 11
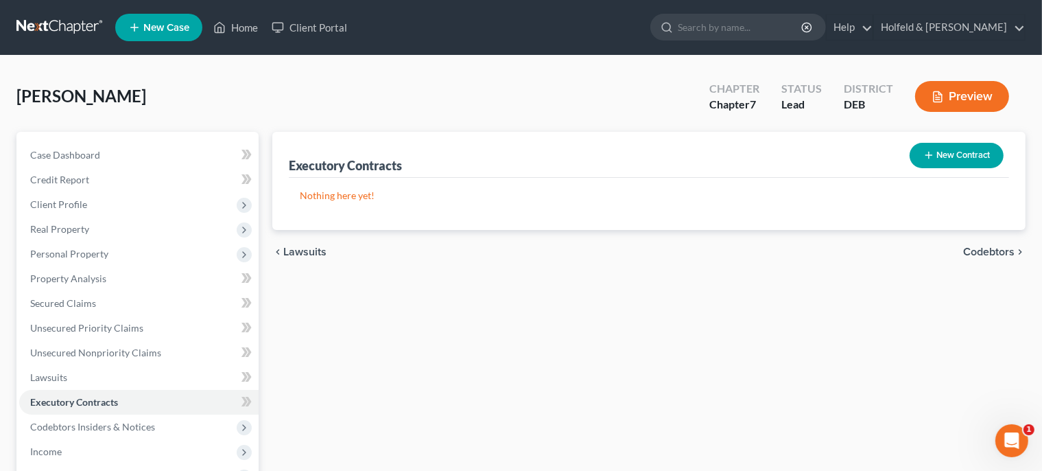
click at [978, 251] on span "Codebtors" at bounding box center [988, 251] width 51 height 11
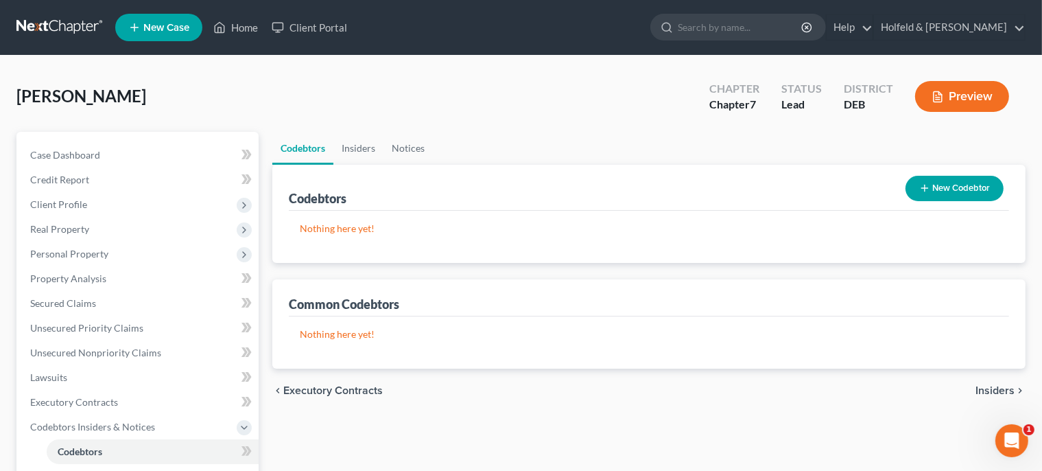
click at [1002, 389] on span "Insiders" at bounding box center [995, 390] width 39 height 11
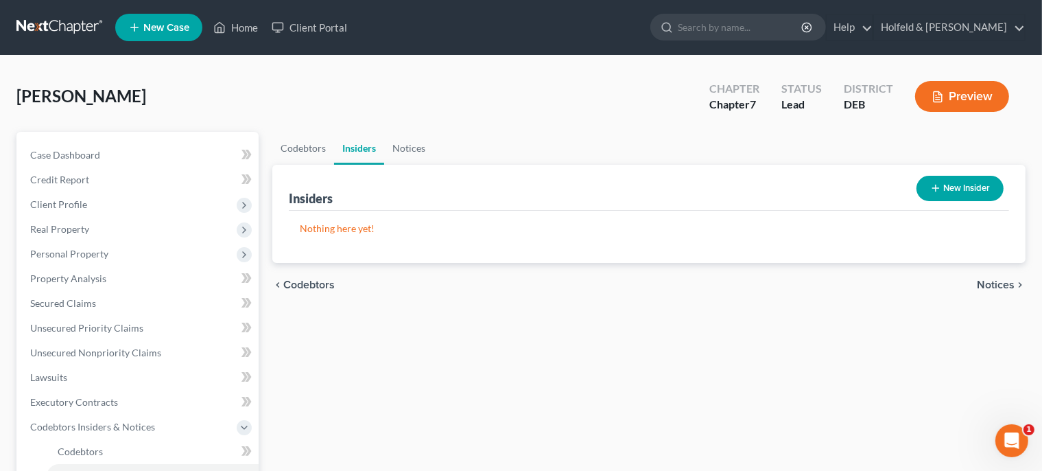
click at [1003, 284] on span "Notices" at bounding box center [996, 284] width 38 height 11
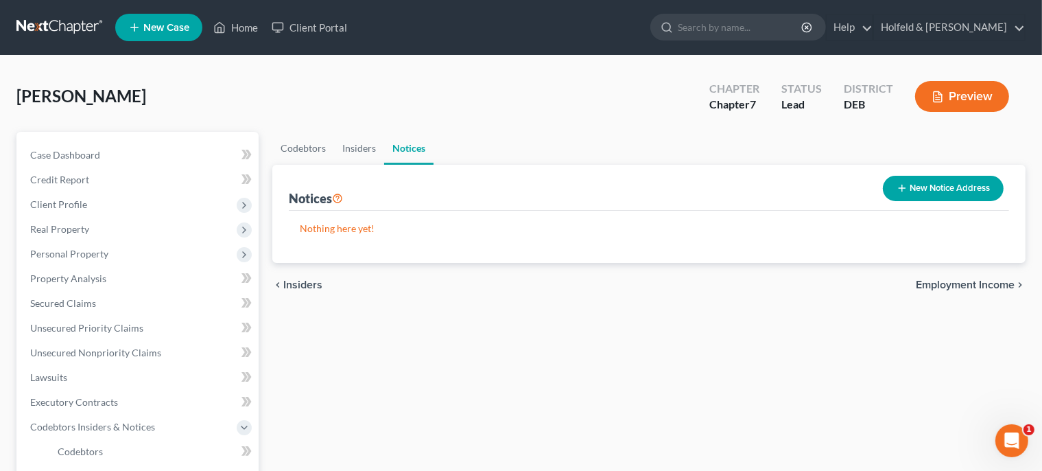
click at [1003, 284] on span "Employment Income" at bounding box center [965, 284] width 99 height 11
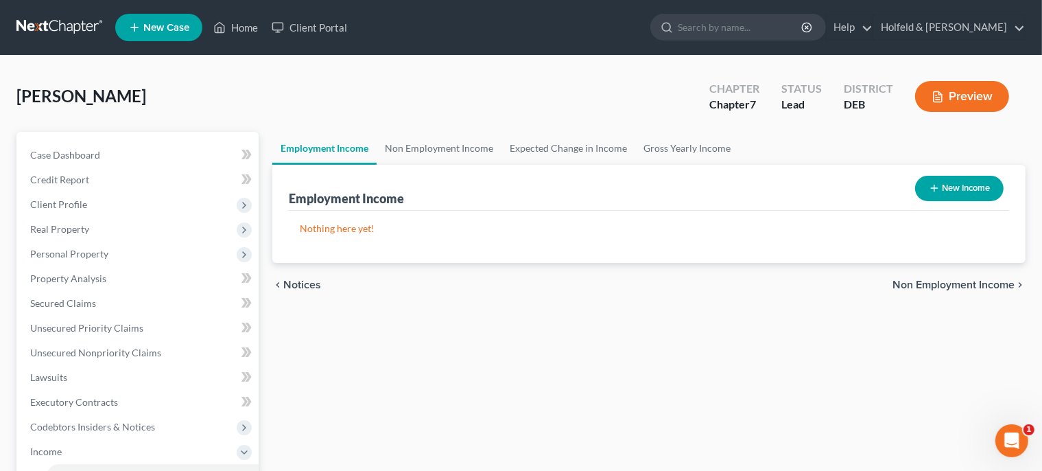
click at [963, 186] on button "New Income" at bounding box center [959, 188] width 89 height 25
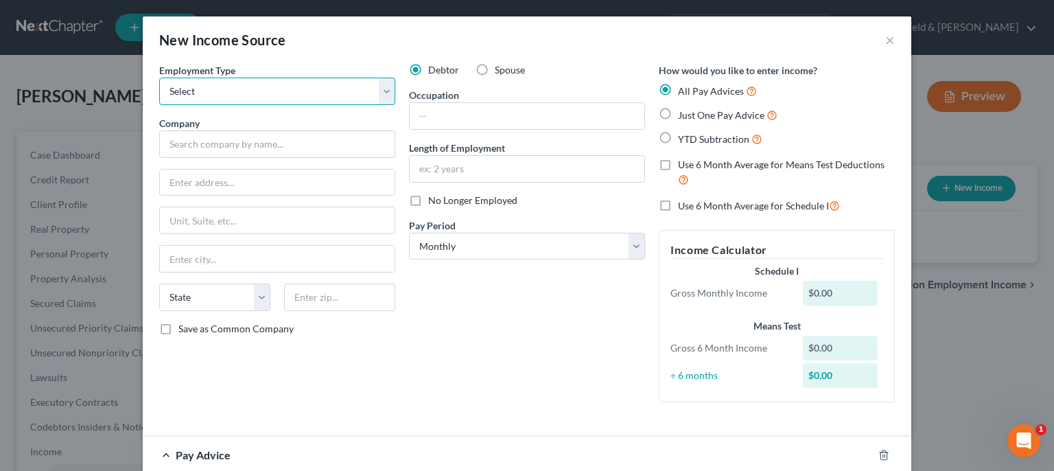
click at [159, 78] on select "Select Full or [DEMOGRAPHIC_DATA] Employment Self Employment" at bounding box center [277, 91] width 236 height 27
click option "Full or [DEMOGRAPHIC_DATA] Employment" at bounding box center [0, 0] width 0 height 0
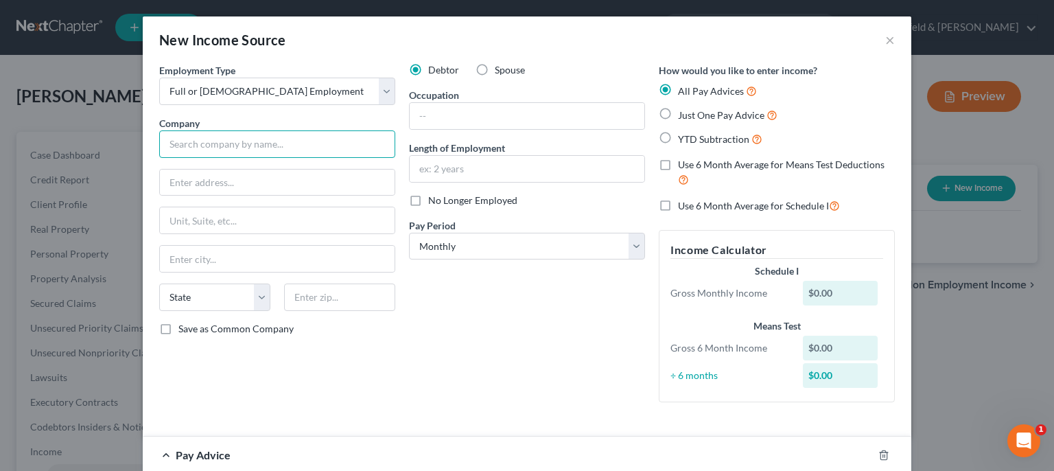
click at [318, 143] on input "text" at bounding box center [277, 143] width 236 height 27
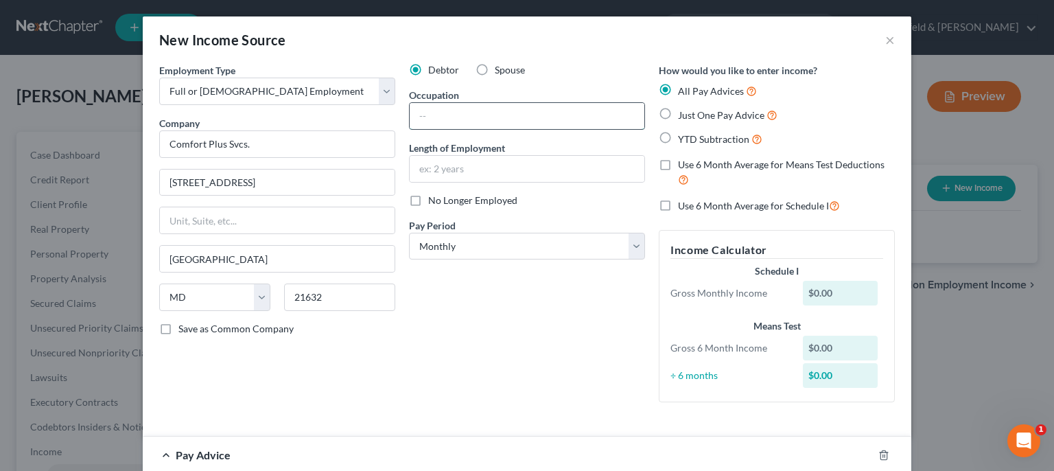
click at [418, 115] on input "text" at bounding box center [527, 116] width 235 height 26
click at [678, 117] on label "Just One Pay Advice" at bounding box center [727, 115] width 99 height 16
click at [683, 116] on input "Just One Pay Advice" at bounding box center [687, 111] width 9 height 9
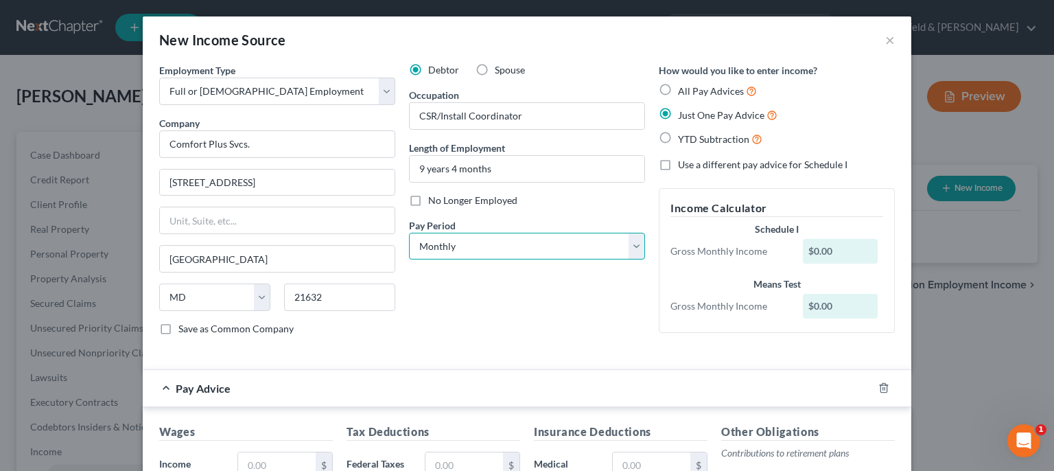
click at [409, 233] on select "Select Monthly Twice Monthly Every Other Week Weekly" at bounding box center [527, 246] width 236 height 27
click option "Every Other Week" at bounding box center [0, 0] width 0 height 0
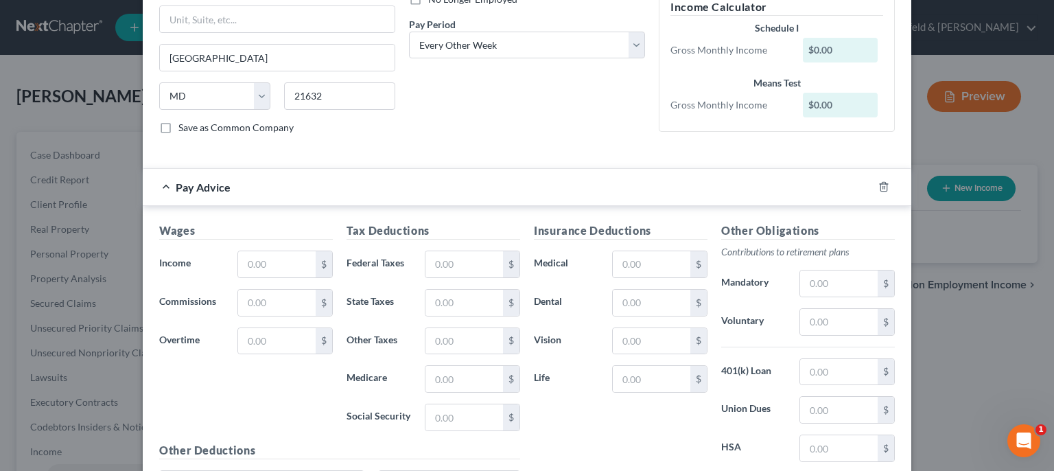
scroll to position [205, 0]
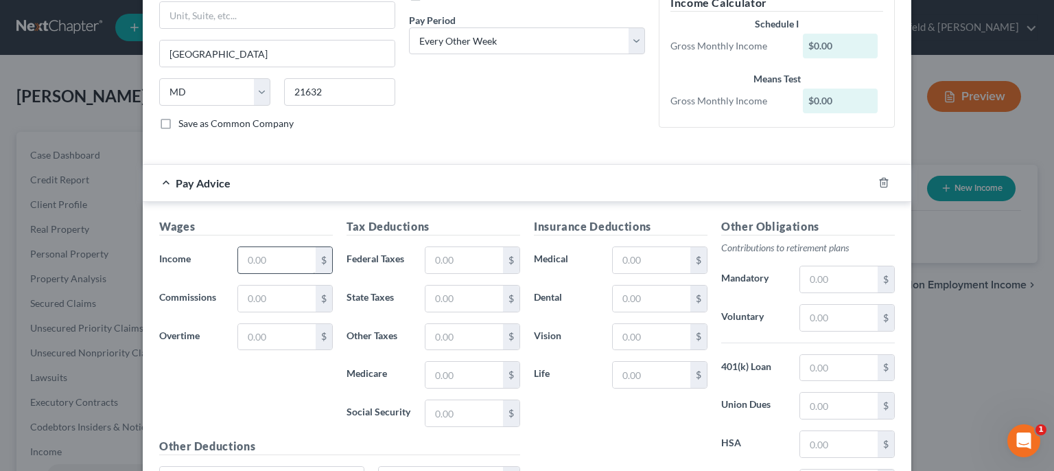
click at [270, 259] on div "Wages Income * $ Commissions $ Overtime $ Tax Deductions Federal Taxes $ State …" at bounding box center [527, 370] width 769 height 336
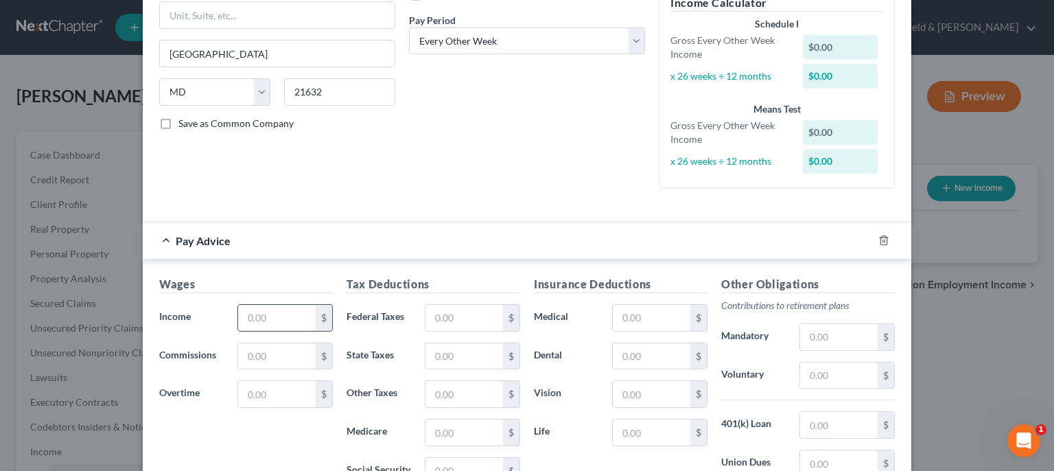
click at [266, 320] on input "text" at bounding box center [277, 318] width 78 height 26
click at [253, 393] on input "text" at bounding box center [277, 394] width 78 height 26
click at [469, 318] on input "text" at bounding box center [464, 318] width 78 height 26
click at [457, 421] on input "text" at bounding box center [464, 432] width 78 height 26
click at [456, 464] on input "text" at bounding box center [464, 471] width 78 height 26
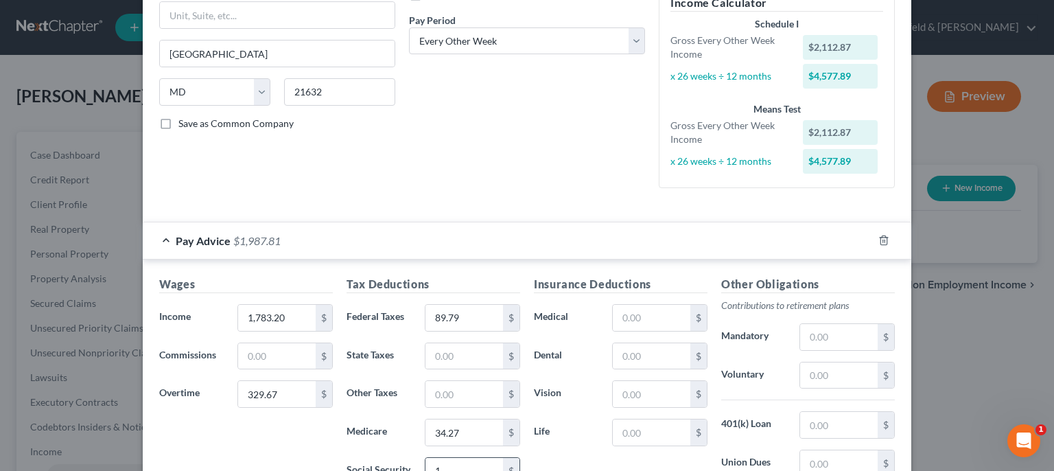
scroll to position [209, 0]
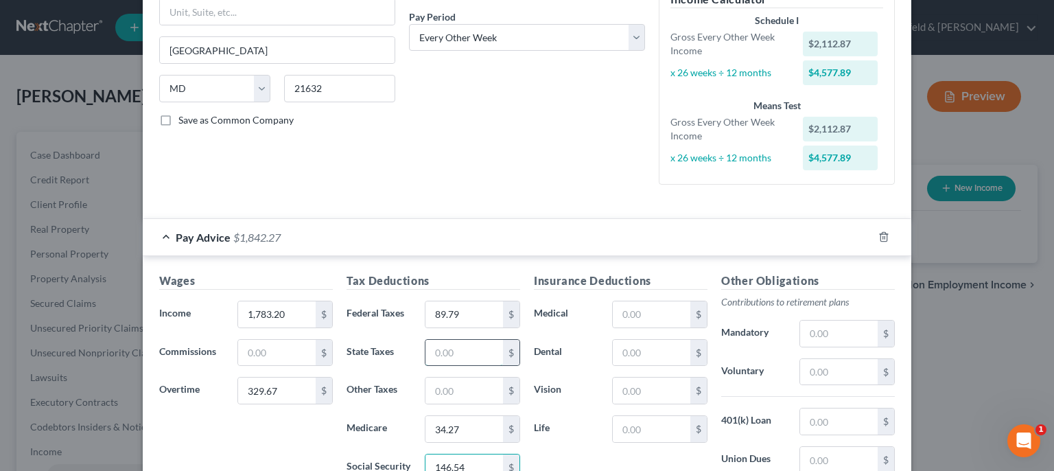
click at [462, 358] on input "text" at bounding box center [464, 353] width 78 height 26
click at [454, 391] on input "text" at bounding box center [464, 390] width 78 height 26
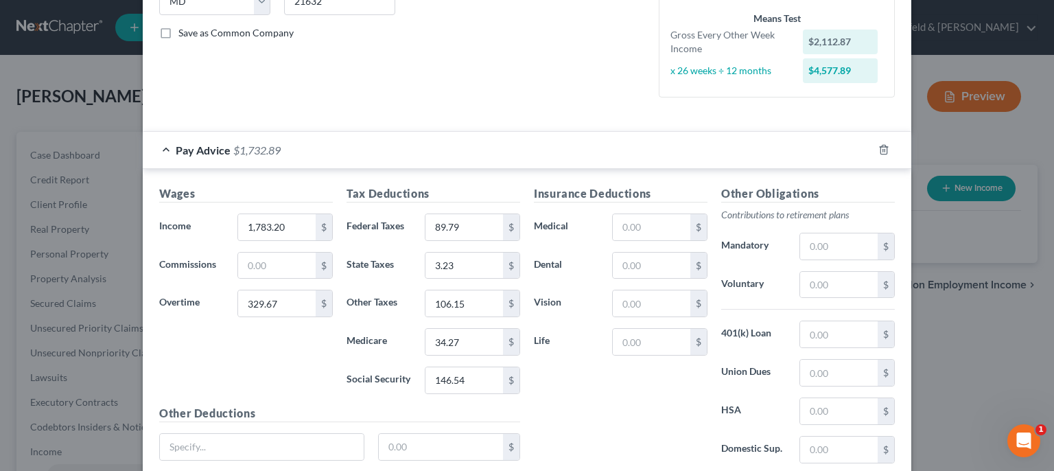
scroll to position [305, 0]
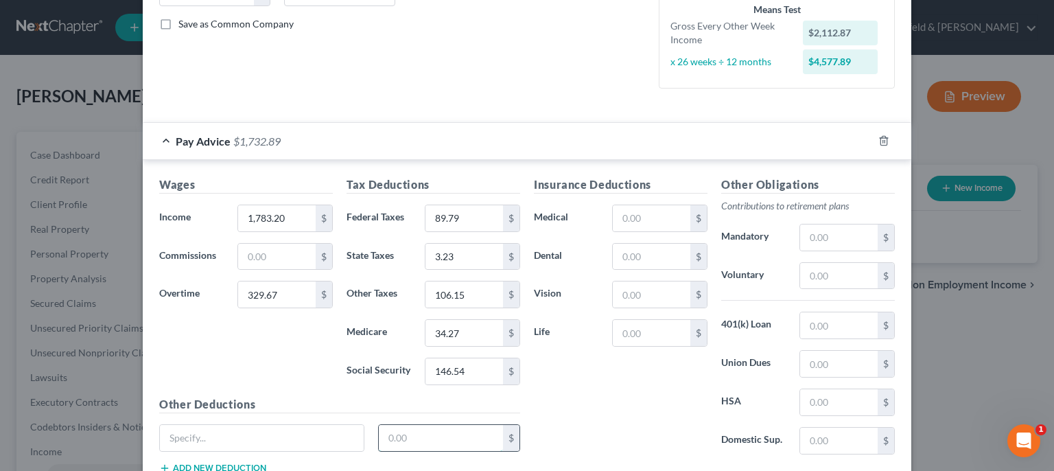
click at [422, 439] on input "text" at bounding box center [441, 438] width 125 height 26
click at [314, 435] on input "text" at bounding box center [262, 438] width 204 height 26
click at [628, 212] on input "text" at bounding box center [652, 218] width 78 height 26
click at [633, 246] on input "text" at bounding box center [652, 257] width 78 height 26
click at [639, 292] on input "text" at bounding box center [652, 294] width 78 height 26
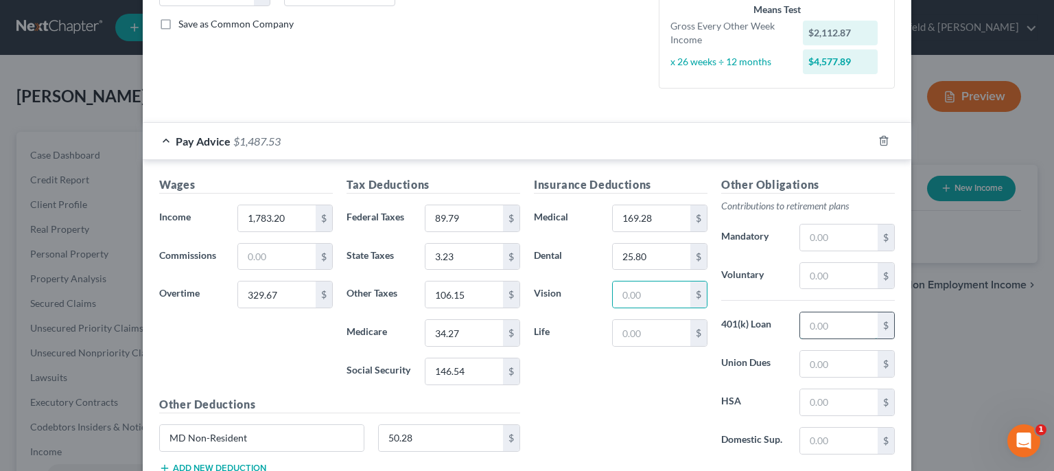
click at [814, 319] on input "text" at bounding box center [839, 325] width 78 height 26
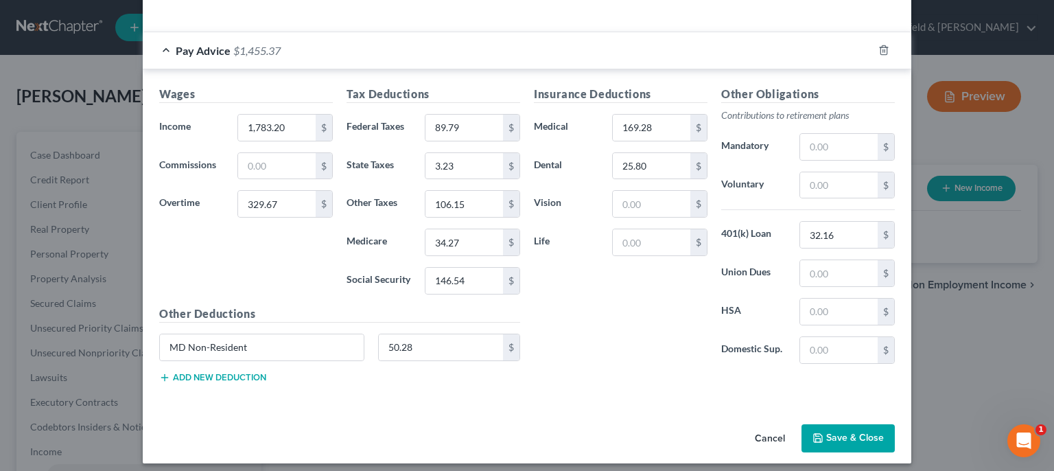
scroll to position [401, 0]
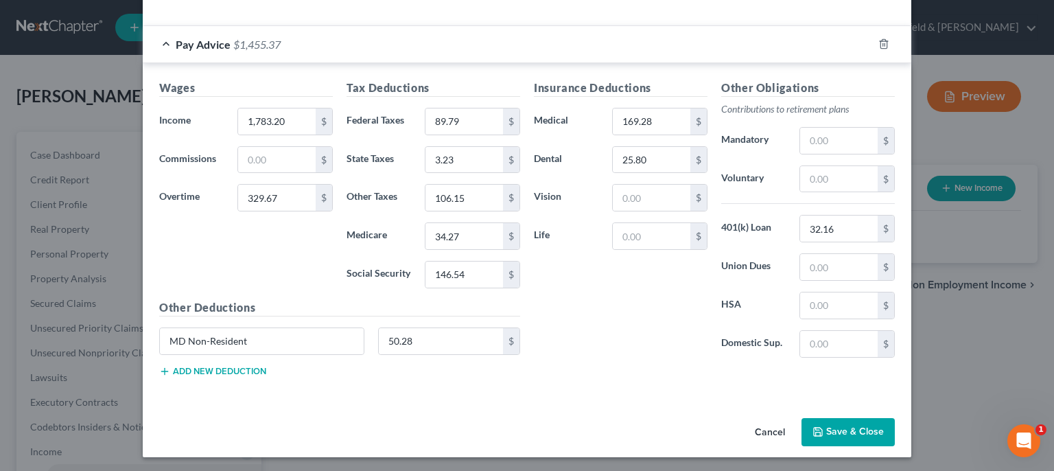
click at [858, 425] on button "Save & Close" at bounding box center [847, 432] width 93 height 29
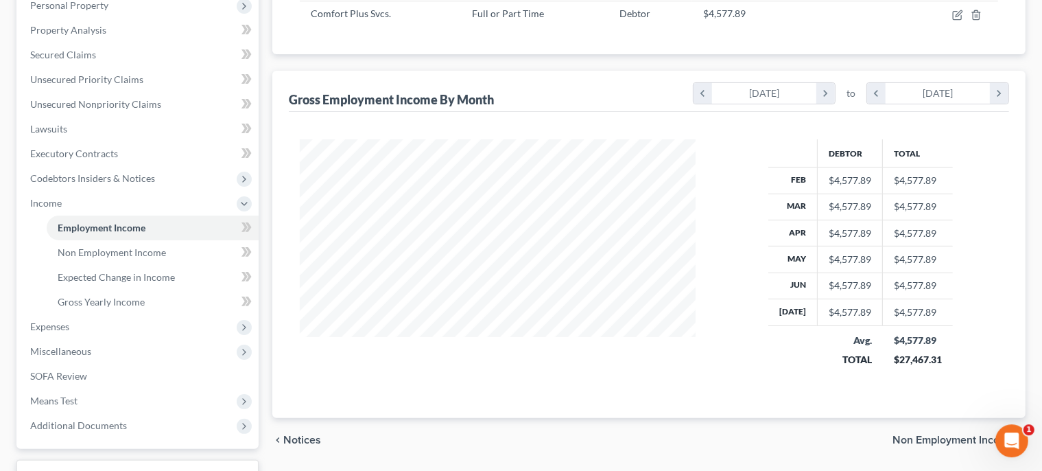
scroll to position [307, 0]
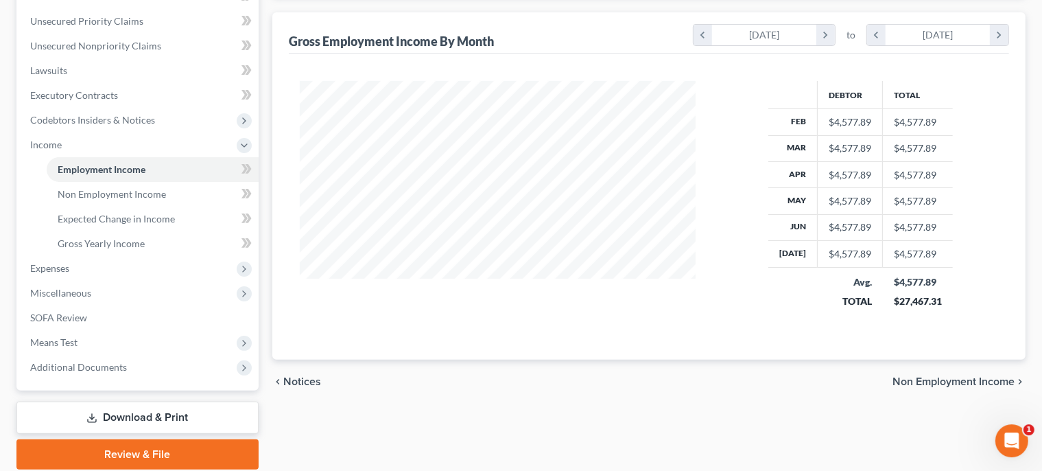
click at [955, 382] on span "Non Employment Income" at bounding box center [954, 381] width 122 height 11
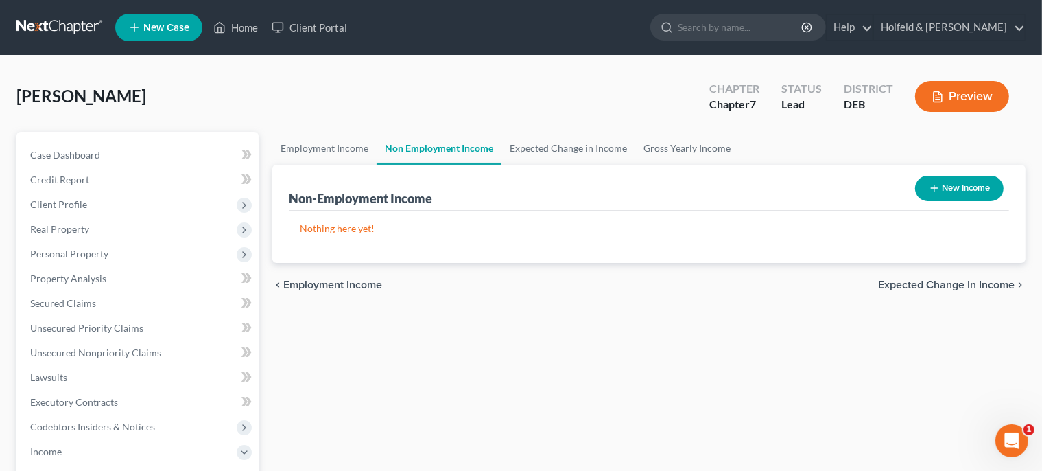
click at [979, 281] on span "Expected Change in Income" at bounding box center [946, 284] width 137 height 11
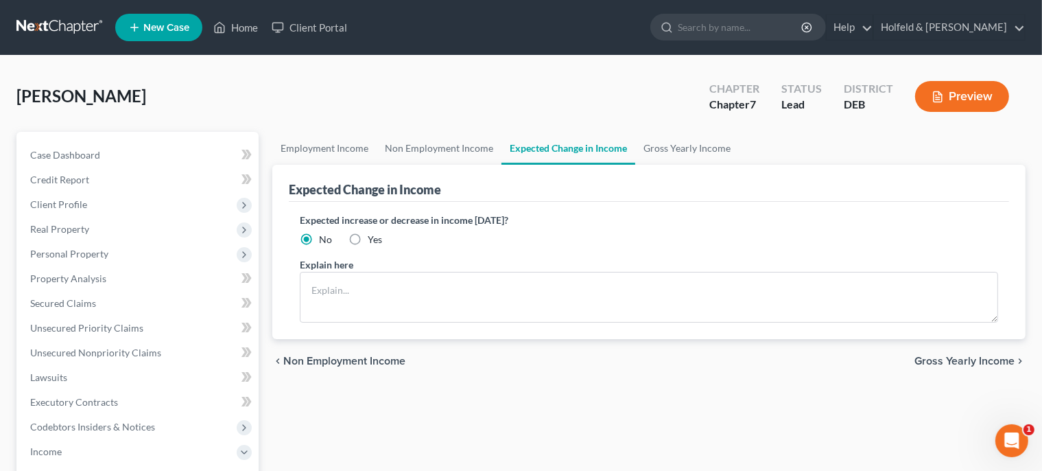
click at [976, 355] on span "Gross Yearly Income" at bounding box center [965, 360] width 100 height 11
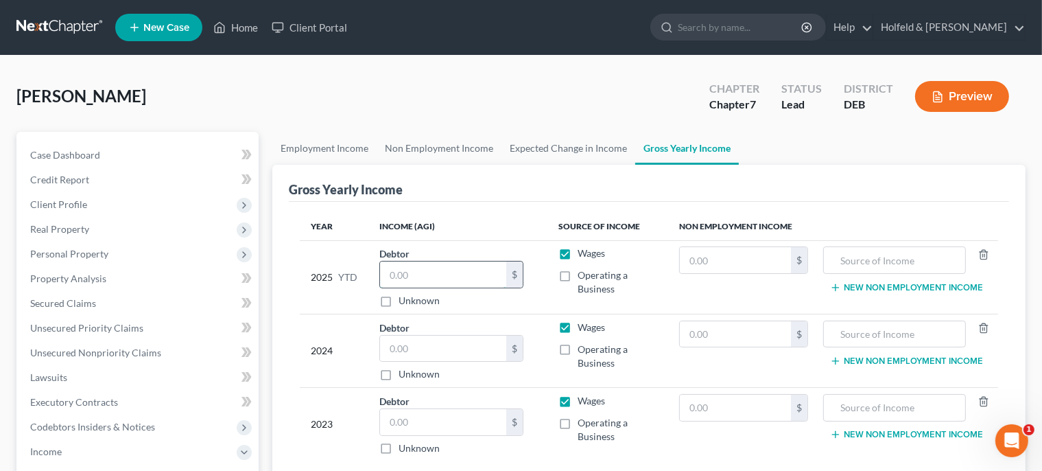
click at [462, 271] on input "text" at bounding box center [443, 274] width 126 height 26
click at [462, 351] on input "text" at bounding box center [443, 349] width 126 height 26
click at [458, 432] on input "text" at bounding box center [443, 422] width 126 height 26
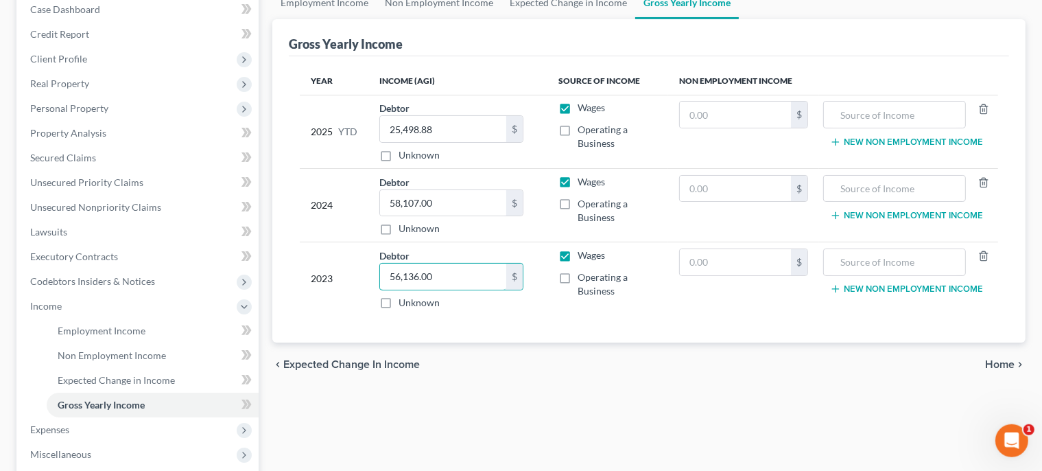
scroll to position [195, 0]
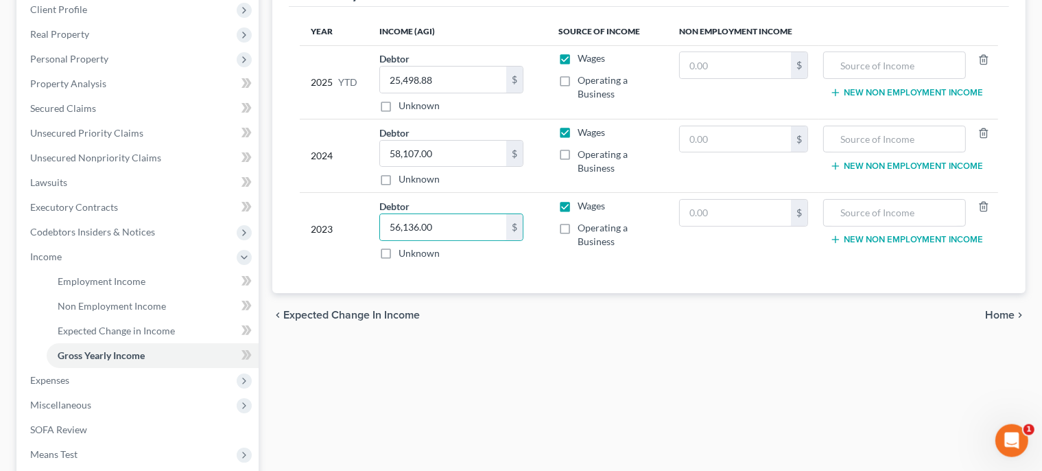
click at [1006, 313] on span "Home" at bounding box center [1000, 314] width 30 height 11
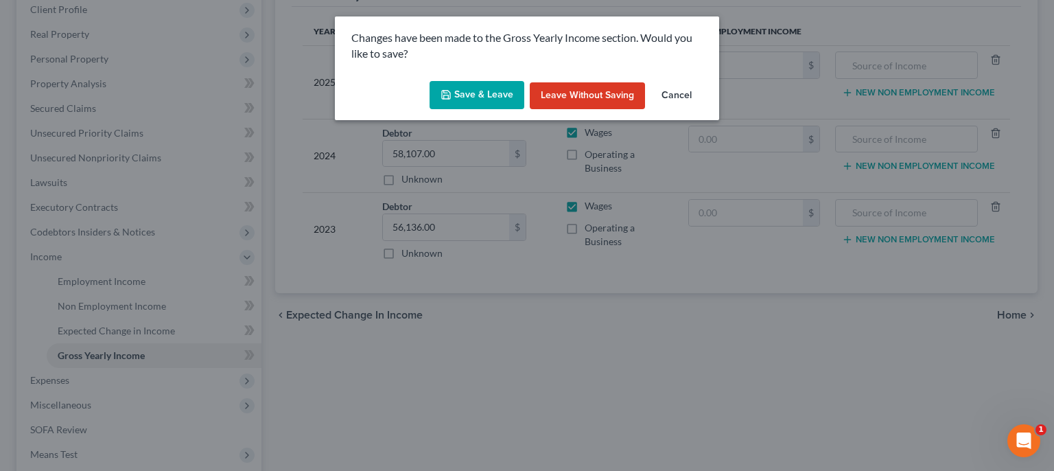
click at [500, 97] on button "Save & Leave" at bounding box center [477, 95] width 95 height 29
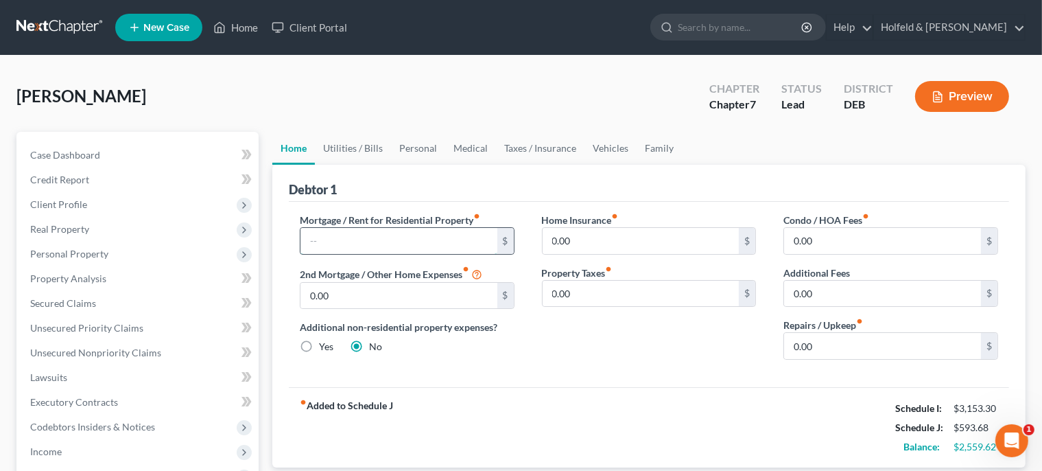
click at [426, 242] on input "text" at bounding box center [399, 241] width 197 height 26
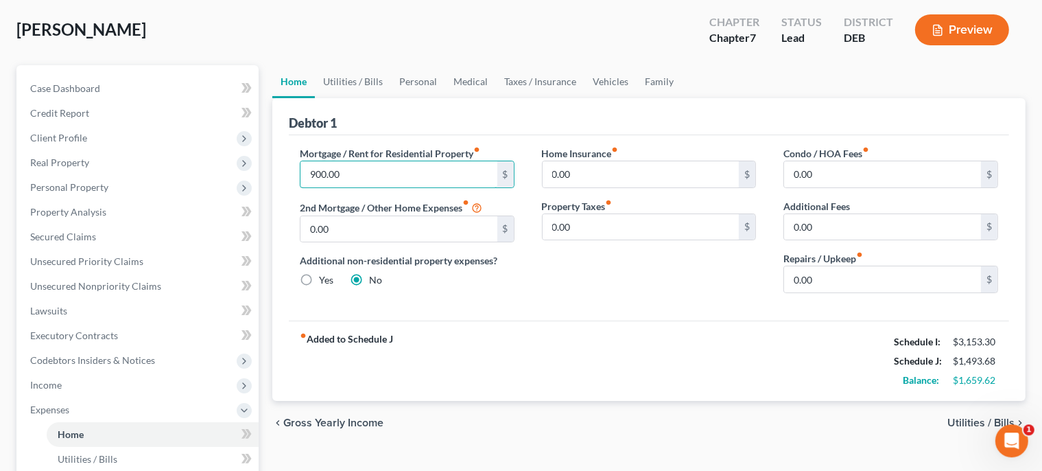
scroll to position [71, 0]
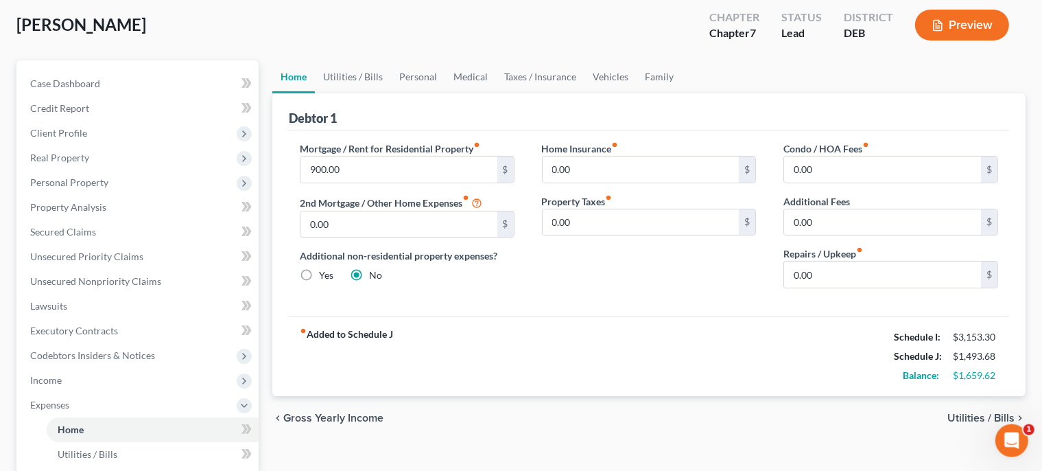
click at [959, 412] on span "Utilities / Bills" at bounding box center [981, 417] width 67 height 11
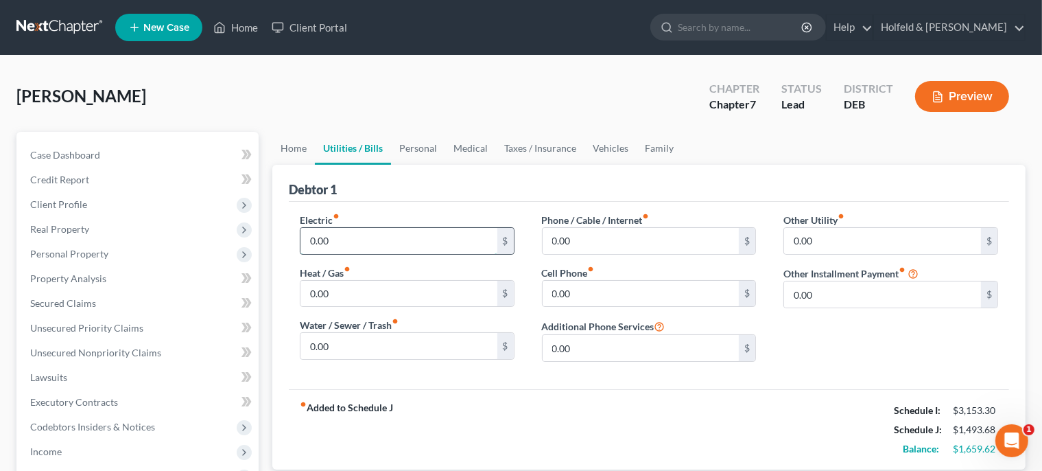
drag, startPoint x: 407, startPoint y: 233, endPoint x: 62, endPoint y: 250, distance: 345.5
click at [301, 250] on input "0.00" at bounding box center [399, 241] width 197 height 26
click at [624, 235] on input "0.00" at bounding box center [641, 241] width 197 height 26
click at [591, 294] on input "0.00" at bounding box center [641, 294] width 197 height 26
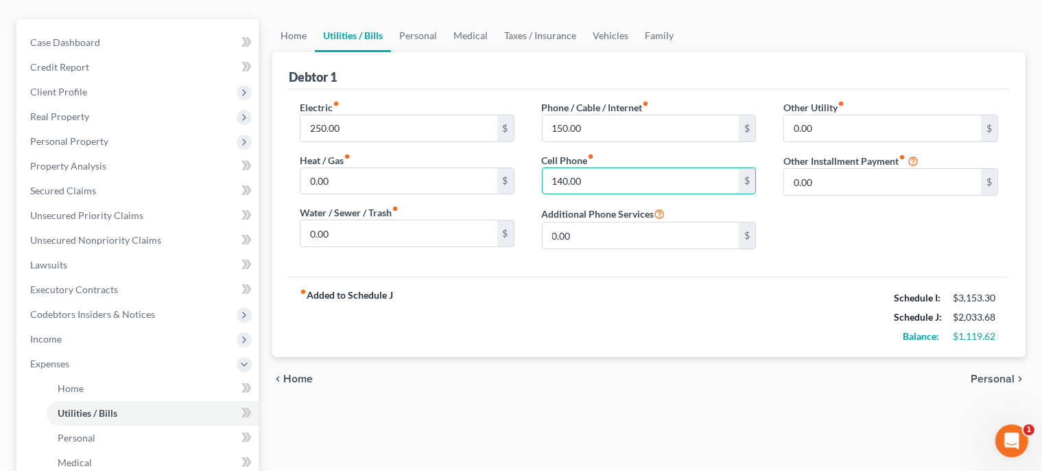
scroll to position [124, 0]
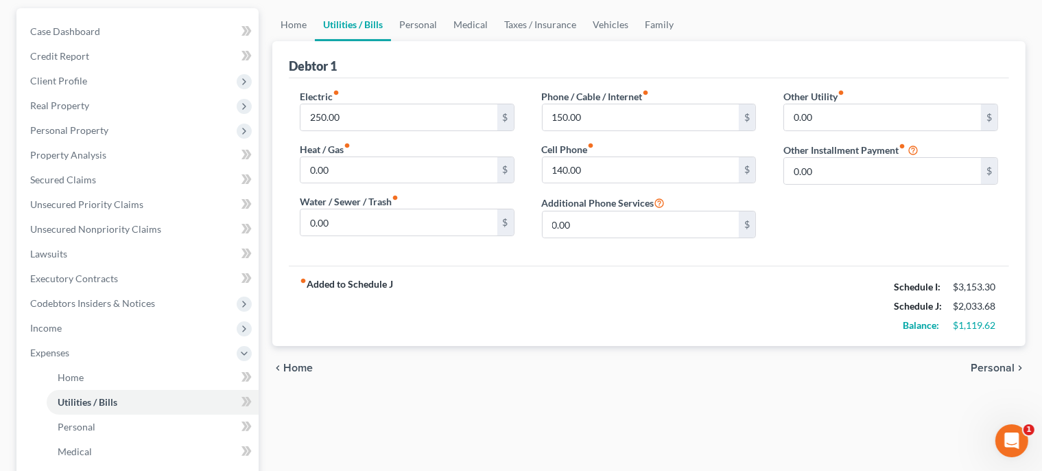
click at [986, 366] on span "Personal" at bounding box center [993, 367] width 44 height 11
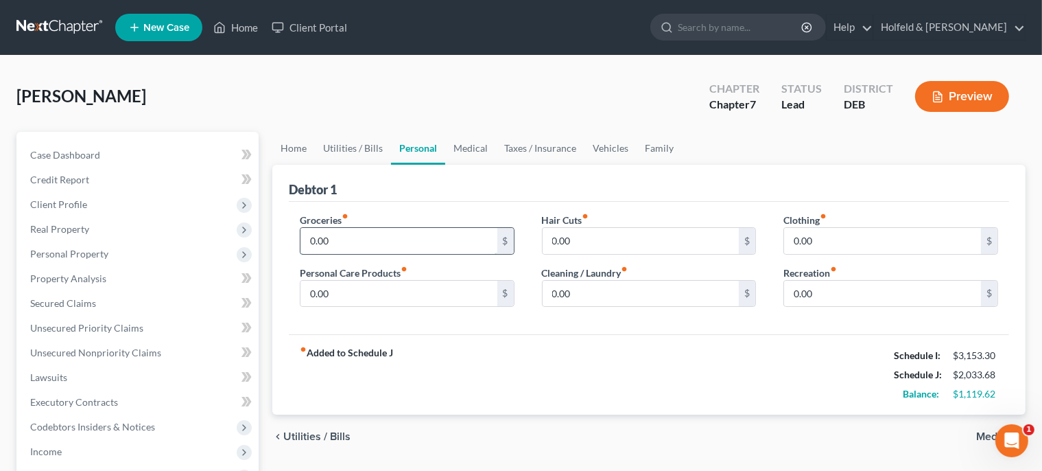
click at [375, 244] on input "0.00" at bounding box center [399, 241] width 197 height 26
click at [364, 298] on input "0.00" at bounding box center [399, 294] width 197 height 26
click at [819, 241] on input "0.00" at bounding box center [882, 241] width 197 height 26
click at [851, 279] on div "Recreation fiber_manual_record 0.00 $" at bounding box center [891, 287] width 215 height 42
click at [851, 286] on input "0.00" at bounding box center [882, 294] width 197 height 26
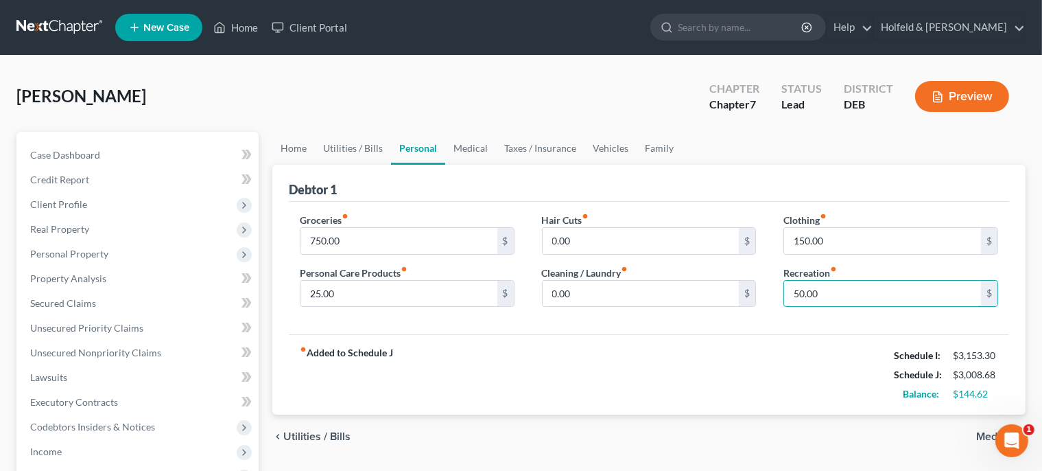
scroll to position [107, 0]
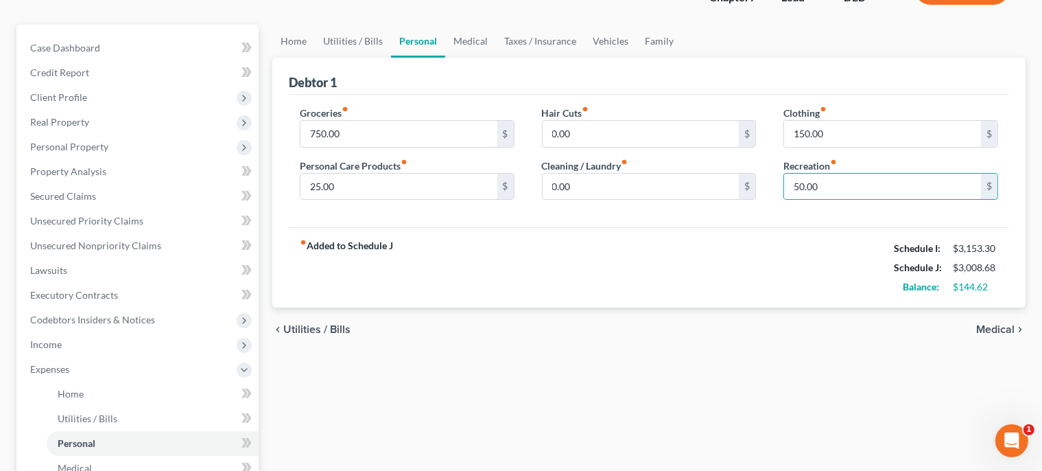
click at [1006, 328] on span "Medical" at bounding box center [995, 329] width 38 height 11
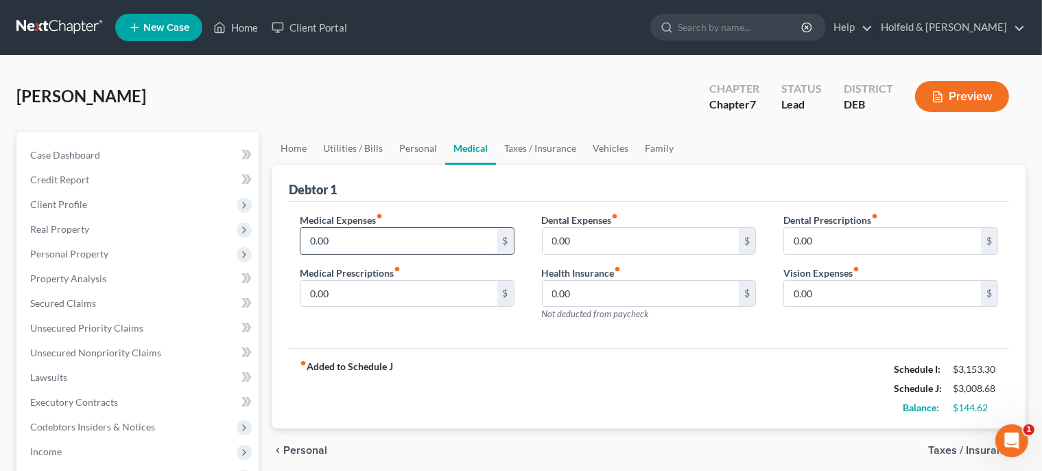
click at [327, 233] on input "0.00" at bounding box center [399, 241] width 197 height 26
drag, startPoint x: 386, startPoint y: 229, endPoint x: 60, endPoint y: 263, distance: 327.1
click at [301, 254] on input "25.00" at bounding box center [399, 241] width 197 height 26
click at [951, 445] on span "Taxes / Insurance" at bounding box center [971, 450] width 86 height 11
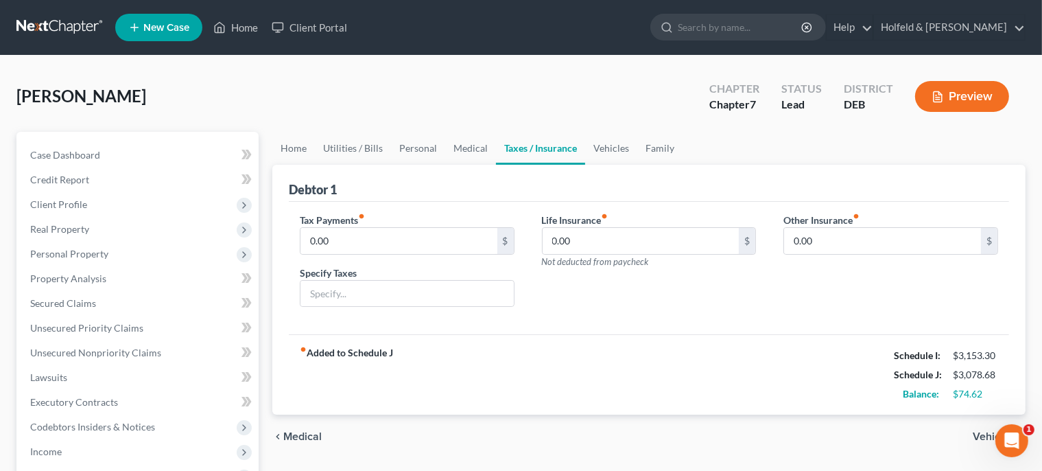
click at [984, 438] on span "Vehicles" at bounding box center [994, 436] width 42 height 11
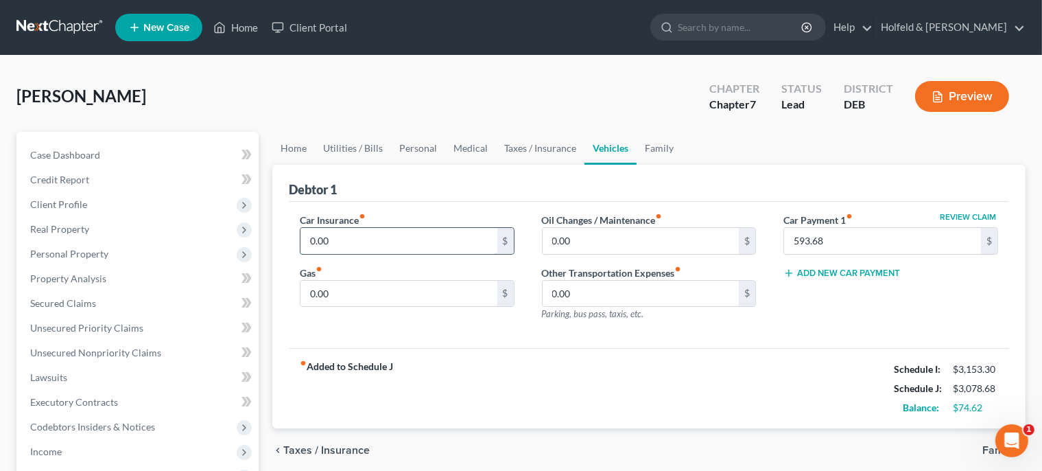
click at [424, 239] on input "0.00" at bounding box center [399, 241] width 197 height 26
click at [331, 287] on input "0.00" at bounding box center [399, 294] width 197 height 26
click at [993, 452] on span "Family" at bounding box center [999, 450] width 32 height 11
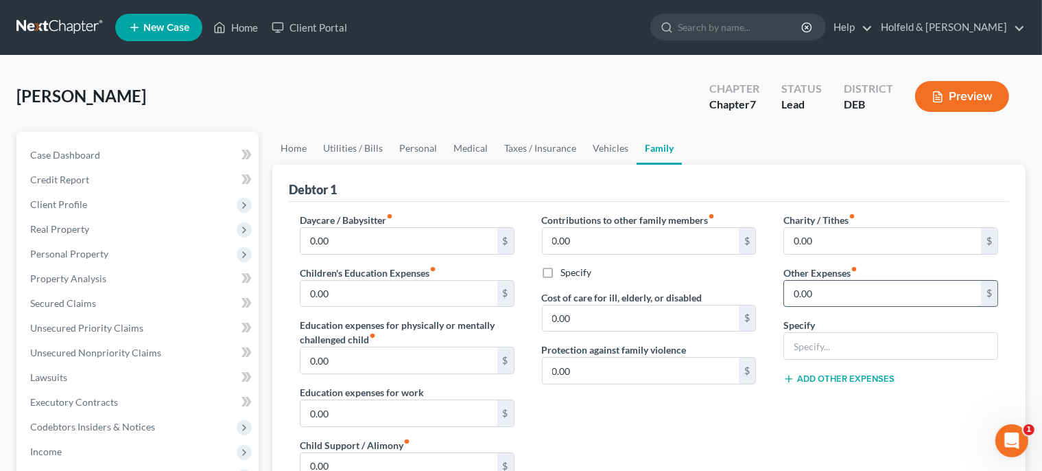
click at [839, 294] on input "0.00" at bounding box center [882, 294] width 197 height 26
click at [922, 358] on div at bounding box center [891, 345] width 215 height 27
click at [922, 348] on input "text" at bounding box center [890, 346] width 213 height 26
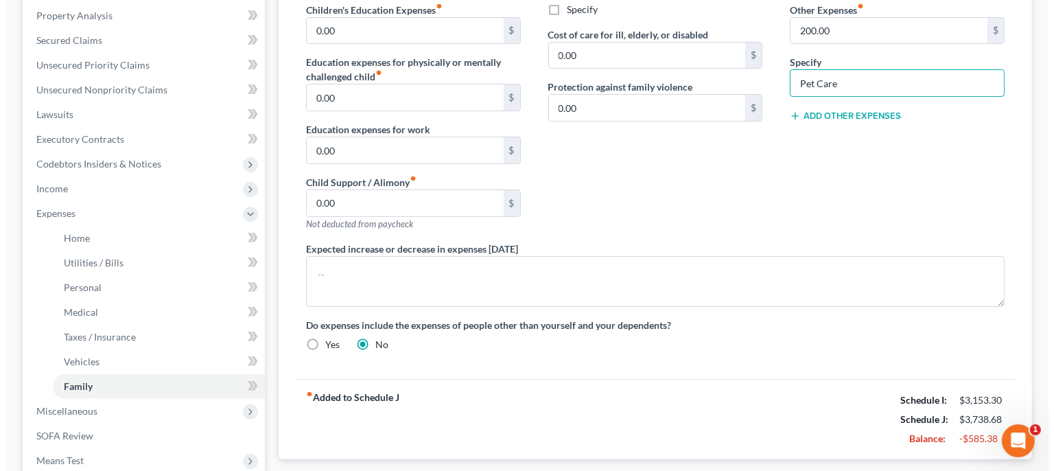
scroll to position [316, 0]
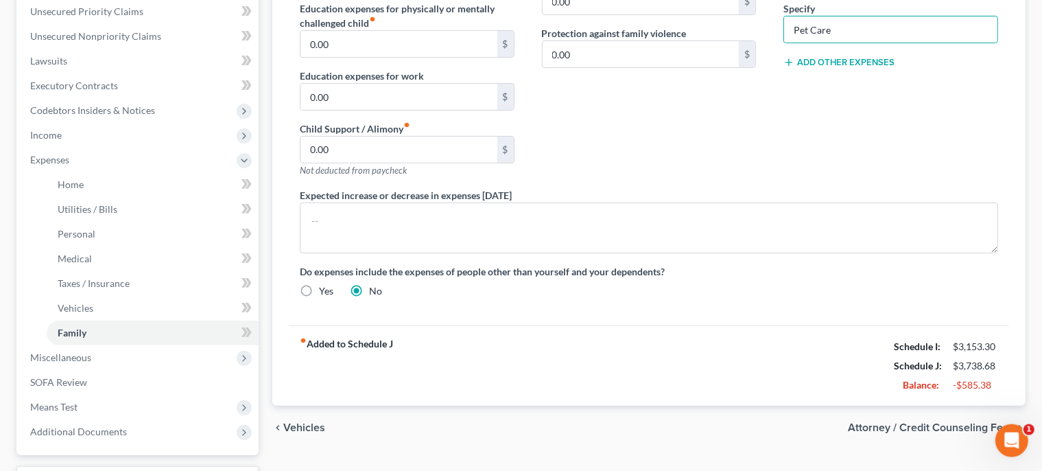
click at [957, 422] on span "Attorney / Credit Counseling Fees" at bounding box center [931, 427] width 167 height 11
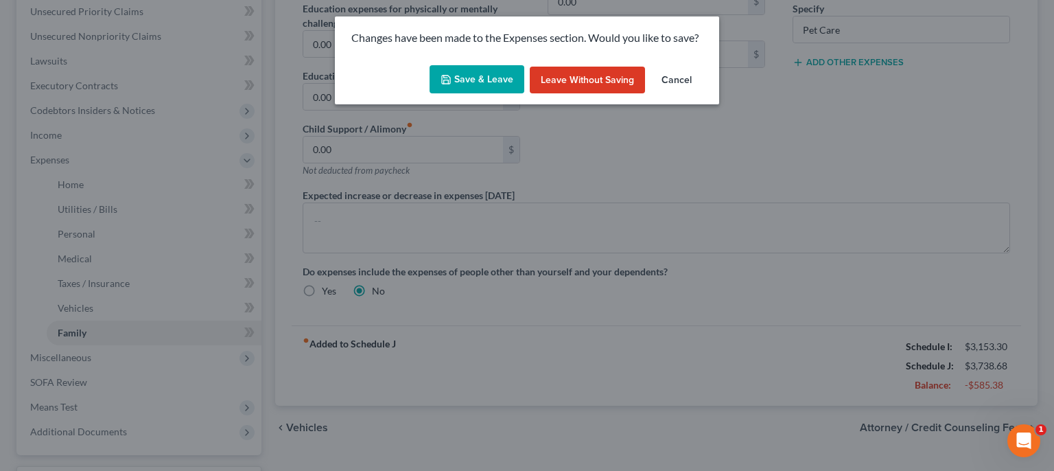
click at [515, 91] on button "Save & Leave" at bounding box center [477, 79] width 95 height 29
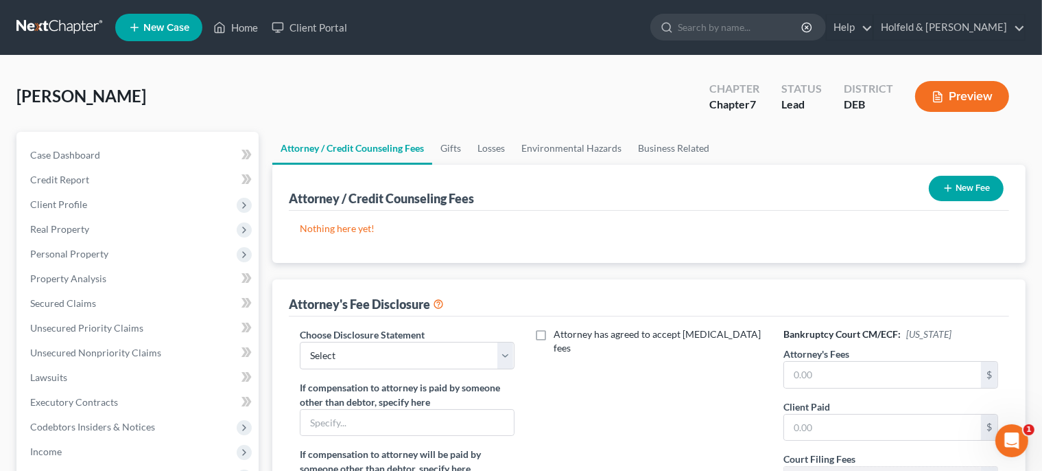
click at [981, 185] on button "New Fee" at bounding box center [966, 188] width 75 height 25
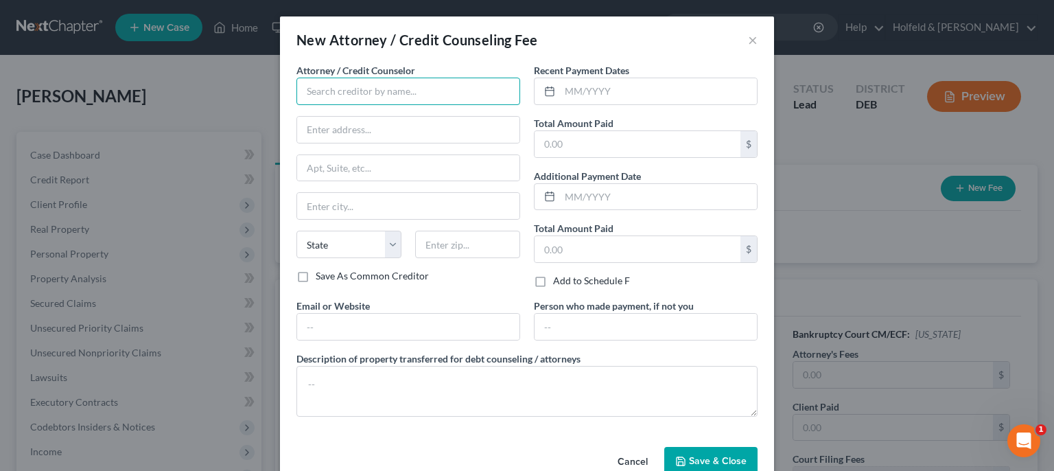
click at [468, 82] on input "text" at bounding box center [408, 91] width 224 height 27
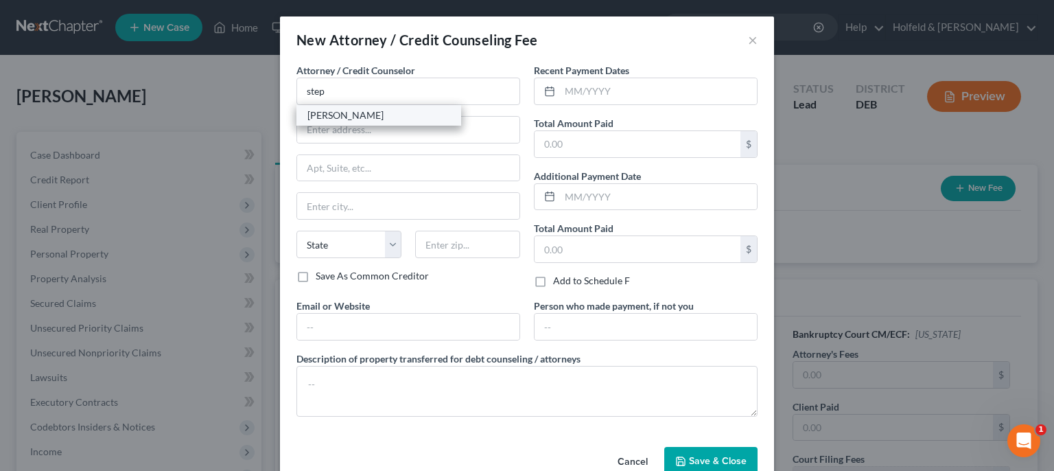
click at [355, 117] on div "[PERSON_NAME]" at bounding box center [378, 115] width 143 height 14
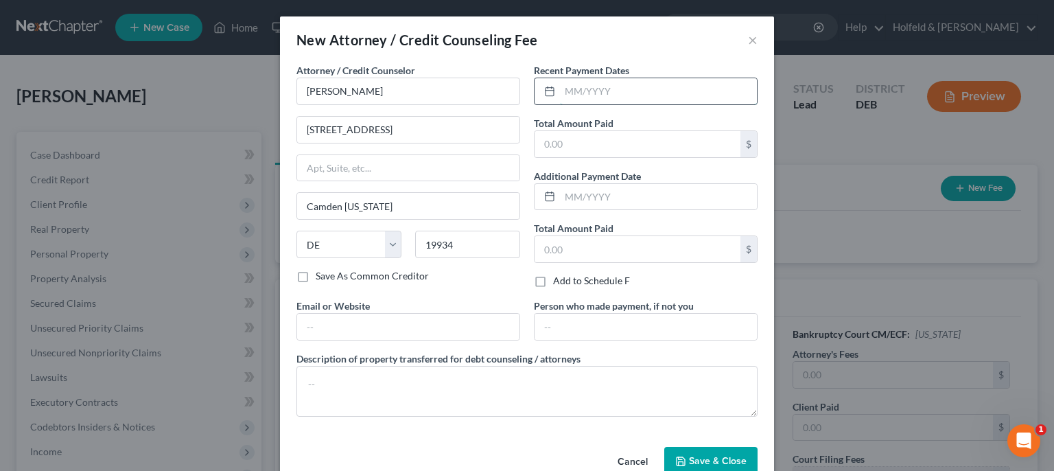
click at [594, 95] on input "text" at bounding box center [658, 91] width 197 height 26
click at [594, 136] on input "text" at bounding box center [638, 144] width 206 height 26
click at [703, 455] on span "Save & Close" at bounding box center [718, 461] width 58 height 12
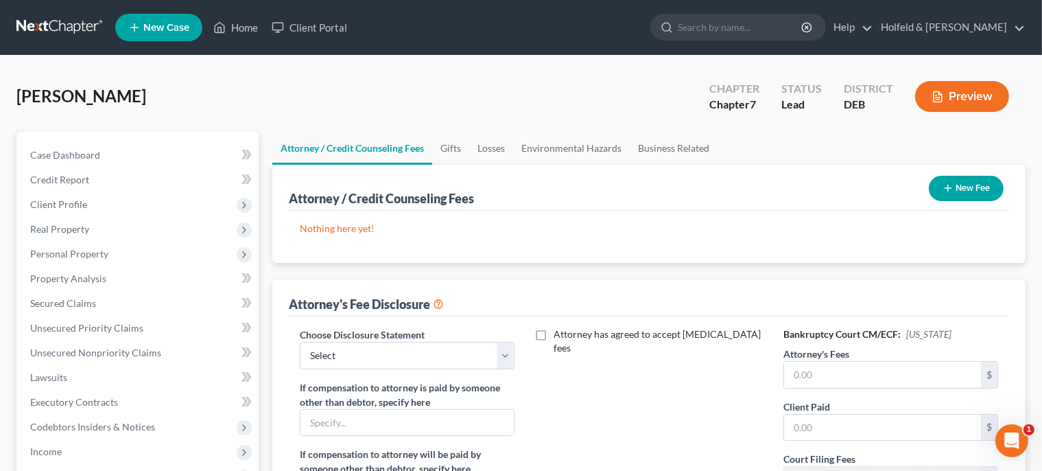
click at [975, 190] on button "New Fee" at bounding box center [966, 188] width 75 height 25
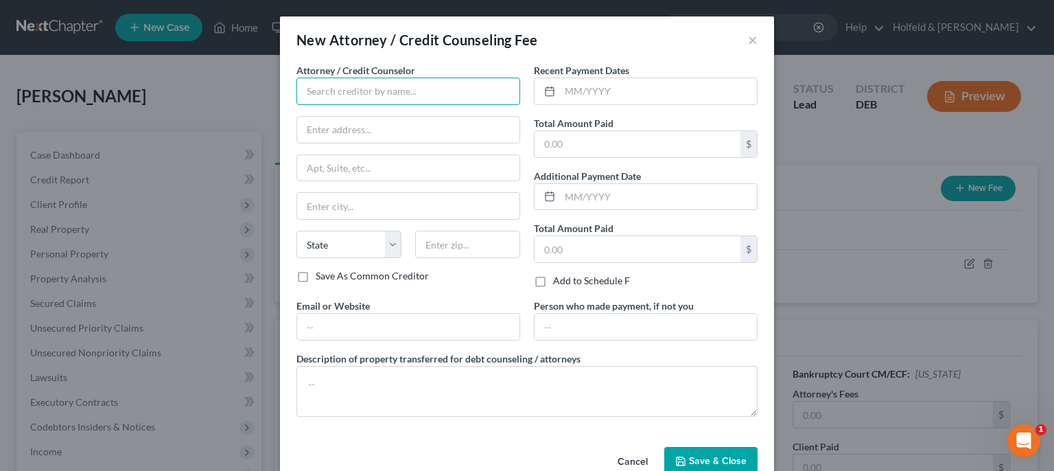
click at [467, 91] on input "text" at bounding box center [408, 91] width 224 height 27
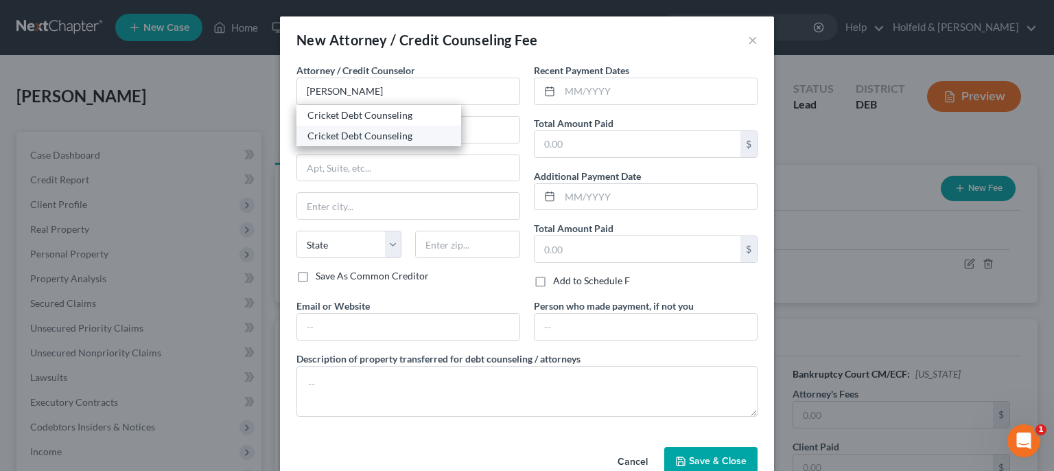
click at [380, 131] on div "Cricket Debt Counseling" at bounding box center [378, 136] width 143 height 14
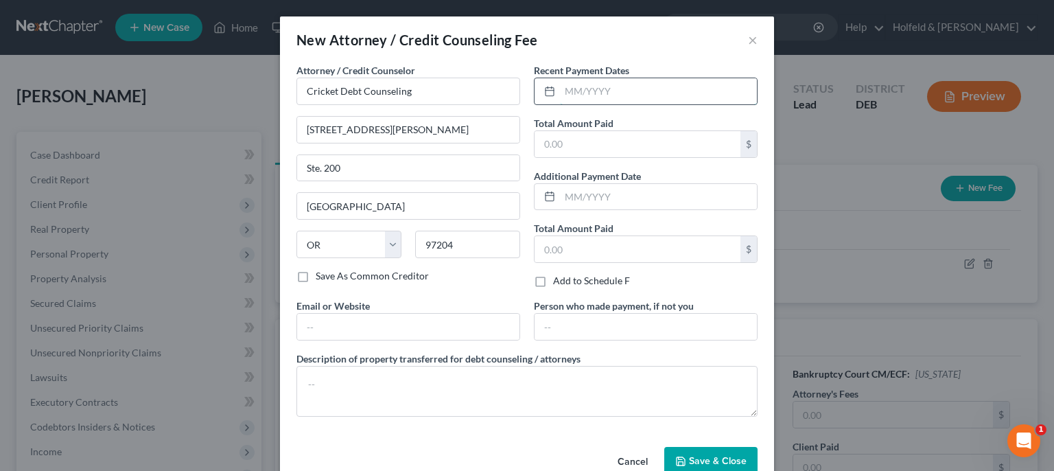
click at [575, 92] on input "text" at bounding box center [658, 91] width 197 height 26
click at [577, 147] on input "text" at bounding box center [638, 144] width 206 height 26
click at [703, 465] on span "Save & Close" at bounding box center [718, 461] width 58 height 12
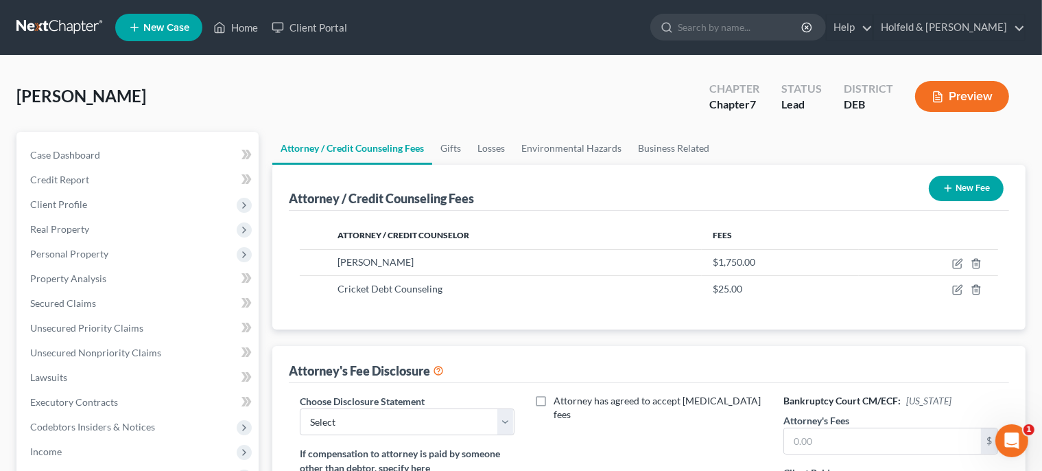
scroll to position [106, 0]
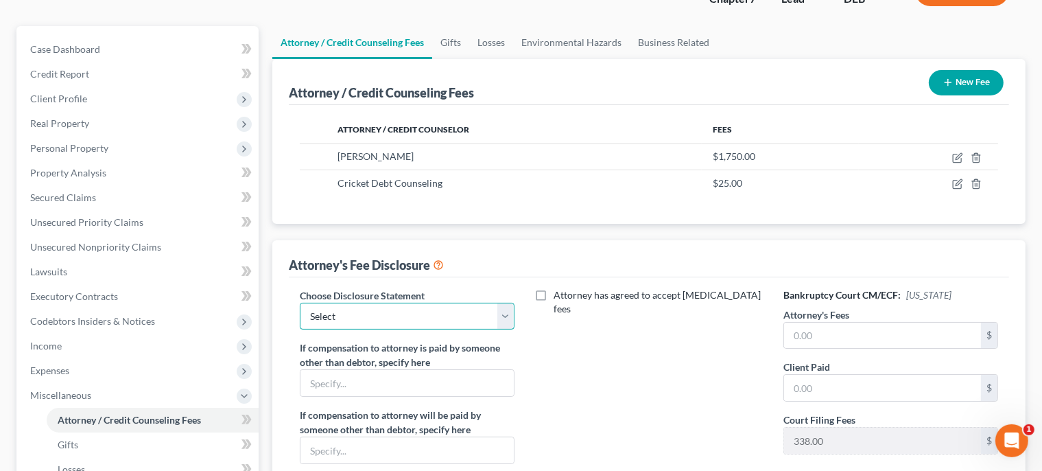
click at [300, 303] on select "Select Holfeld & [PERSON_NAME]" at bounding box center [407, 316] width 215 height 27
click option "Holfeld & [PERSON_NAME]" at bounding box center [0, 0] width 0 height 0
click at [801, 337] on input "text" at bounding box center [882, 336] width 197 height 26
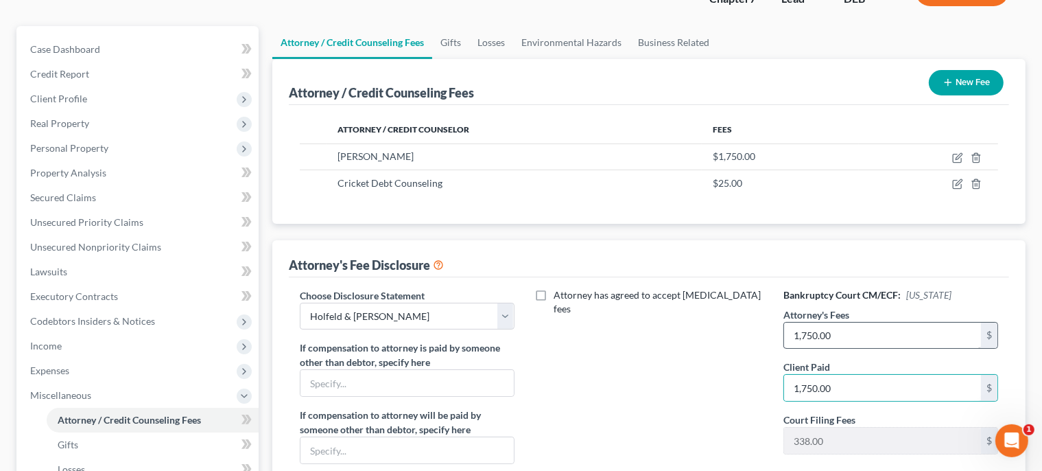
scroll to position [381, 0]
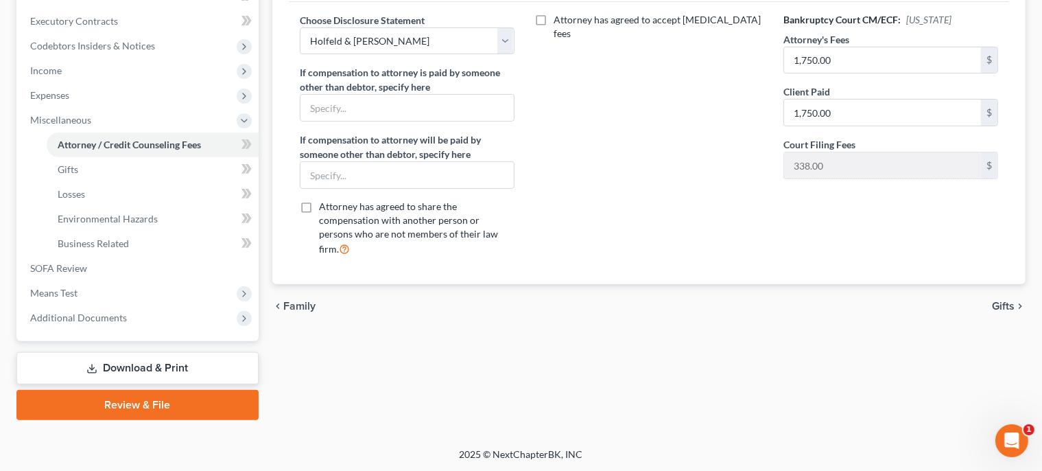
click at [999, 301] on span "Gifts" at bounding box center [1003, 306] width 23 height 11
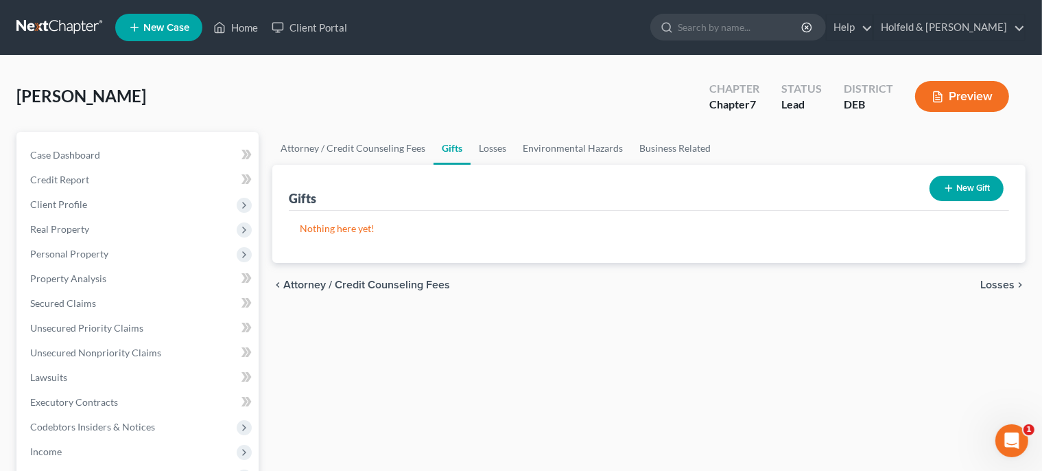
click at [1003, 279] on span "Losses" at bounding box center [998, 284] width 34 height 11
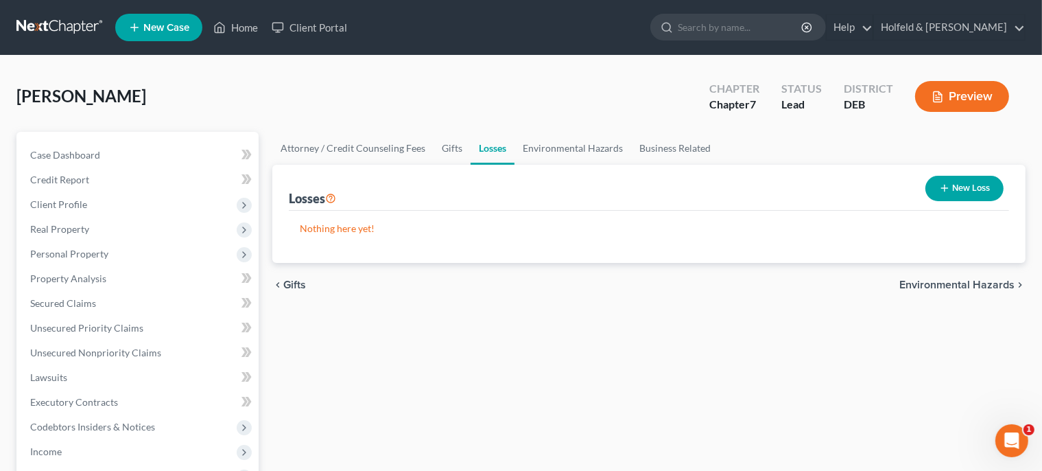
click at [987, 285] on span "Environmental Hazards" at bounding box center [957, 284] width 115 height 11
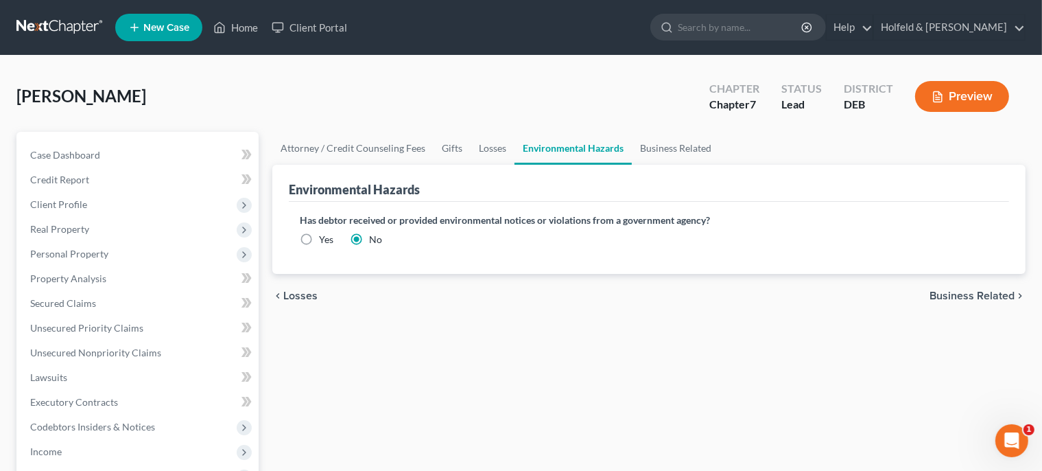
click at [960, 291] on span "Business Related" at bounding box center [972, 295] width 85 height 11
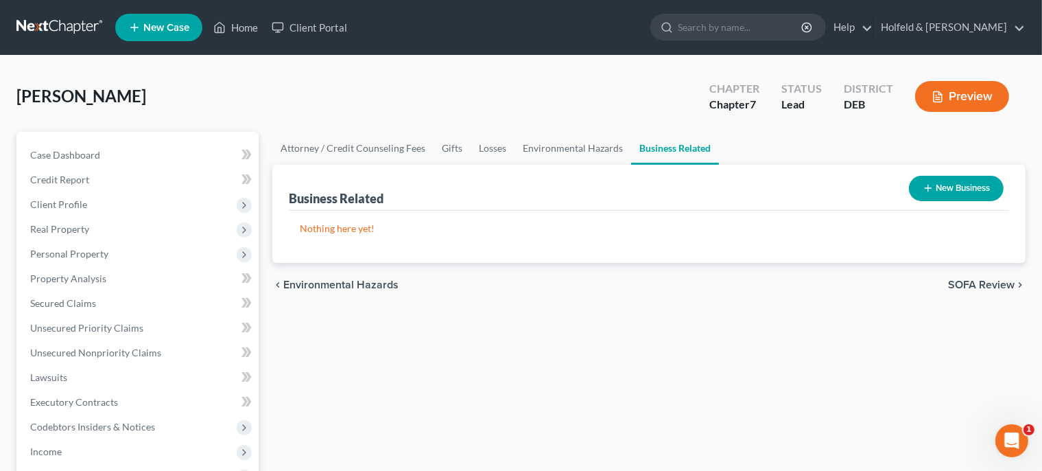
click at [960, 291] on div "chevron_left Environmental Hazards SOFA Review chevron_right" at bounding box center [648, 285] width 753 height 44
click at [960, 288] on span "SOFA Review" at bounding box center [981, 284] width 67 height 11
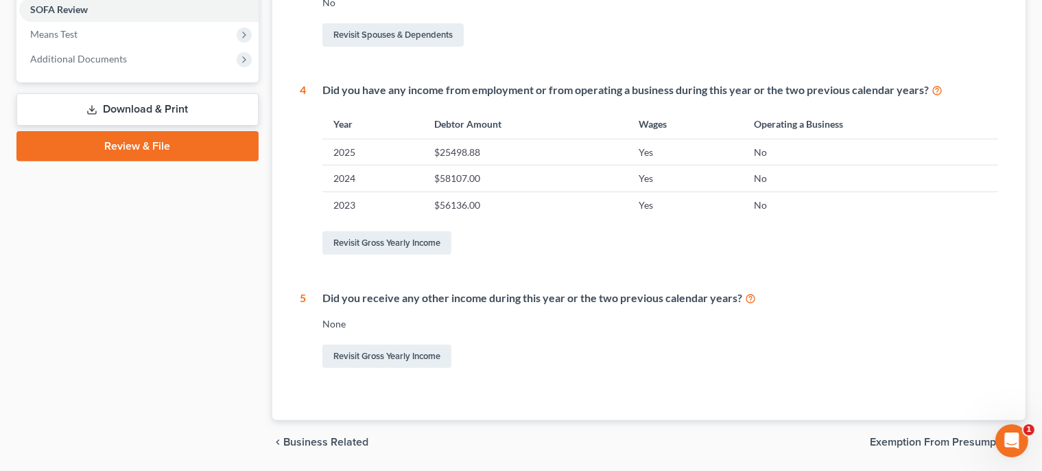
scroll to position [560, 0]
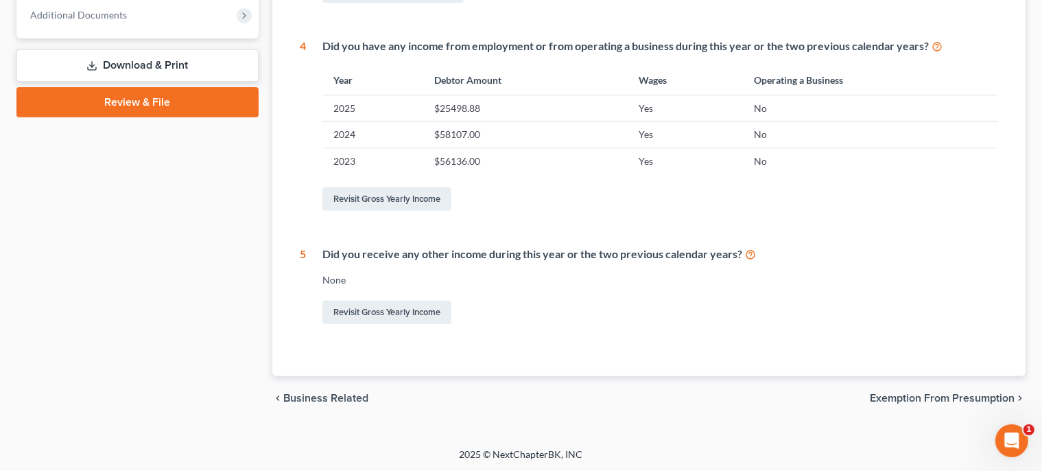
click at [974, 393] on span "Exemption from Presumption" at bounding box center [942, 398] width 145 height 11
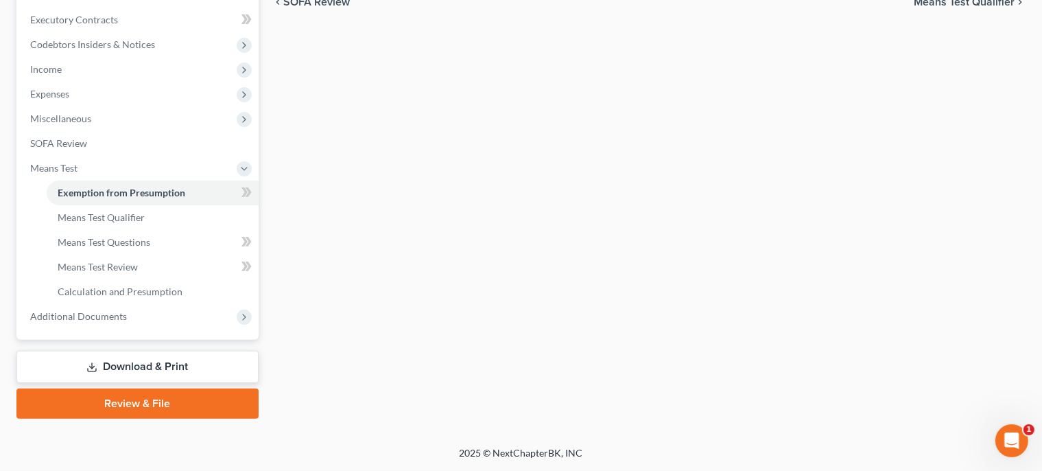
scroll to position [257, 0]
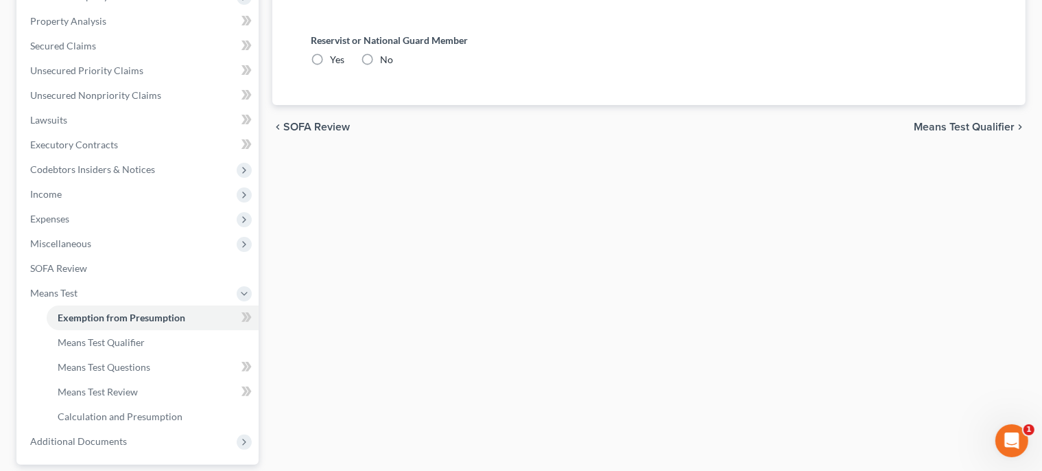
click at [992, 124] on span "Means Test Qualifier" at bounding box center [964, 126] width 101 height 11
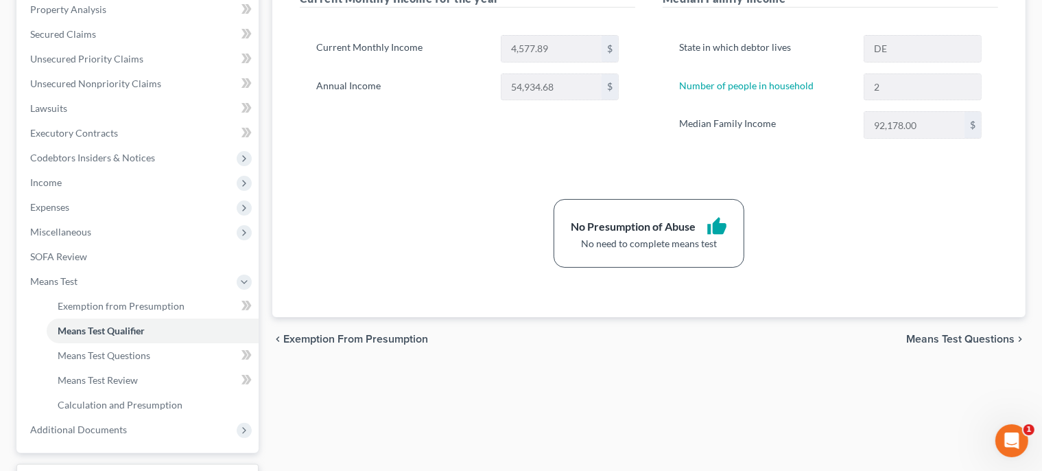
scroll to position [270, 0]
click at [983, 336] on span "Means Test Questions" at bounding box center [960, 338] width 108 height 11
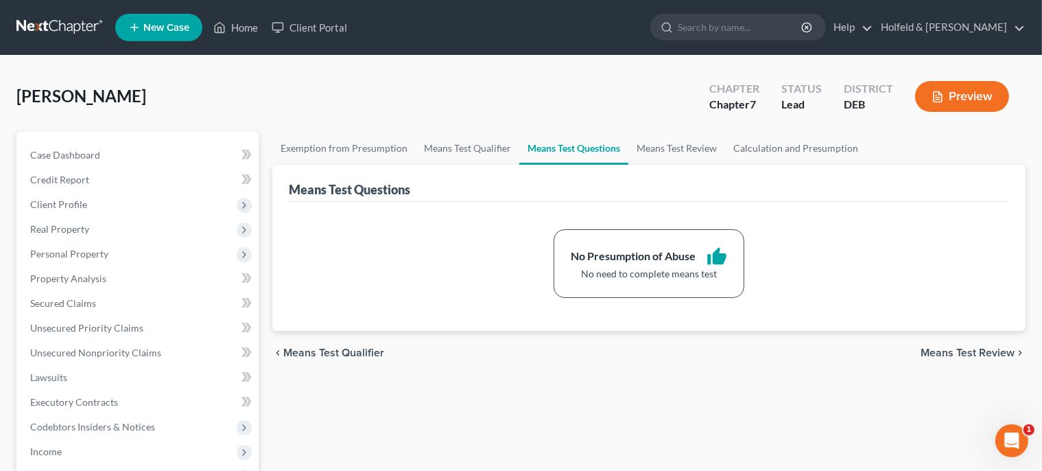
click at [970, 347] on span "Means Test Review" at bounding box center [968, 352] width 94 height 11
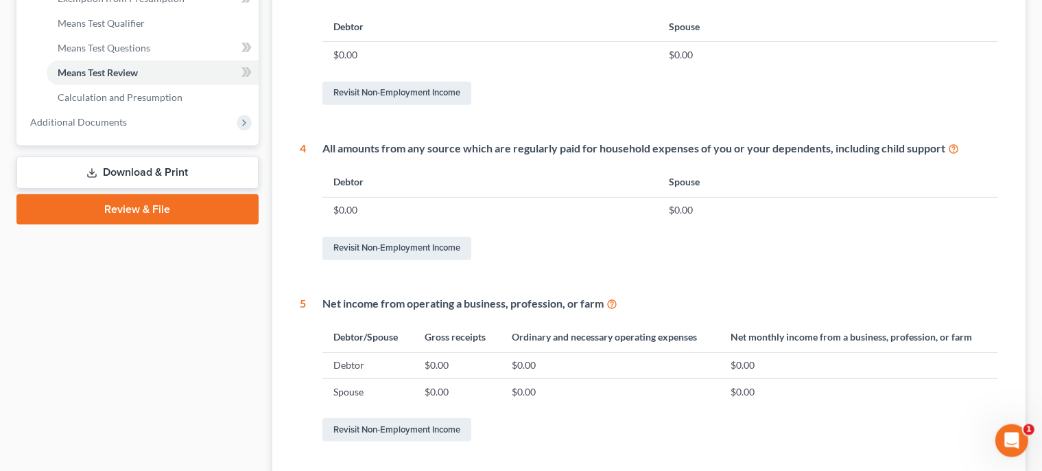
scroll to position [694, 0]
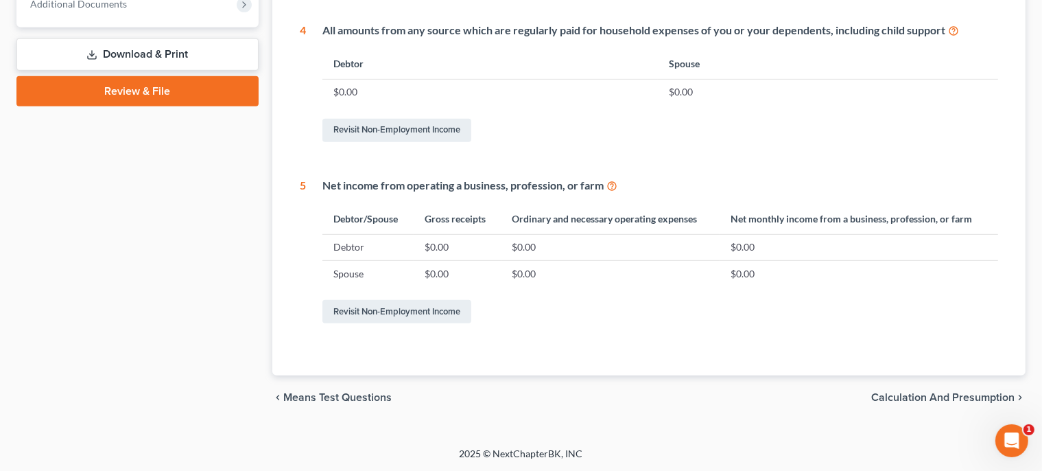
click at [982, 397] on span "Calculation and Presumption" at bounding box center [942, 397] width 143 height 11
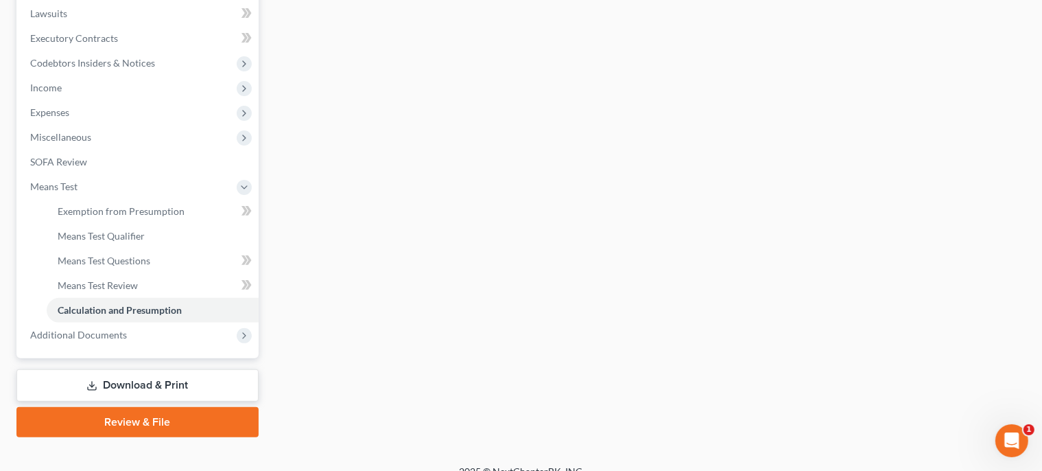
scroll to position [381, 0]
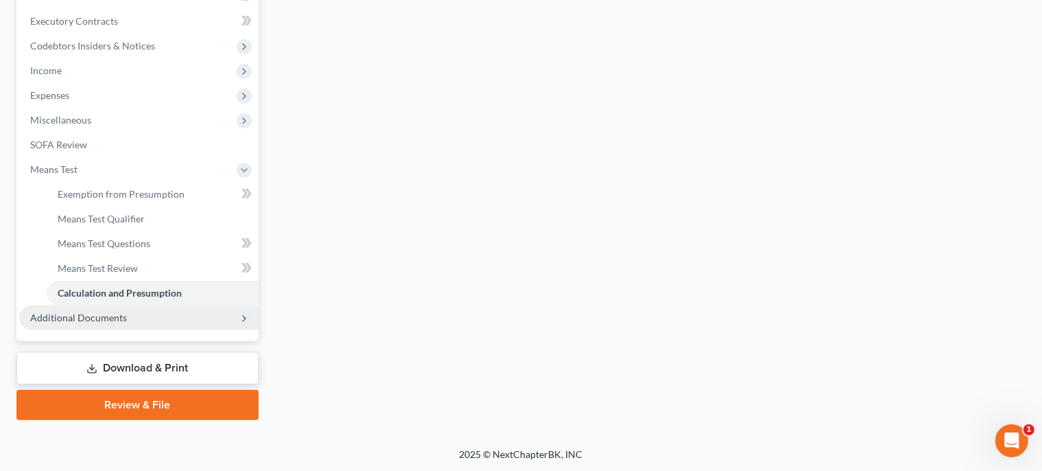
click at [200, 314] on span "Additional Documents" at bounding box center [138, 317] width 239 height 25
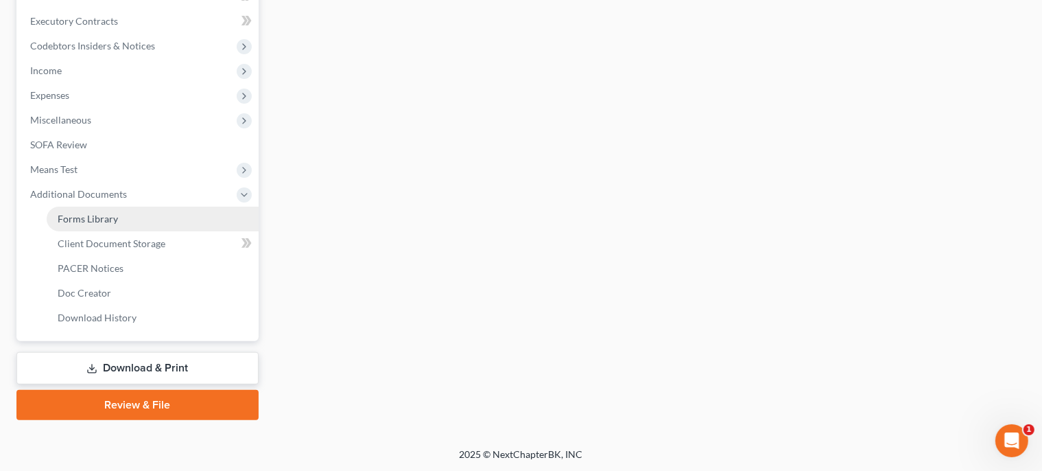
click at [115, 215] on span "Forms Library" at bounding box center [88, 219] width 60 height 12
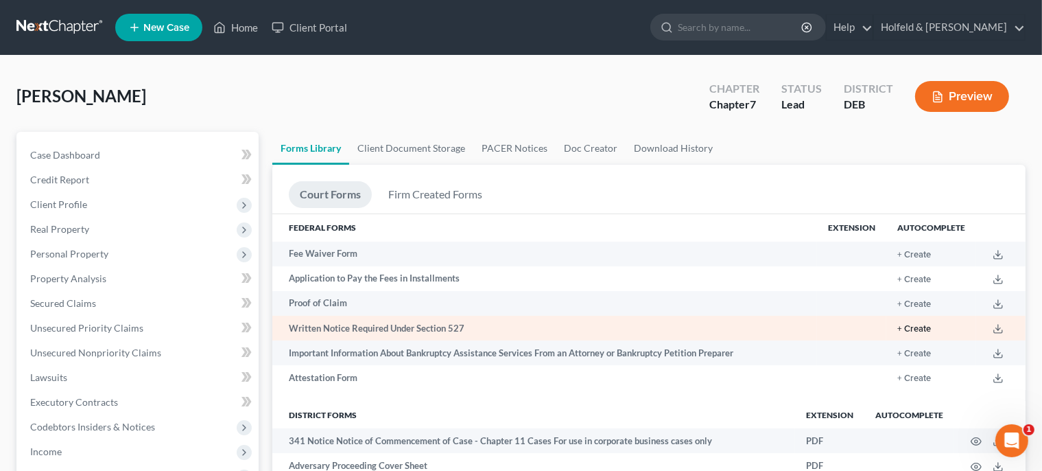
click at [915, 326] on button "+ Create" at bounding box center [915, 329] width 34 height 9
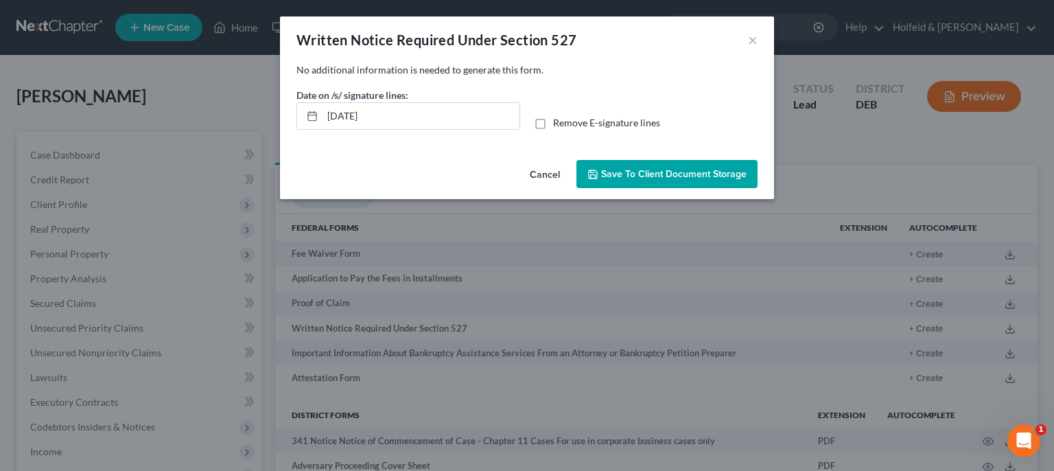
click at [631, 174] on span "Save to Client Document Storage" at bounding box center [673, 174] width 145 height 12
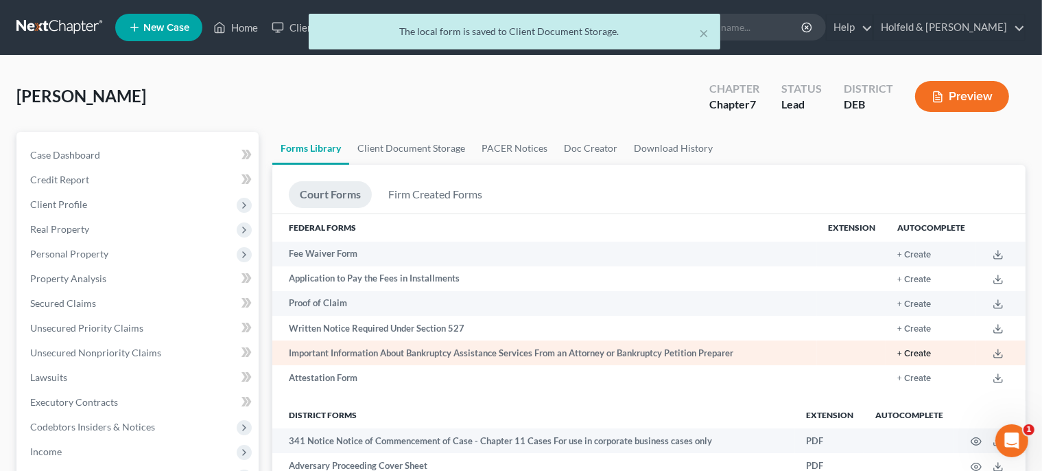
click at [924, 353] on button "+ Create" at bounding box center [915, 353] width 34 height 9
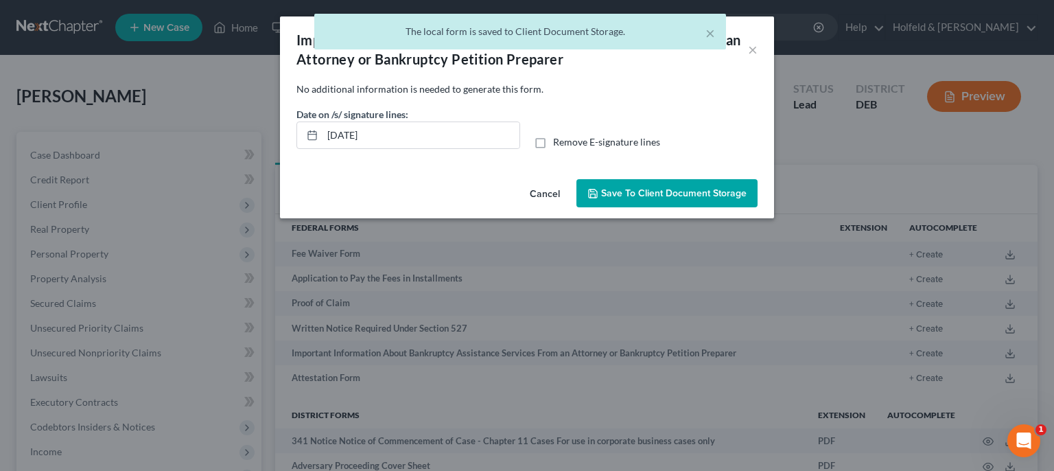
click at [702, 191] on span "Save to Client Document Storage" at bounding box center [673, 193] width 145 height 12
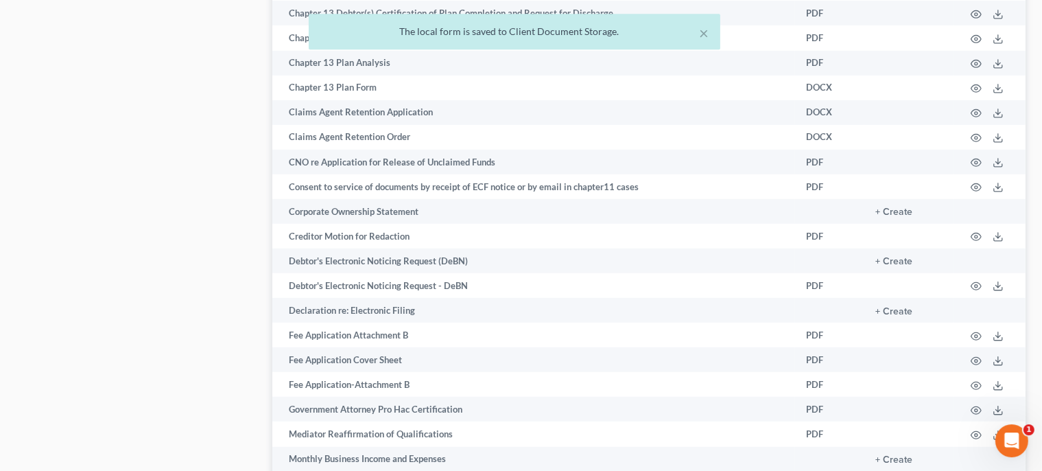
scroll to position [834, 0]
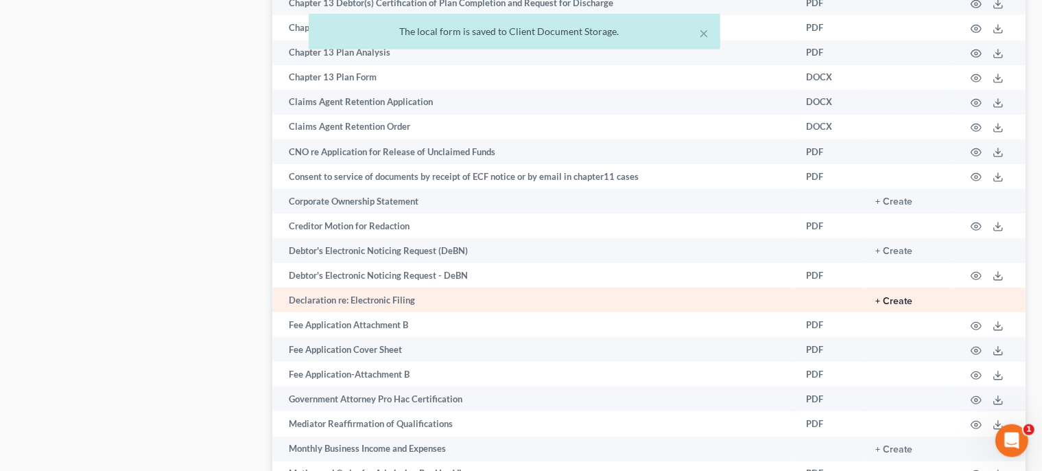
click at [892, 306] on button "+ Create" at bounding box center [894, 301] width 37 height 10
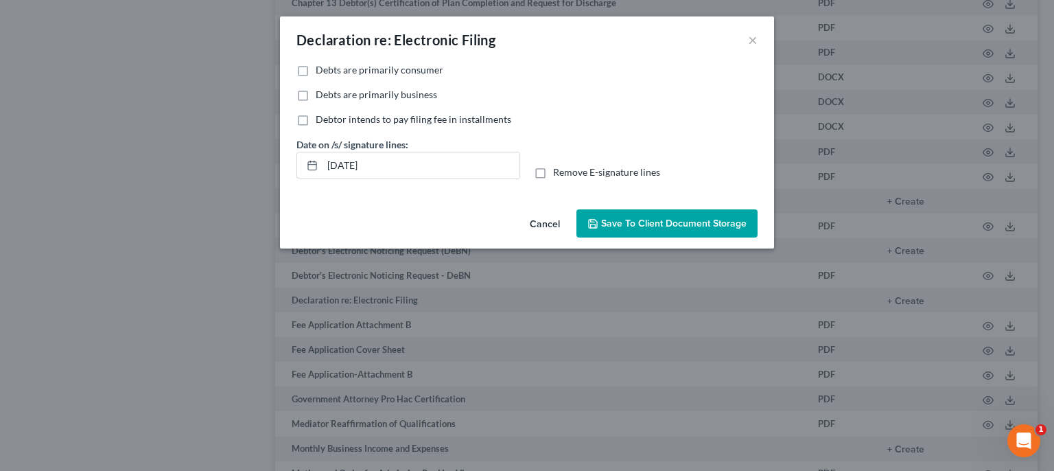
click at [316, 67] on label "Debts are primarily consumer" at bounding box center [380, 70] width 128 height 14
click at [321, 67] on input "Debts are primarily consumer" at bounding box center [325, 67] width 9 height 9
click at [653, 223] on span "Save to Client Document Storage" at bounding box center [673, 224] width 145 height 12
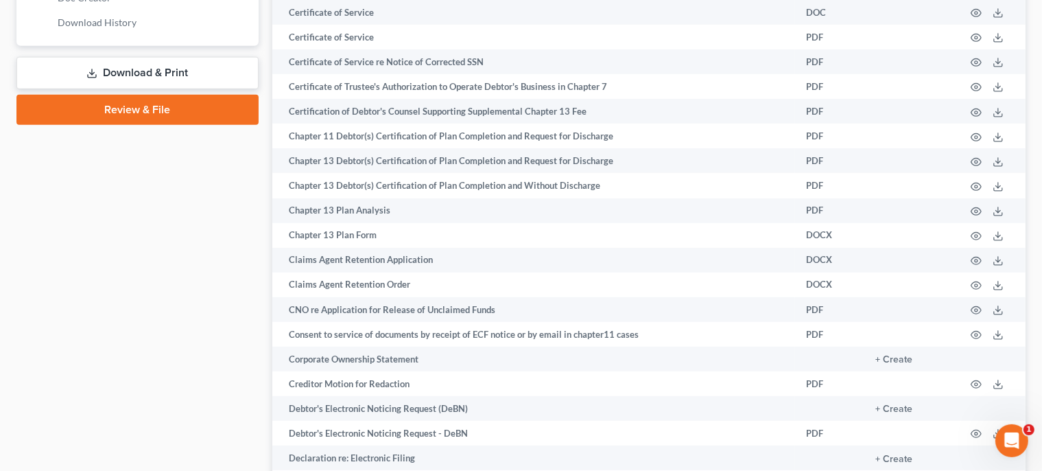
scroll to position [379, 0]
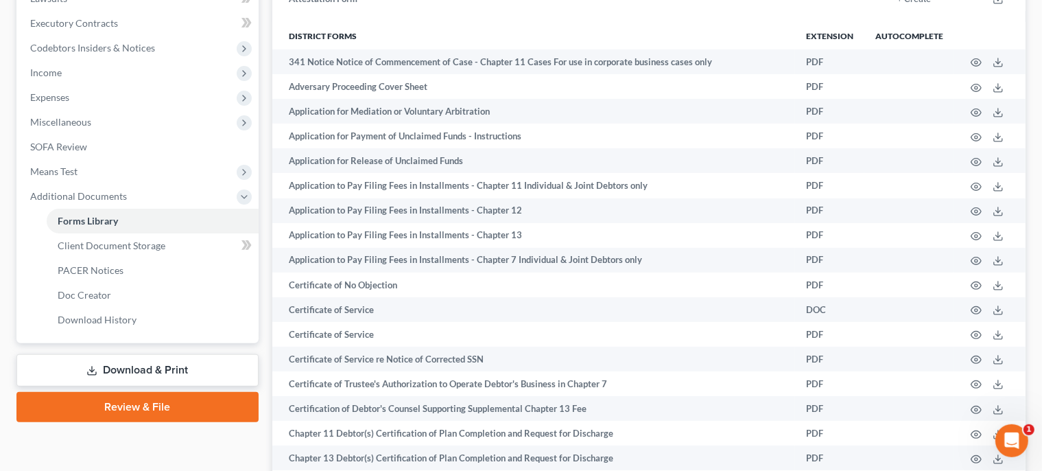
click at [158, 369] on link "Download & Print" at bounding box center [137, 370] width 242 height 32
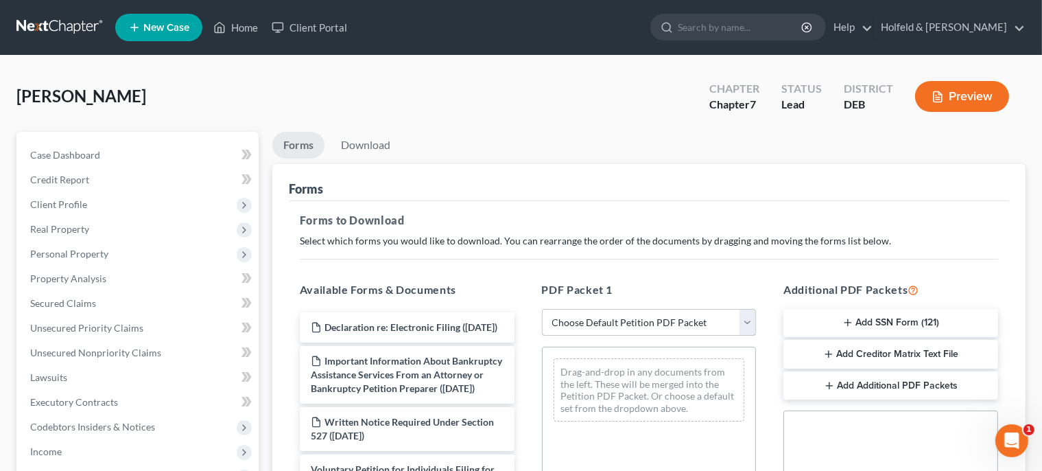
click at [542, 309] on select "Choose Default Petition PDF Packet Complete Bankruptcy Petition (all forms and …" at bounding box center [649, 322] width 215 height 27
click option "Complete Bankruptcy Petition (all forms and schedules)" at bounding box center [0, 0] width 0 height 0
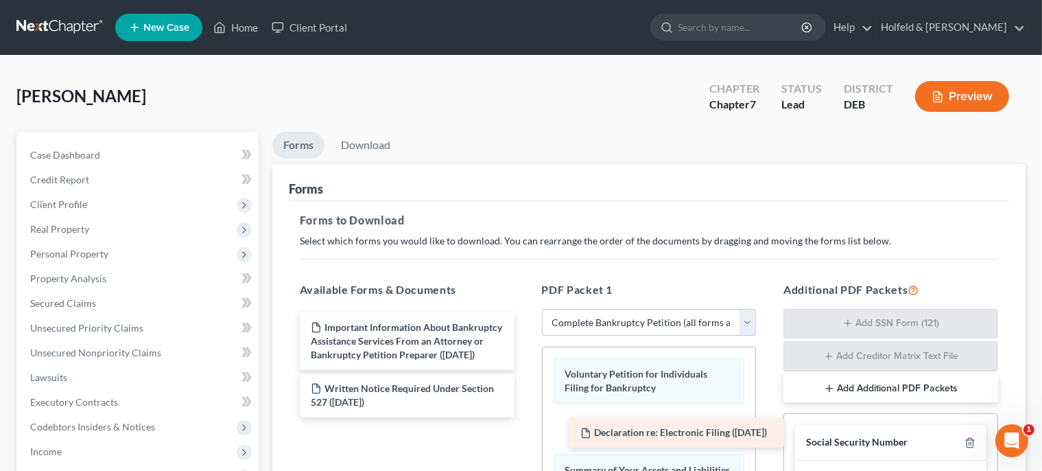
drag, startPoint x: 415, startPoint y: 337, endPoint x: 682, endPoint y: 444, distance: 287.6
click at [526, 417] on div "Declaration re: Electronic Filing ([DATE]) Declaration re: Electronic Filing ([…" at bounding box center [407, 364] width 237 height 105
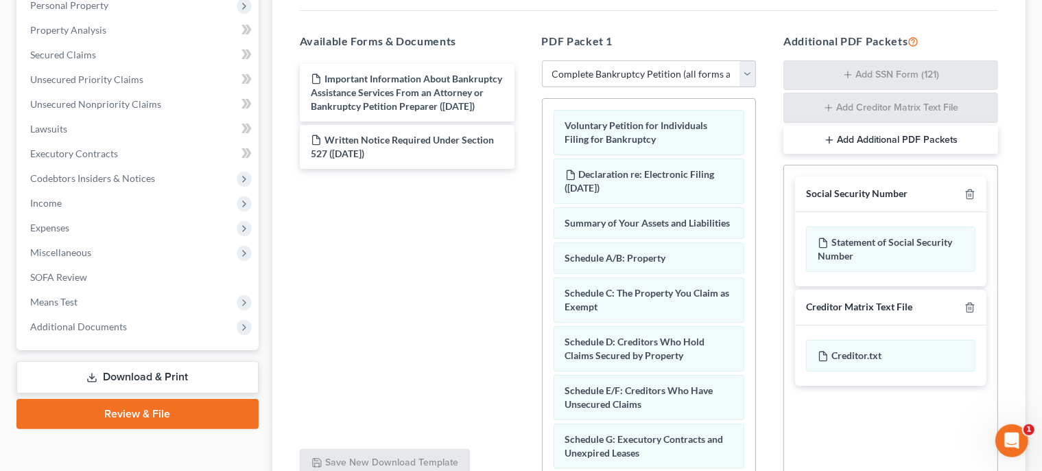
scroll to position [252, 0]
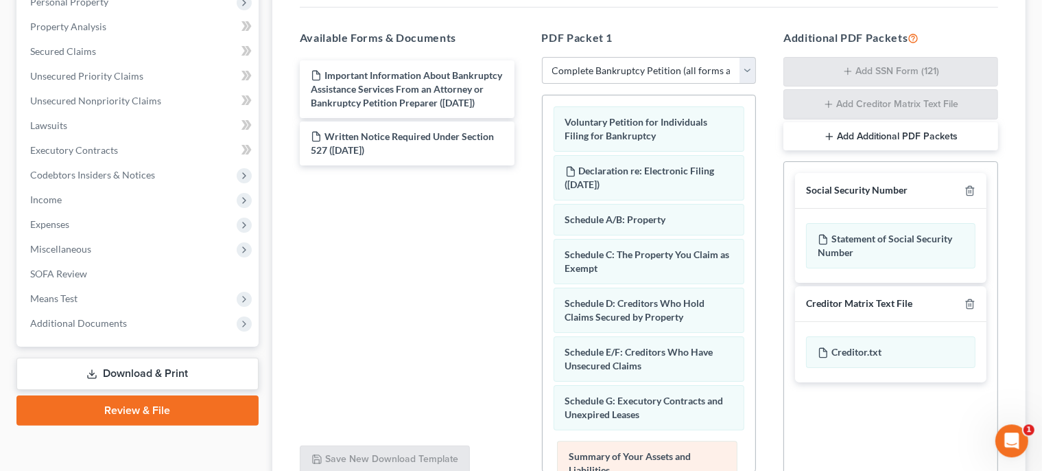
drag, startPoint x: 645, startPoint y: 227, endPoint x: 650, endPoint y: 463, distance: 236.1
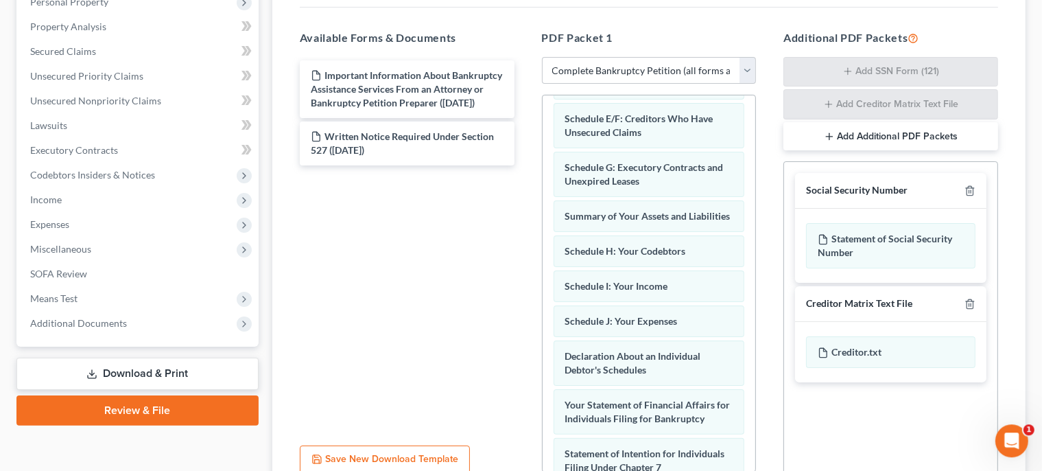
scroll to position [272, 0]
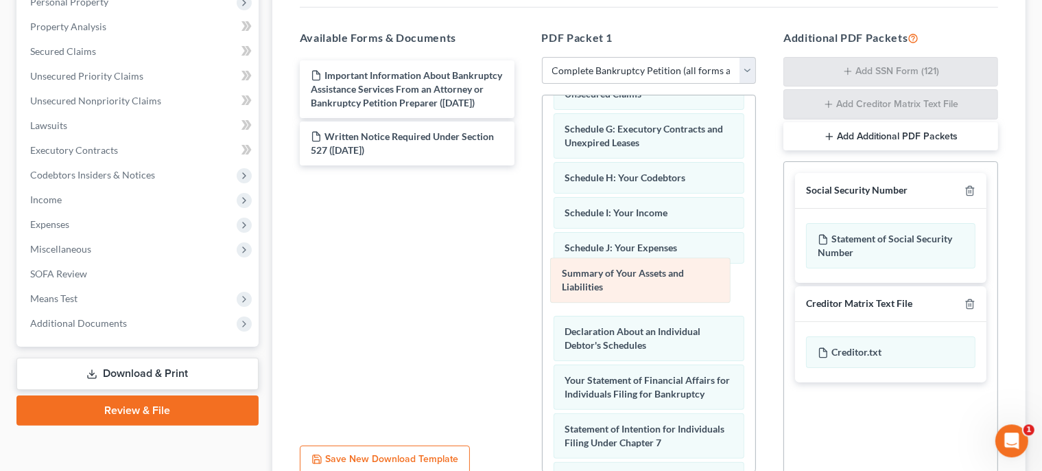
drag, startPoint x: 682, startPoint y: 187, endPoint x: 679, endPoint y: 286, distance: 98.9
click at [679, 286] on div "Summary of Your Assets and Liabilities Voluntary Petition for Individuals Filin…" at bounding box center [649, 288] width 213 height 928
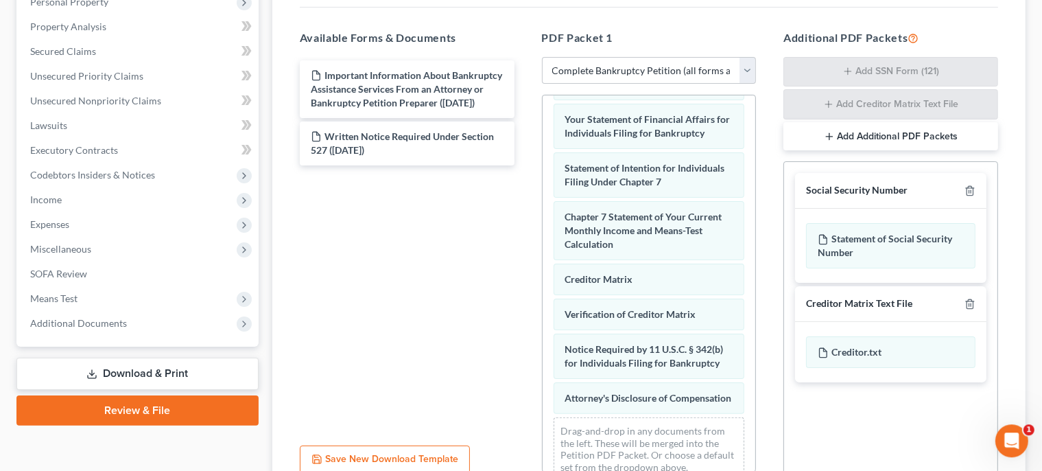
scroll to position [574, 0]
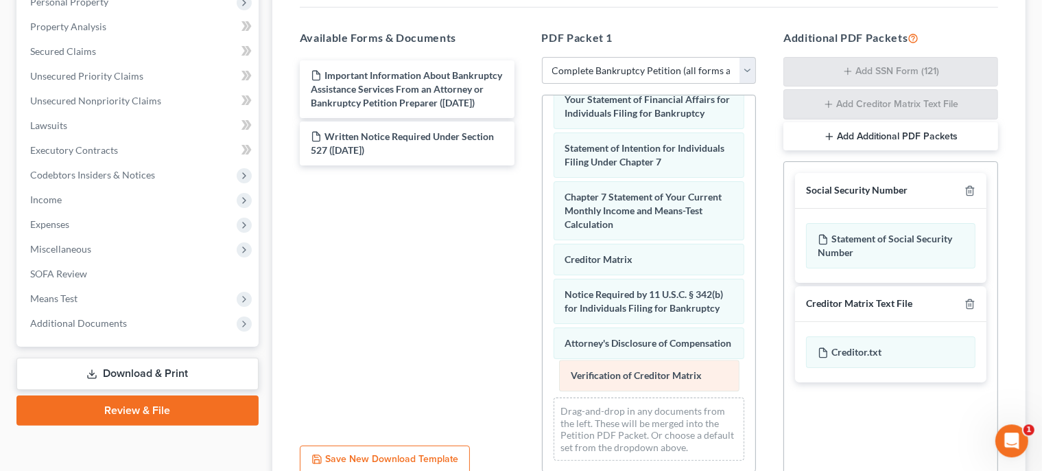
drag, startPoint x: 657, startPoint y: 268, endPoint x: 660, endPoint y: 385, distance: 116.7
click at [660, 385] on div "Verification of Creditor Matrix Voluntary Petition for Individuals Filing for B…" at bounding box center [649, 14] width 213 height 915
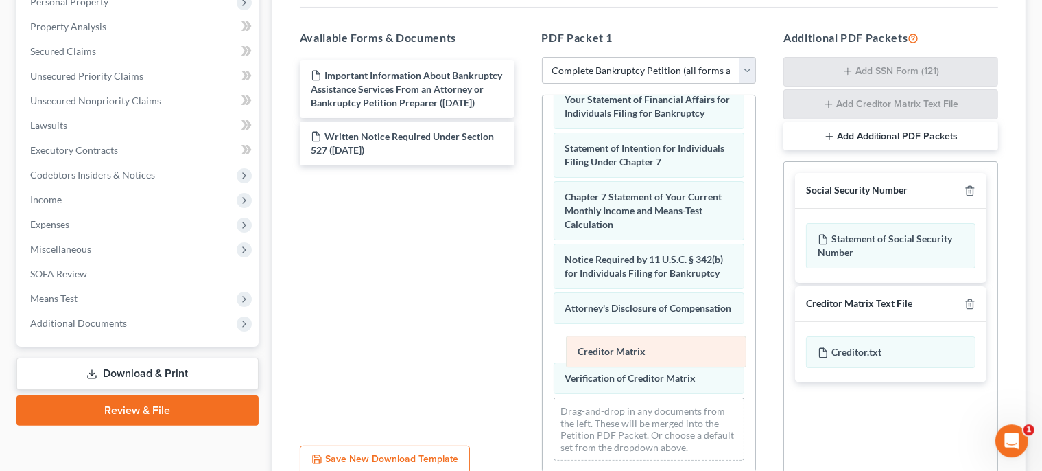
drag, startPoint x: 644, startPoint y: 232, endPoint x: 657, endPoint y: 351, distance: 120.1
click at [657, 351] on div "Creditor Matrix Voluntary Petition for Individuals Filing for Bankruptcy Declar…" at bounding box center [649, 14] width 213 height 915
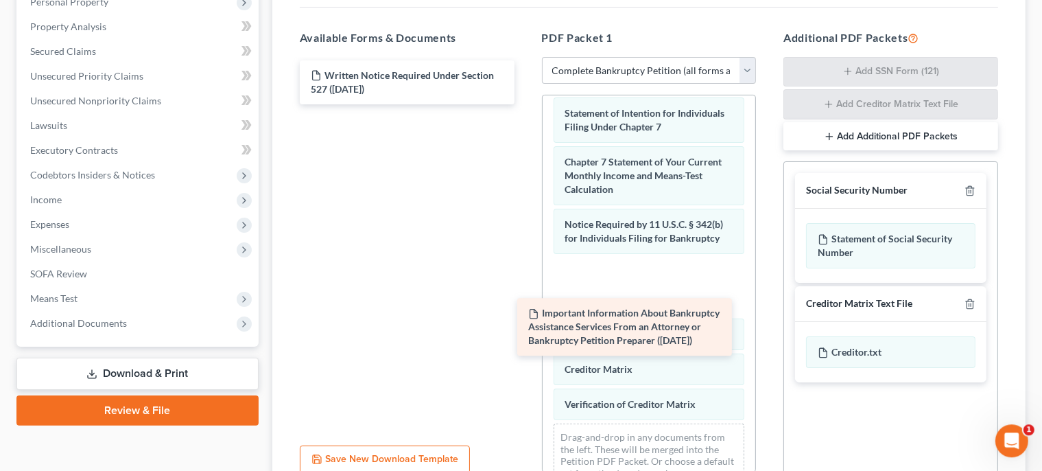
drag, startPoint x: 484, startPoint y: 91, endPoint x: 702, endPoint y: 328, distance: 322.0
click at [526, 104] on div "Important Information About Bankruptcy Assistance Services From an Attorney or …" at bounding box center [407, 82] width 237 height 44
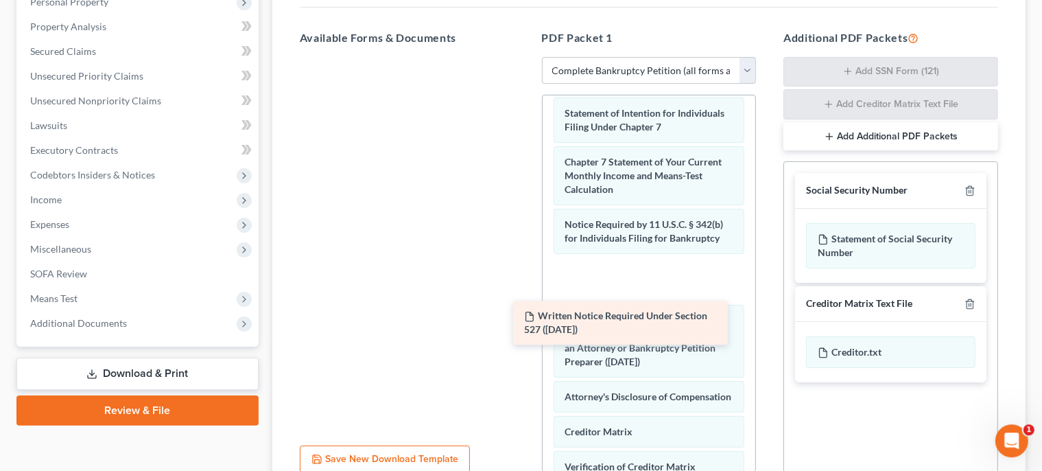
drag, startPoint x: 491, startPoint y: 87, endPoint x: 710, endPoint y: 327, distance: 324.0
click at [526, 57] on div "Written Notice Required Under Section 527 ([DATE]) Written Notice Required Unde…" at bounding box center [407, 57] width 237 height 0
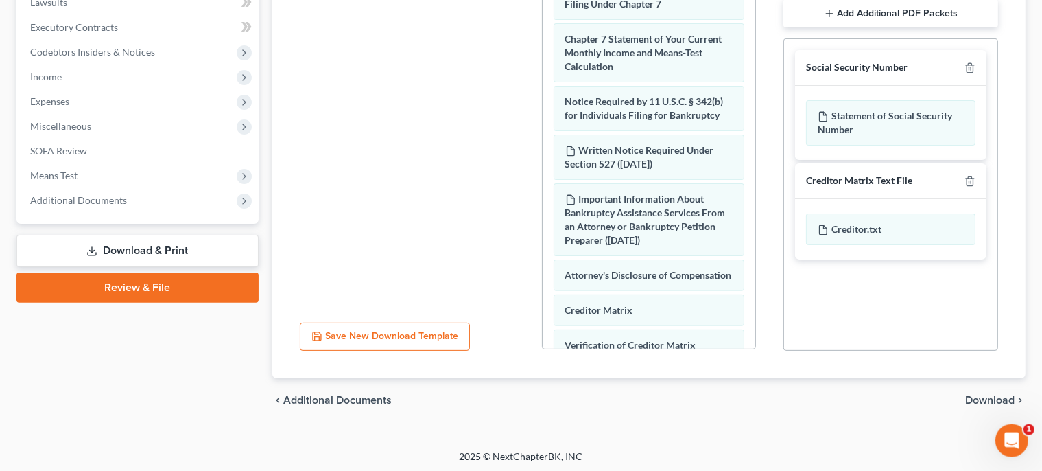
scroll to position [377, 0]
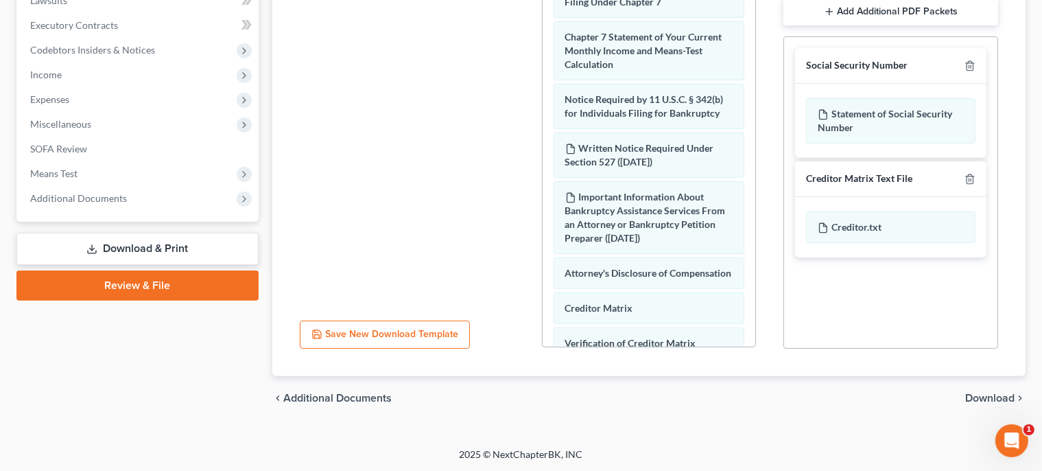
click at [994, 397] on span "Download" at bounding box center [989, 398] width 49 height 11
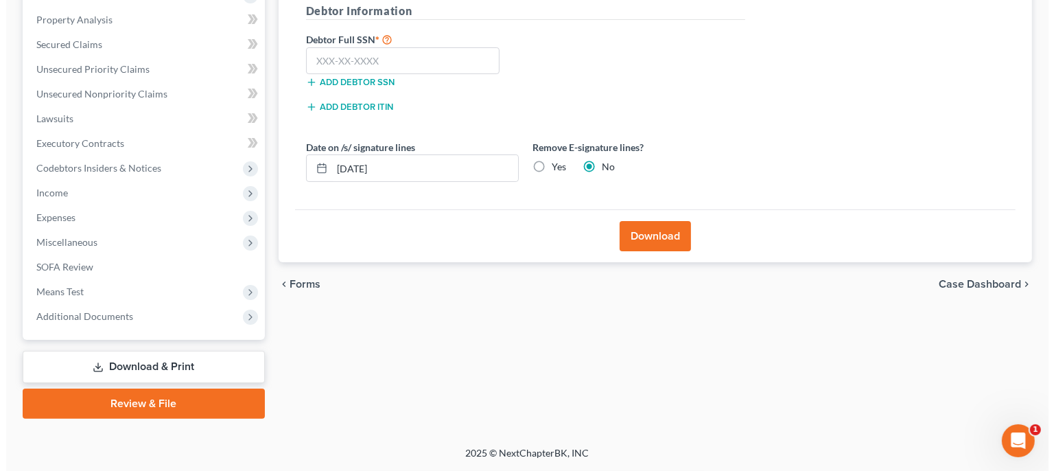
scroll to position [257, 0]
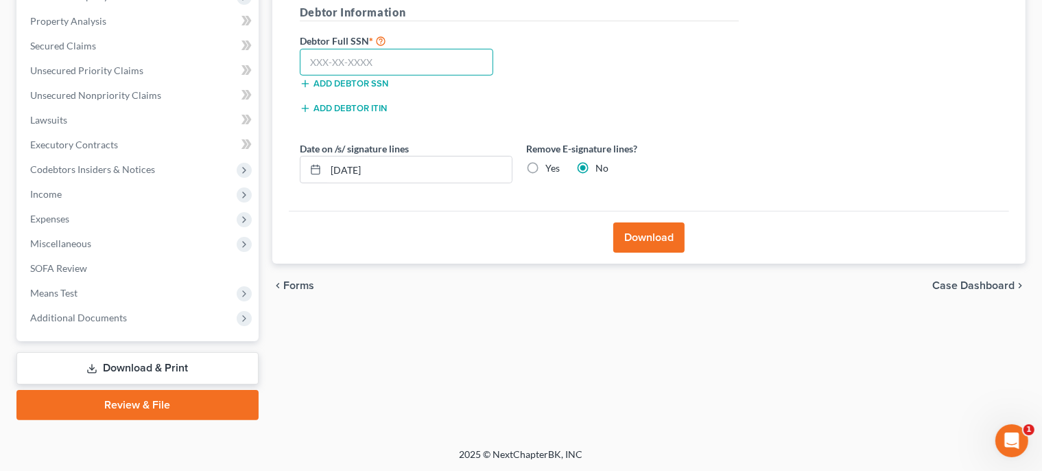
click at [400, 65] on input "text" at bounding box center [397, 62] width 194 height 27
click at [646, 233] on button "Download" at bounding box center [648, 237] width 71 height 30
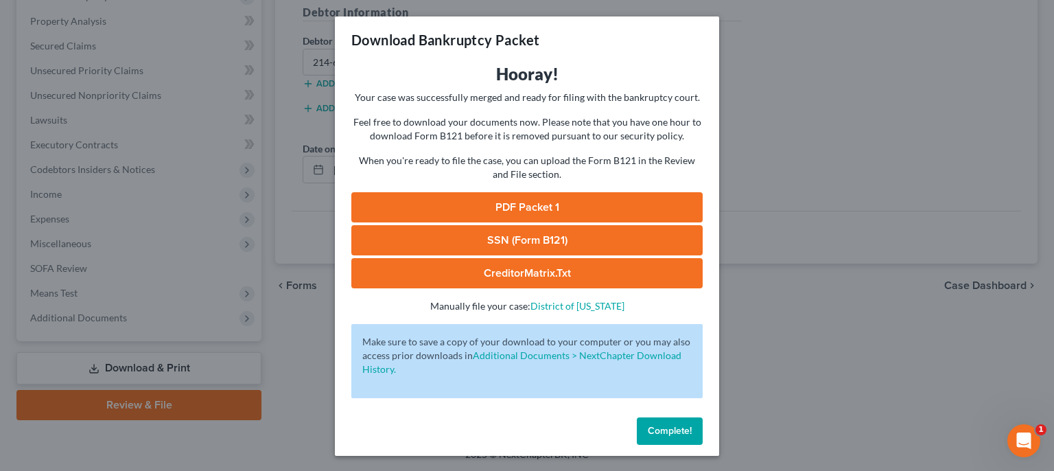
click at [583, 198] on link "PDF Packet 1" at bounding box center [526, 207] width 351 height 30
click at [491, 248] on link "SSN (Form B121)" at bounding box center [526, 240] width 351 height 30
